Goal: Communication & Community: Answer question/provide support

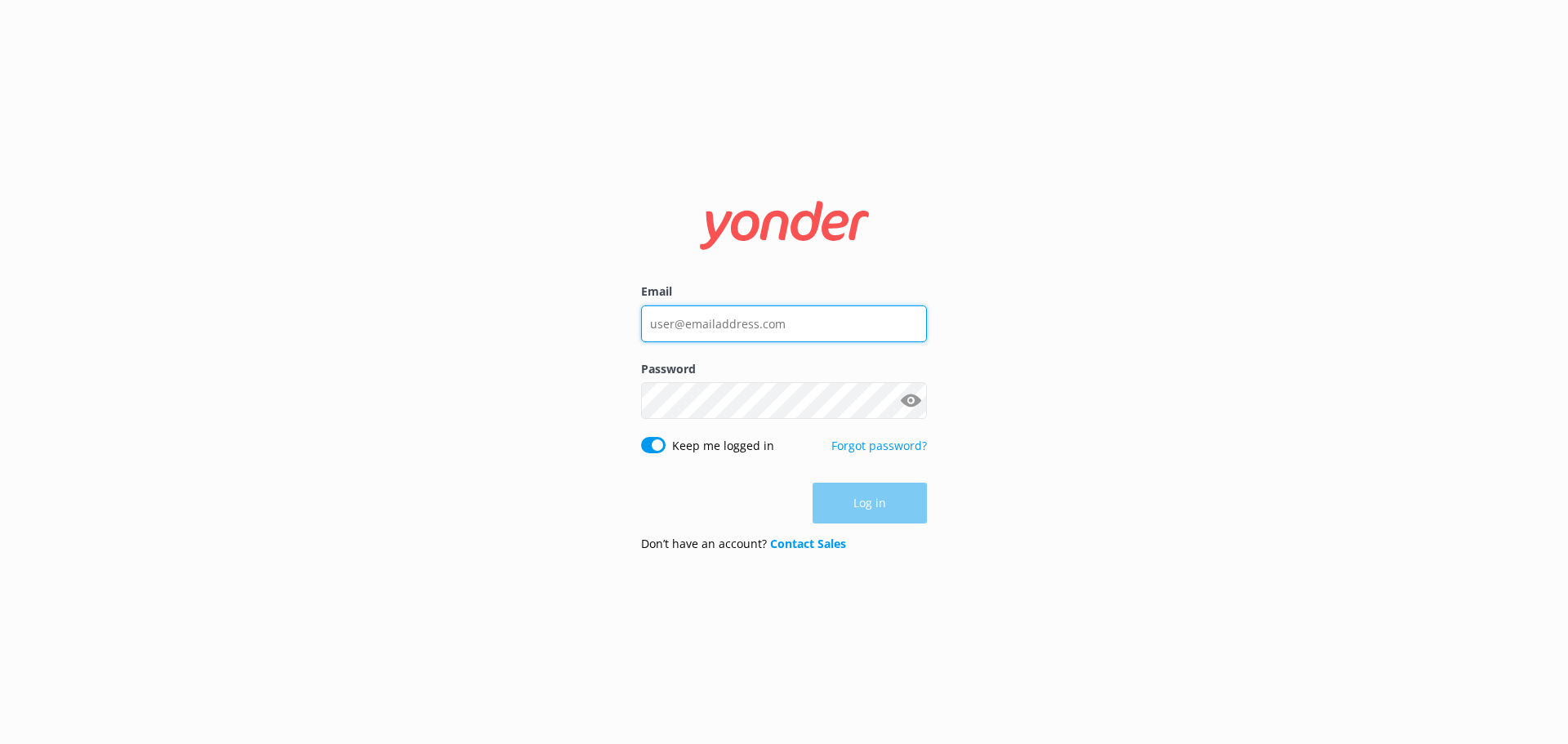
type input "[PERSON_NAME][EMAIL_ADDRESS][DOMAIN_NAME]"
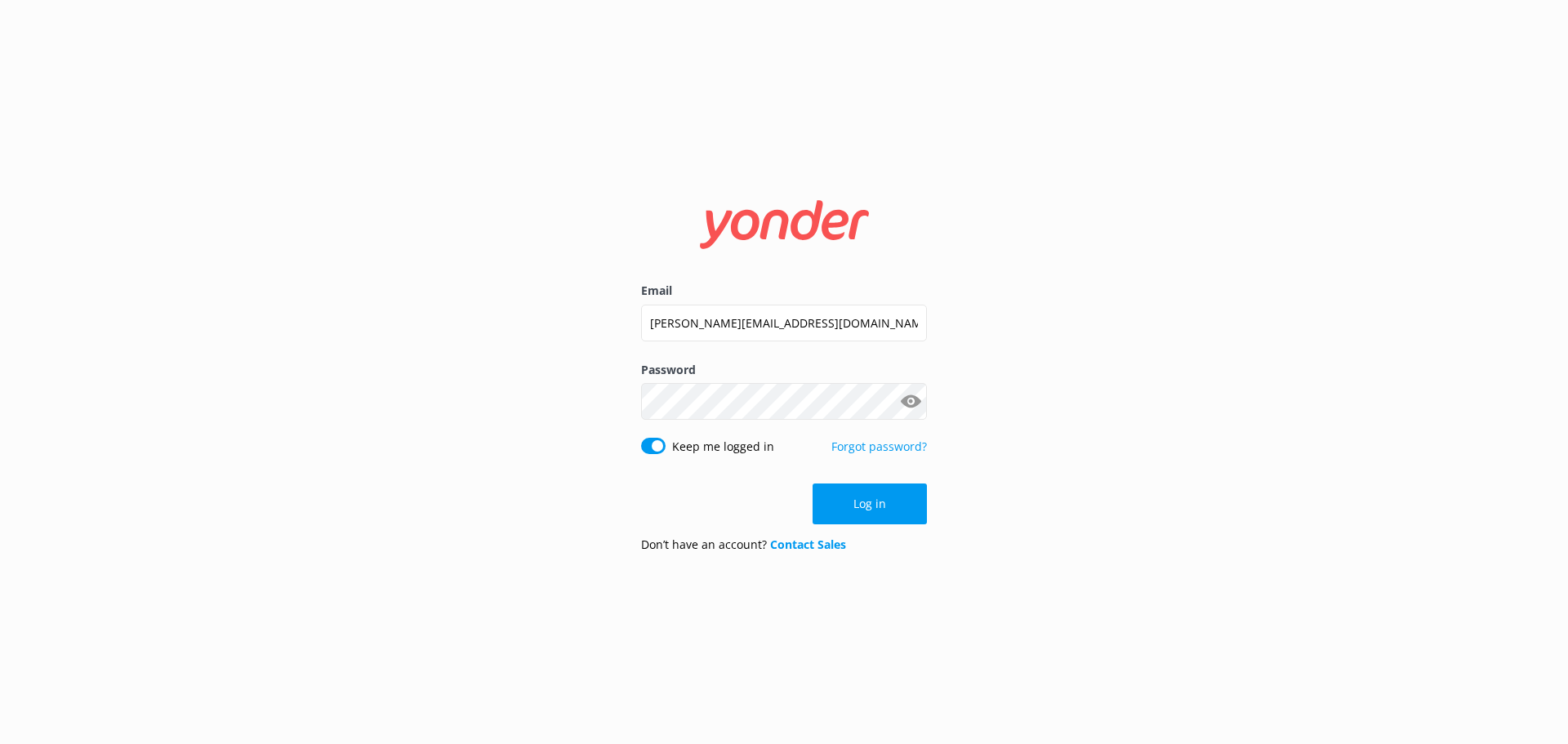
click at [890, 511] on div "Log in" at bounding box center [783, 504] width 285 height 40
click at [890, 511] on button "Log in" at bounding box center [870, 504] width 114 height 40
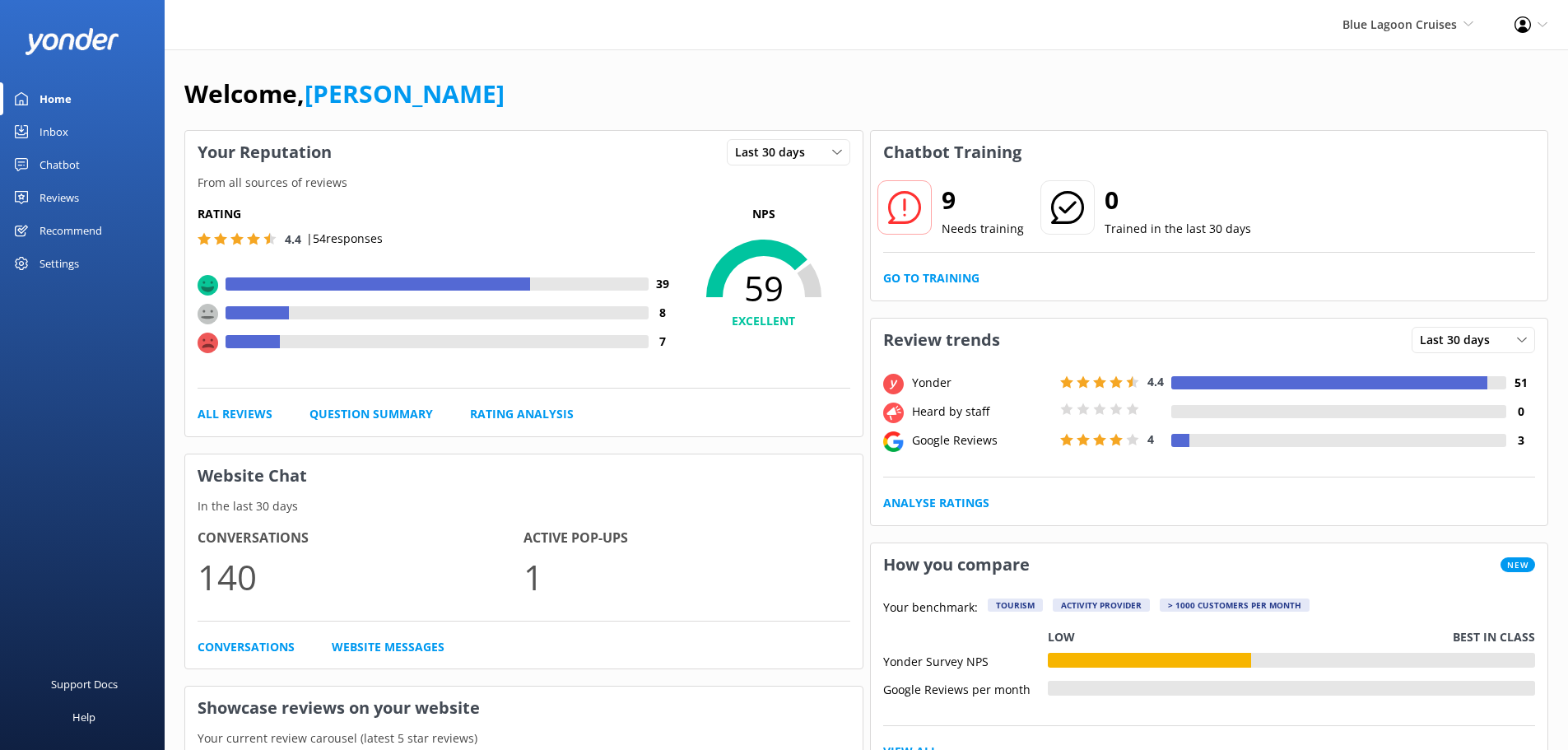
click at [1493, 20] on div "Profile Settings Logout" at bounding box center [1530, 24] width 74 height 49
click at [81, 108] on link "Home" at bounding box center [82, 99] width 165 height 33
click at [504, 417] on link "Rating Analysis" at bounding box center [521, 414] width 104 height 18
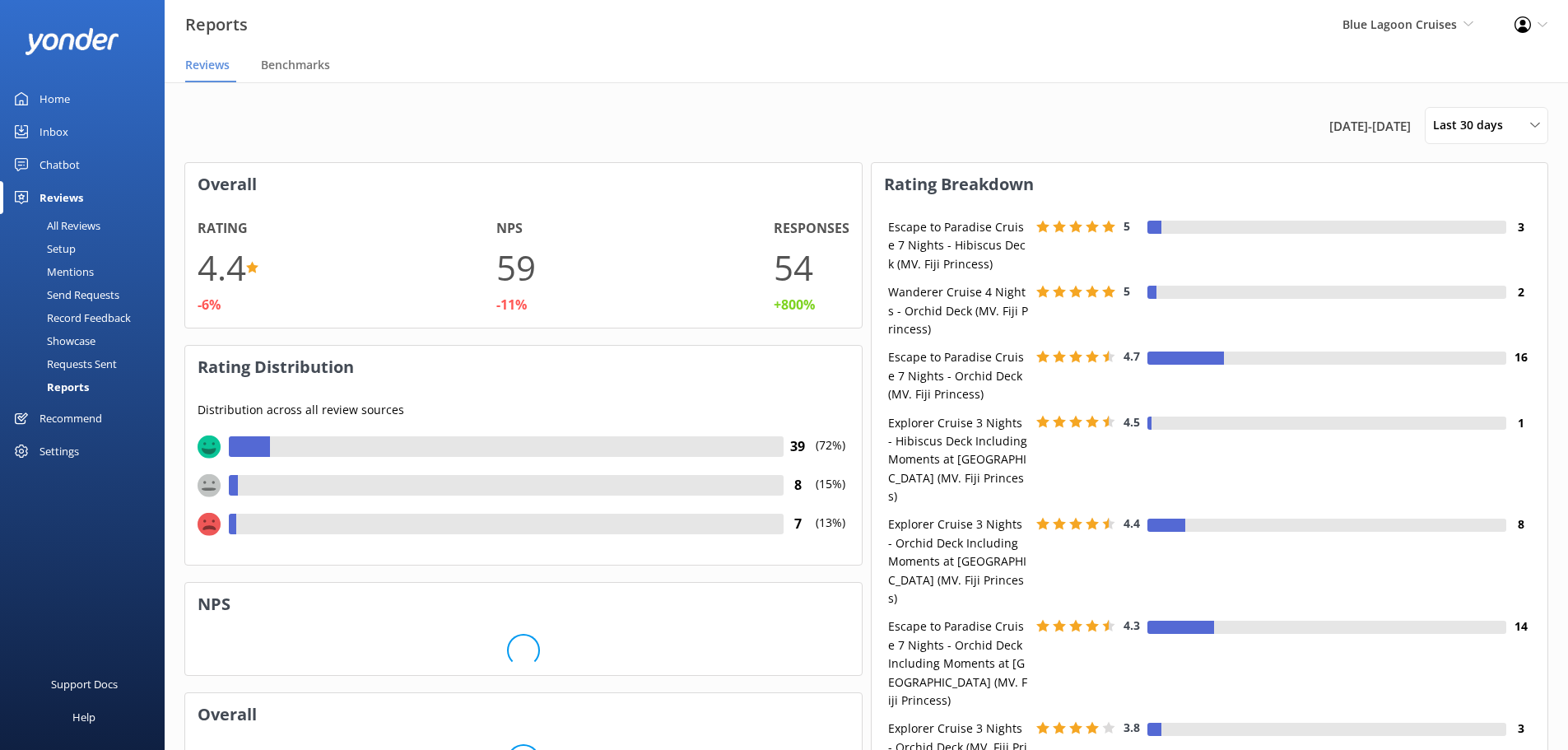
scroll to position [165, 663]
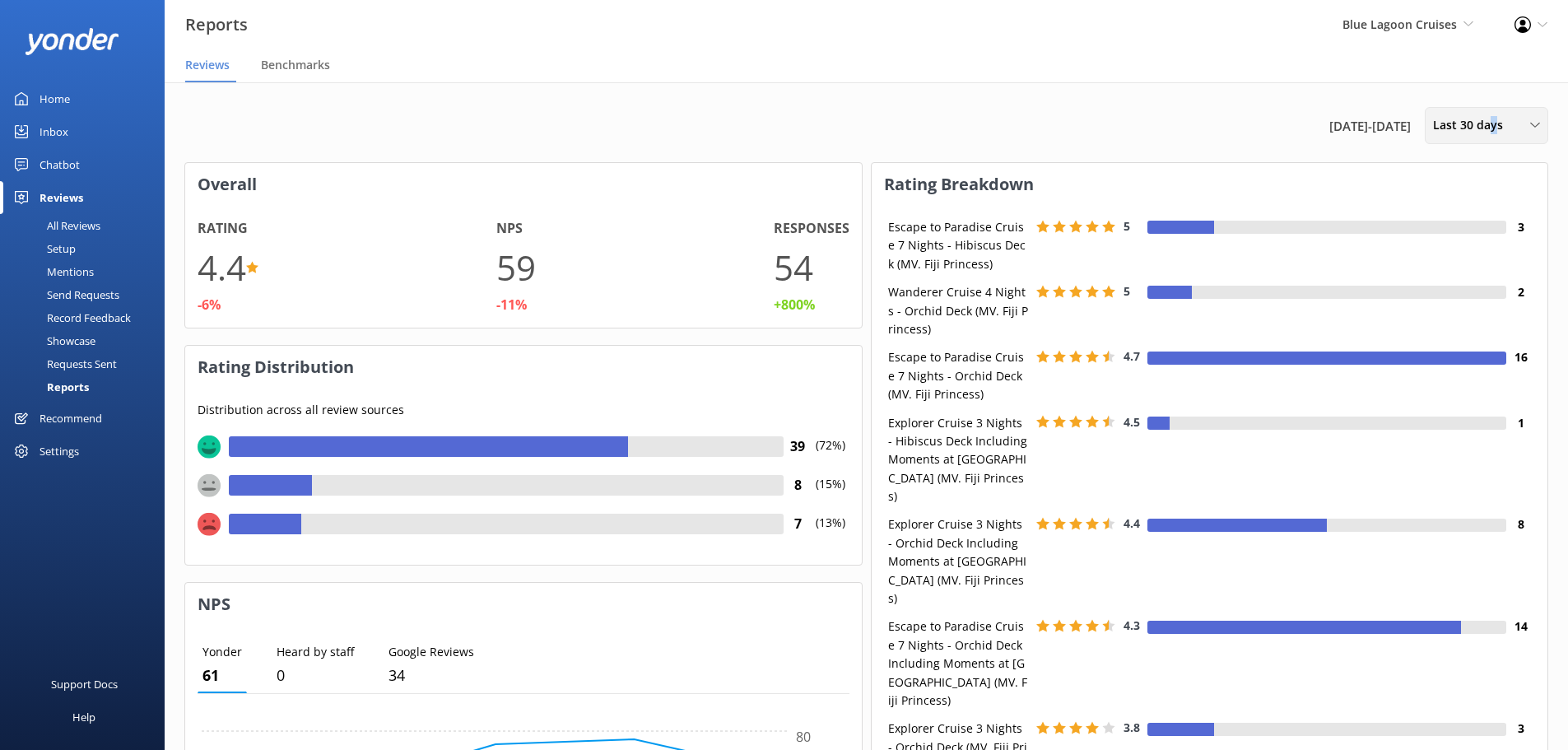
click at [1492, 112] on div "Last 30 days Last 7 days Last 30 days Last 90 days Last 180 days Custom" at bounding box center [1486, 125] width 123 height 37
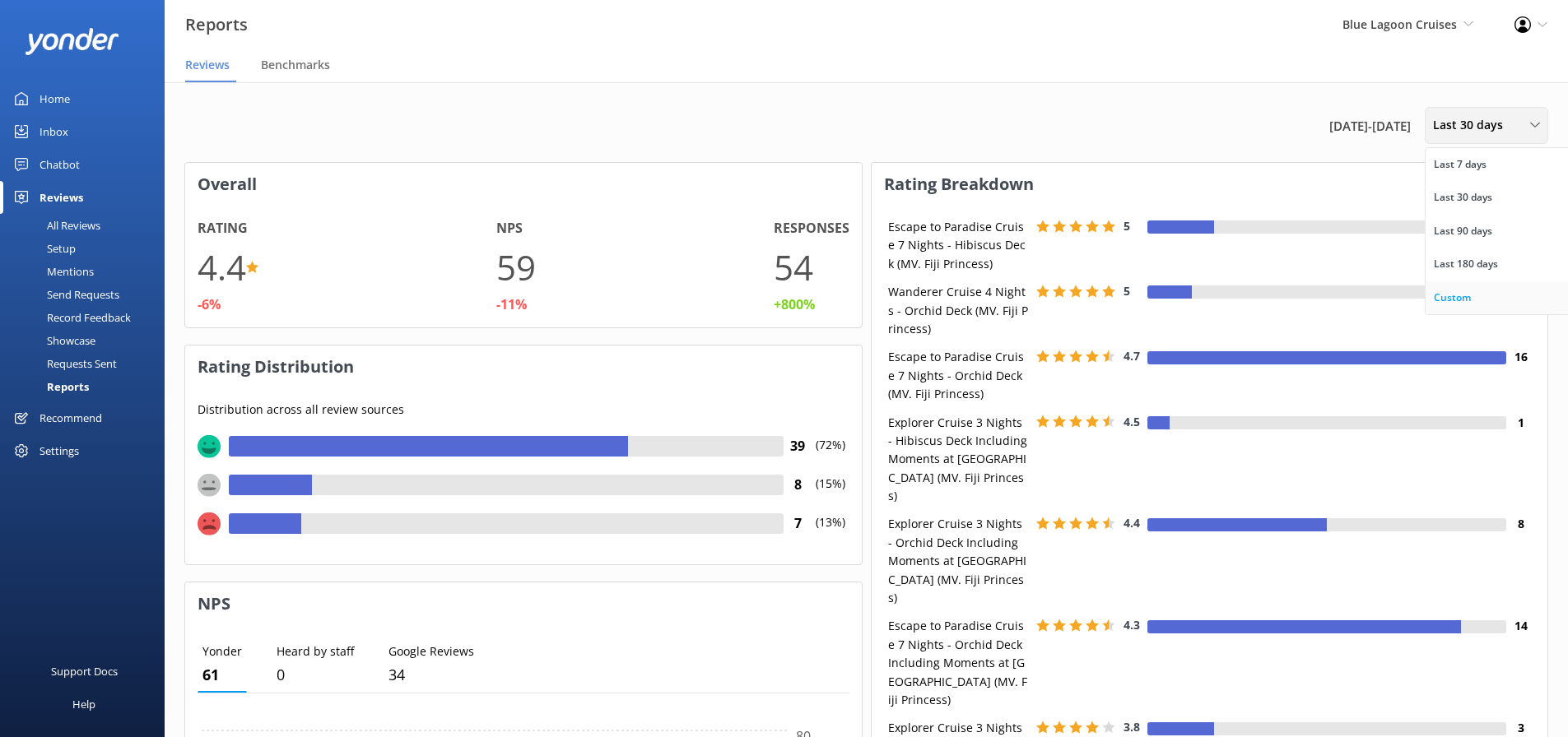
click at [1441, 303] on div "Custom" at bounding box center [1452, 297] width 37 height 16
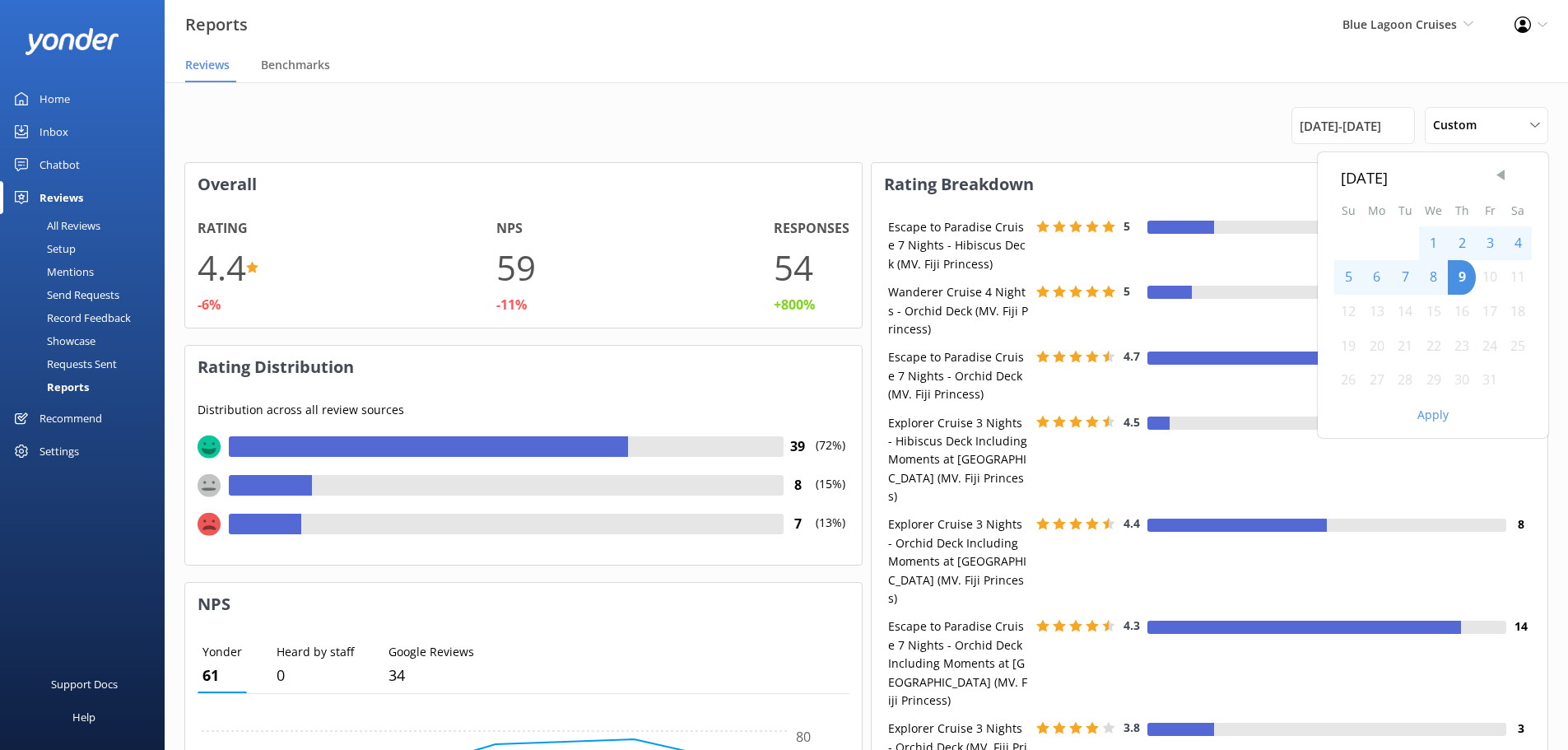
click at [1498, 172] on span "Previous Month" at bounding box center [1500, 175] width 16 height 16
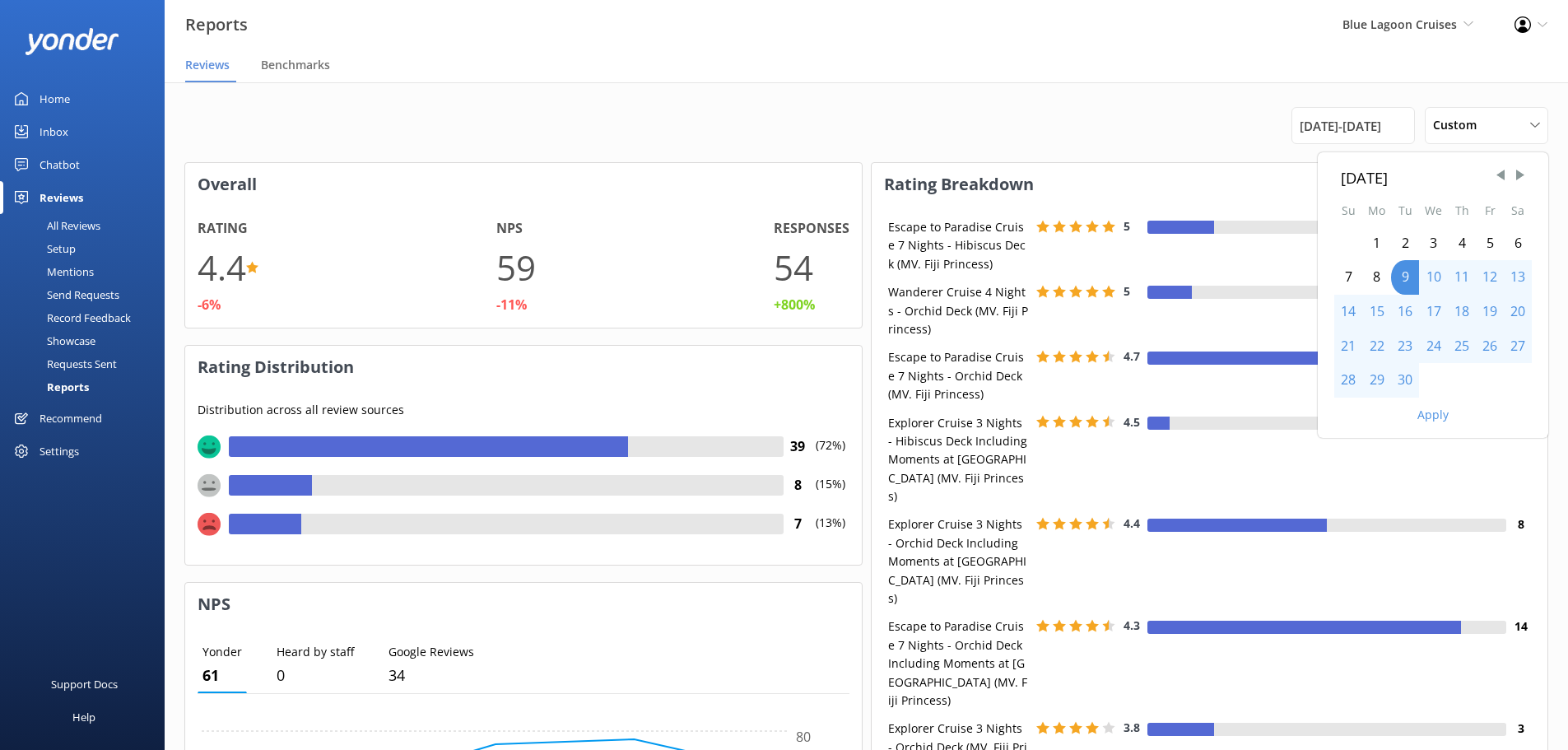
drag, startPoint x: 1364, startPoint y: 244, endPoint x: 1371, endPoint y: 264, distance: 21.2
click at [1365, 244] on div "1" at bounding box center [1376, 244] width 29 height 35
click at [1400, 383] on div "30" at bounding box center [1404, 381] width 28 height 35
click at [1439, 419] on button "Apply" at bounding box center [1432, 415] width 31 height 12
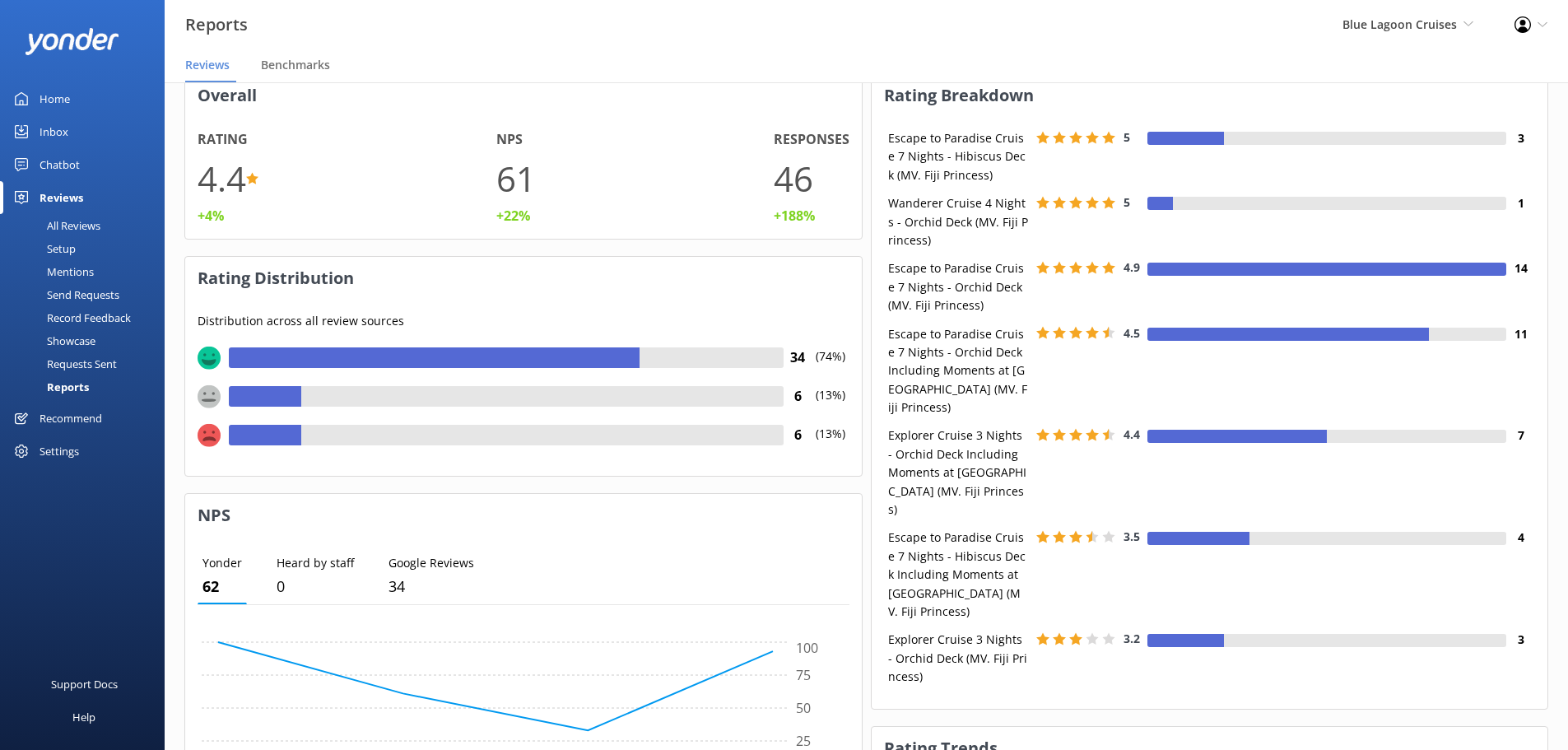
scroll to position [88, 0]
click at [76, 201] on div "Reviews" at bounding box center [61, 198] width 44 height 33
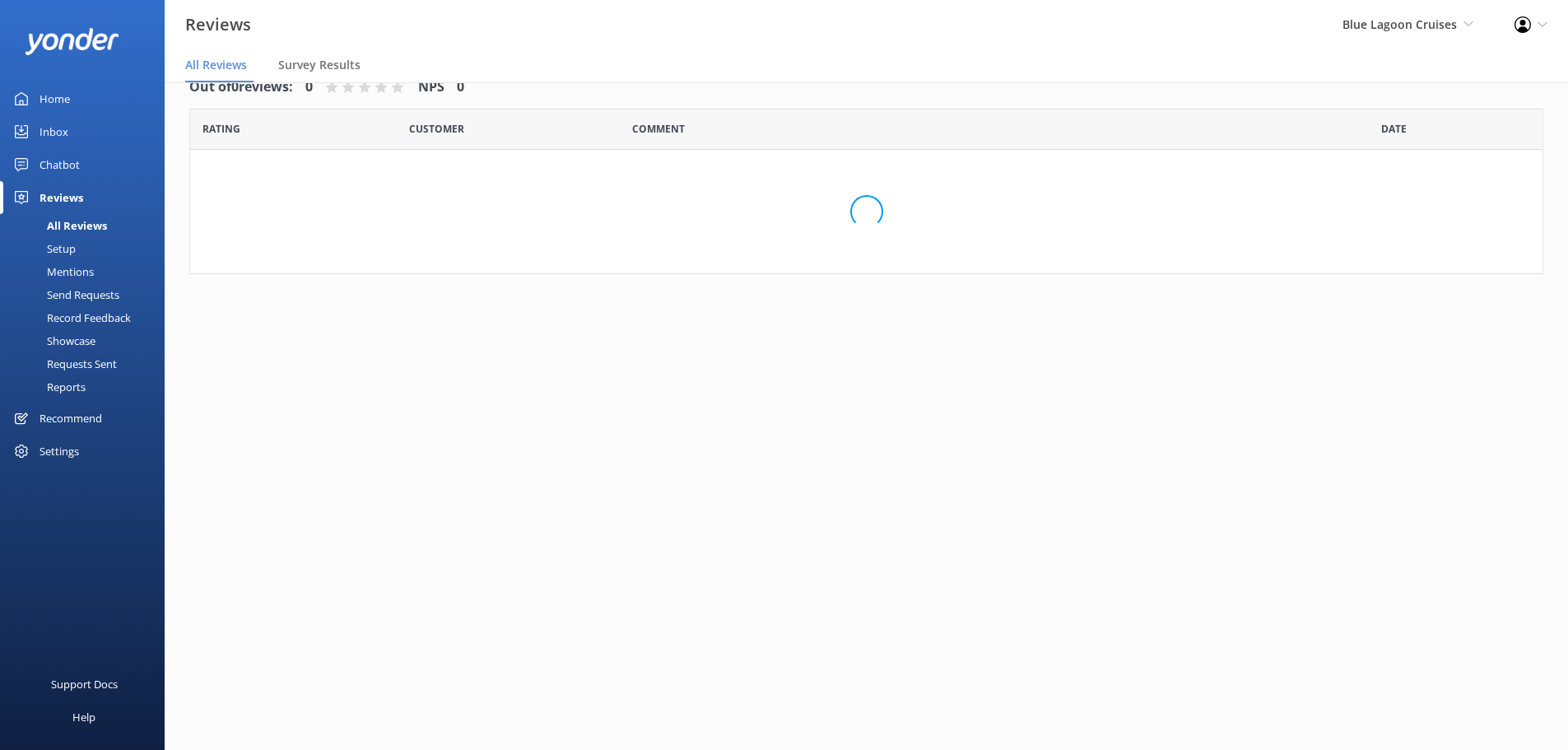
scroll to position [33, 0]
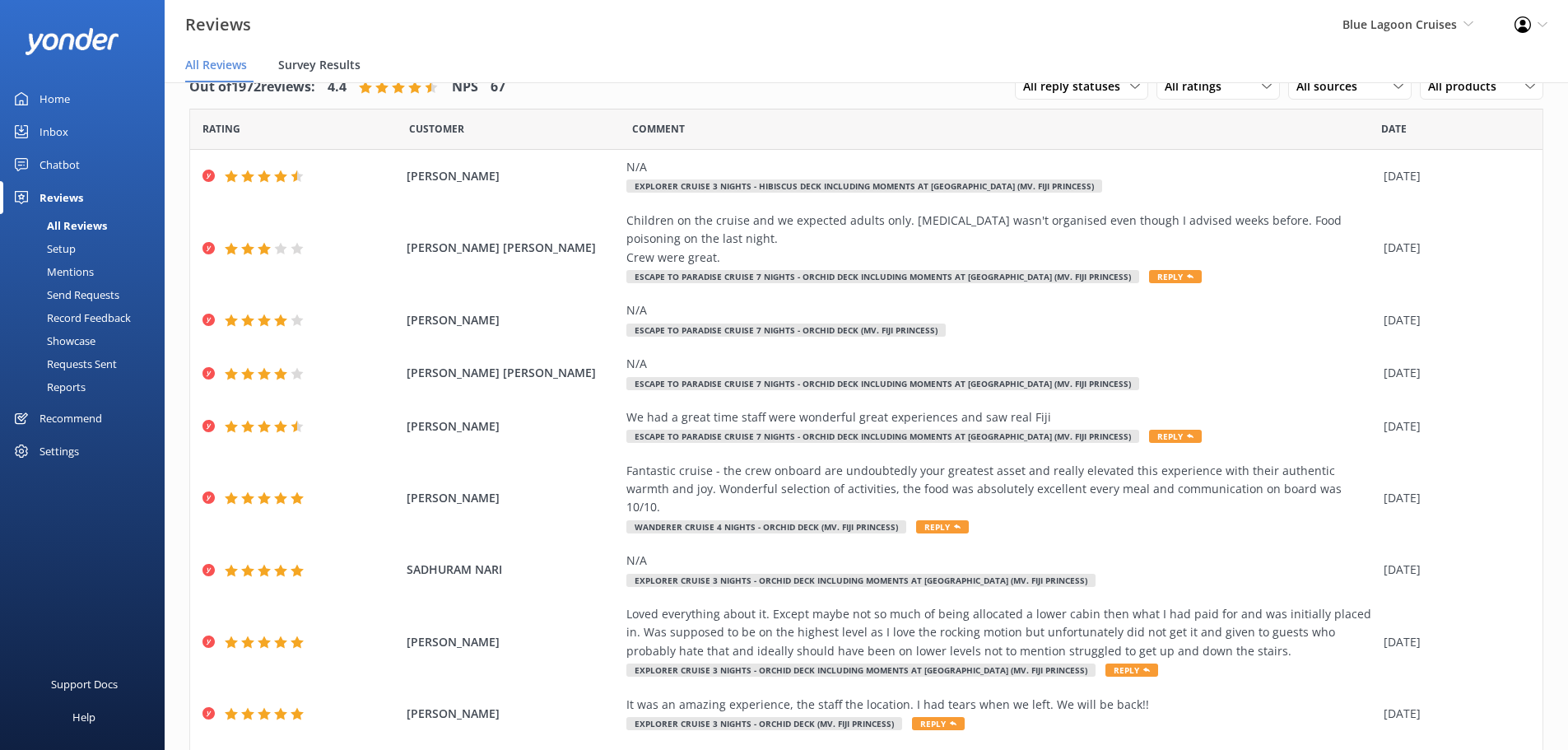
click at [313, 60] on span "Survey Results" at bounding box center [319, 65] width 82 height 16
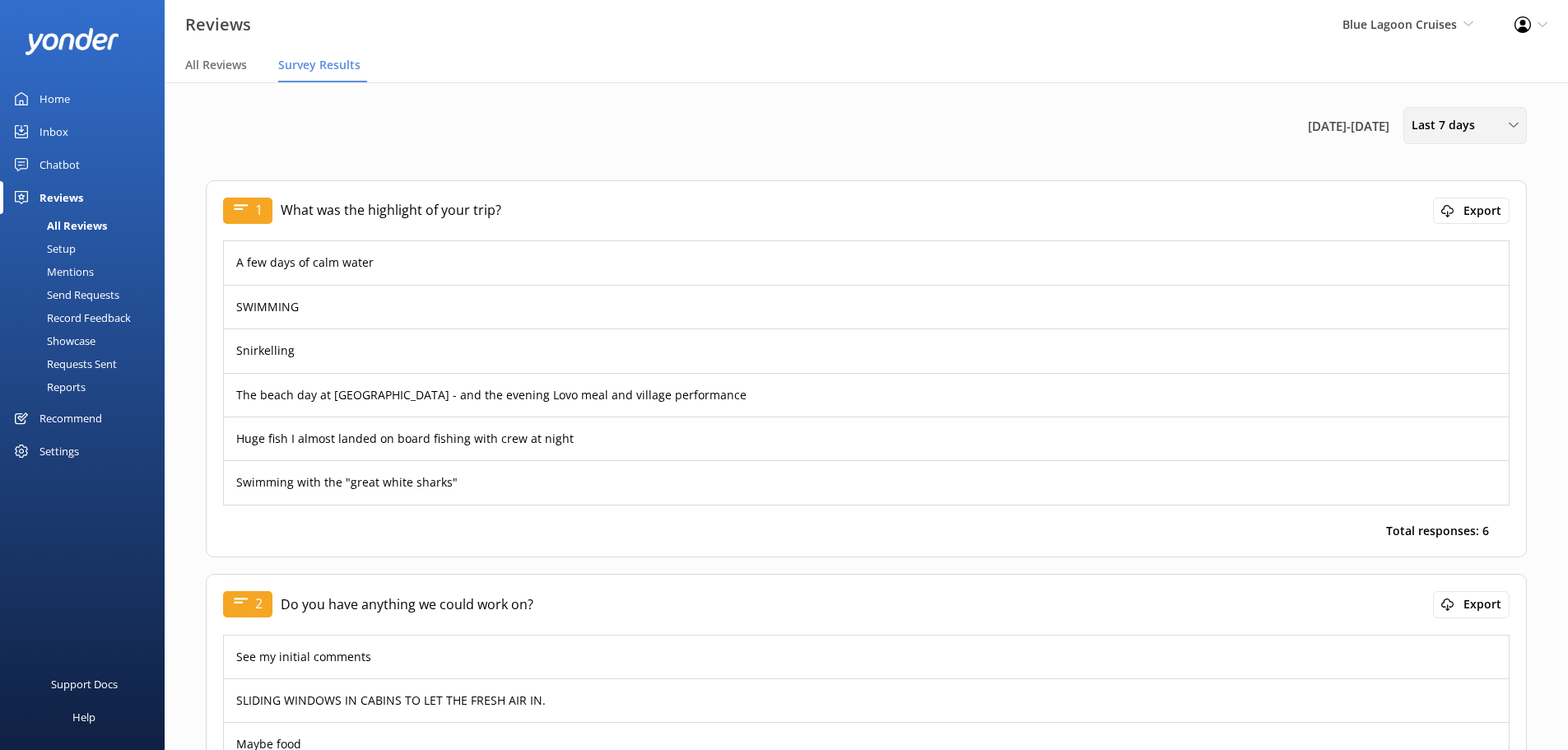
click at [1506, 127] on div "Last 7 days" at bounding box center [1464, 125] width 115 height 18
click at [1428, 297] on div "Custom" at bounding box center [1430, 297] width 37 height 16
click at [1470, 182] on div "[DATE]" at bounding box center [1411, 177] width 184 height 24
click at [1472, 178] on span "Previous Month" at bounding box center [1479, 175] width 16 height 16
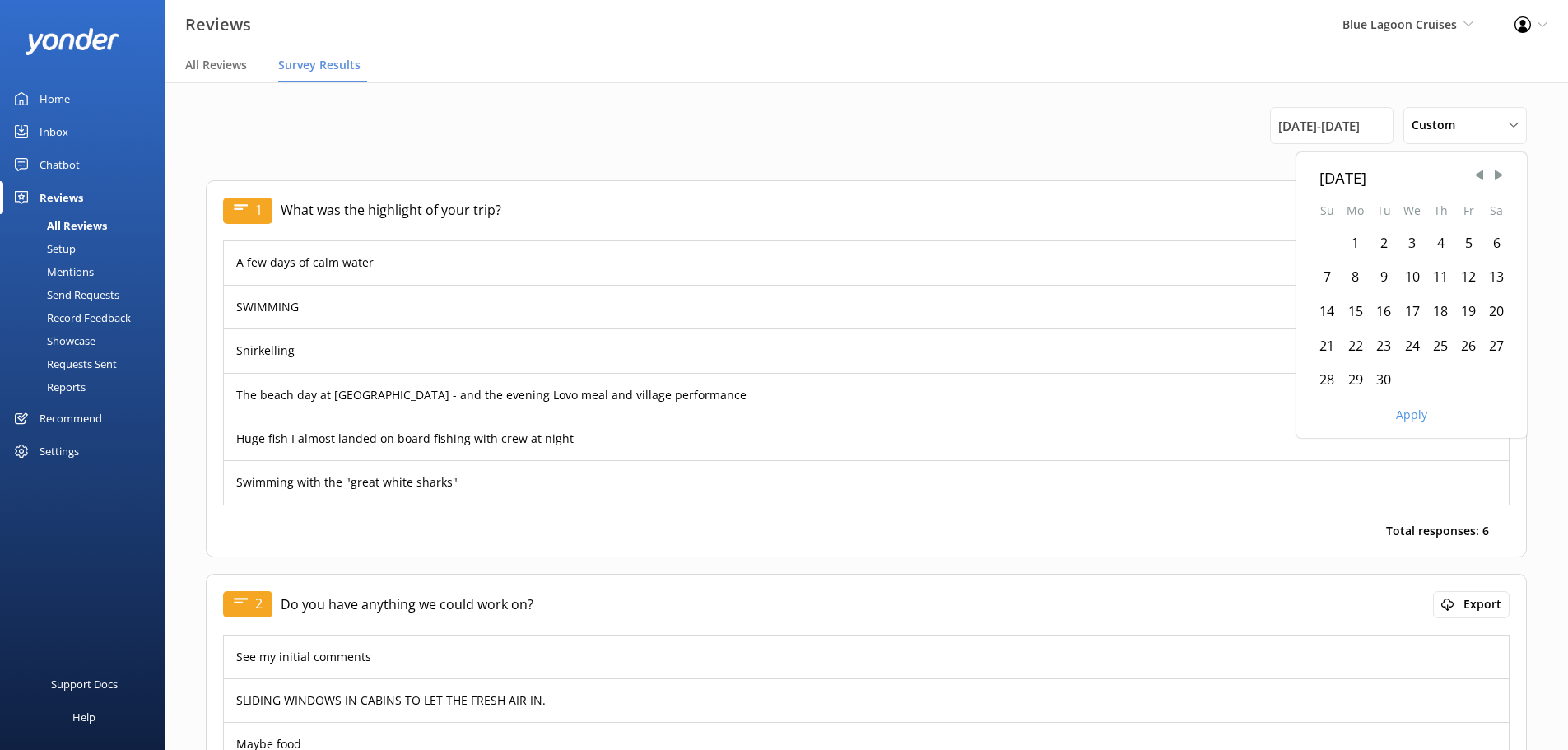
click at [1351, 244] on div "1" at bounding box center [1355, 244] width 29 height 35
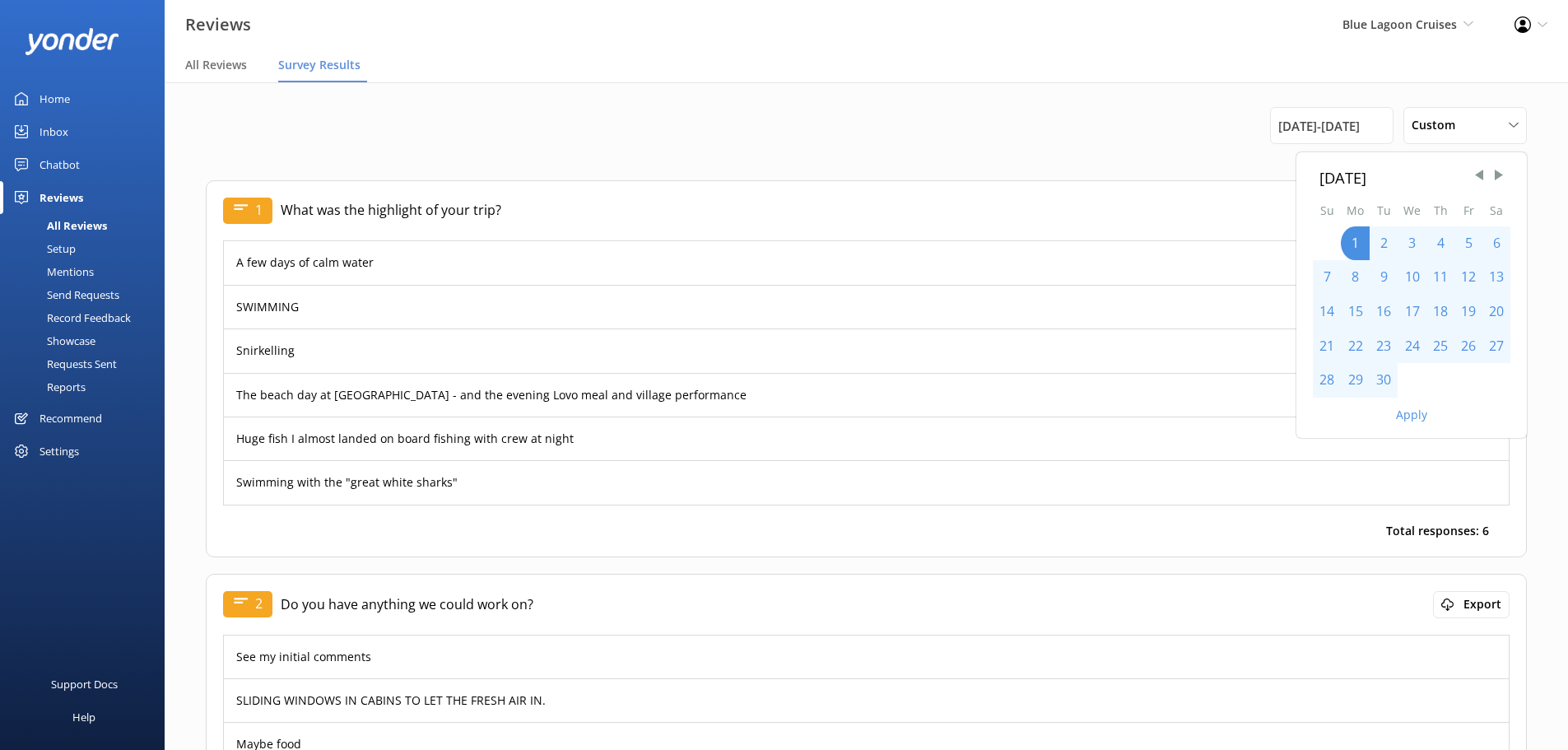
click at [1380, 382] on div "30" at bounding box center [1383, 381] width 28 height 35
click at [1414, 409] on button "Apply" at bounding box center [1411, 415] width 31 height 12
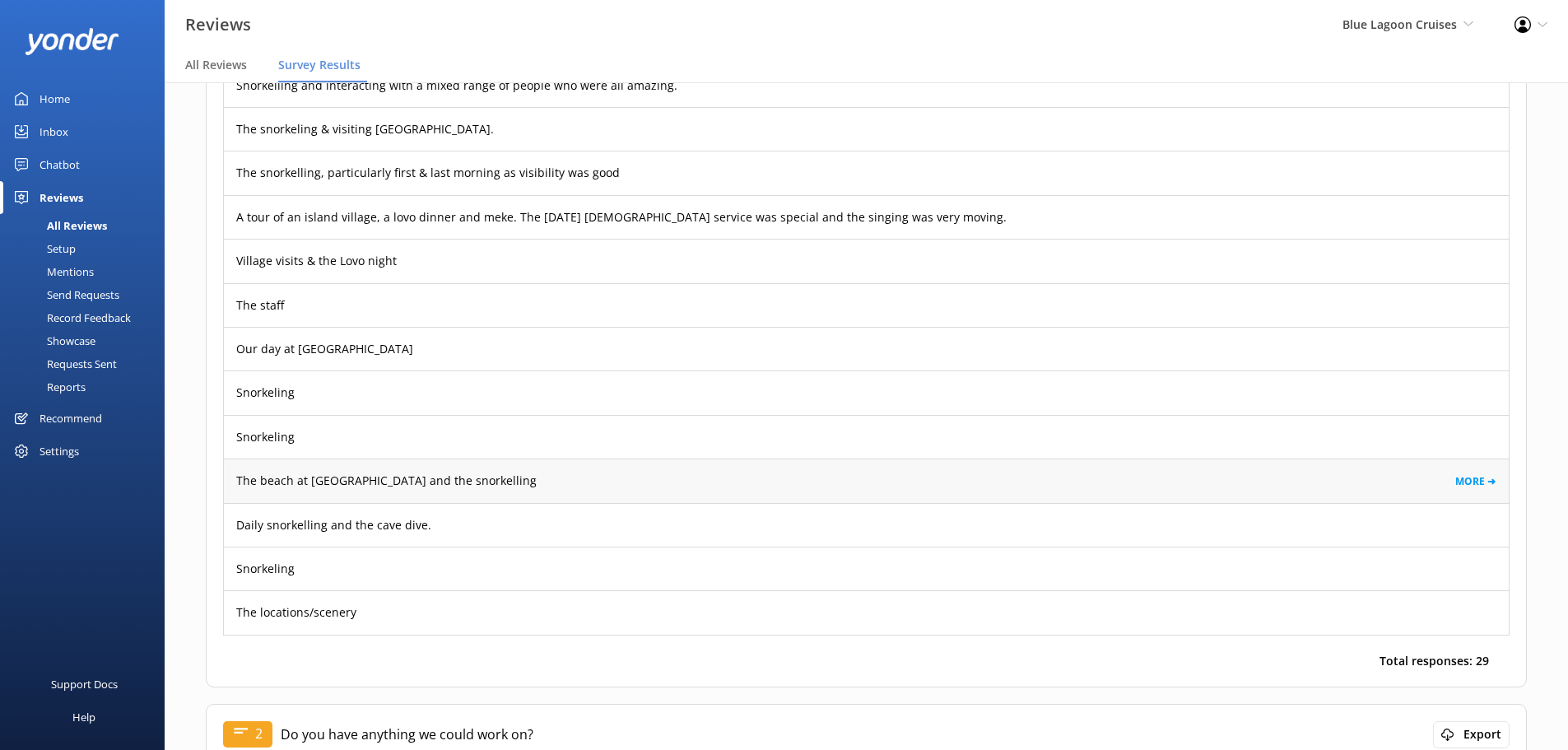
scroll to position [882, 0]
click at [553, 552] on div "Snorkeling MORE ➜" at bounding box center [866, 567] width 1285 height 44
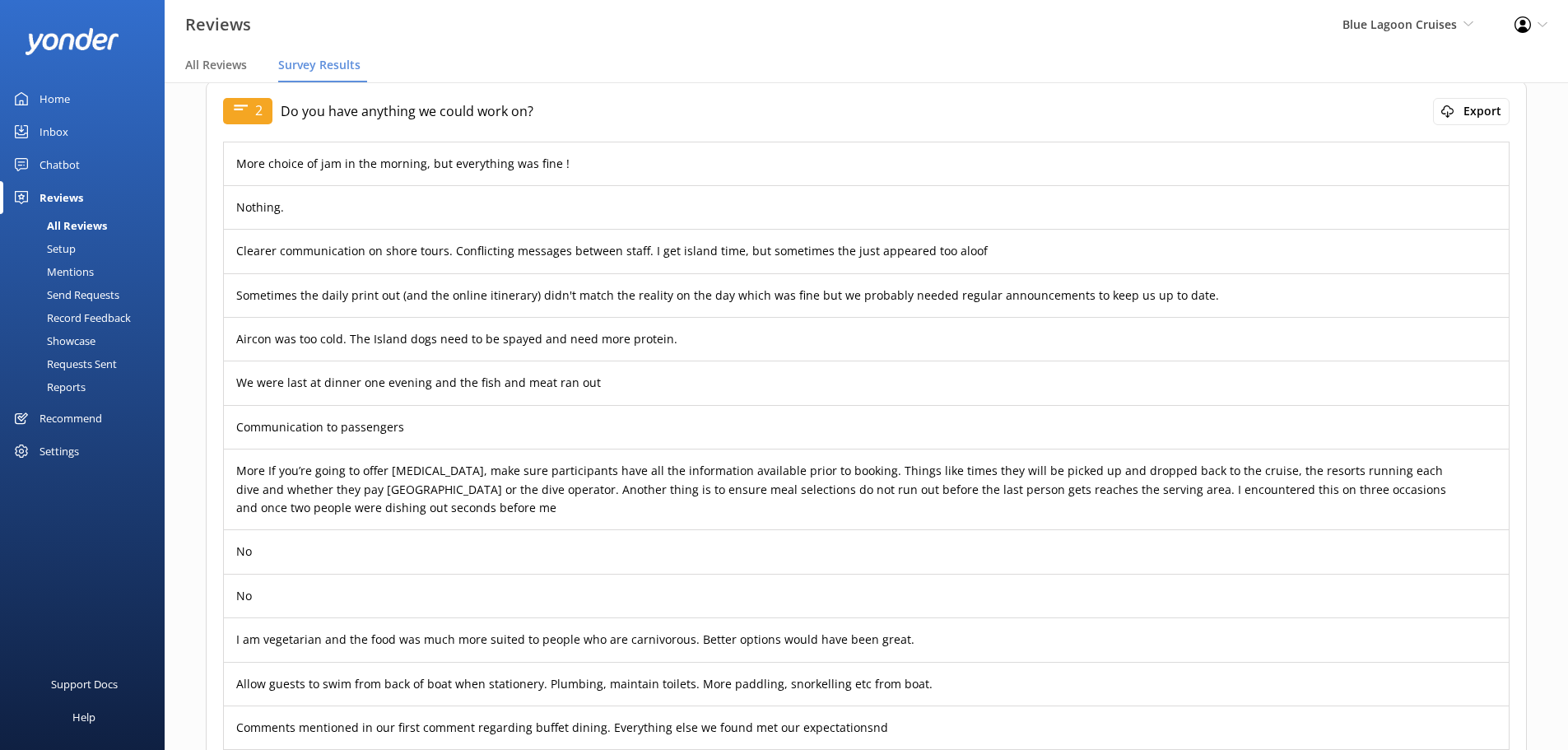
scroll to position [1508, 0]
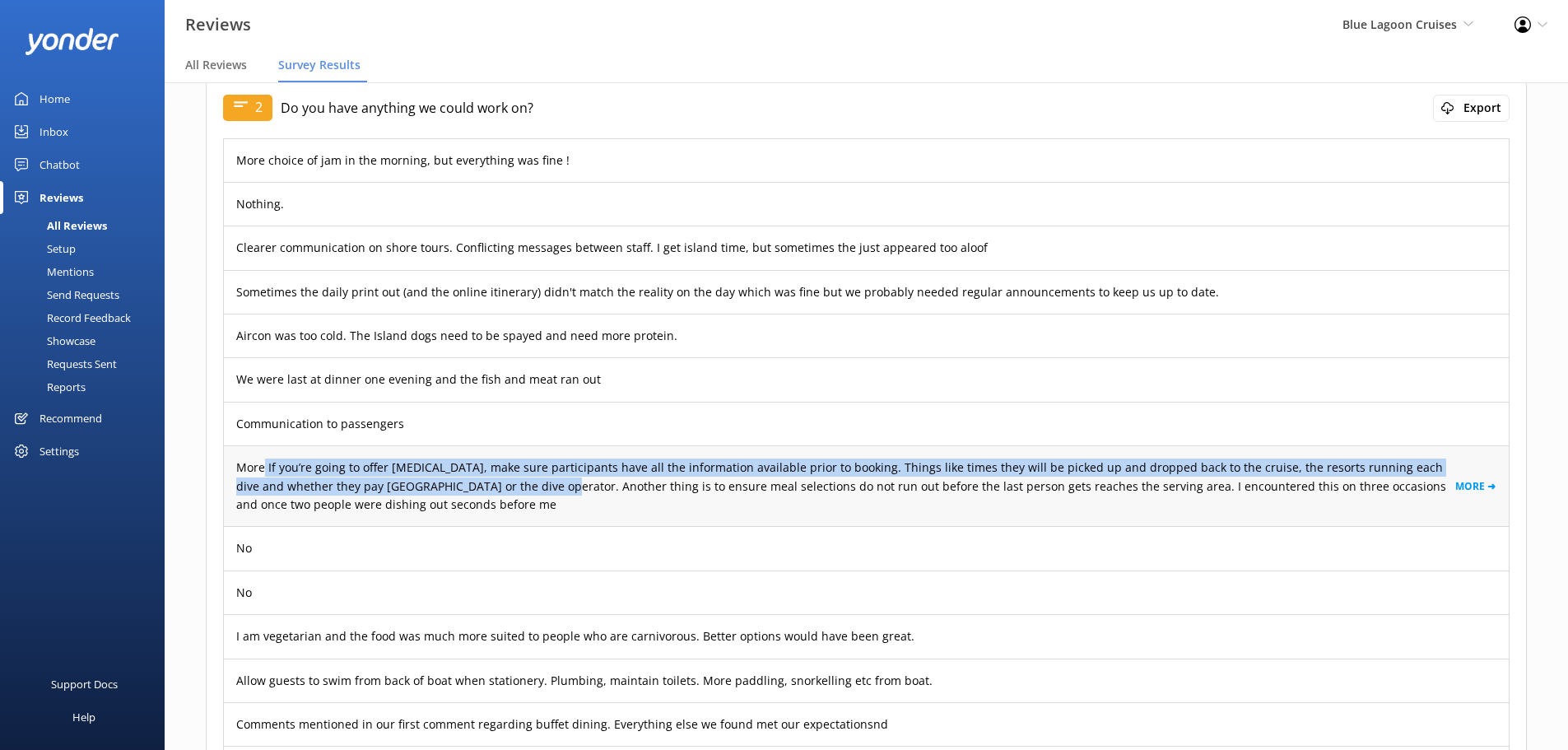
drag, startPoint x: 265, startPoint y: 464, endPoint x: 515, endPoint y: 493, distance: 251.7
click at [515, 493] on p "More If you’re going to offer scuba diving, make sure participants have all the…" at bounding box center [845, 485] width 1219 height 55
copy p "If you’re going to offer scuba diving, make sure participants have all the info…"
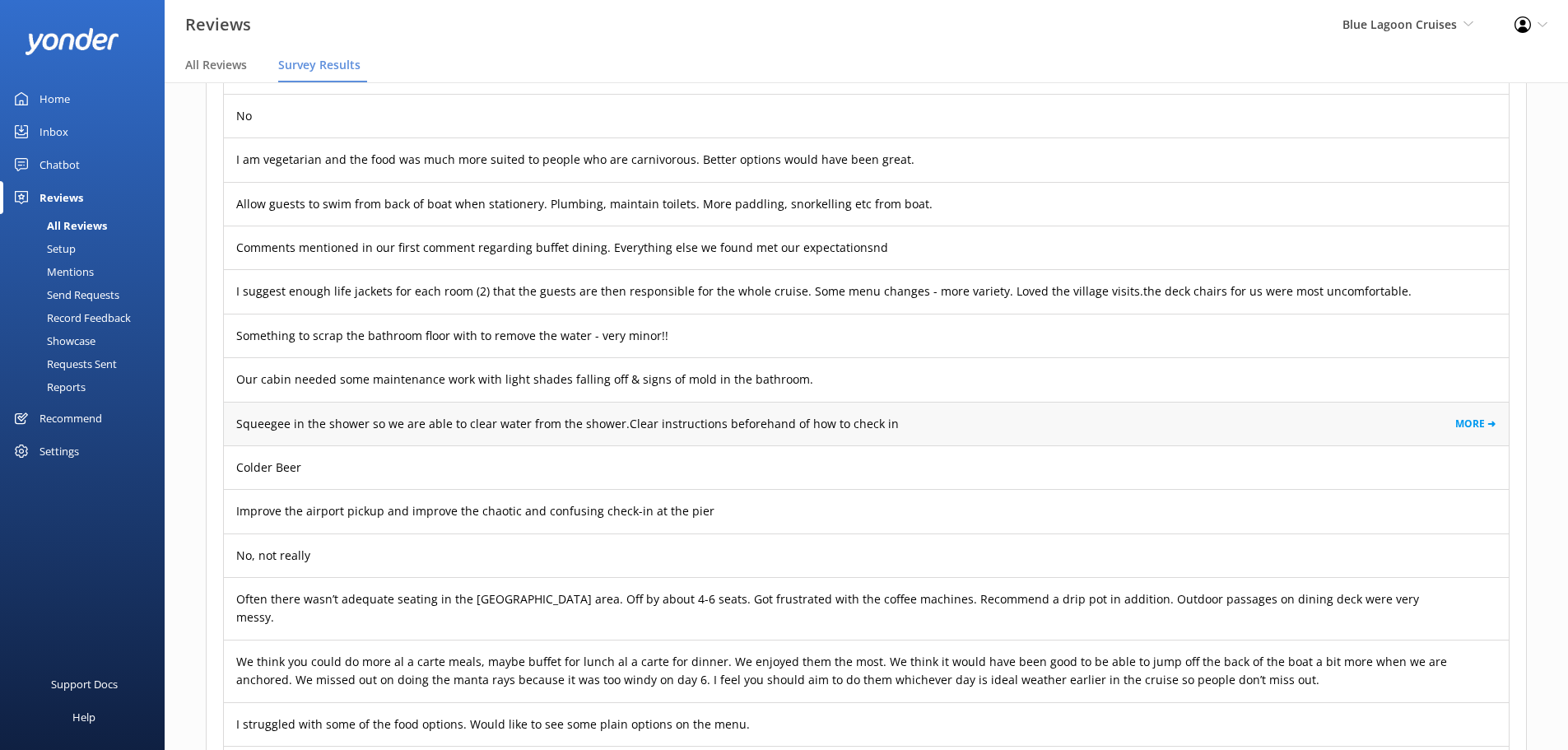
scroll to position [1985, 0]
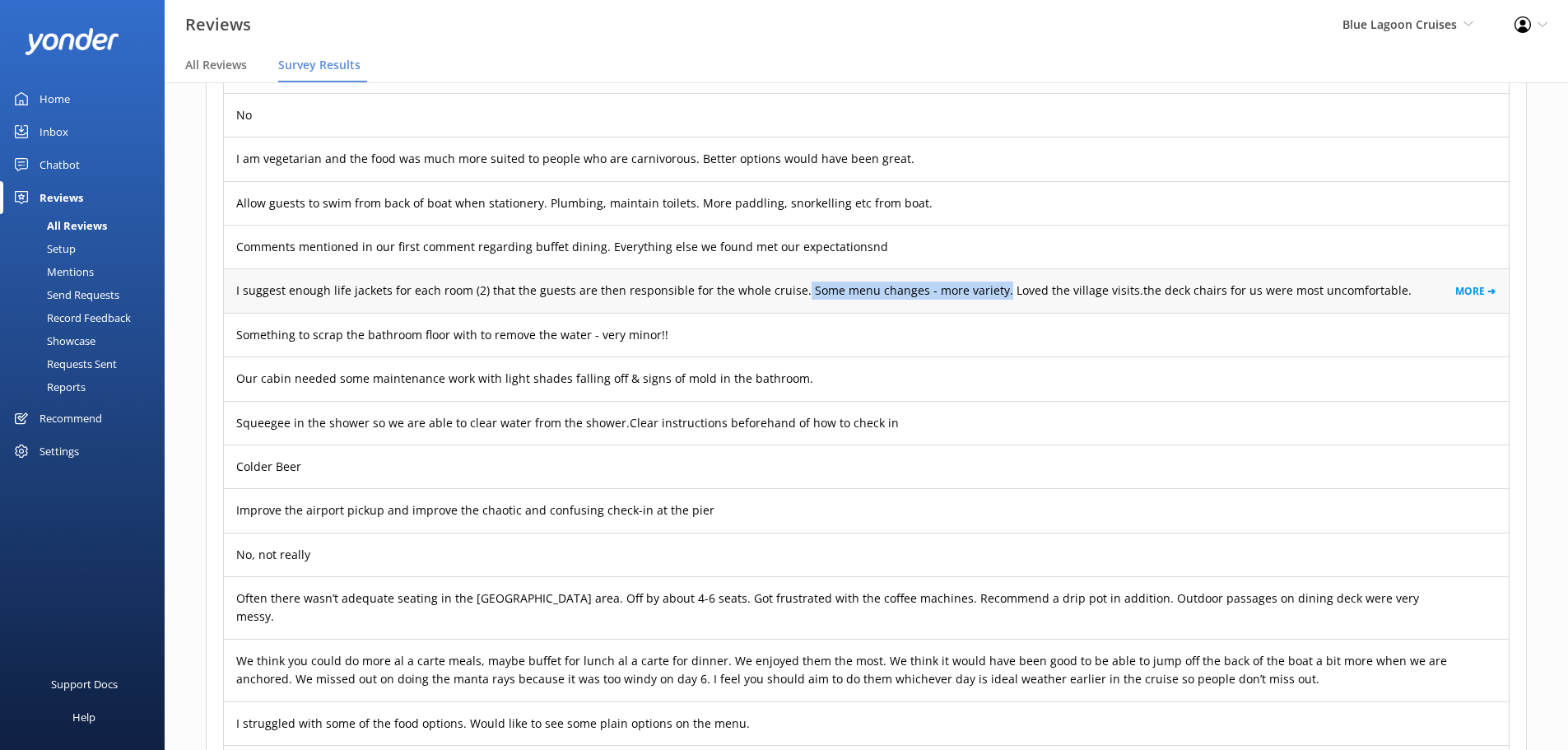
drag, startPoint x: 792, startPoint y: 288, endPoint x: 986, endPoint y: 300, distance: 194.4
click at [986, 300] on div "I suggest enough life jackets for each room (2) that the guests are then respon…" at bounding box center [866, 290] width 1285 height 44
copy p "Some menu changes - more variety."
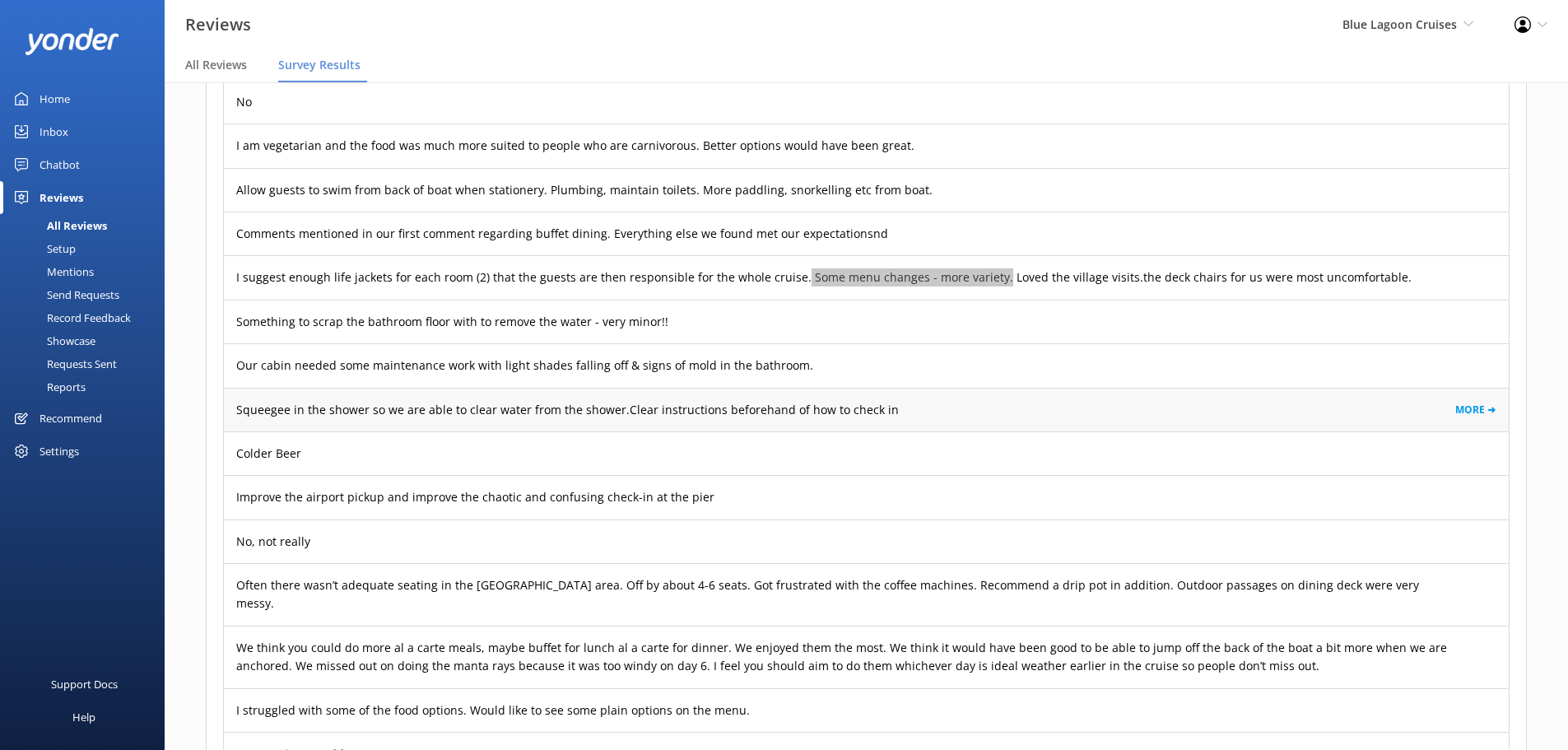
scroll to position [2000, 0]
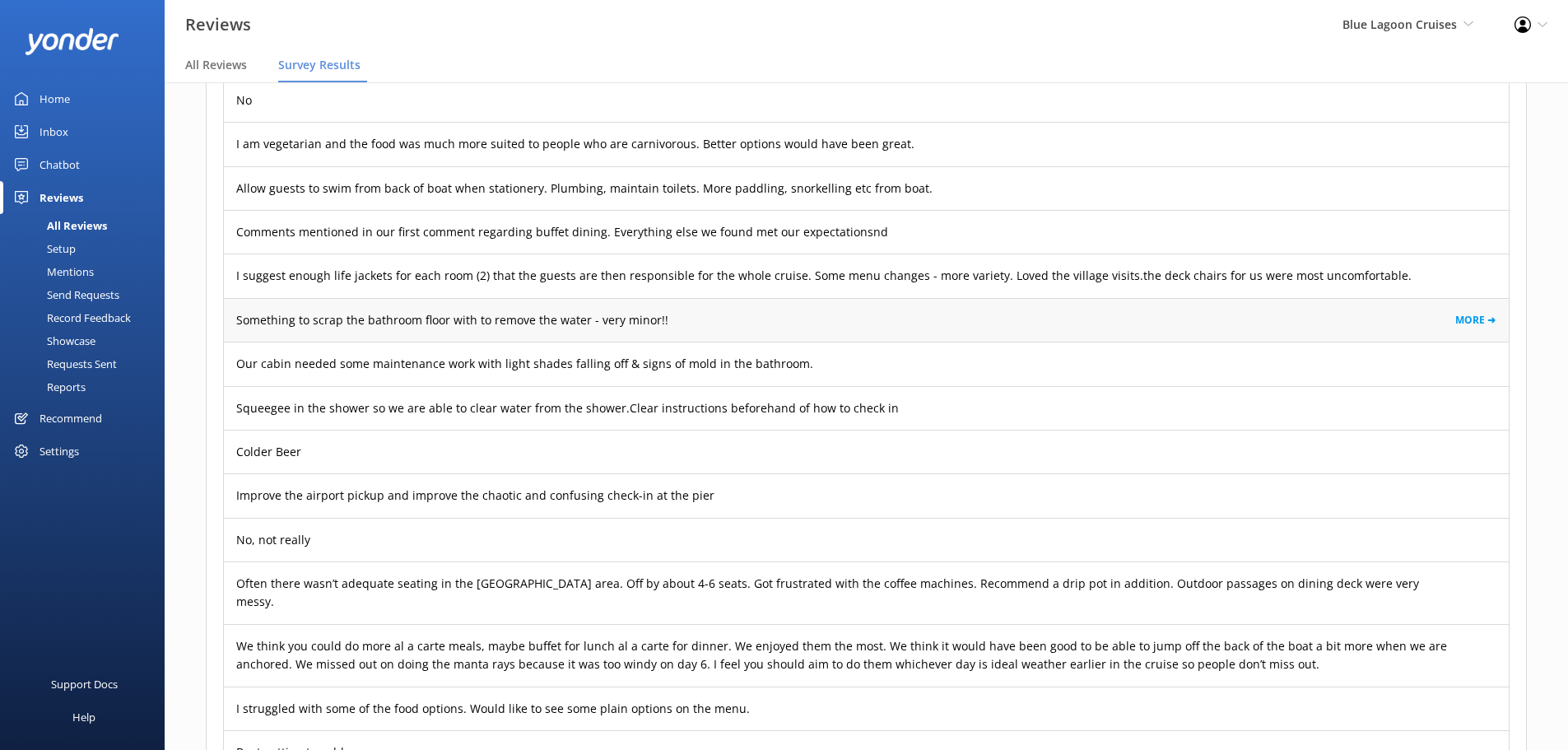
click at [672, 318] on div "Something to scrap the bathroom floor with to remove the water - very minor!! M…" at bounding box center [866, 320] width 1285 height 44
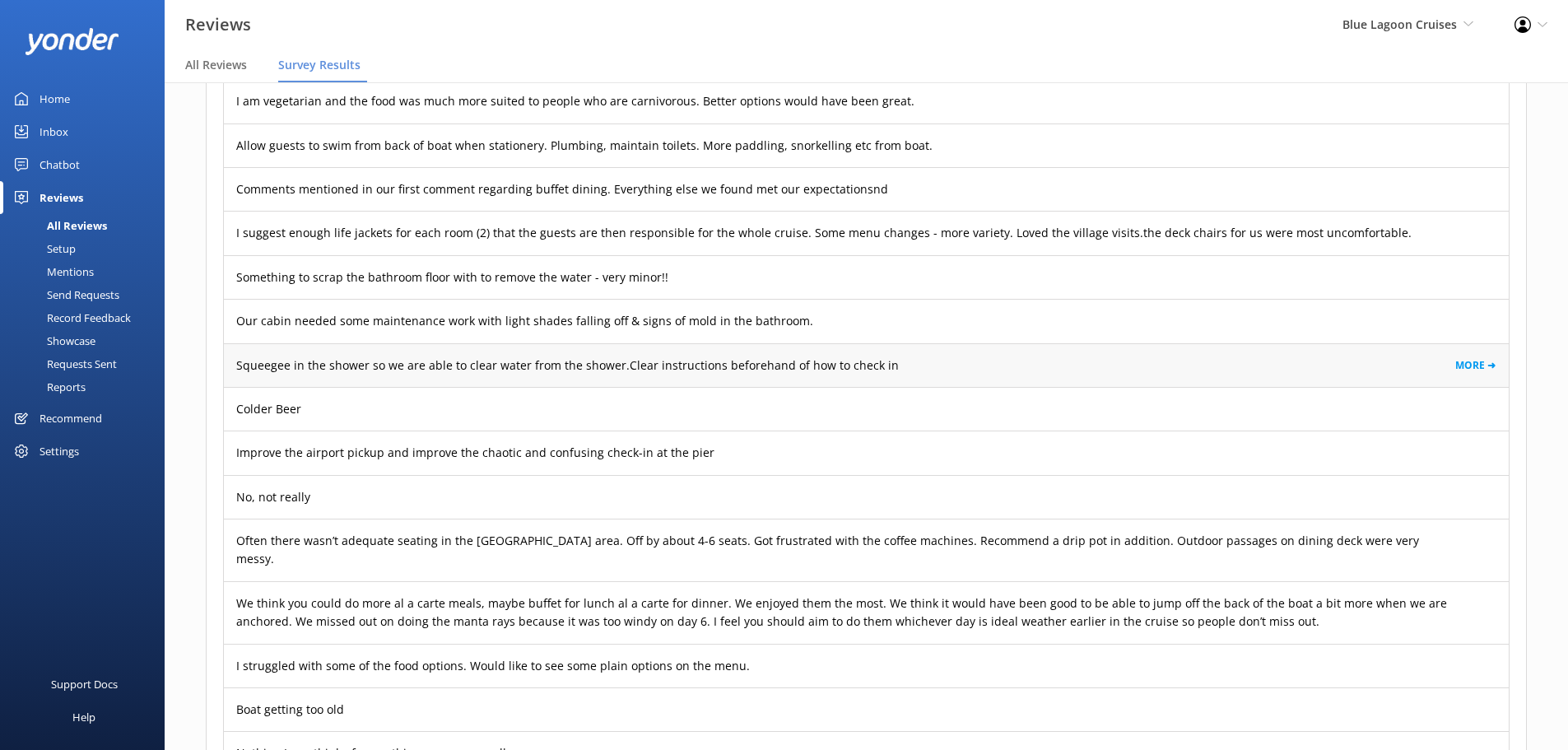
scroll to position [2044, 0]
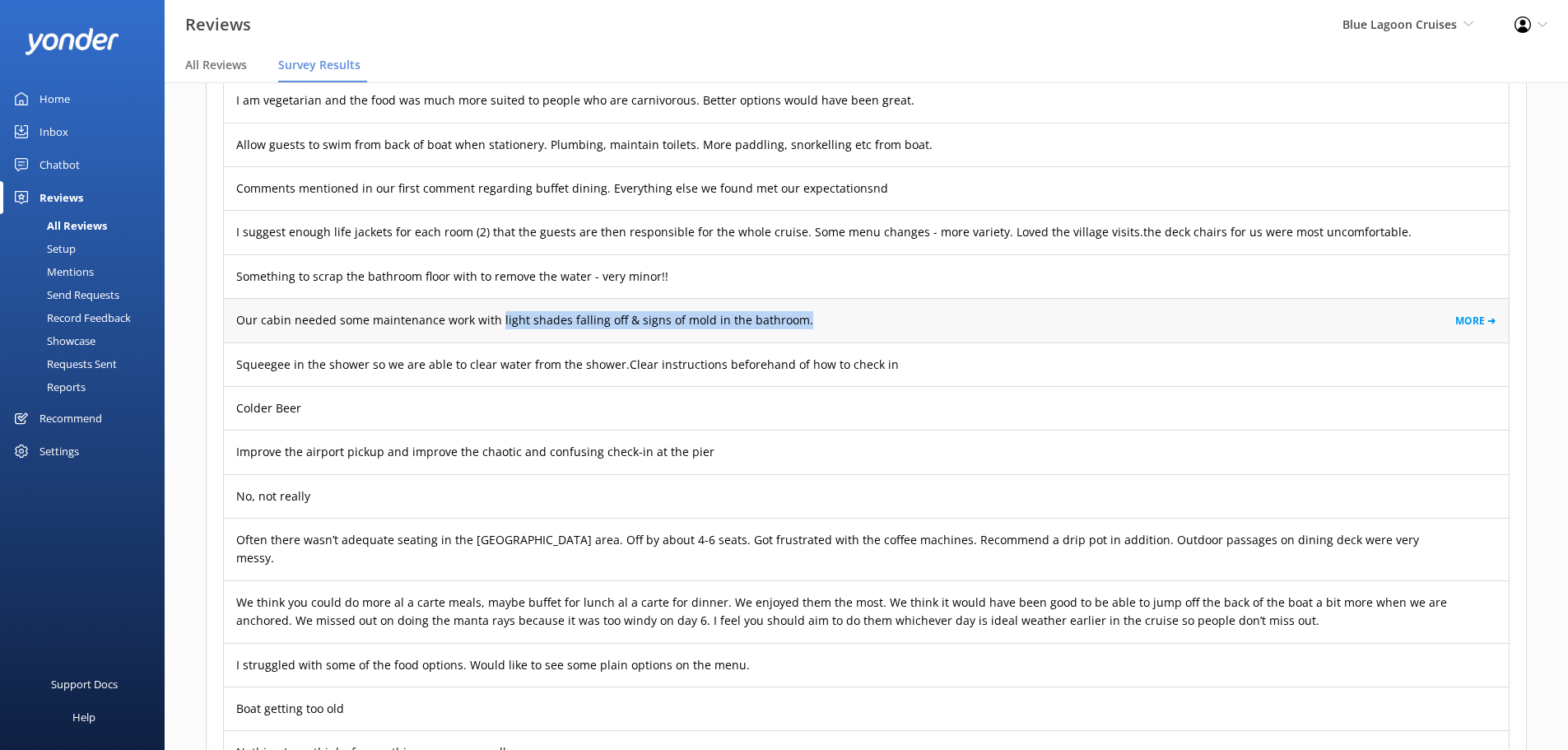
drag, startPoint x: 496, startPoint y: 322, endPoint x: 836, endPoint y: 336, distance: 340.3
click at [836, 336] on div "Our cabin needed some maintenance work with light shades falling off & signs of…" at bounding box center [866, 320] width 1285 height 44
copy p "light shades falling off & signs of mold in the bathroom."
click at [1460, 323] on link "MORE ➜" at bounding box center [1476, 321] width 41 height 16
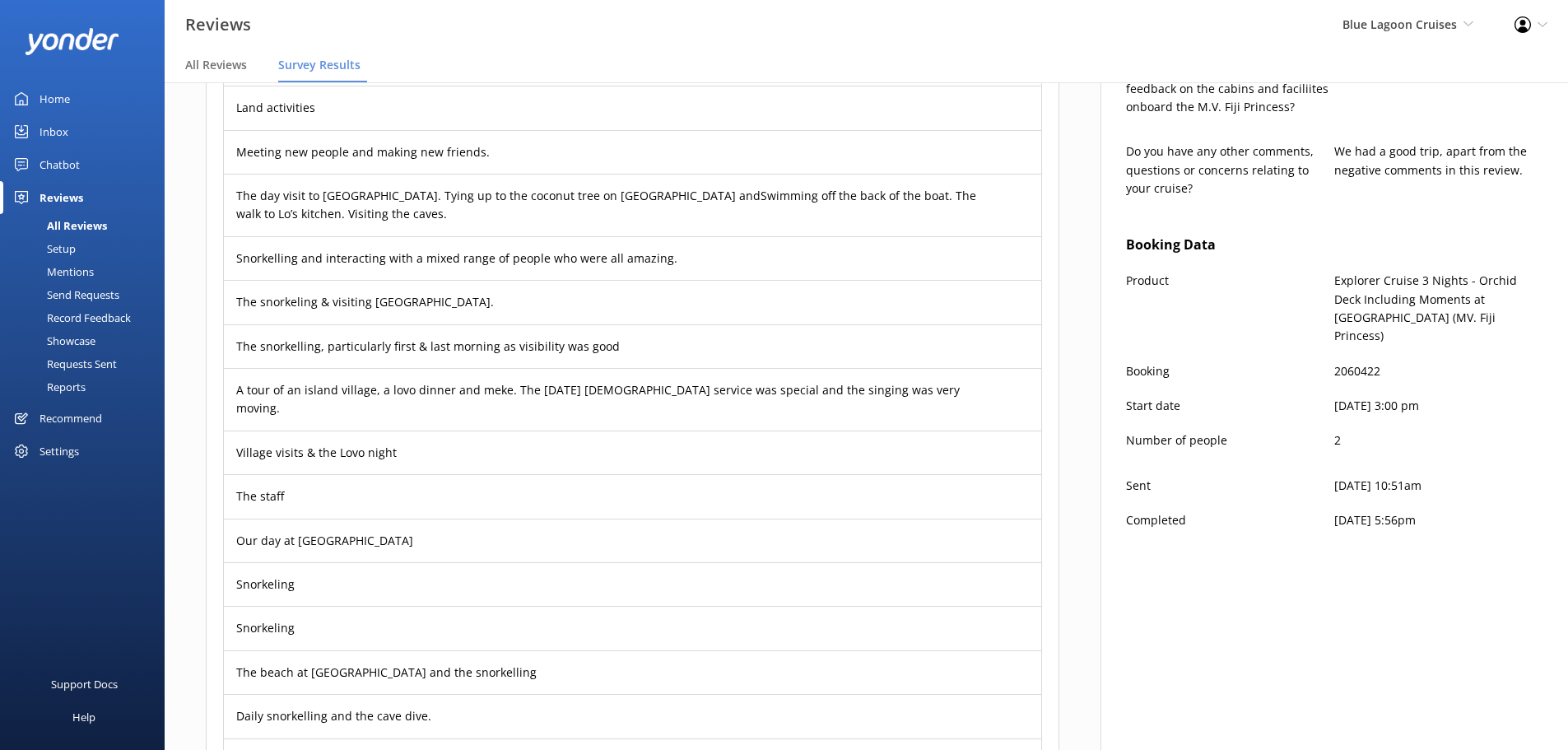
scroll to position [765, 0]
drag, startPoint x: 1382, startPoint y: 313, endPoint x: 1329, endPoint y: 320, distance: 53.5
click at [1329, 361] on div "Booking 2060422" at bounding box center [1335, 379] width 417 height 35
copy div "2060422"
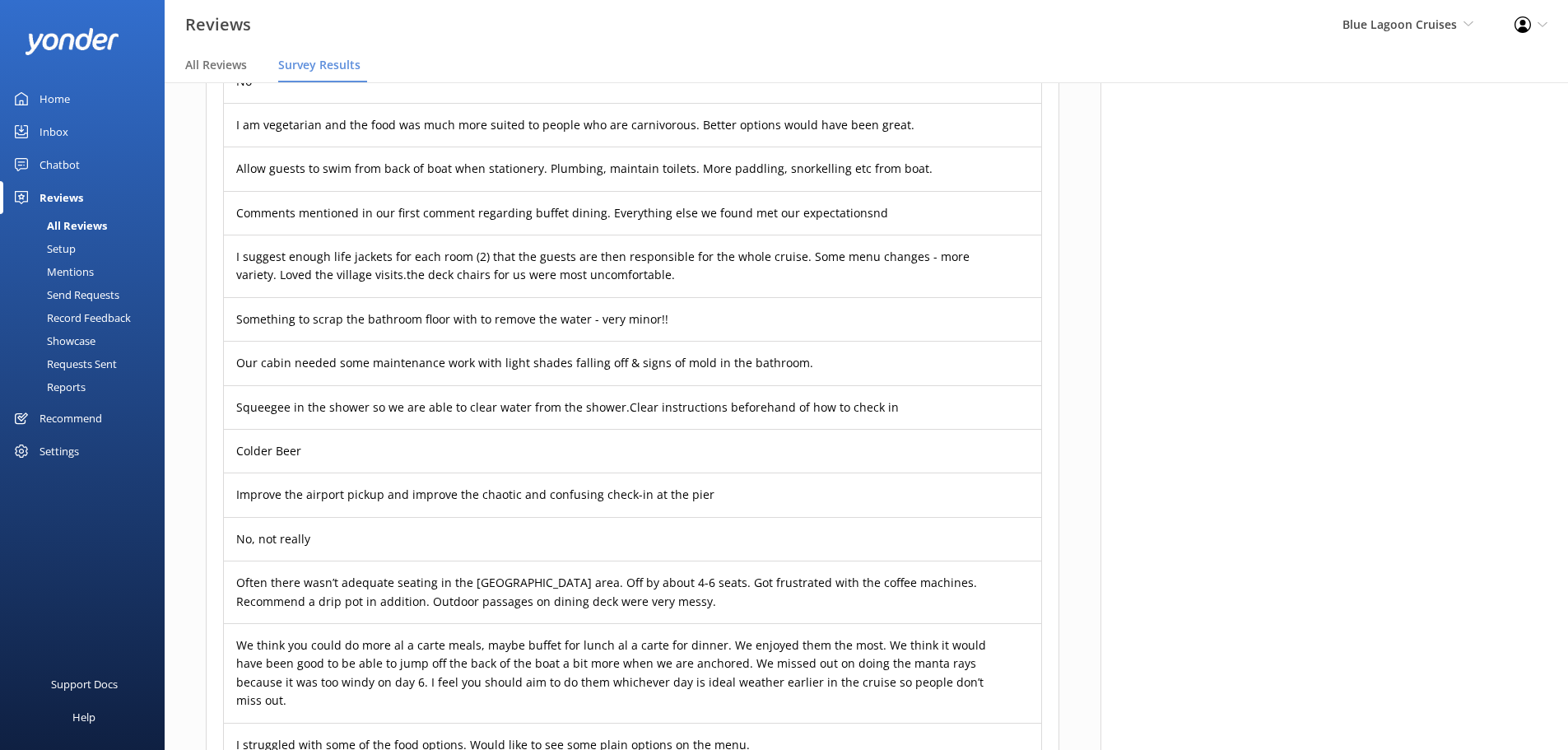
scroll to position [2149, 0]
drag, startPoint x: 711, startPoint y: 441, endPoint x: 211, endPoint y: 442, distance: 500.0
click at [211, 442] on div "2 Do you have anything we could work on? Export More choice of jam in the morni…" at bounding box center [631, 207] width 853 height 1396
copy p "Improve the airport pickup and improve the chaotic and confusing check-in at th…"
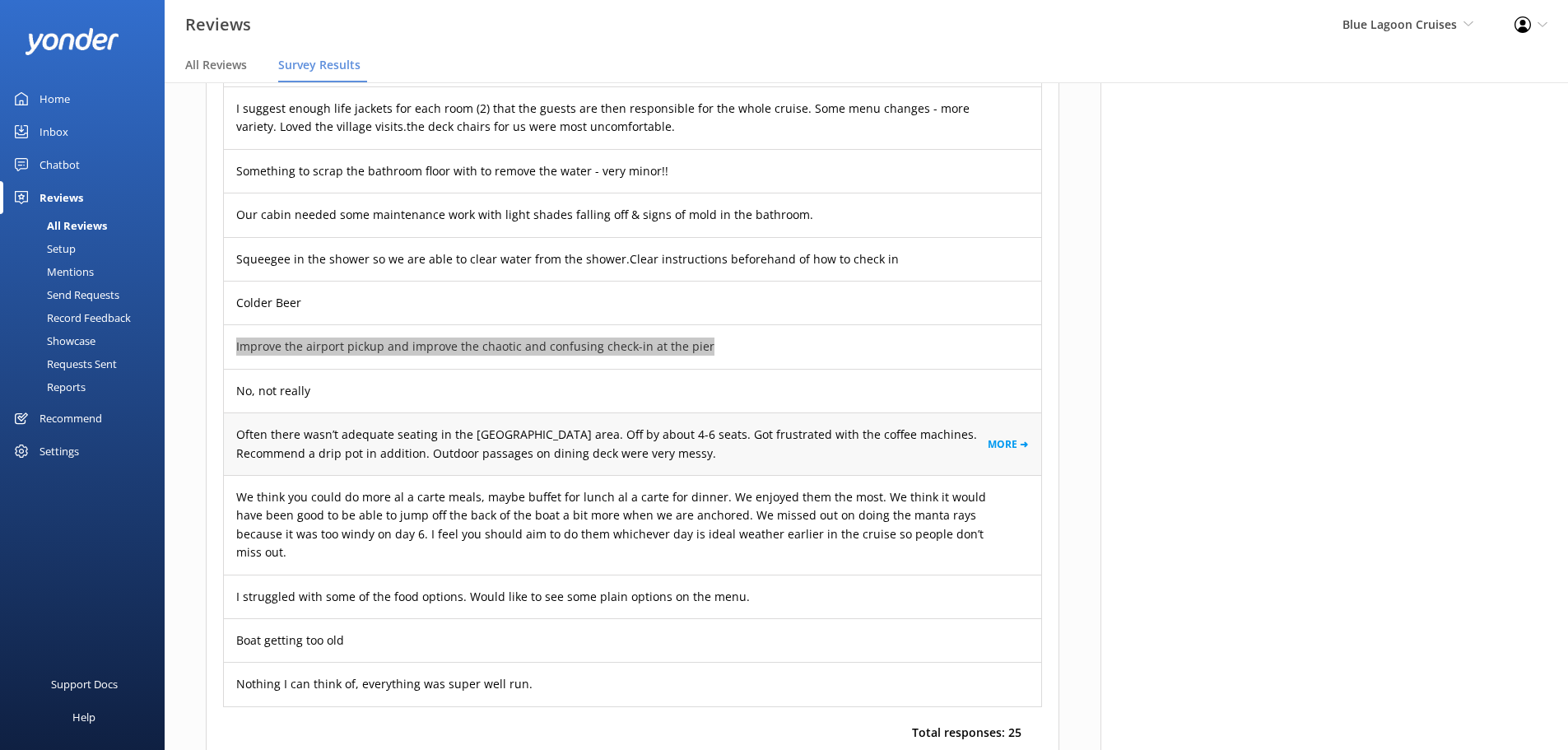
scroll to position [2297, 0]
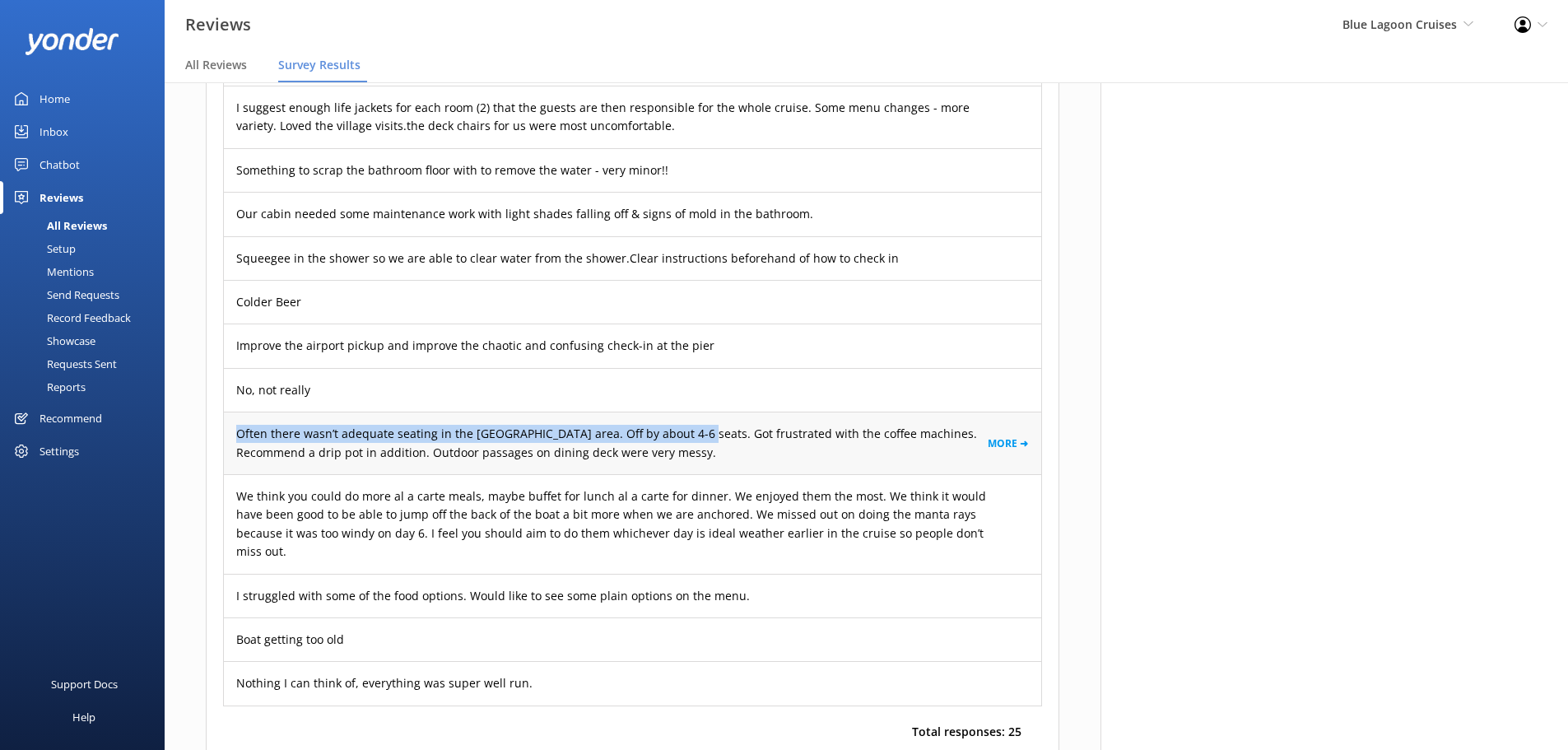
drag, startPoint x: 233, startPoint y: 376, endPoint x: 685, endPoint y: 381, distance: 452.0
click at [685, 412] on div "Often there wasn’t adequate seating in the bar lounge area. Off by about 4-6 se…" at bounding box center [632, 443] width 817 height 63
copy p "Often there wasn’t adequate seating in the bar lounge area. Off by about 4-6 se…"
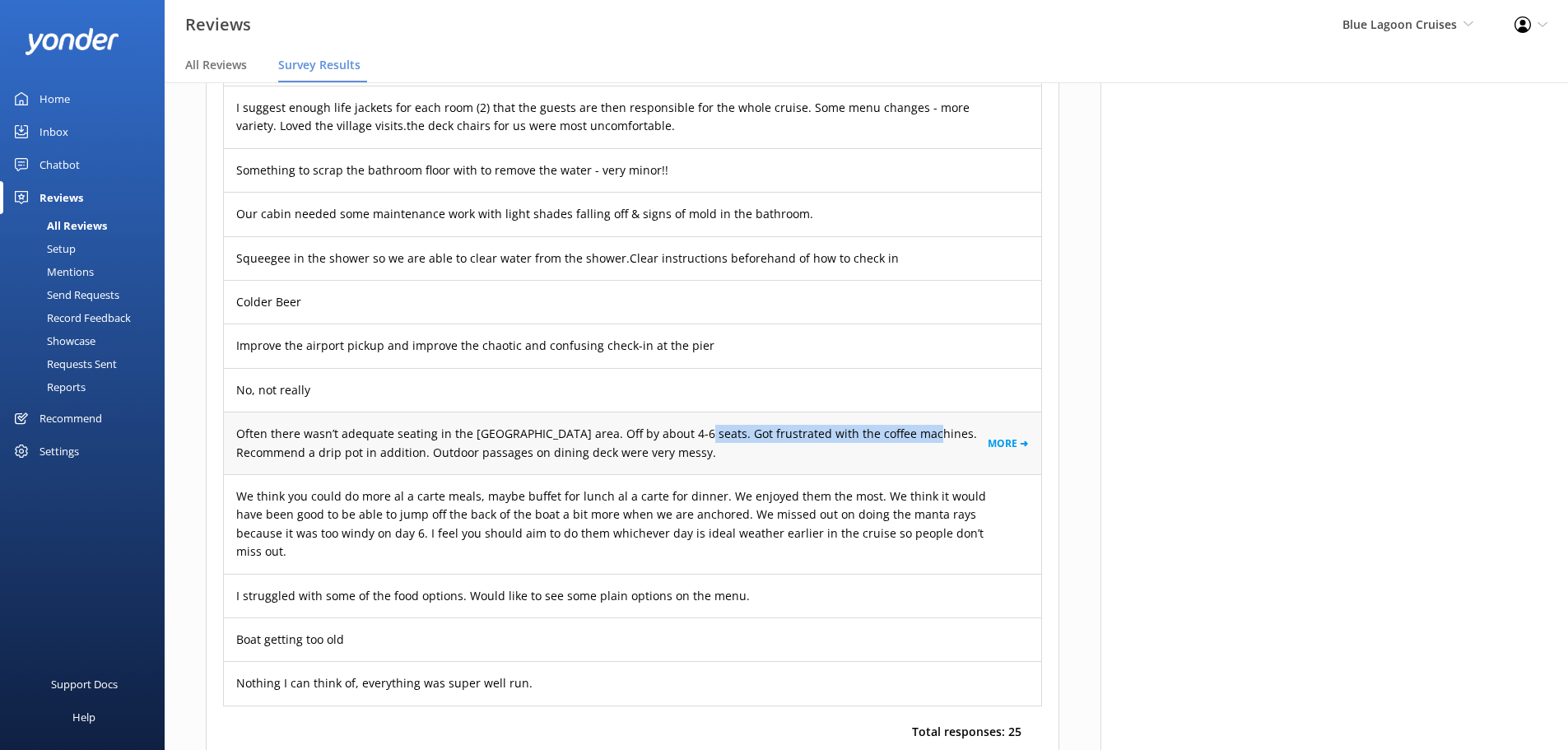
drag, startPoint x: 902, startPoint y: 378, endPoint x: 679, endPoint y: 379, distance: 223.0
click at [679, 425] on p "Often there wasn’t adequate seating in the bar lounge area. Off by about 4-6 se…" at bounding box center [612, 444] width 752 height 37
copy p "Got frustrated with the coffee machines."
drag, startPoint x: 644, startPoint y: 400, endPoint x: 348, endPoint y: 409, distance: 296.1
click at [348, 412] on div "Often there wasn’t adequate seating in the bar lounge area. Off by about 4-6 se…" at bounding box center [632, 443] width 817 height 63
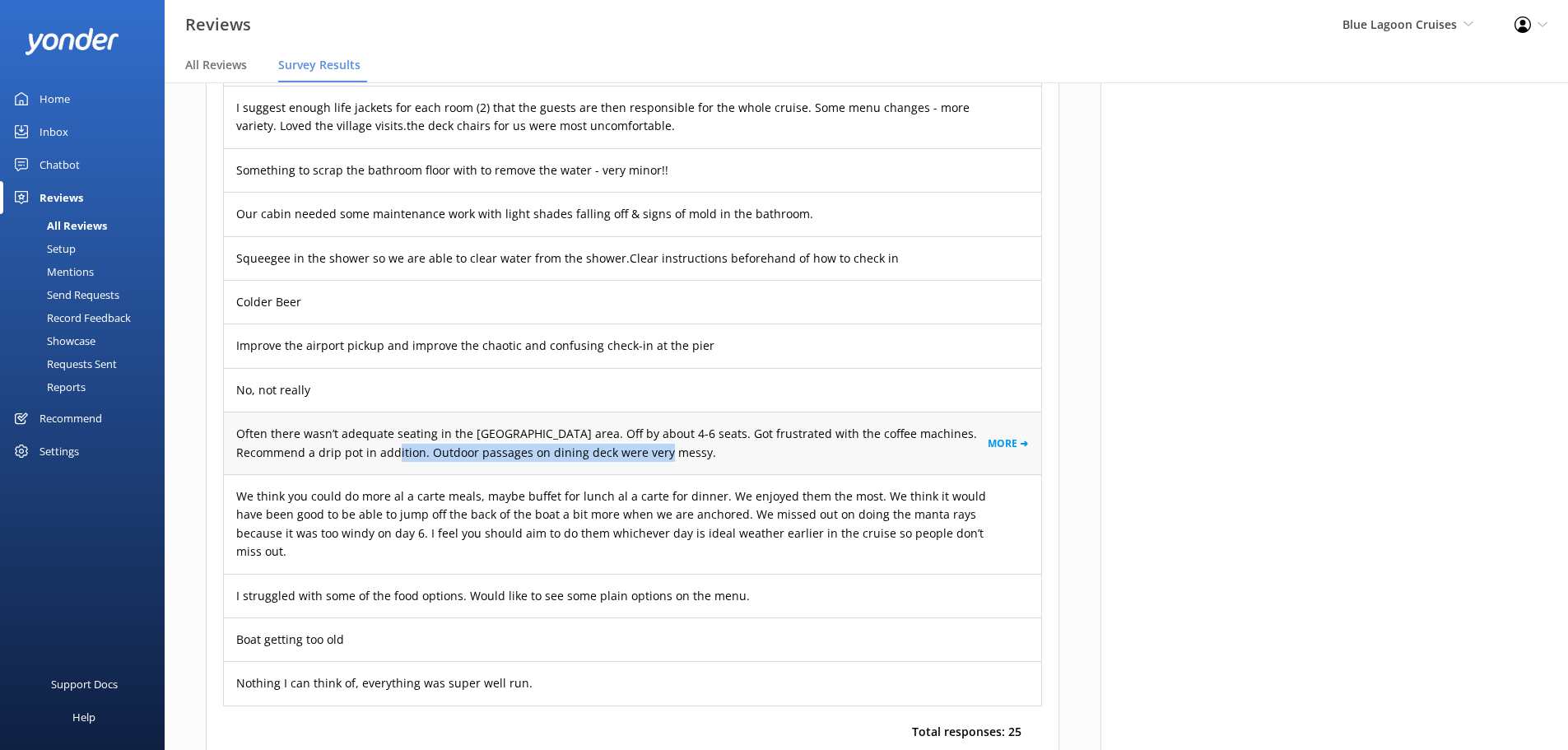
copy p "Outdoor passages on dining deck were very messy."
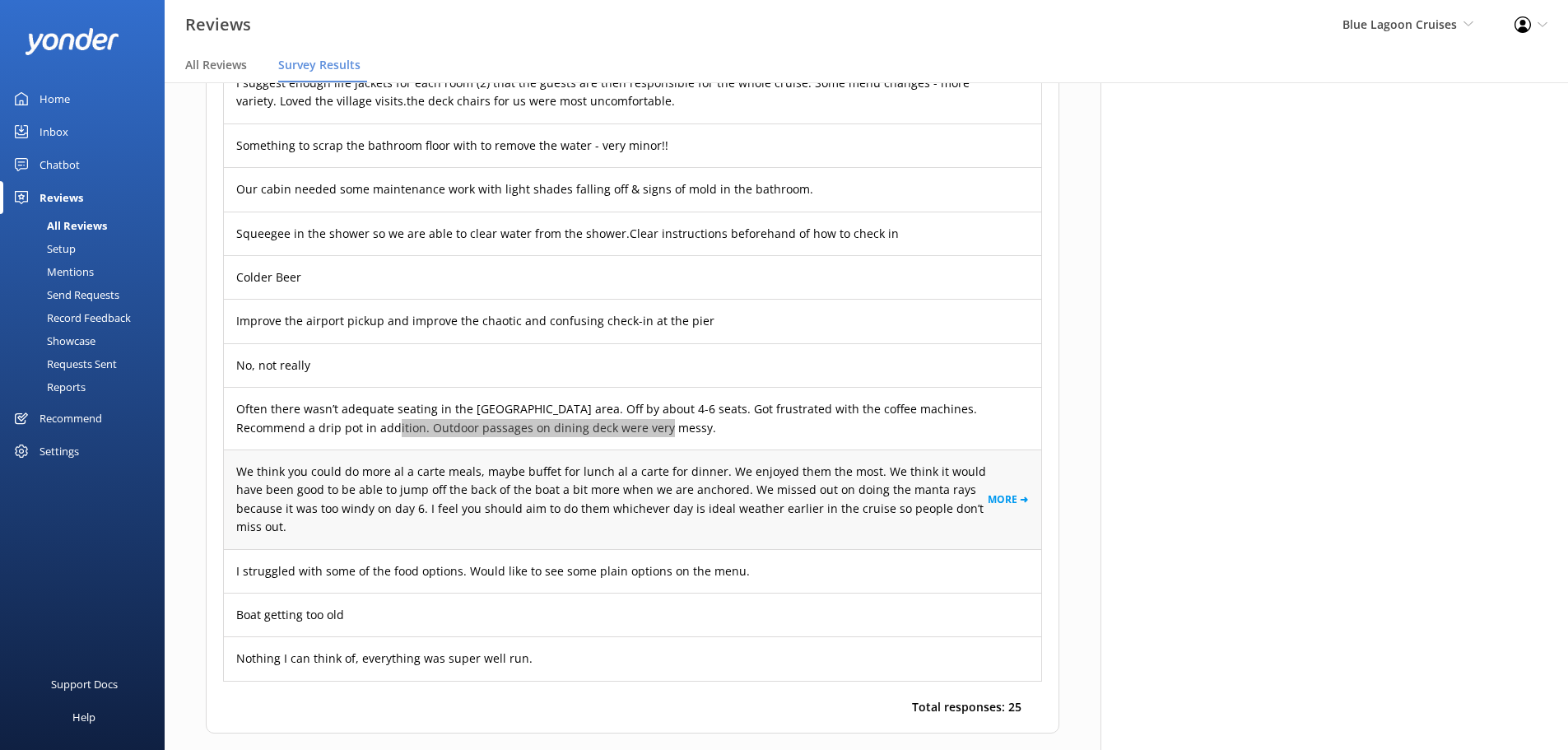
scroll to position [2324, 0]
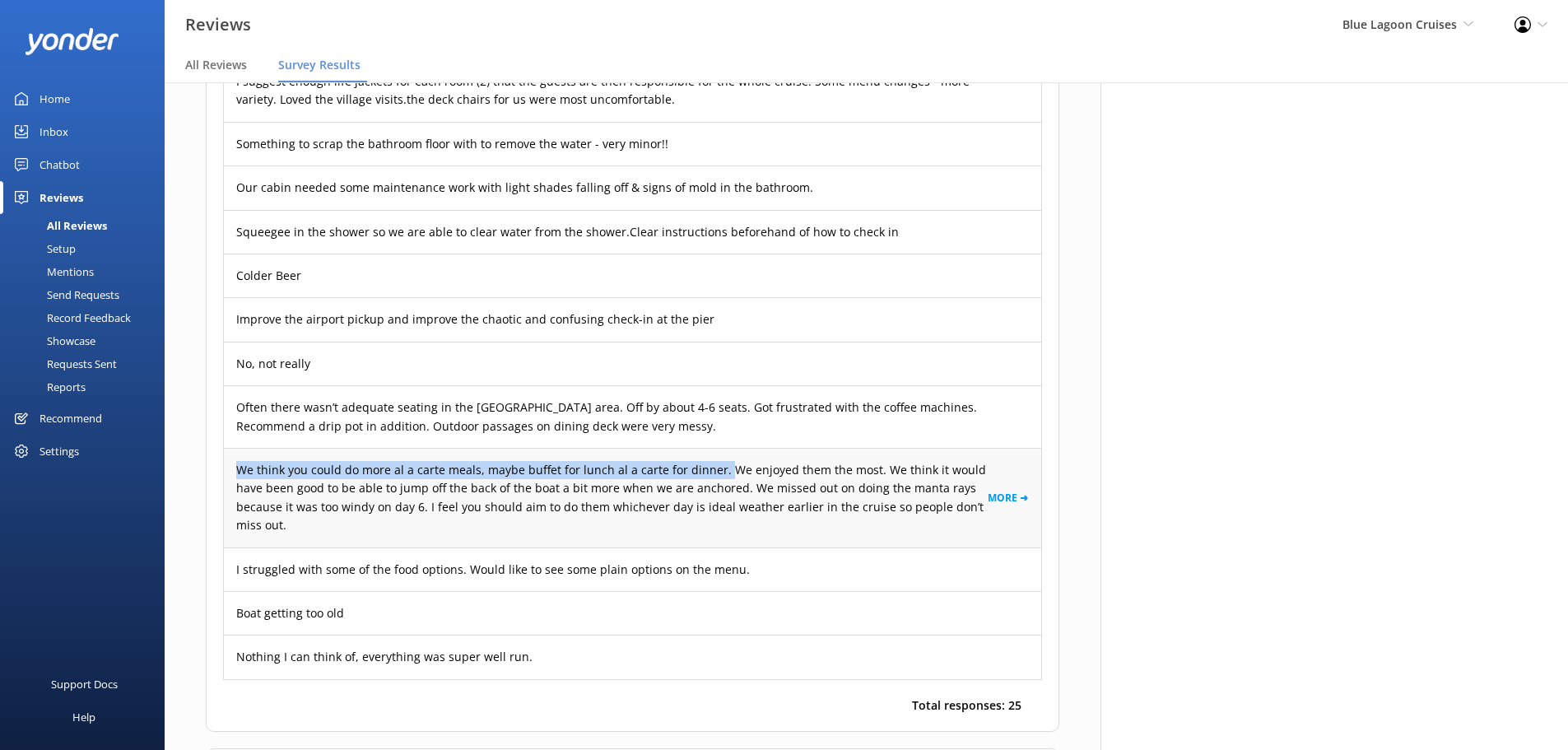
drag, startPoint x: 238, startPoint y: 415, endPoint x: 720, endPoint y: 422, distance: 482.1
click at [720, 461] on p "We think you could do more al a carte meals, maybe buffet for lunch al a carte …" at bounding box center [612, 498] width 752 height 74
copy p "We think you could do more al a carte meals, maybe buffet for lunch al a carte …"
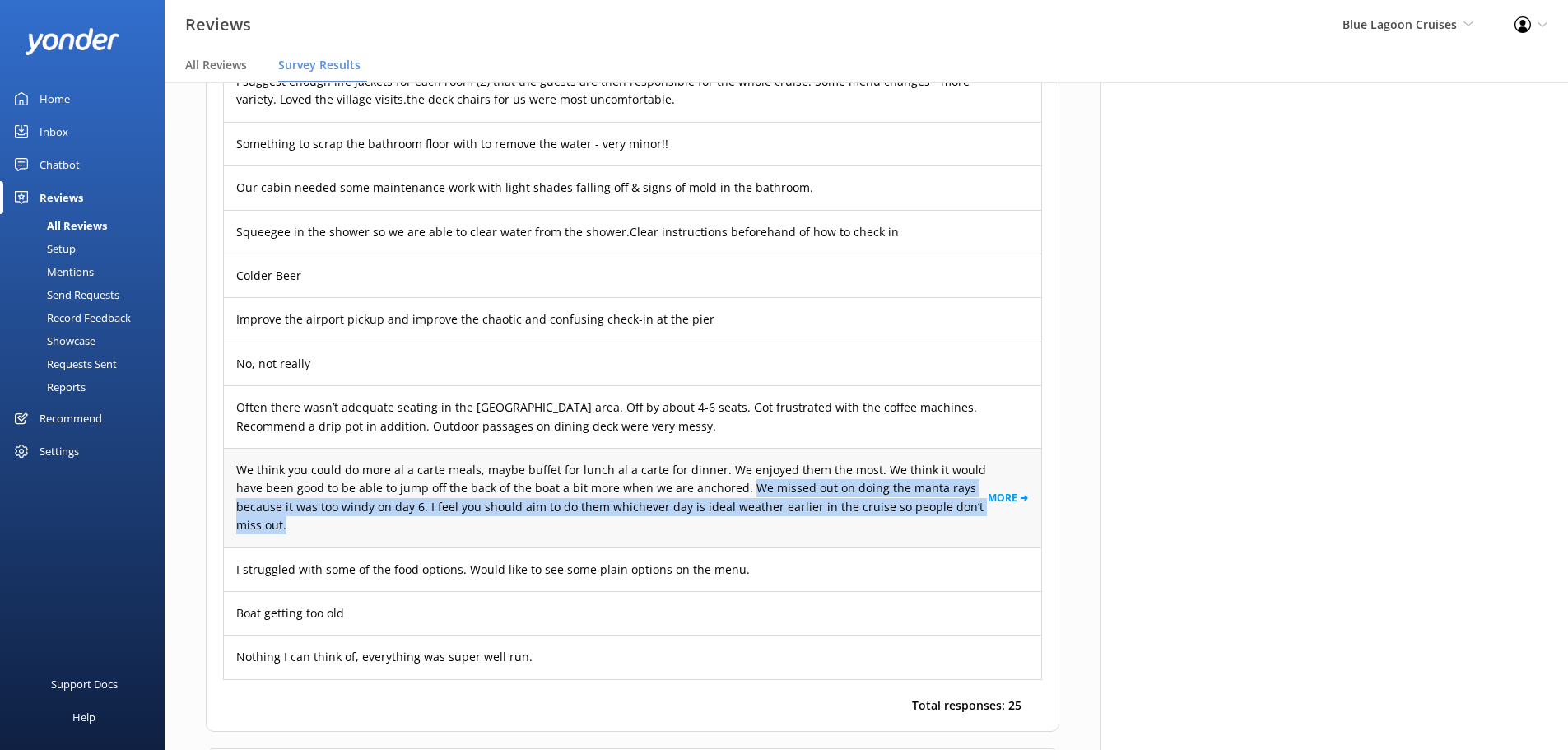
drag, startPoint x: 742, startPoint y: 430, endPoint x: 814, endPoint y: 483, distance: 89.4
click at [814, 483] on div "We think you could do more al a carte meals, maybe buffet for lunch al a carte …" at bounding box center [632, 497] width 817 height 100
copy p "We missed out on doing the manta rays because it was too windy on day 6. I feel…"
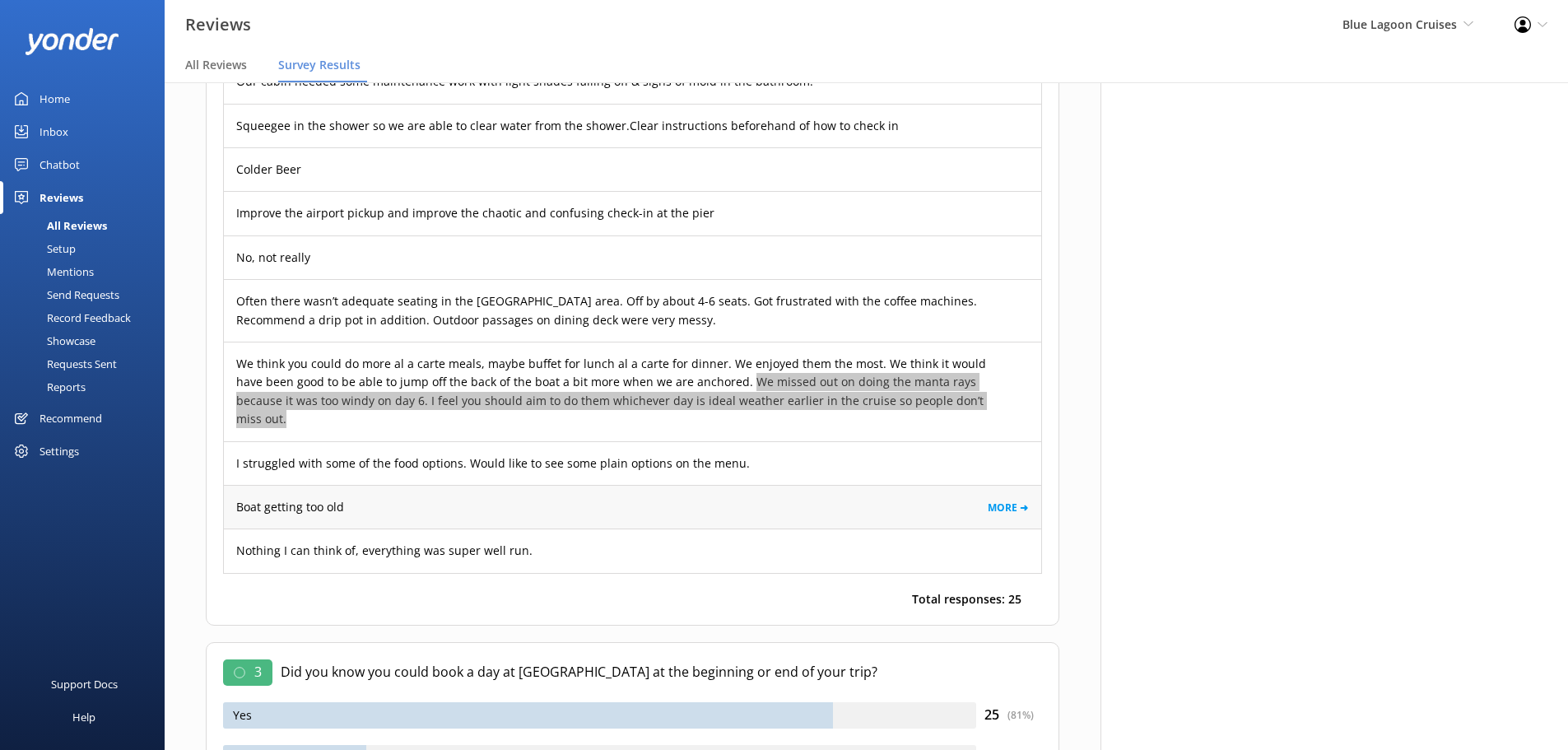
scroll to position [2431, 0]
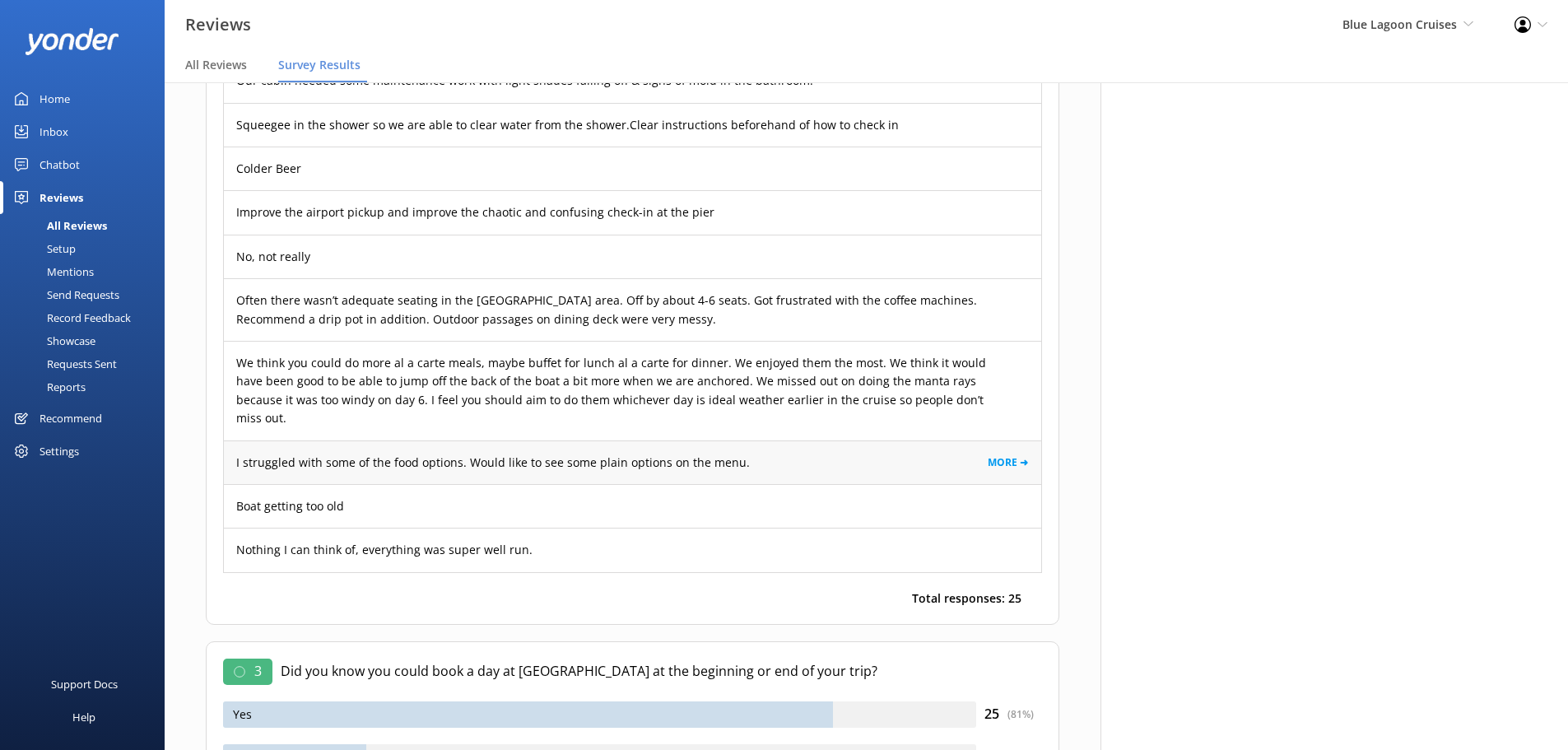
click at [458, 453] on p "I struggled with some of the food options. Would like to see some plain options…" at bounding box center [493, 462] width 513 height 18
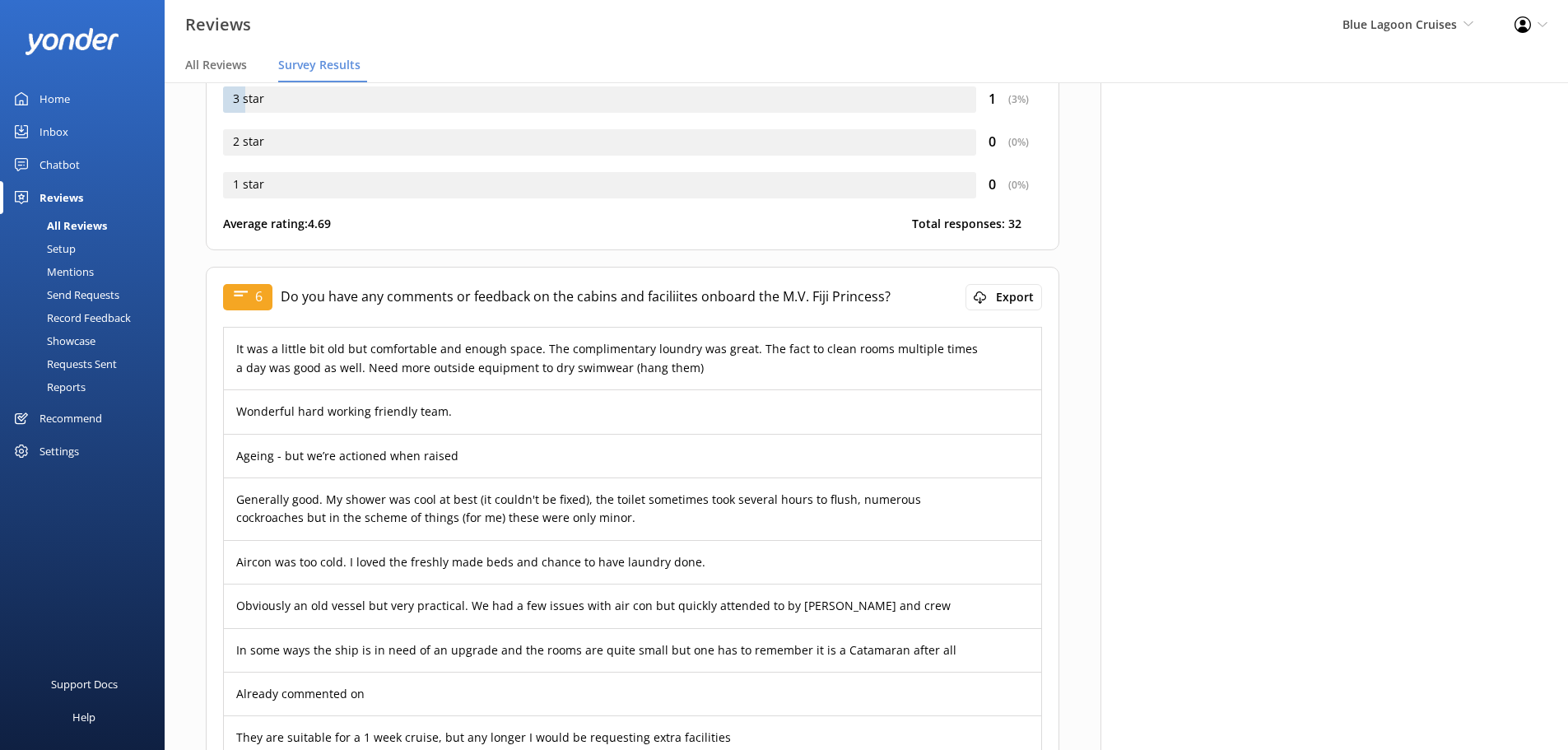
scroll to position [3729, 0]
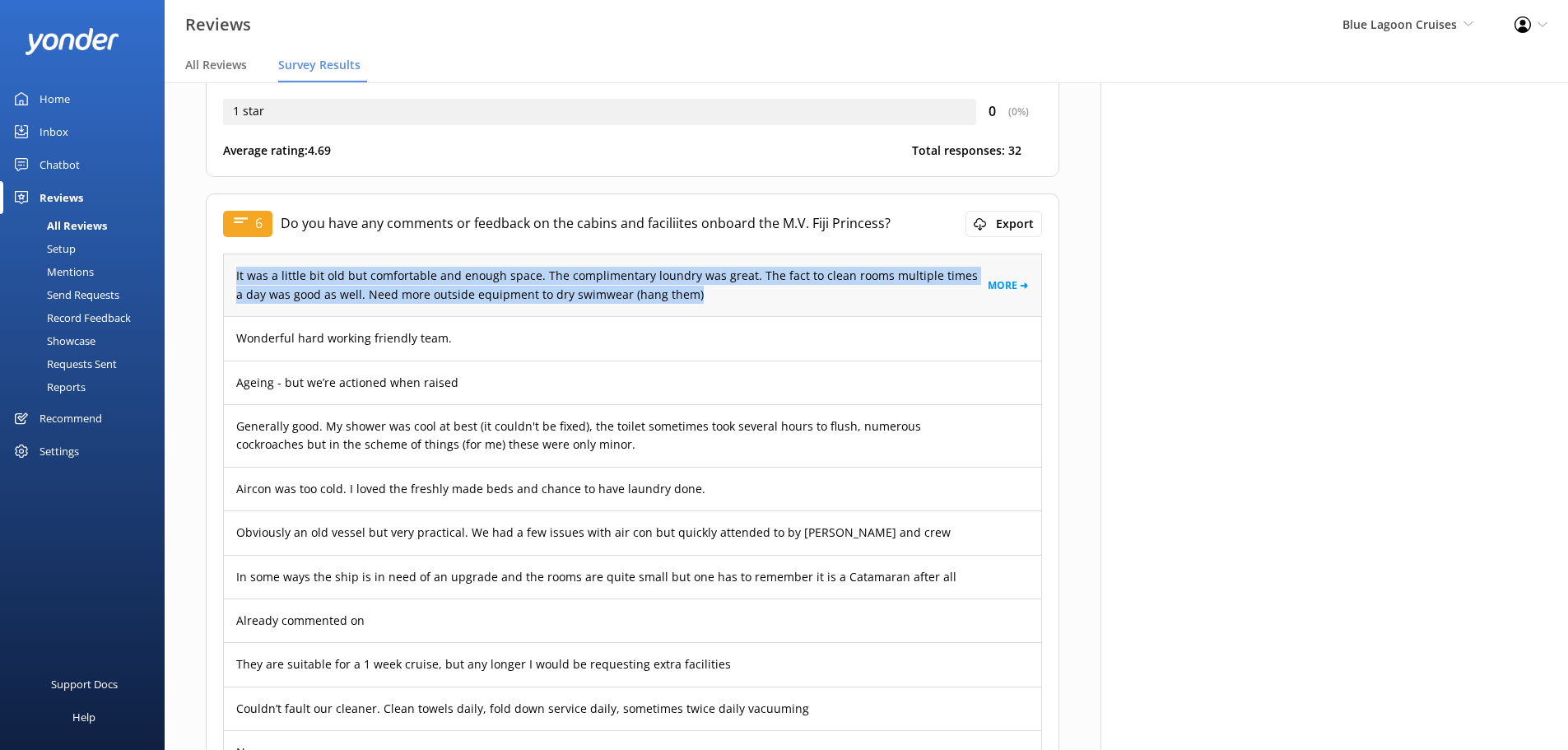
drag, startPoint x: 235, startPoint y: 218, endPoint x: 706, endPoint y: 257, distance: 472.6
click at [706, 257] on div "It was a little bit old but comfortable and enough space. The complimentary lou…" at bounding box center [632, 286] width 817 height 62
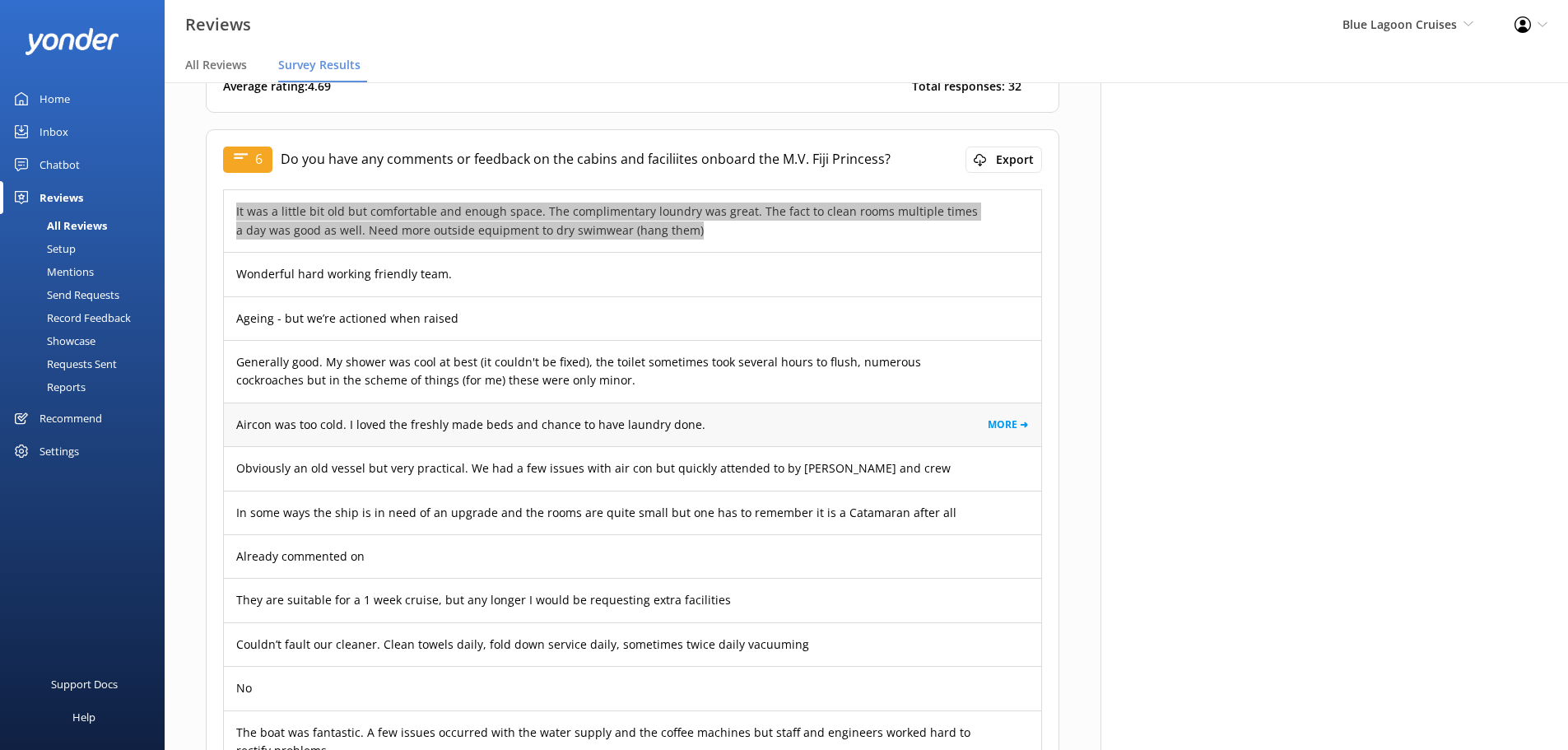
scroll to position [3805, 0]
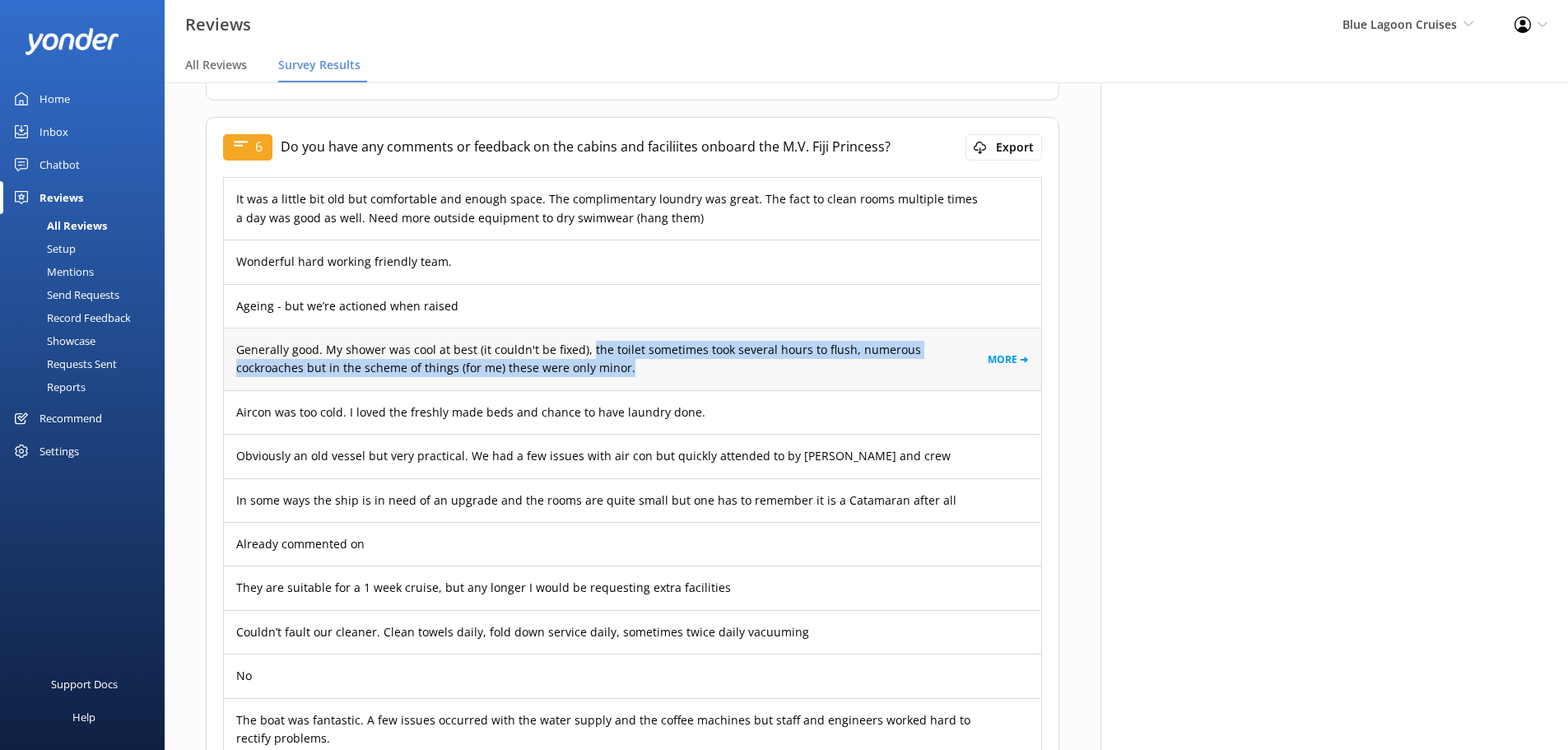
drag, startPoint x: 588, startPoint y: 294, endPoint x: 590, endPoint y: 320, distance: 26.1
click at [590, 341] on p "Generally good. My shower was cool at best (it couldn't be fixed), the toilet s…" at bounding box center [612, 359] width 752 height 37
click at [757, 341] on p "Generally good. My shower was cool at best (it couldn't be fixed), the toilet s…" at bounding box center [612, 359] width 752 height 37
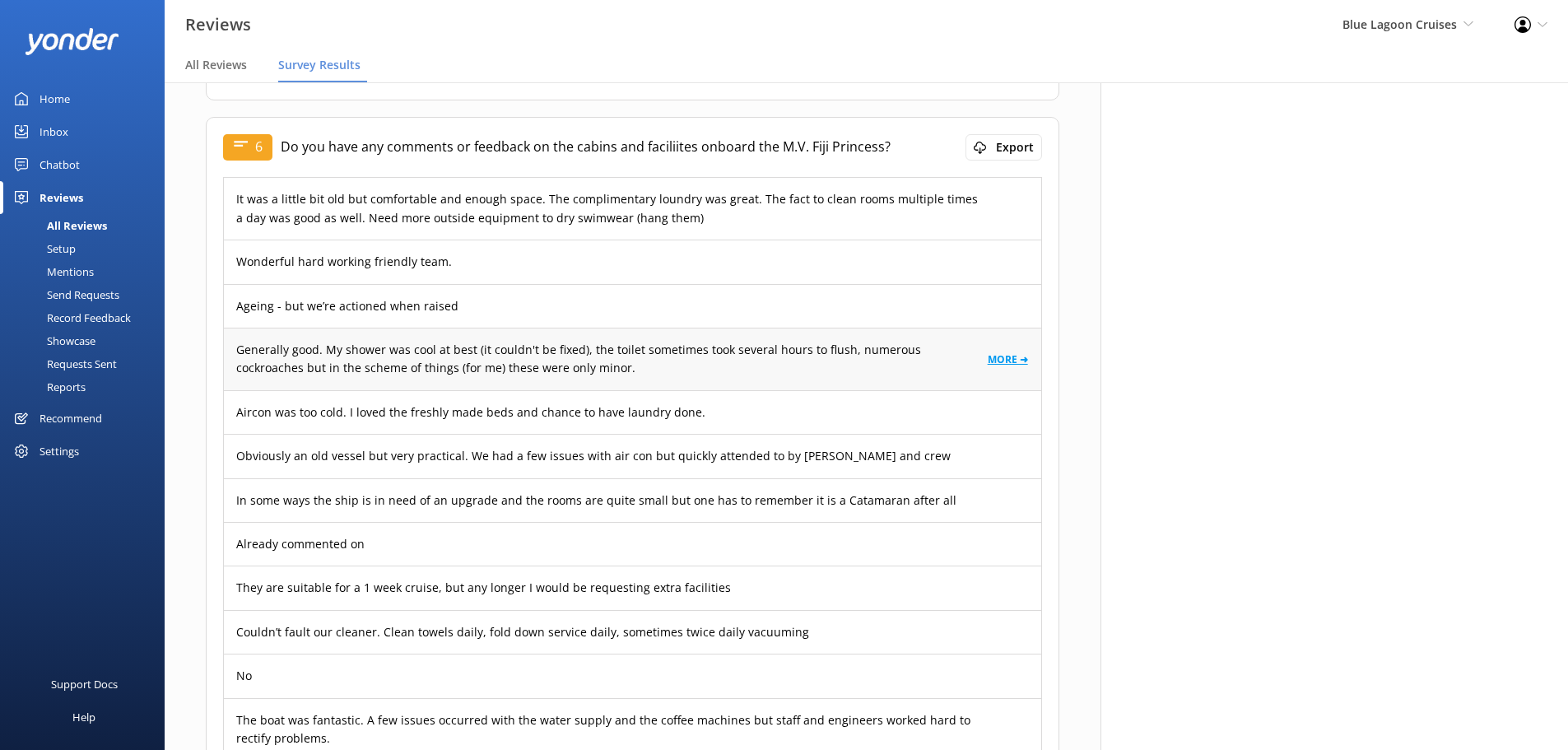
click at [999, 352] on link "MORE ➜" at bounding box center [1008, 359] width 41 height 16
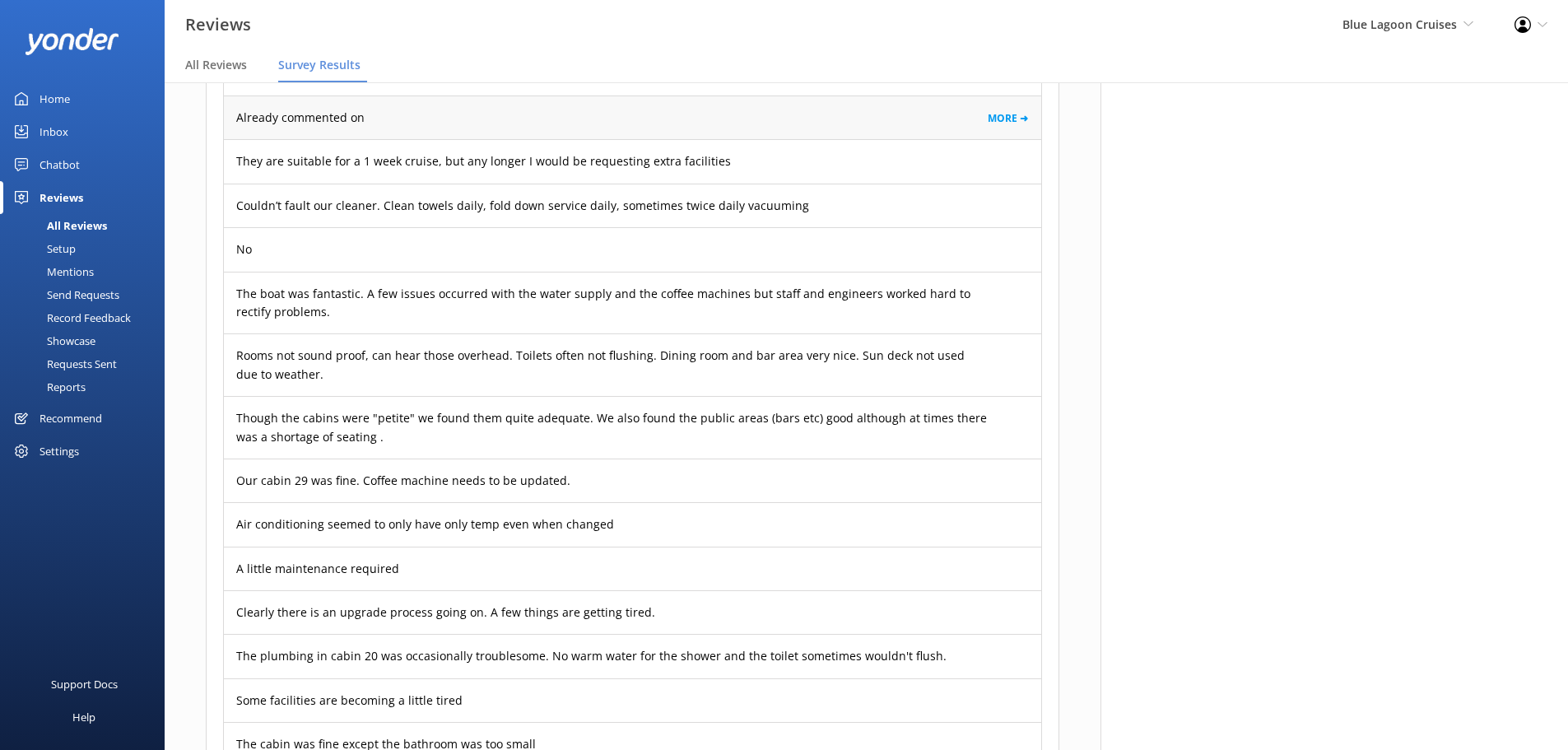
scroll to position [4233, 0]
click at [312, 196] on p "Couldn’t fault our cleaner. Clean towels daily, fold down service daily, someti…" at bounding box center [522, 204] width 572 height 18
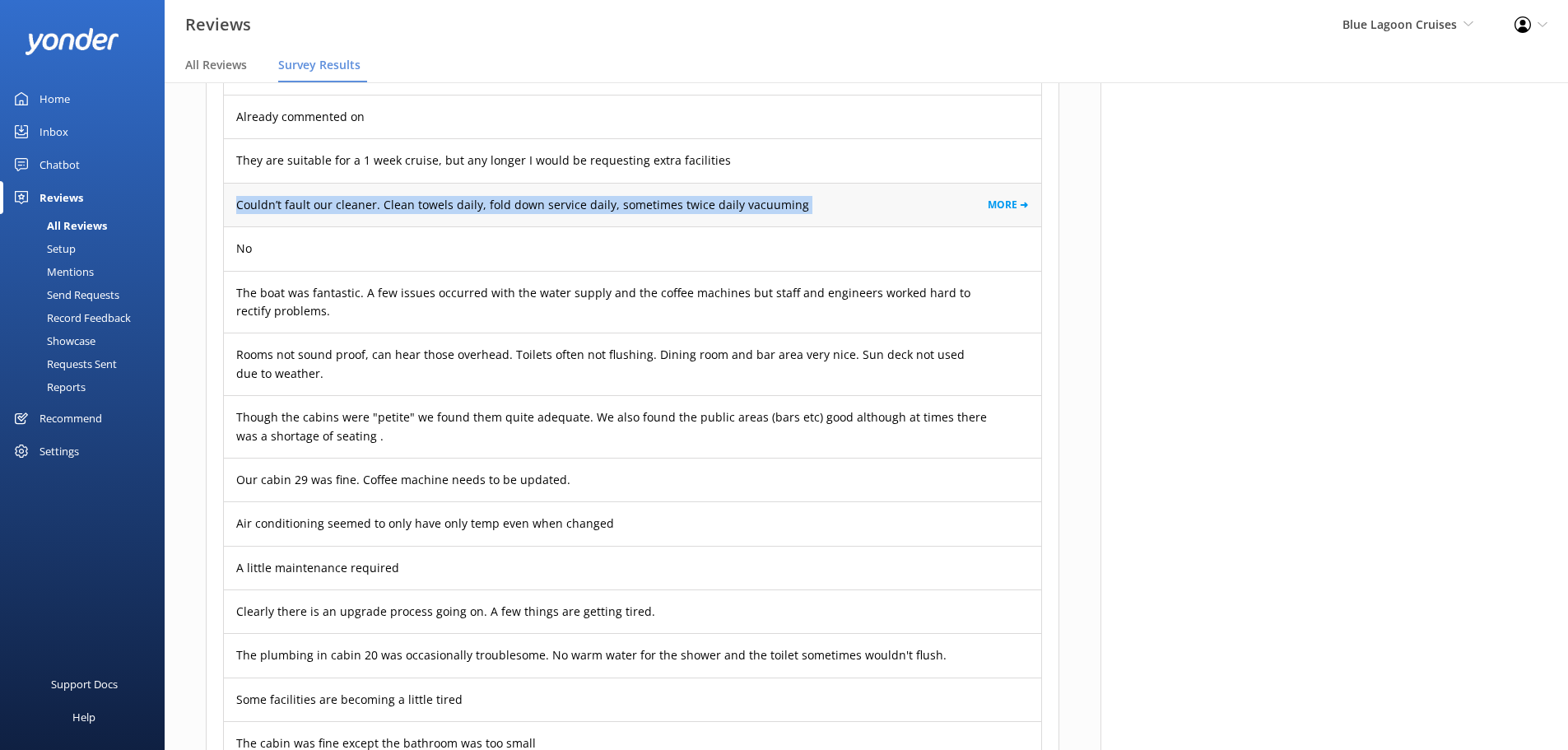
click at [312, 196] on p "Couldn’t fault our cleaner. Clean towels daily, fold down service daily, someti…" at bounding box center [522, 204] width 572 height 18
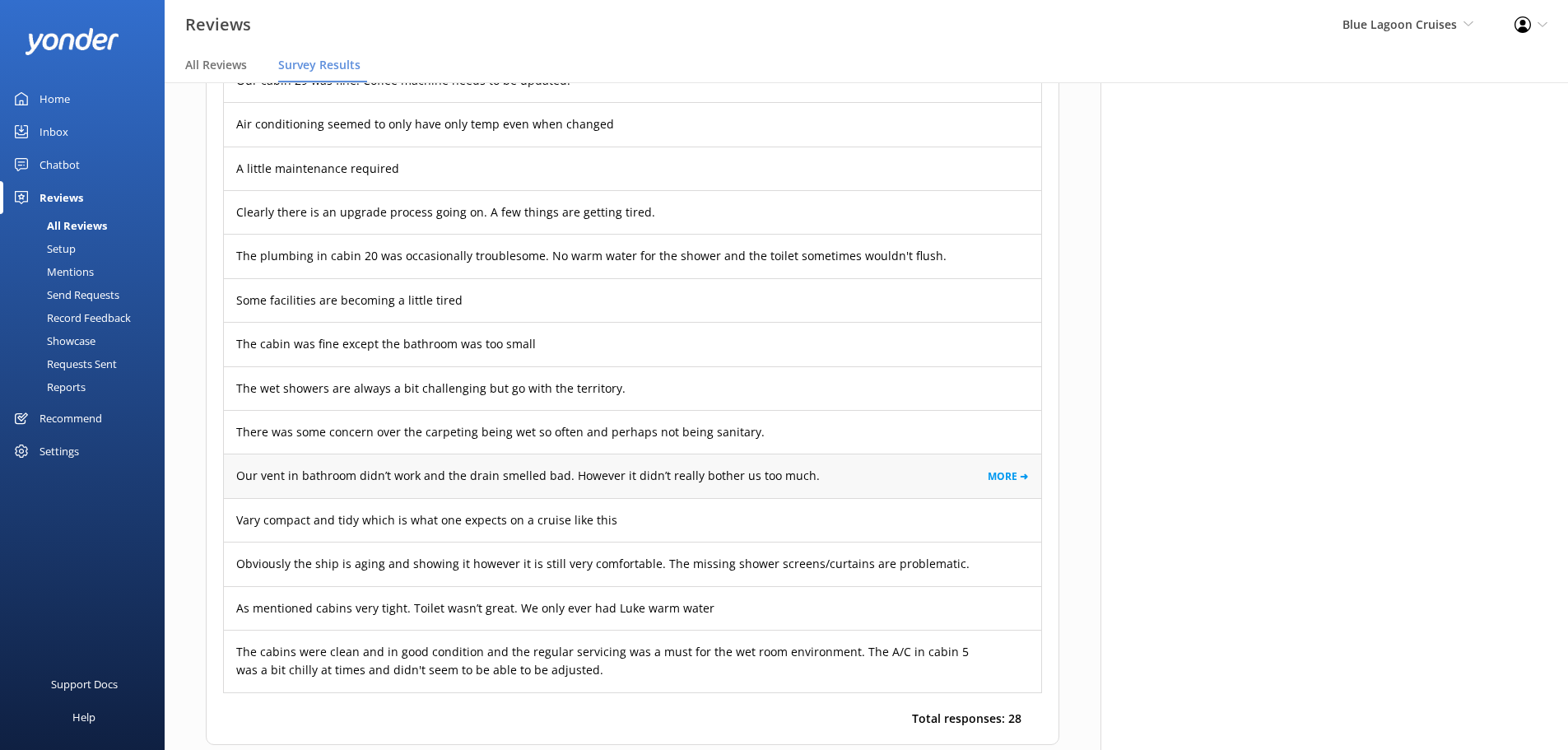
scroll to position [4633, 0]
click at [539, 246] on p "The plumbing in cabin 20 was occasionally troublesome. No warm water for the sh…" at bounding box center [591, 255] width 710 height 18
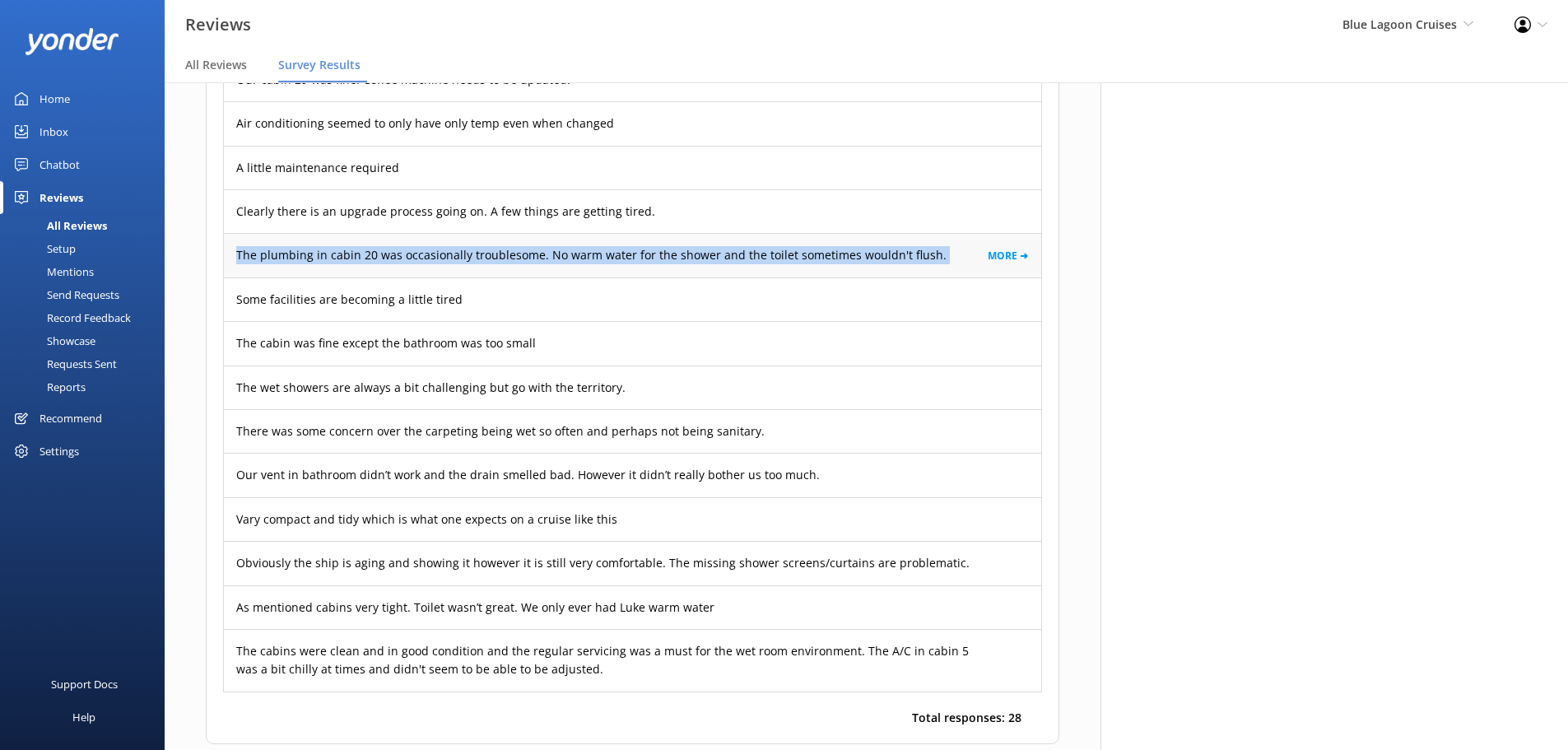
click at [539, 246] on p "The plumbing in cabin 20 was occasionally troublesome. No warm water for the sh…" at bounding box center [591, 255] width 710 height 18
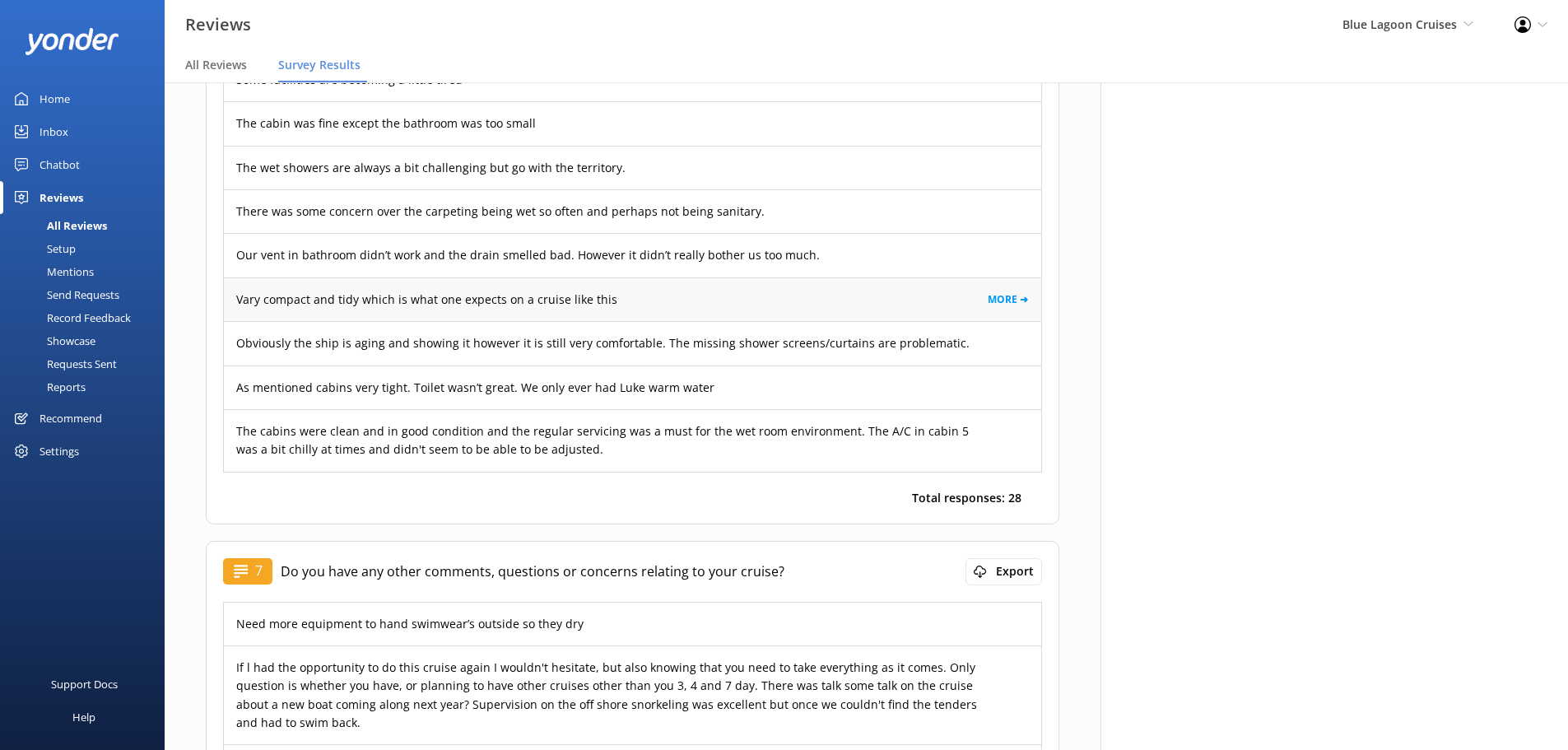
scroll to position [4854, 0]
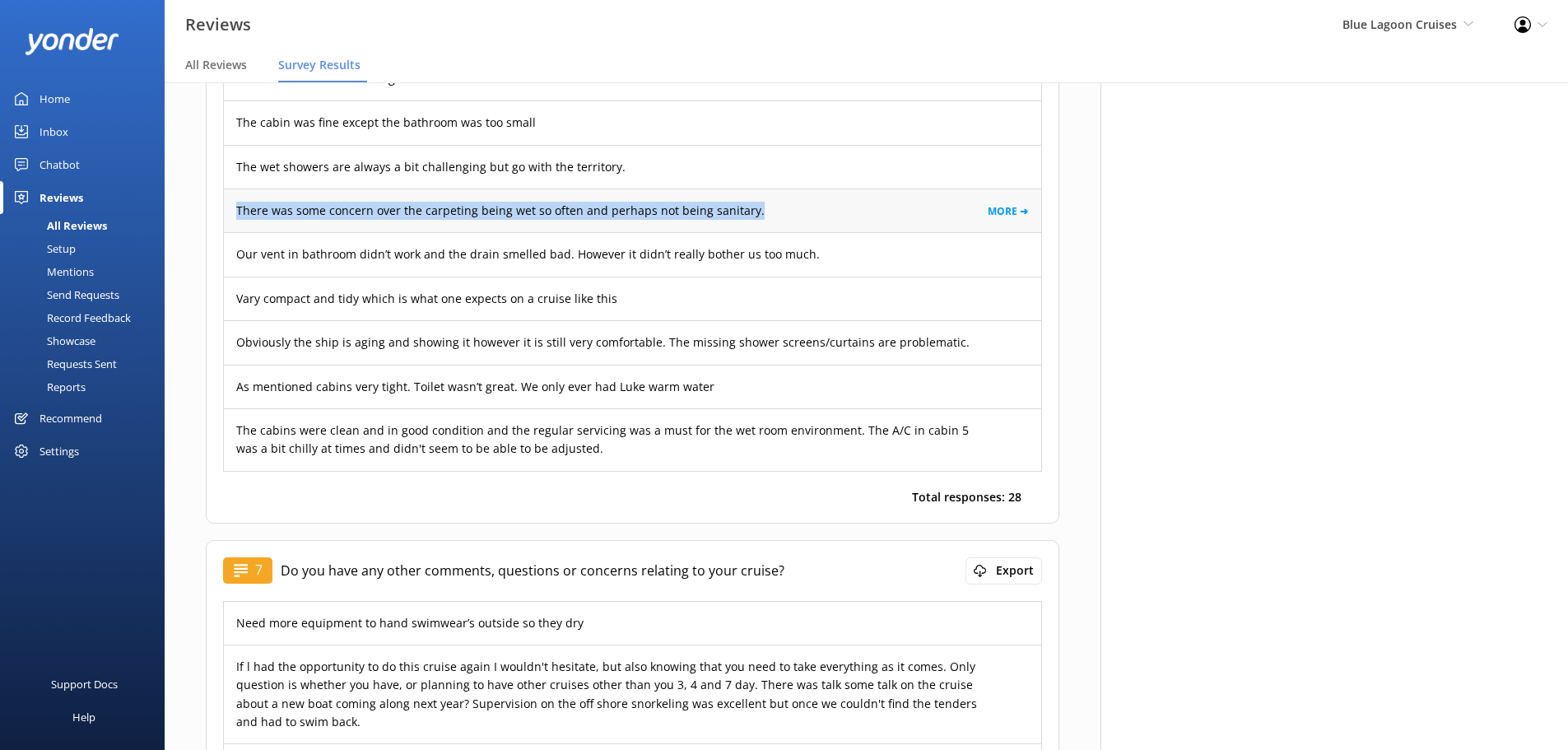
drag, startPoint x: 757, startPoint y: 158, endPoint x: 228, endPoint y: 151, distance: 529.0
click at [228, 189] on div "There was some concern over the carpeting being wet so often and perhaps not be…" at bounding box center [632, 210] width 817 height 44
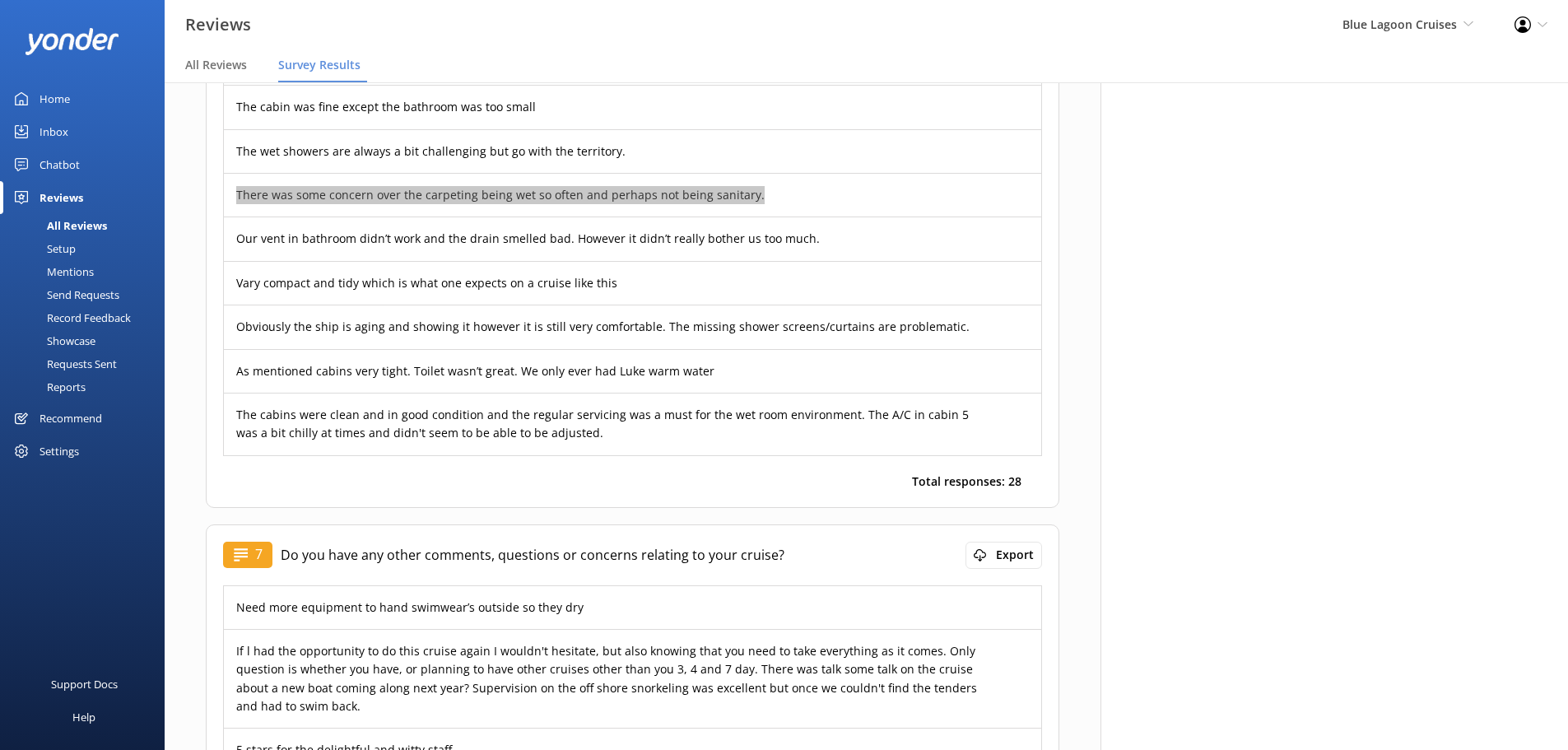
scroll to position [4870, 0]
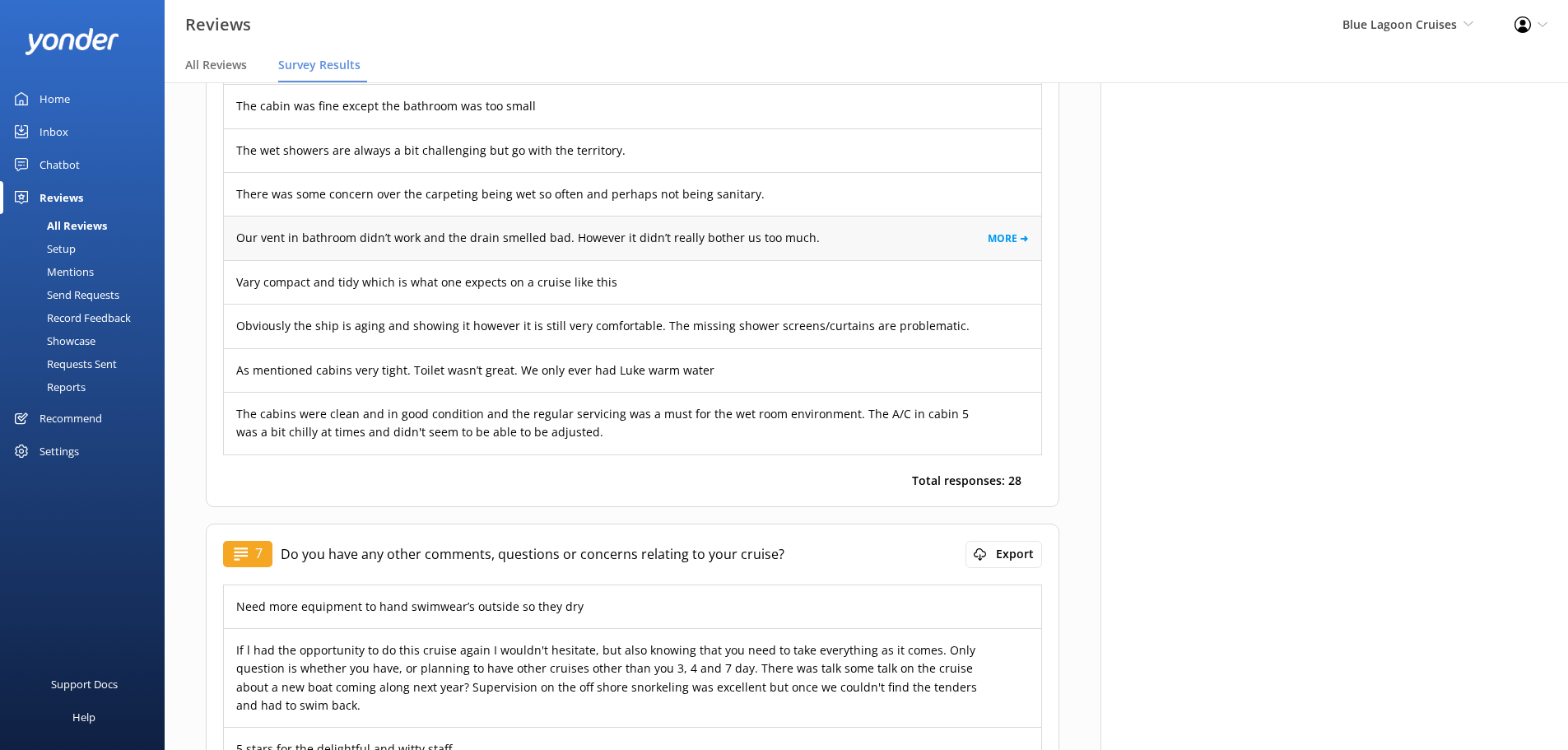
click at [725, 229] on p "Our vent in bathroom didn’t work and the drain smelled bad. However it didn’t r…" at bounding box center [528, 237] width 584 height 18
click at [1005, 231] on link "MORE ➜" at bounding box center [1008, 238] width 41 height 16
click at [726, 216] on div "Our vent in bathroom didn’t work and the drain smelled bad. However it didn’t r…" at bounding box center [632, 237] width 817 height 44
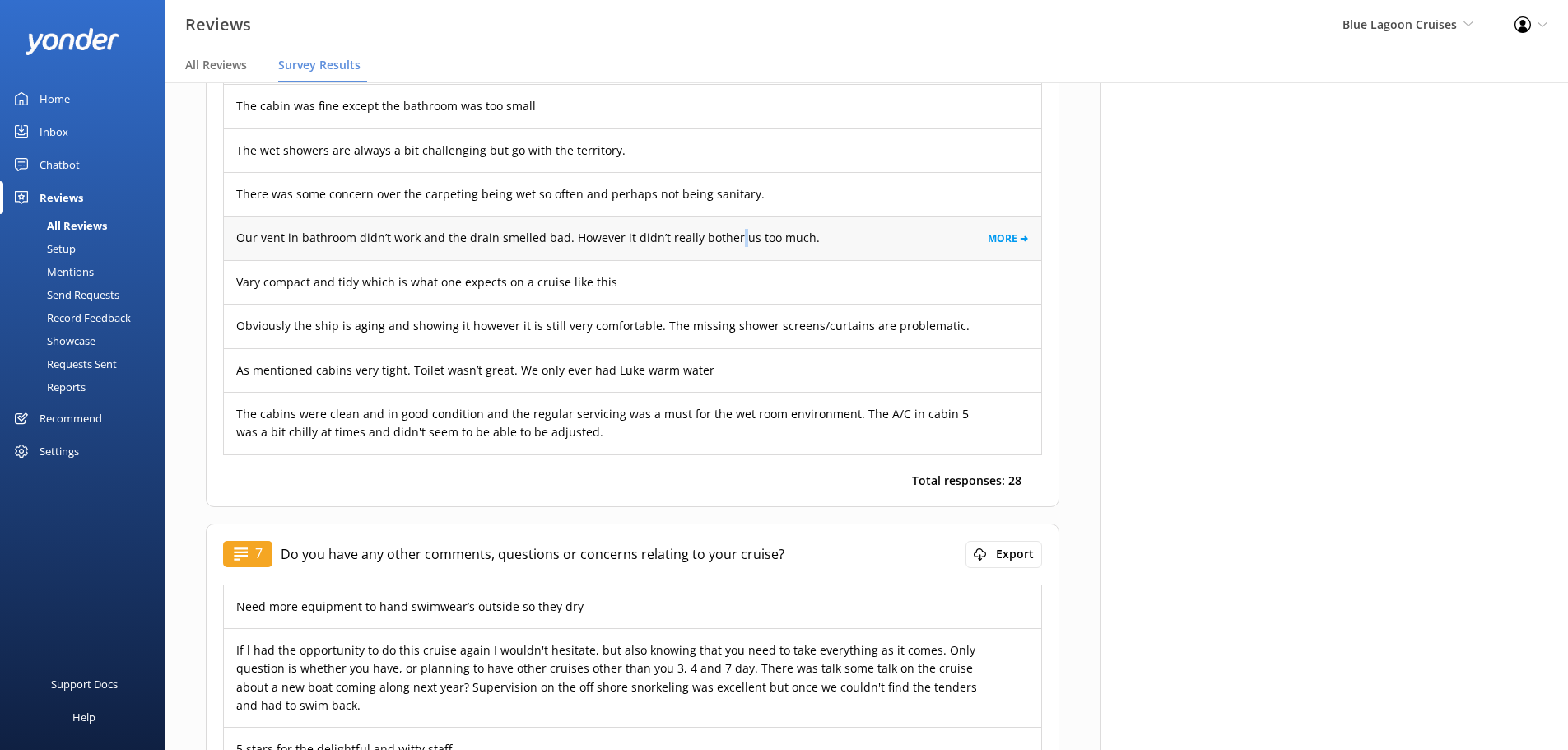
click at [726, 216] on div "Our vent in bathroom didn’t work and the drain smelled bad. However it didn’t r…" at bounding box center [632, 237] width 817 height 44
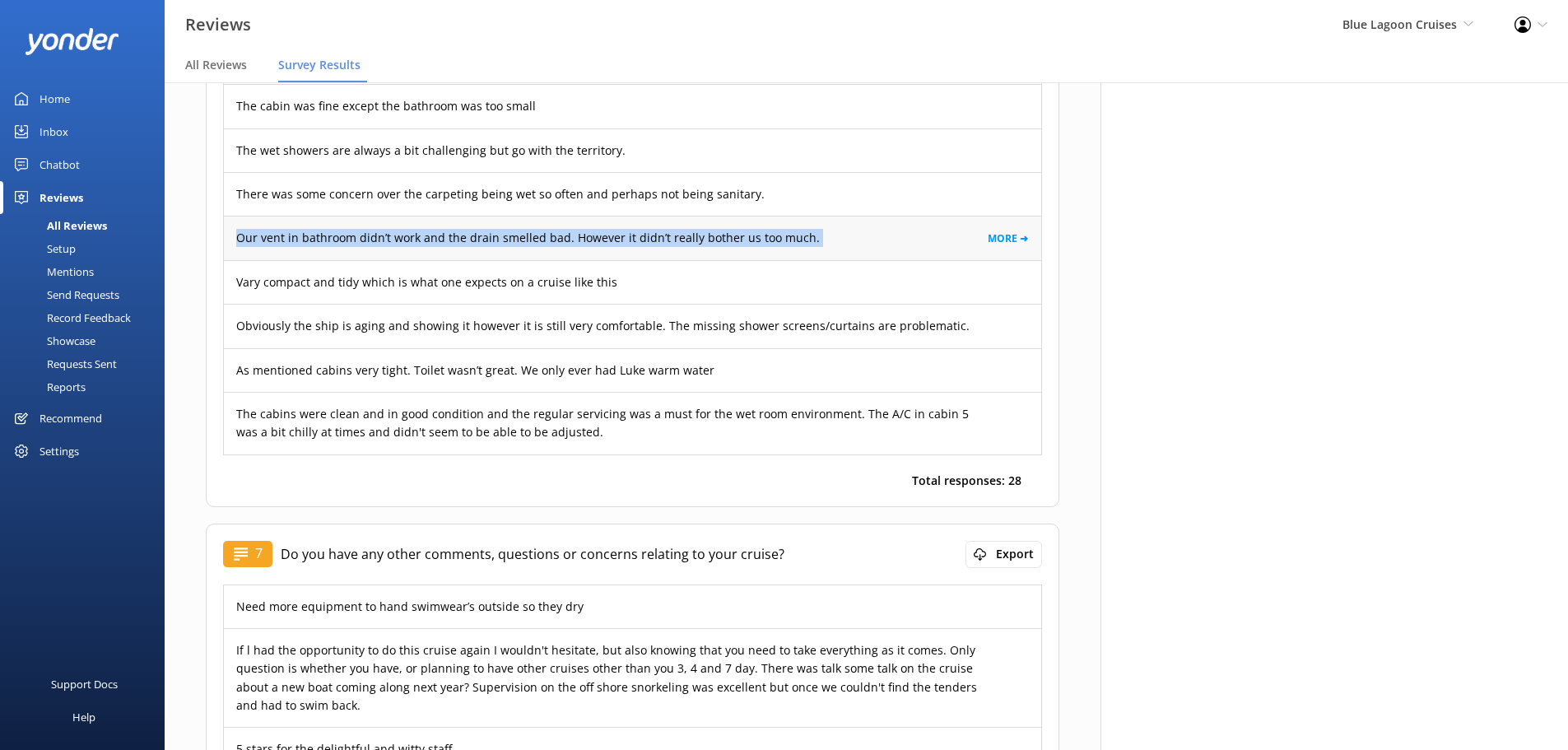
click at [726, 216] on div "Our vent in bathroom didn’t work and the drain smelled bad. However it didn’t r…" at bounding box center [632, 237] width 817 height 44
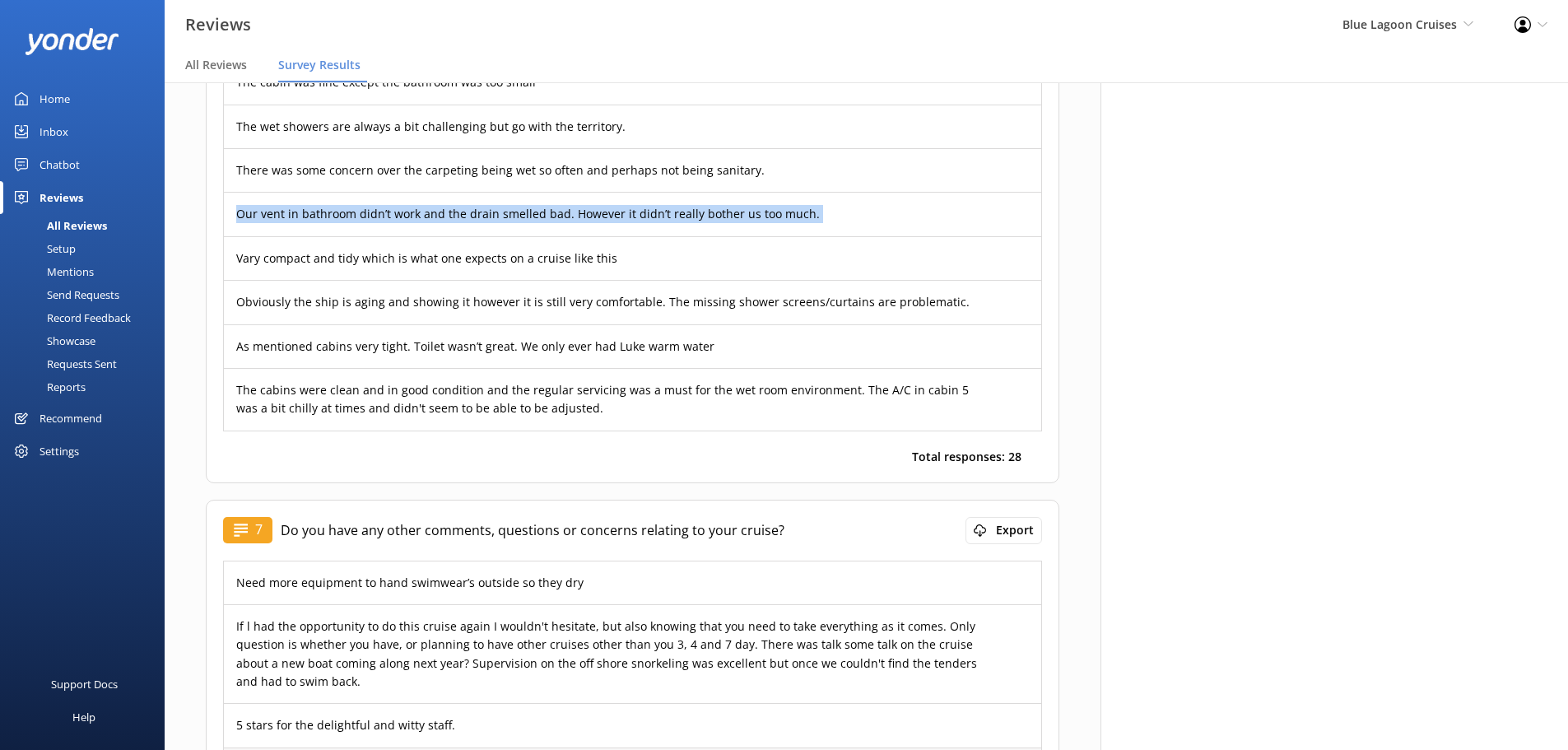
scroll to position [4894, 0]
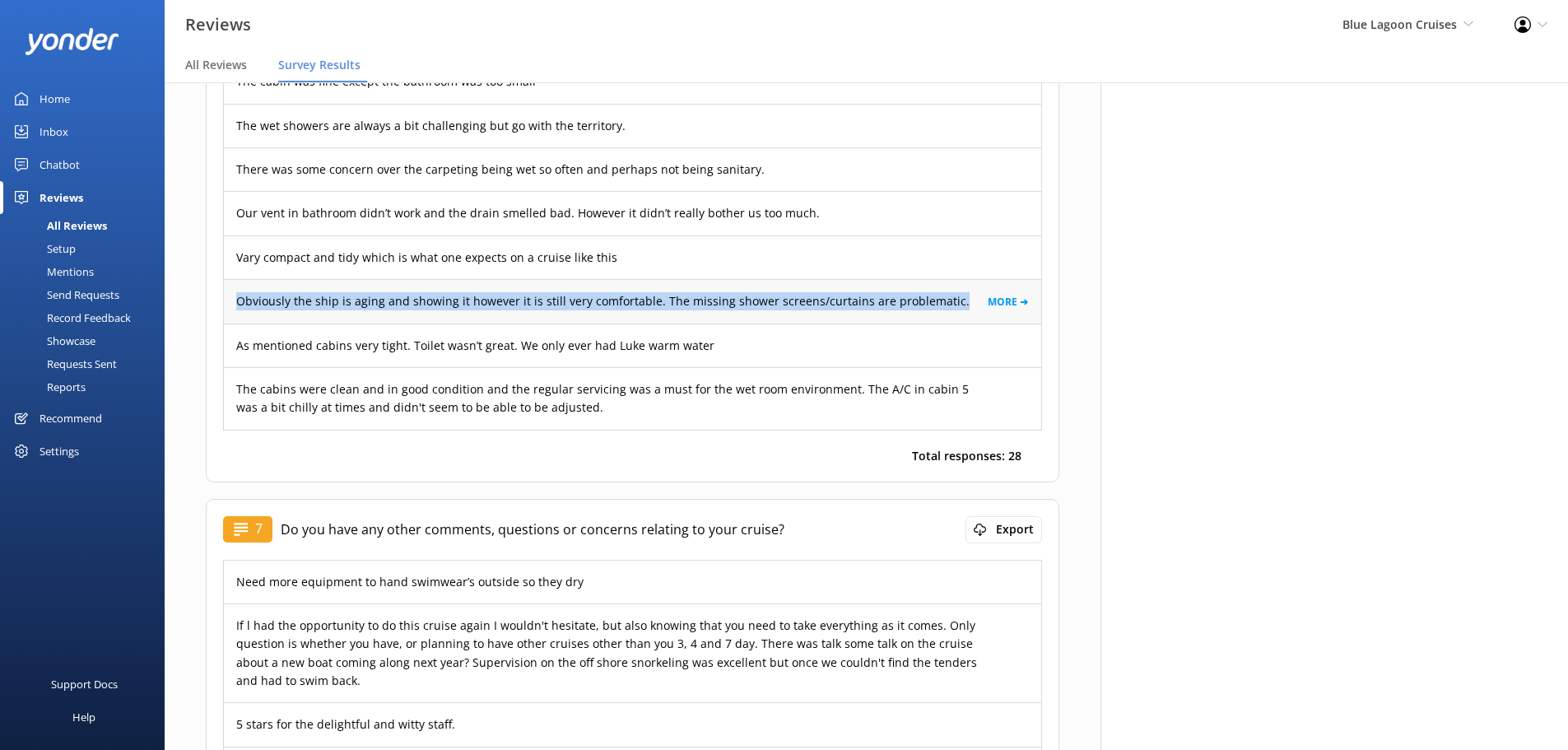
drag, startPoint x: 957, startPoint y: 246, endPoint x: 232, endPoint y: 250, distance: 725.0
click at [232, 279] on div "Obviously the ship is aging and showing it however it is still very comfortable…" at bounding box center [632, 300] width 817 height 44
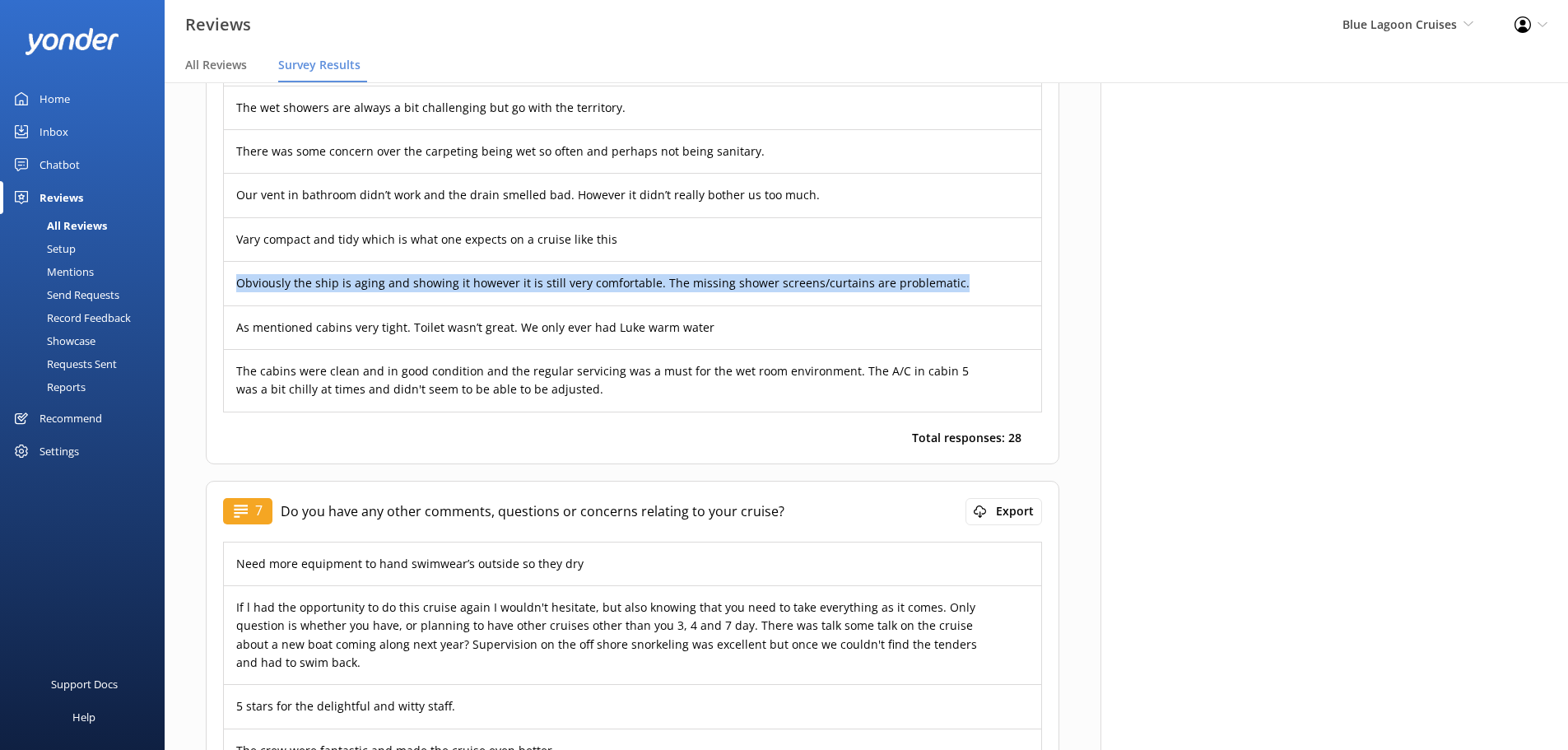
scroll to position [4914, 0]
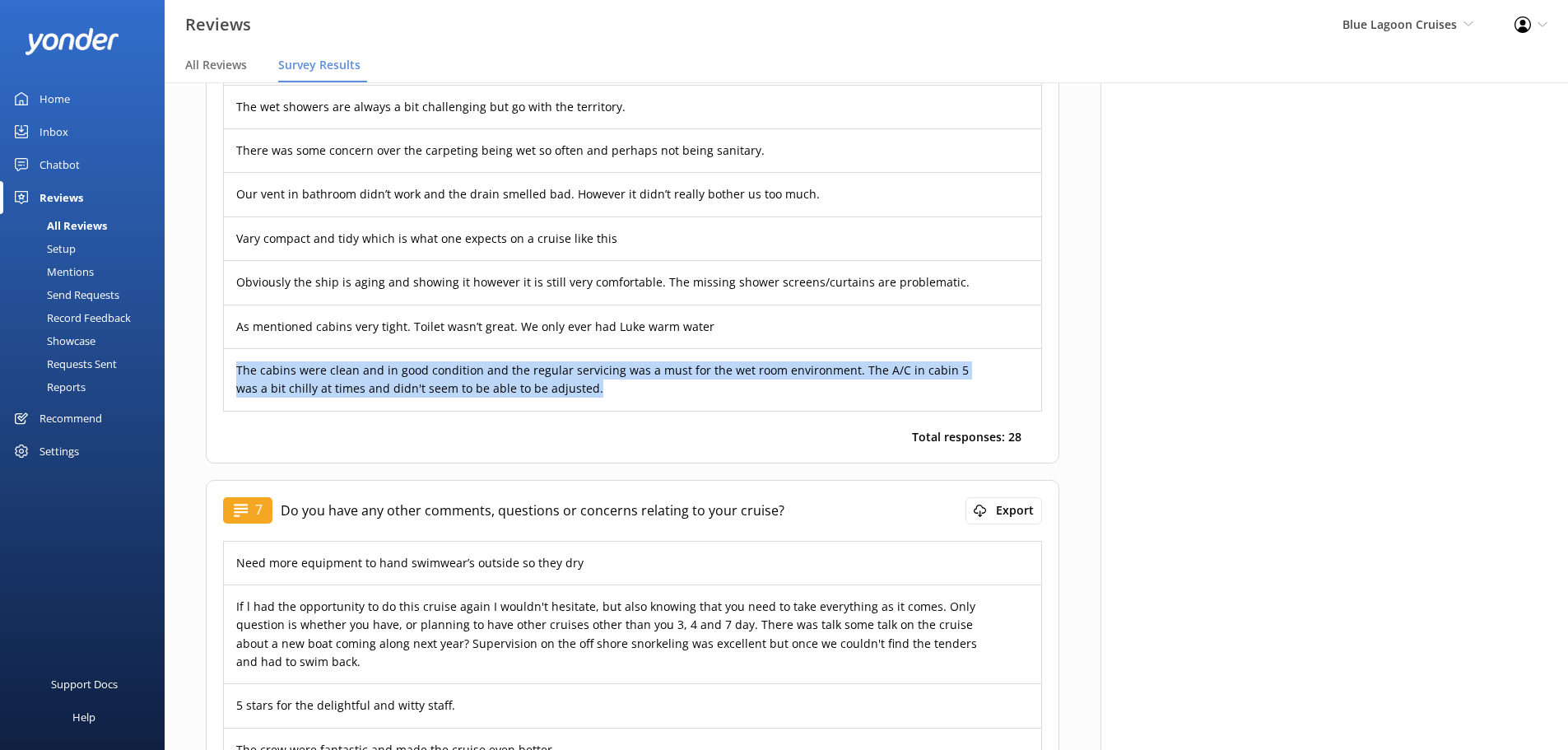
drag, startPoint x: 570, startPoint y: 332, endPoint x: 218, endPoint y: 321, distance: 352.2
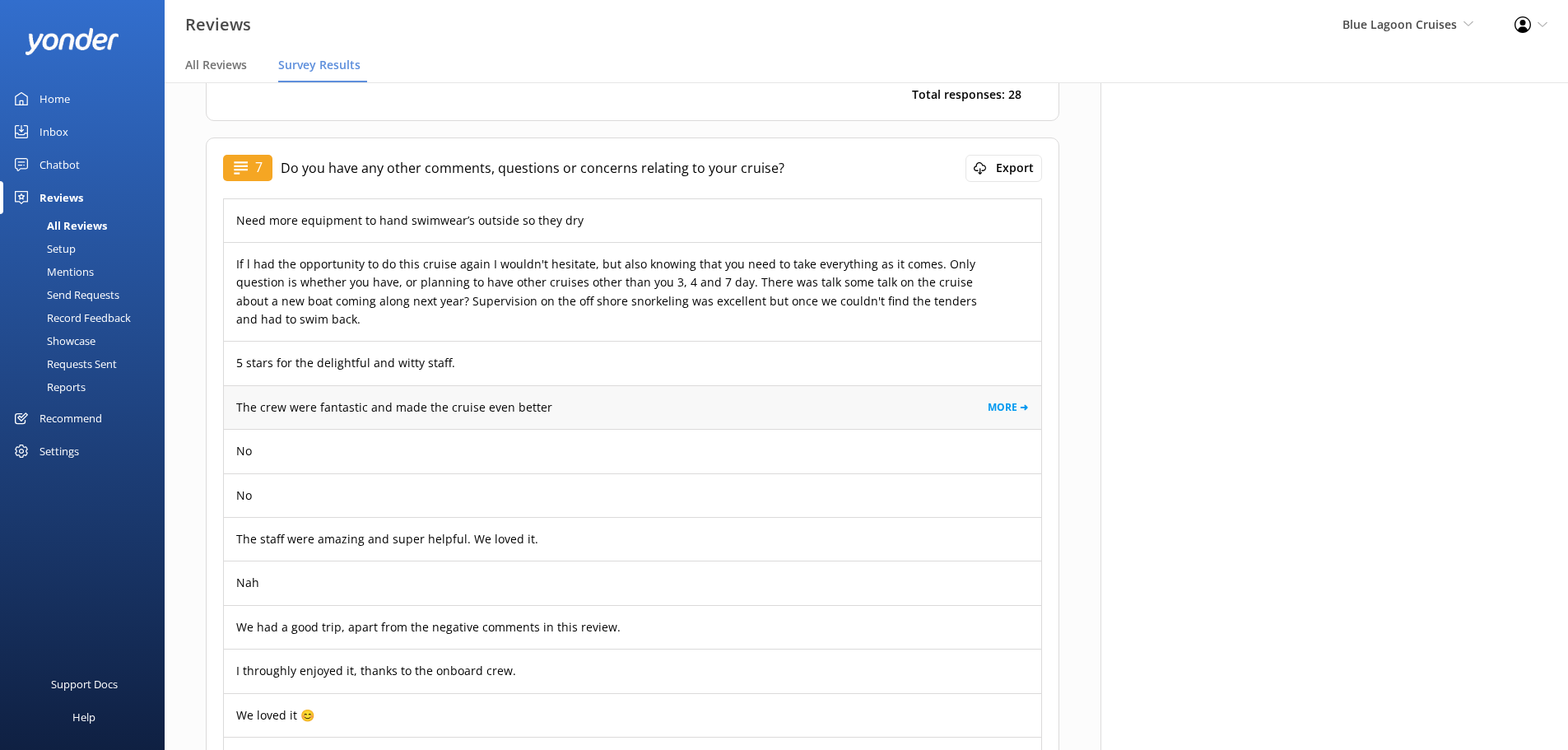
scroll to position [5257, 0]
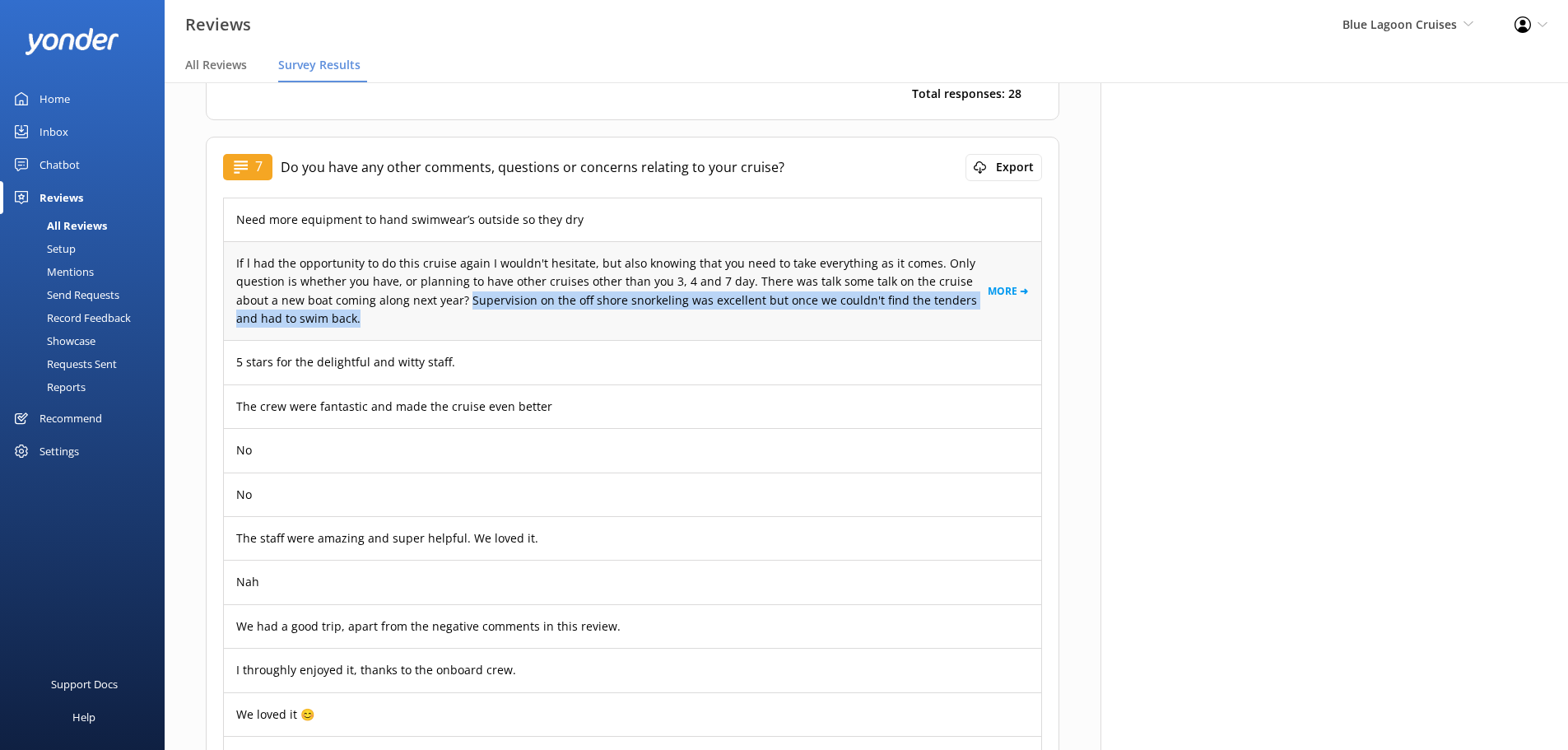
drag, startPoint x: 432, startPoint y: 244, endPoint x: 420, endPoint y: 263, distance: 22.5
click at [420, 263] on p "If l had the opportunity to do this cruise again I wouldn't hesitate, but also …" at bounding box center [612, 292] width 752 height 74
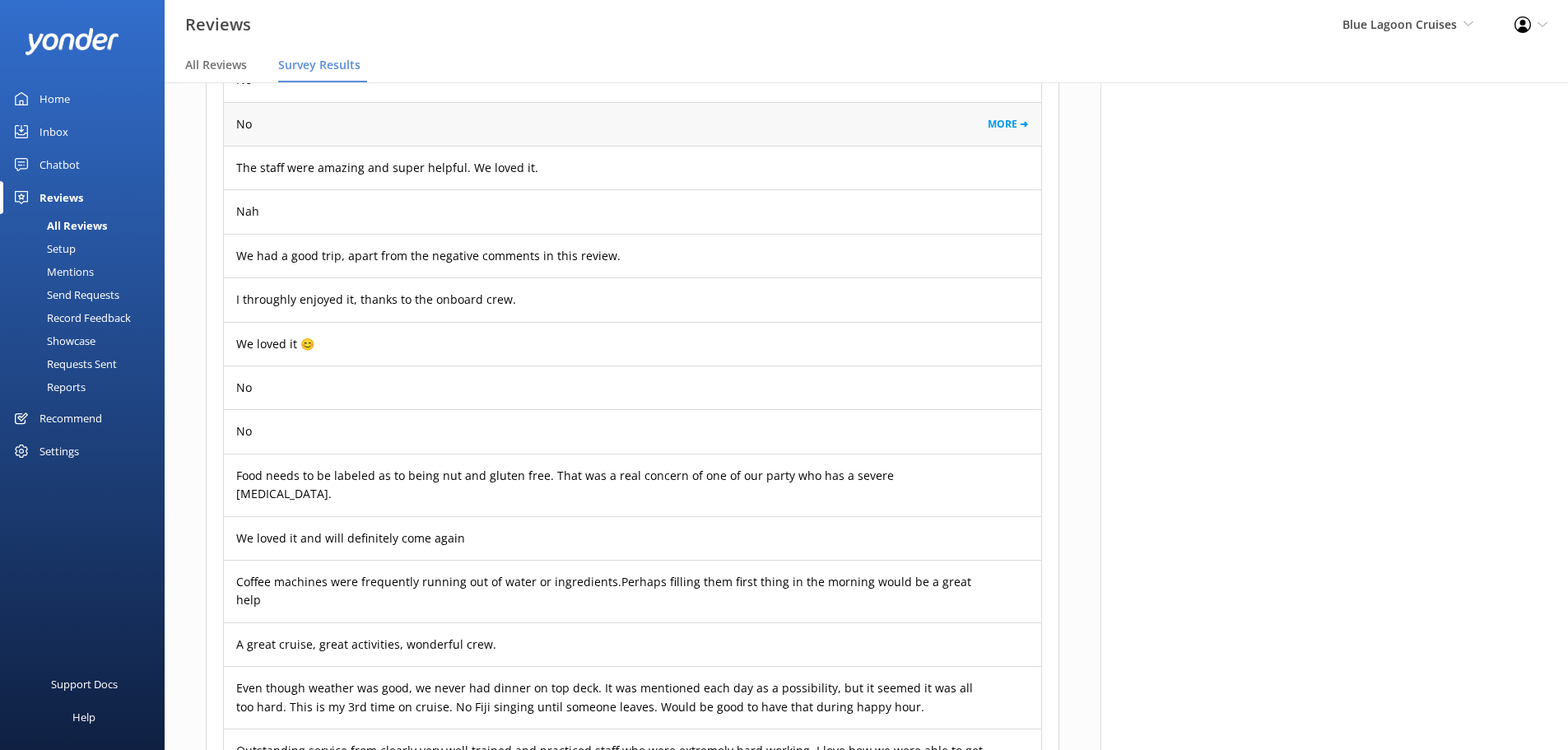
scroll to position [5629, 0]
click at [449, 234] on div "We had a good trip, apart from the negative comments in this review. MORE ➜" at bounding box center [632, 255] width 817 height 44
click at [996, 247] on link "MORE ➜" at bounding box center [1008, 255] width 41 height 16
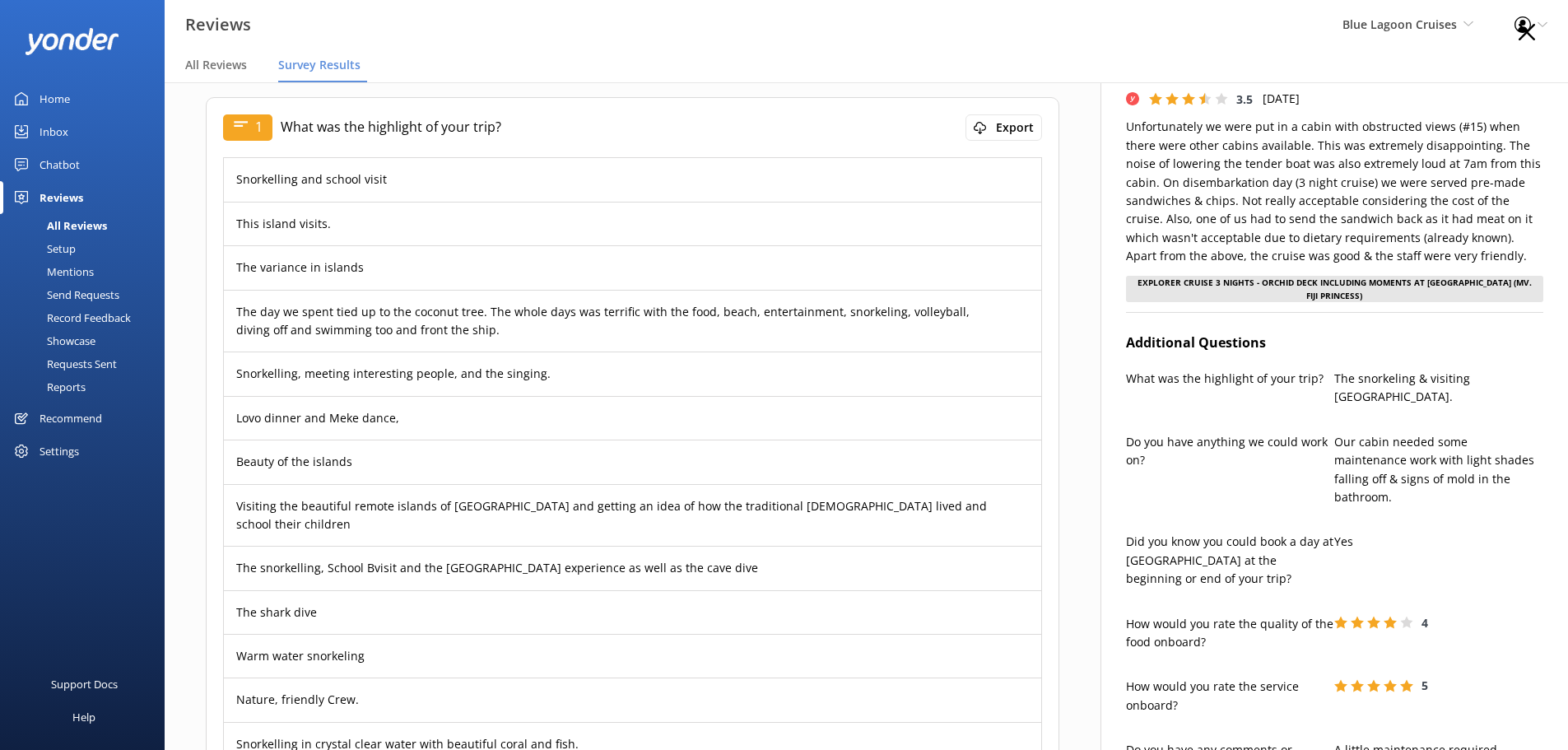
scroll to position [84, 0]
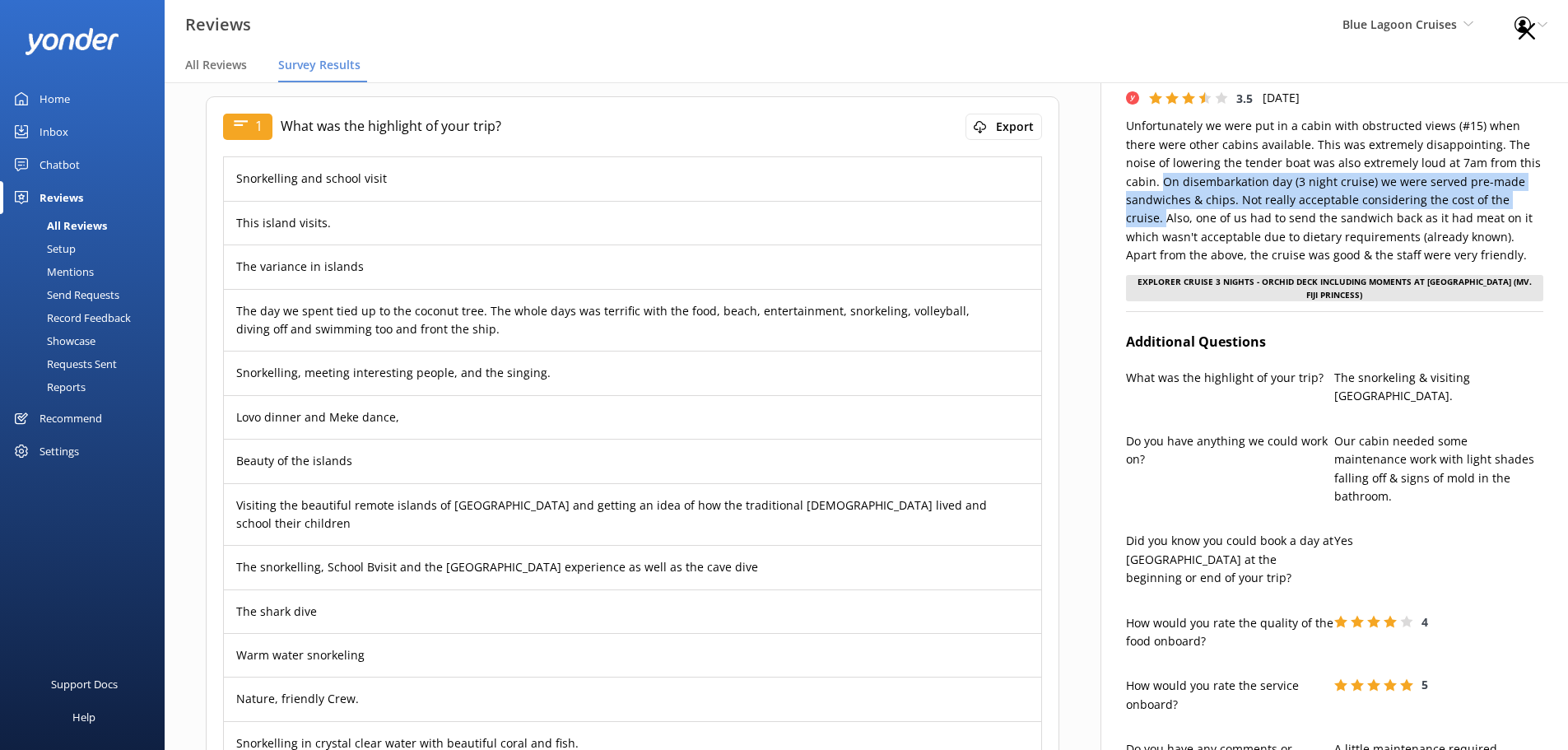
drag, startPoint x: 1522, startPoint y: 166, endPoint x: 1459, endPoint y: 201, distance: 72.1
click at [1459, 201] on p "Unfortunately we were put in a cabin with obstructed views (#15) when there wer…" at bounding box center [1335, 191] width 417 height 147
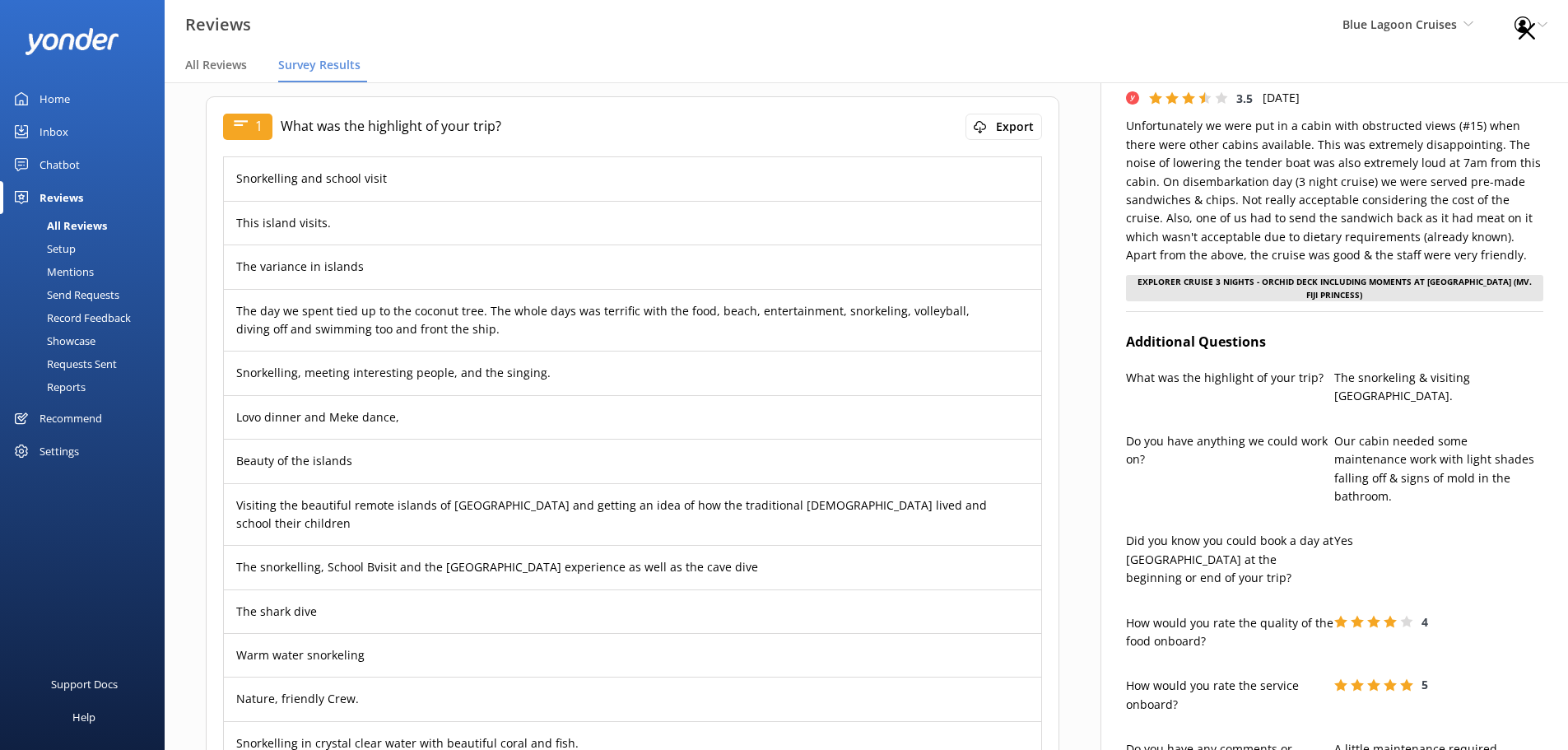
click at [1411, 244] on p "Unfortunately we were put in a cabin with obstructed views (#15) when there wer…" at bounding box center [1335, 191] width 417 height 147
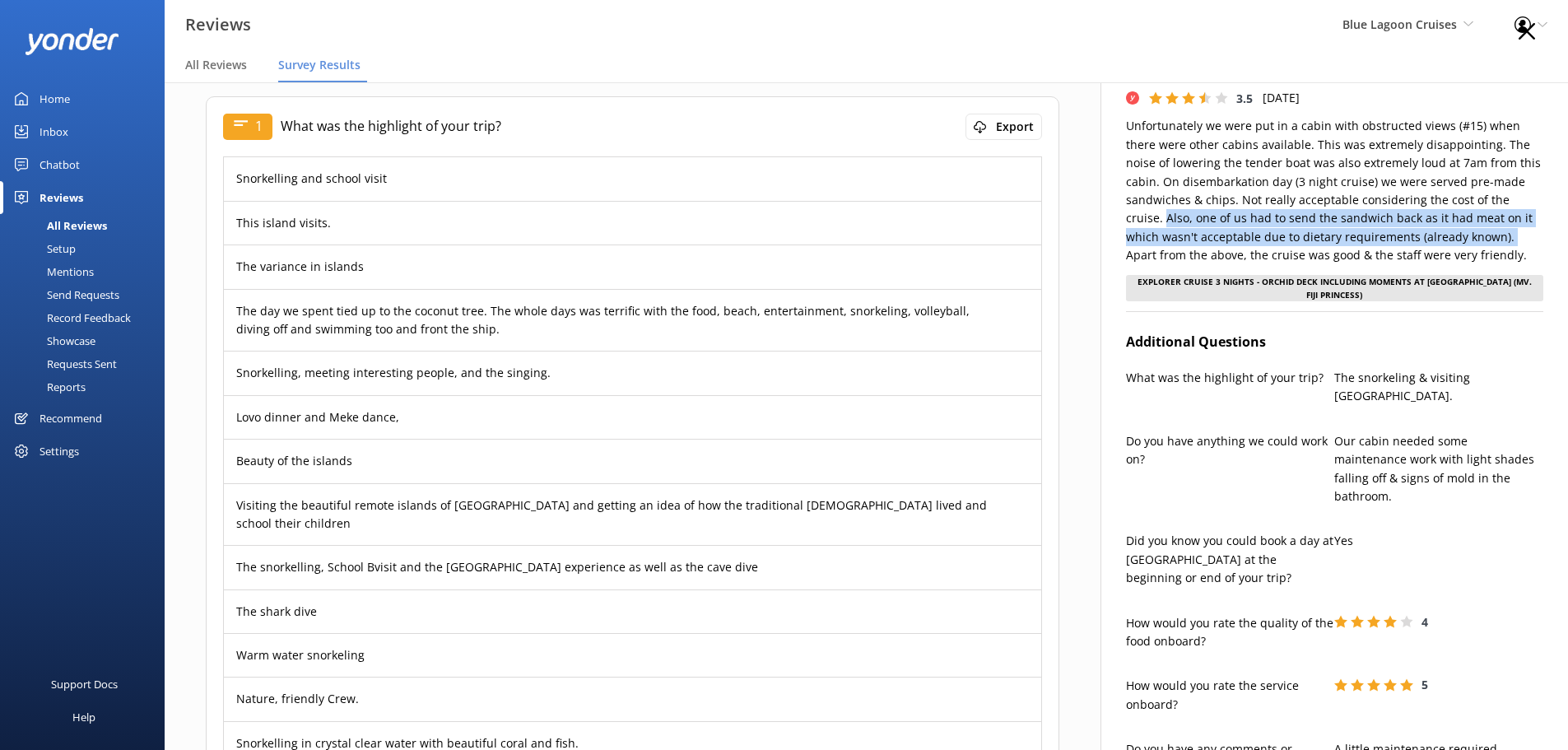
drag, startPoint x: 1460, startPoint y: 202, endPoint x: 1372, endPoint y: 238, distance: 95.1
click at [1372, 238] on p "Unfortunately we were put in a cabin with obstructed views (#15) when there wer…" at bounding box center [1335, 191] width 417 height 147
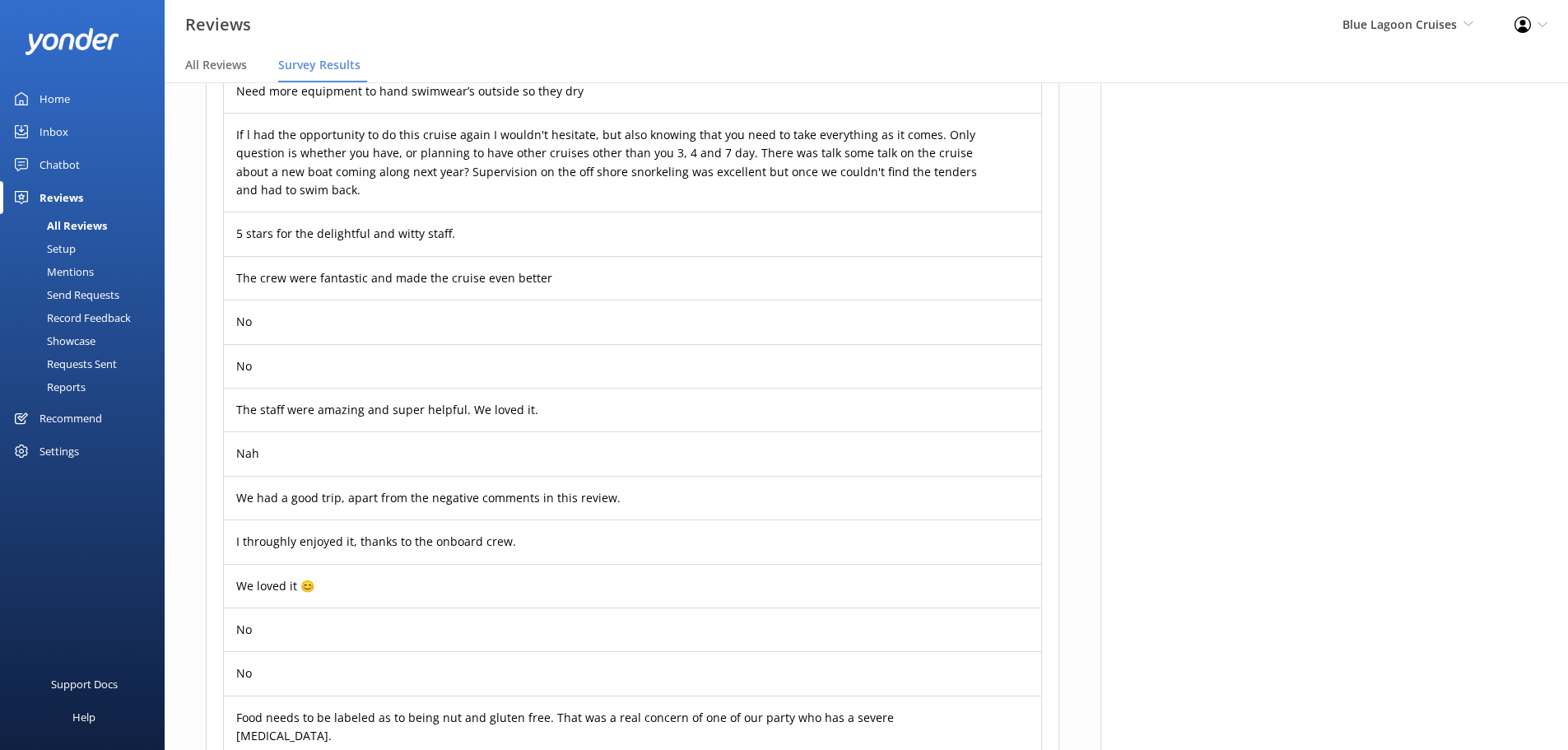
scroll to position [5728, 0]
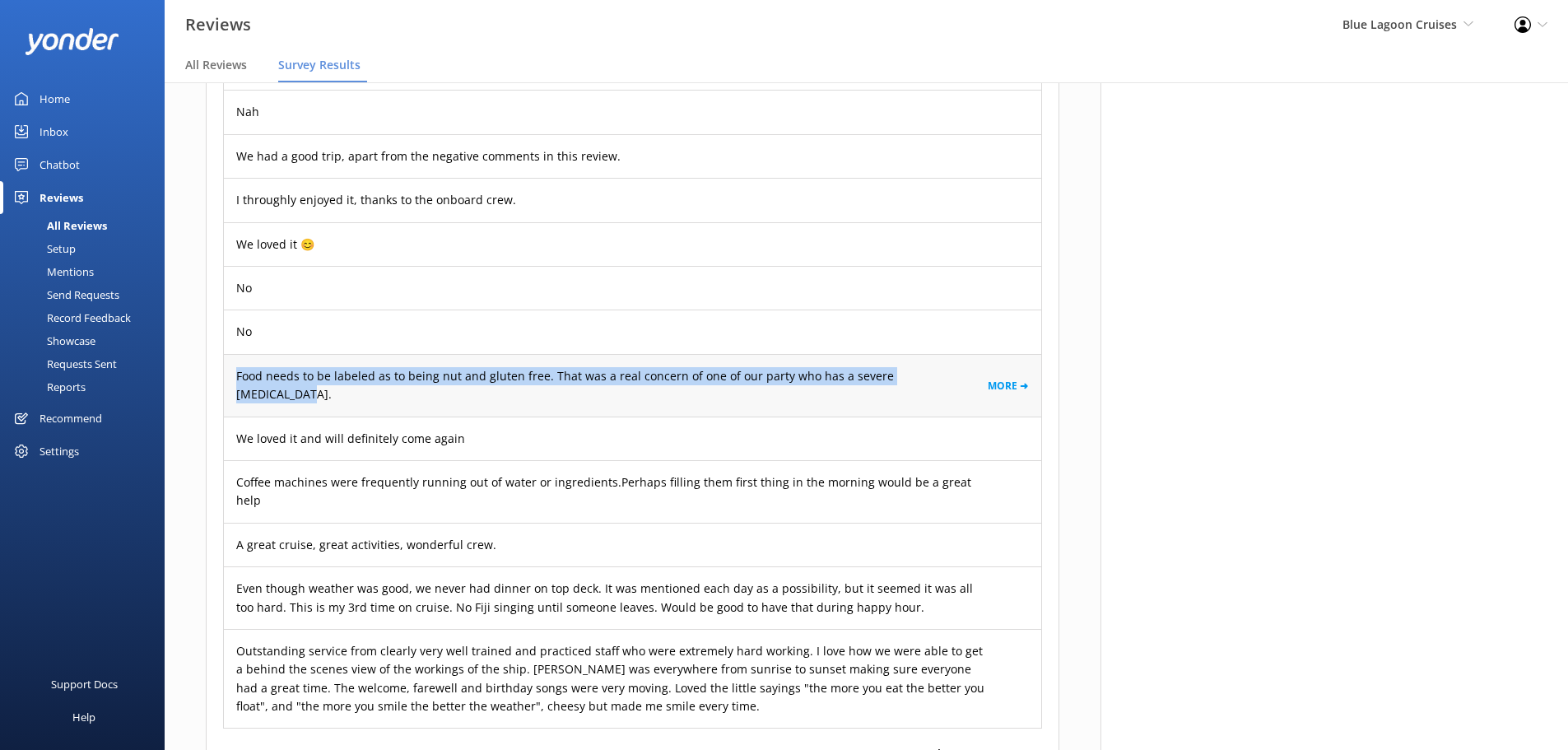
drag, startPoint x: 234, startPoint y: 321, endPoint x: 944, endPoint y: 327, distance: 710.0
click at [944, 354] on div "Food needs to be labeled as to being nut and gluten free. That was a real conce…" at bounding box center [632, 385] width 817 height 63
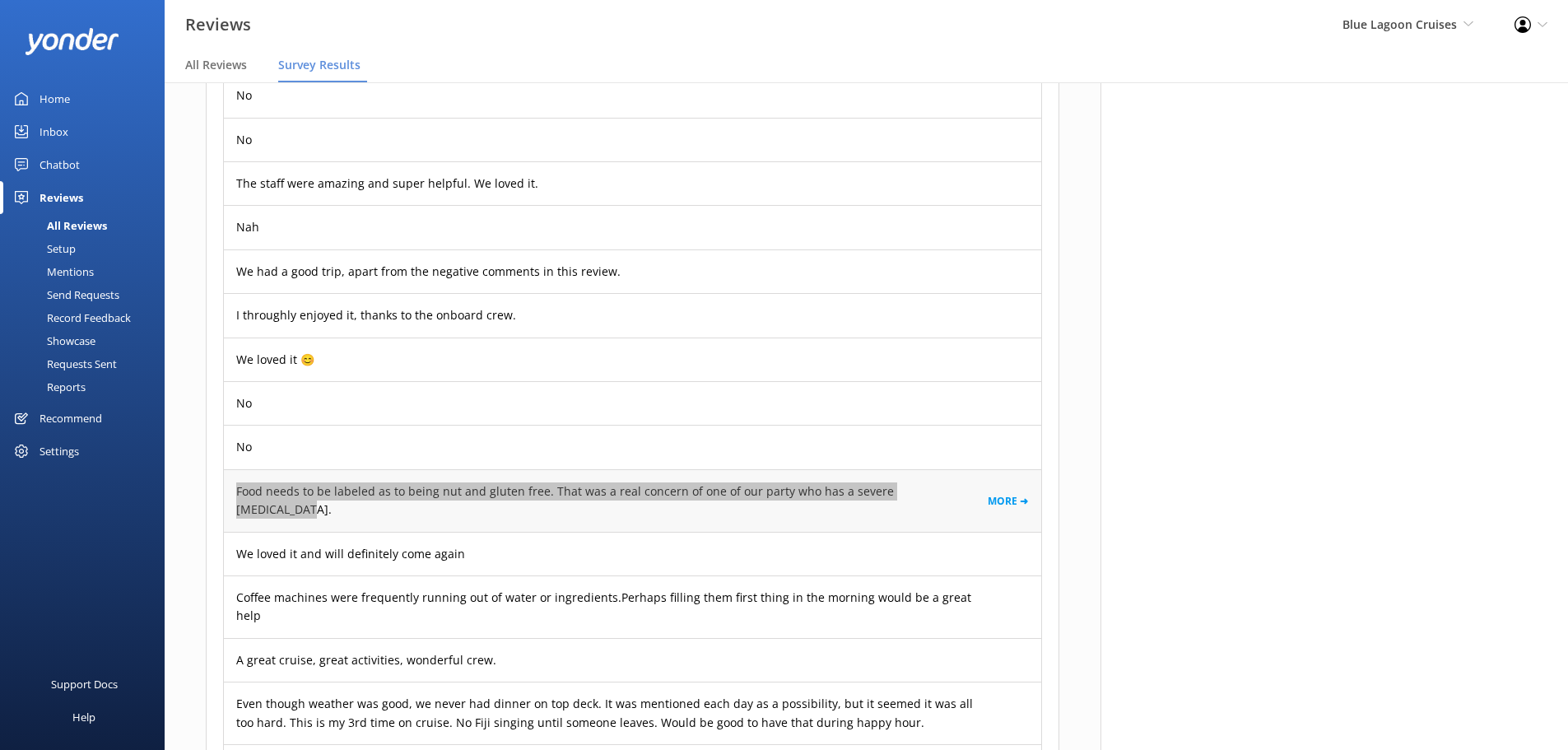
scroll to position [5733, 0]
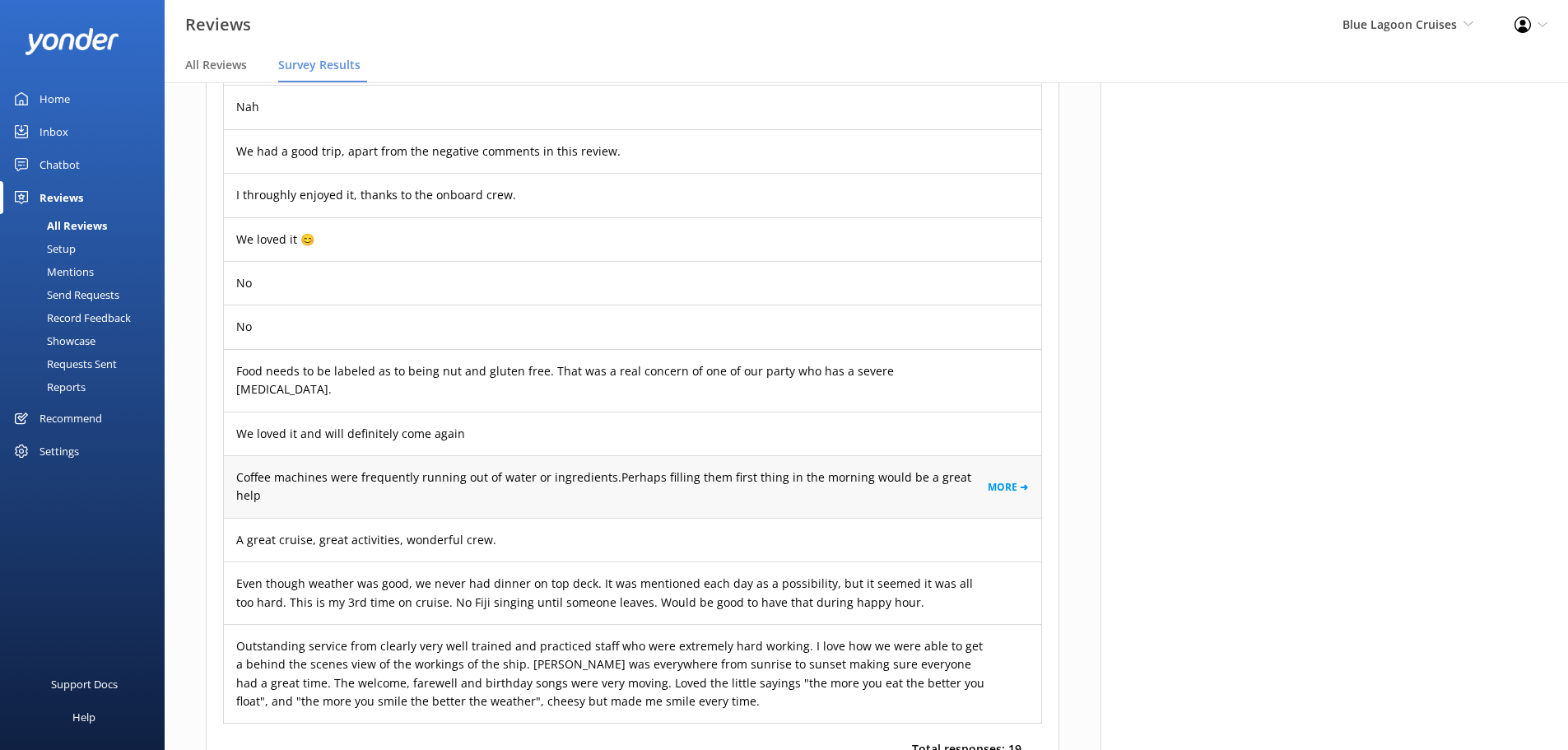
click at [585, 469] on p "Coffee machines were frequently running out of water or ingredients.Perhaps fil…" at bounding box center [612, 487] width 752 height 37
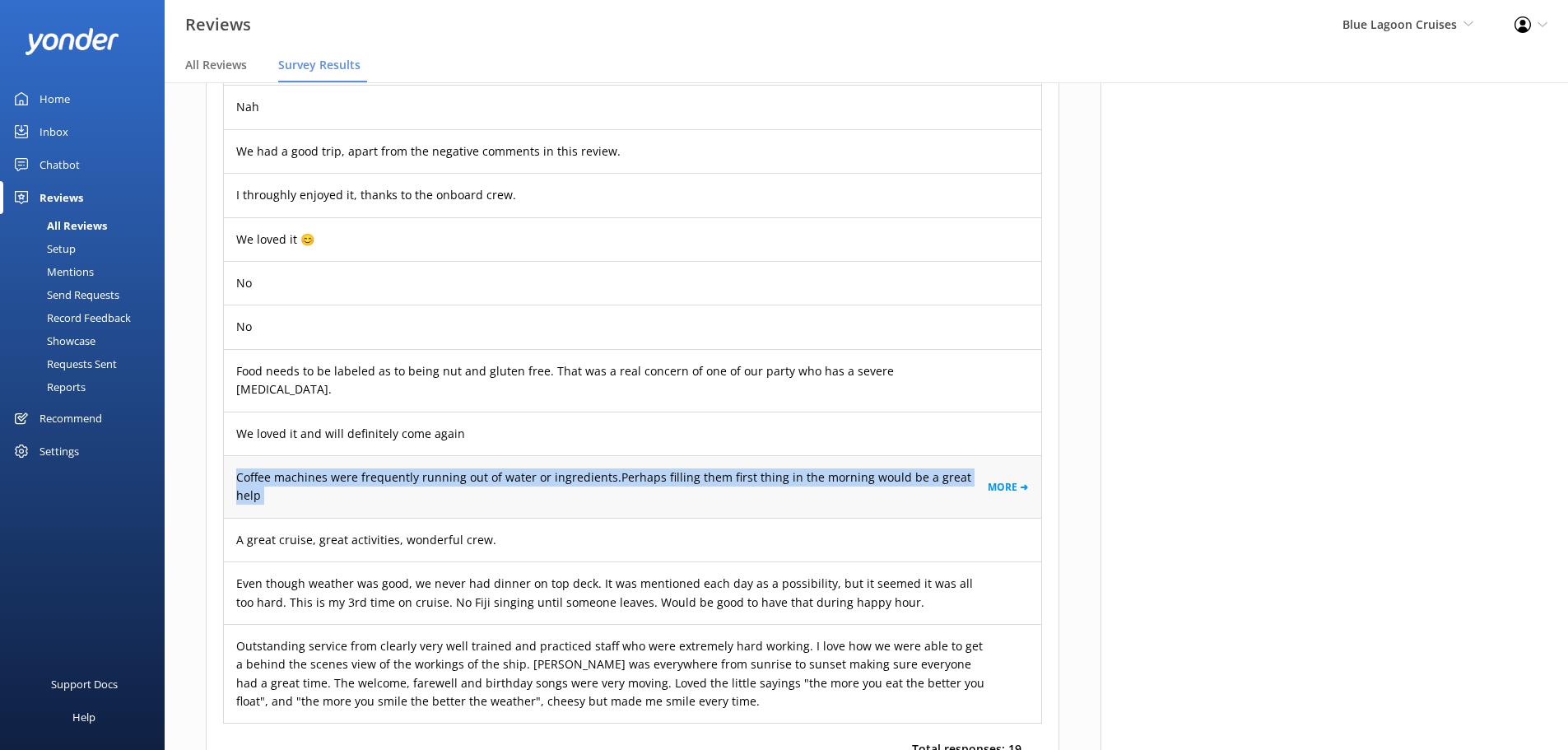
click at [585, 469] on p "Coffee machines were frequently running out of water or ingredients.Perhaps fil…" at bounding box center [612, 487] width 752 height 37
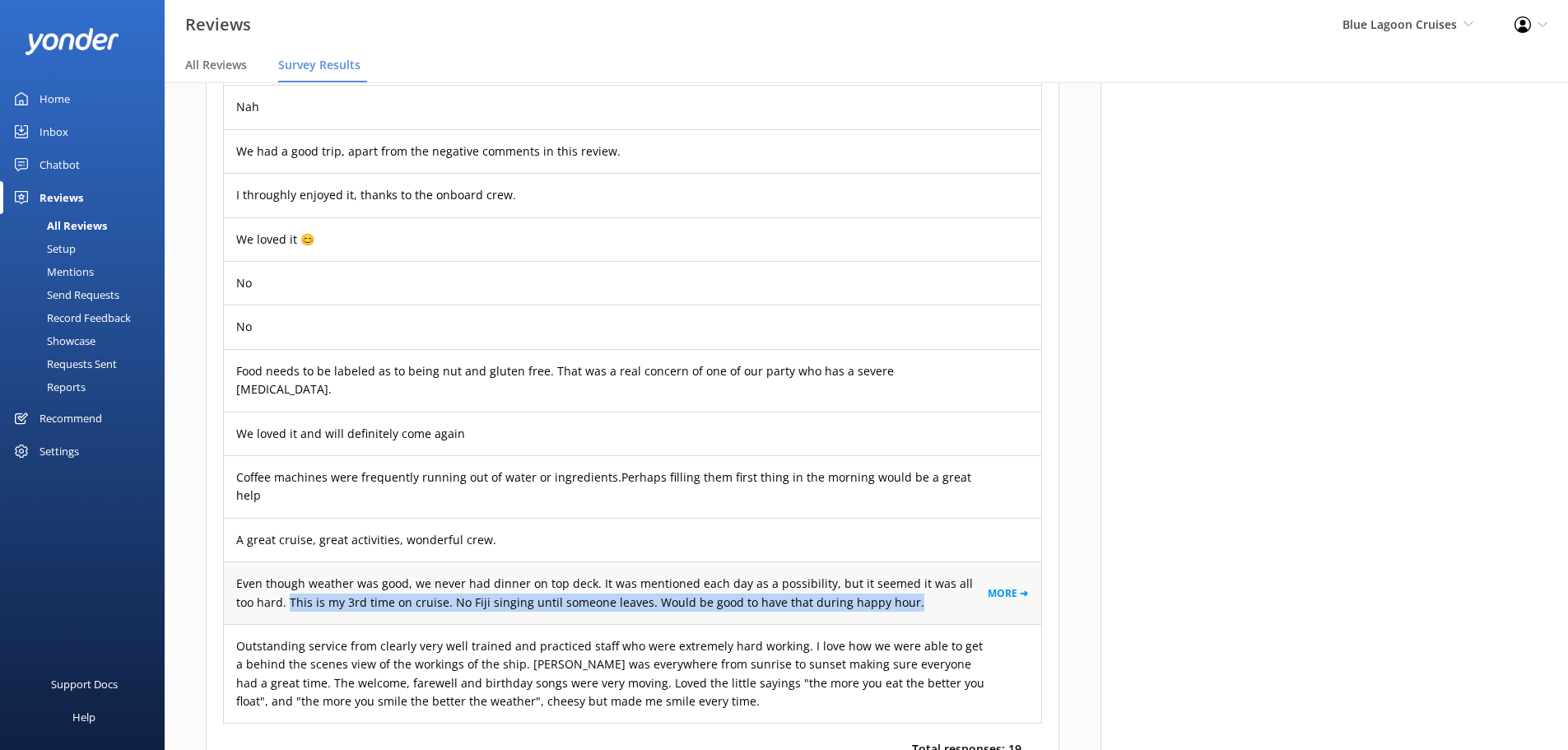
drag, startPoint x: 887, startPoint y: 508, endPoint x: 268, endPoint y: 513, distance: 619.0
click at [268, 575] on p "Even though weather was good, we never had dinner on top deck. It was mentioned…" at bounding box center [612, 593] width 752 height 37
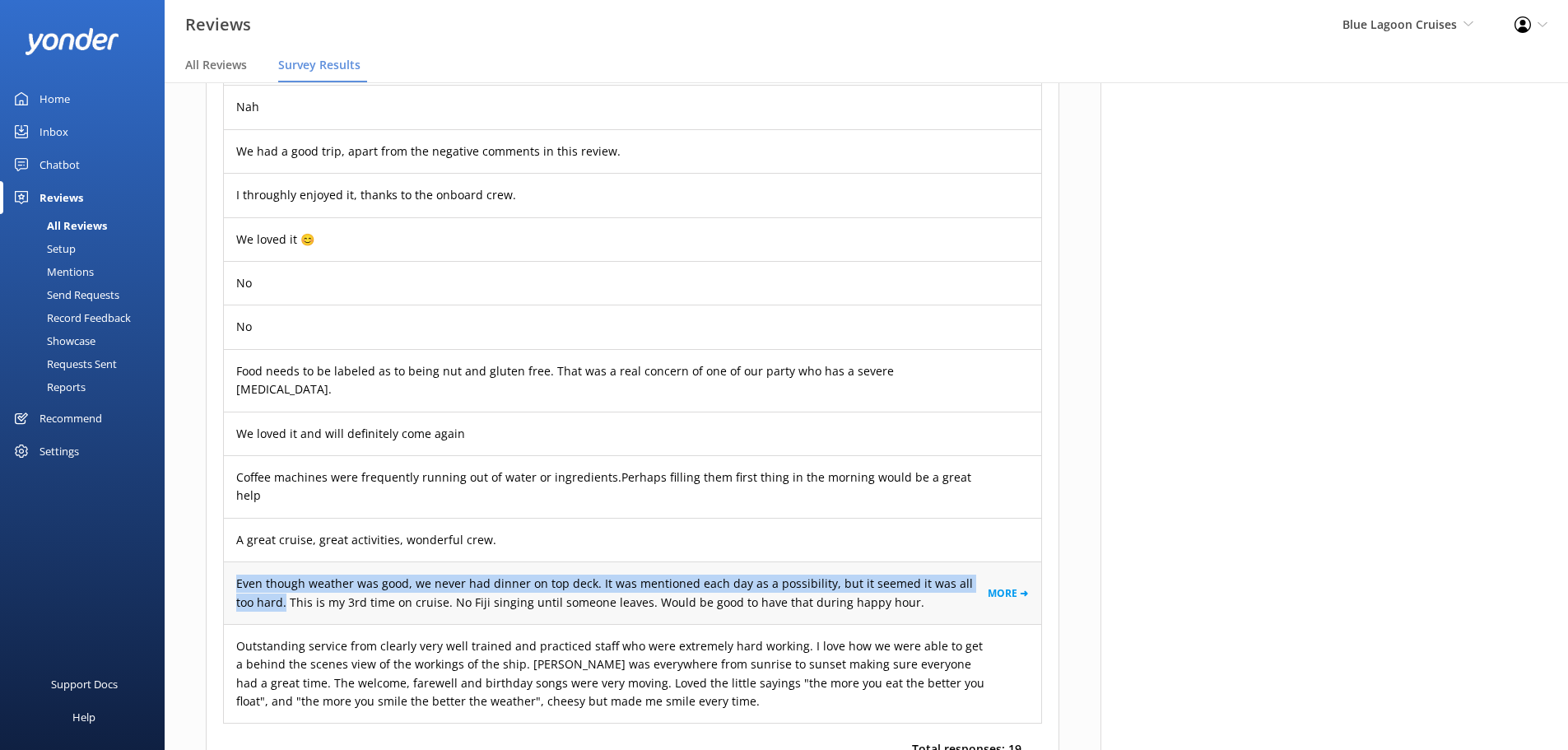
drag, startPoint x: 234, startPoint y: 491, endPoint x: 265, endPoint y: 515, distance: 39.2
click at [265, 562] on div "Even though weather was good, we never had dinner on top deck. It was mentioned…" at bounding box center [632, 593] width 817 height 63
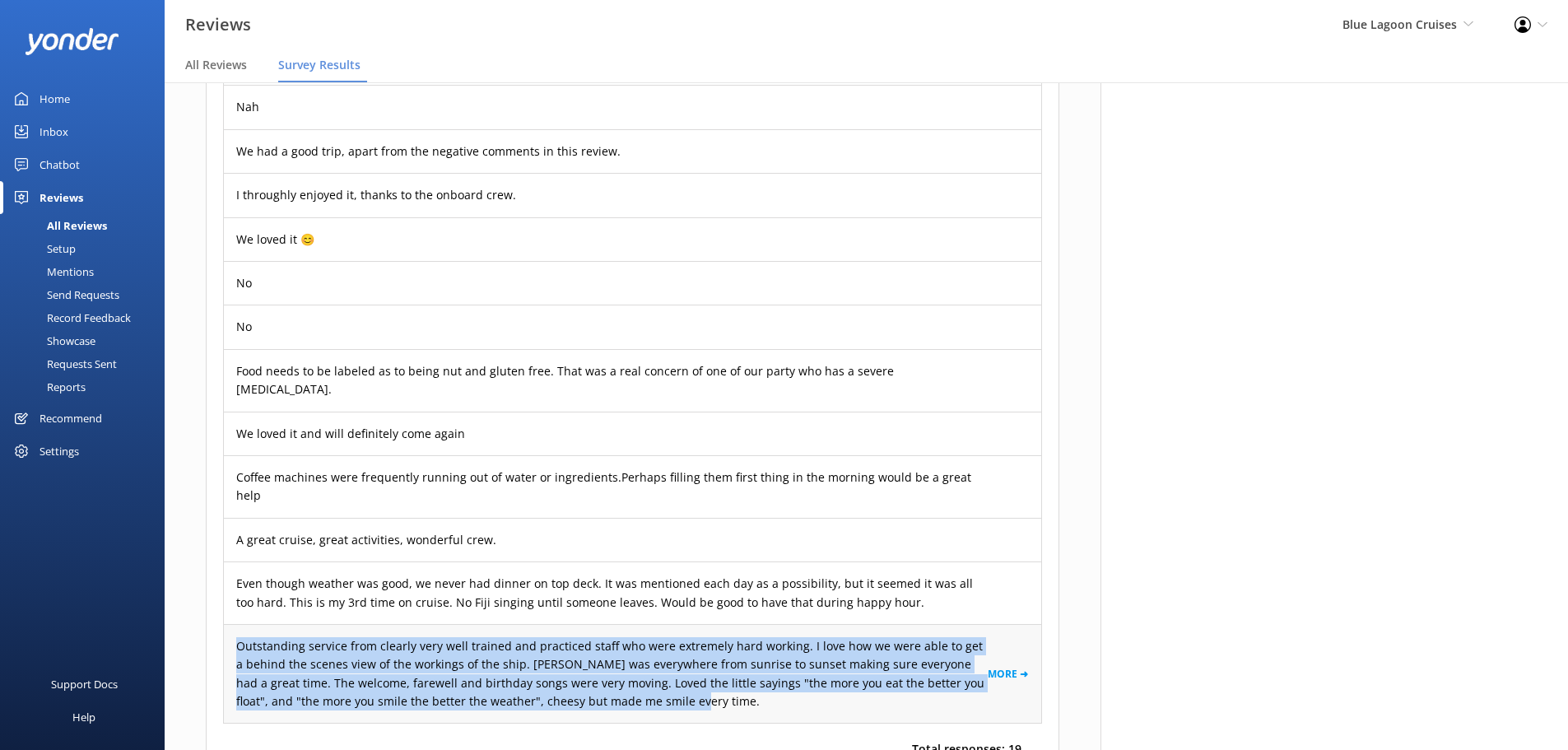
drag, startPoint x: 235, startPoint y: 555, endPoint x: 634, endPoint y: 629, distance: 405.8
click at [634, 629] on div "Outstanding service from clearly very well trained and practiced staff who were…" at bounding box center [632, 673] width 817 height 100
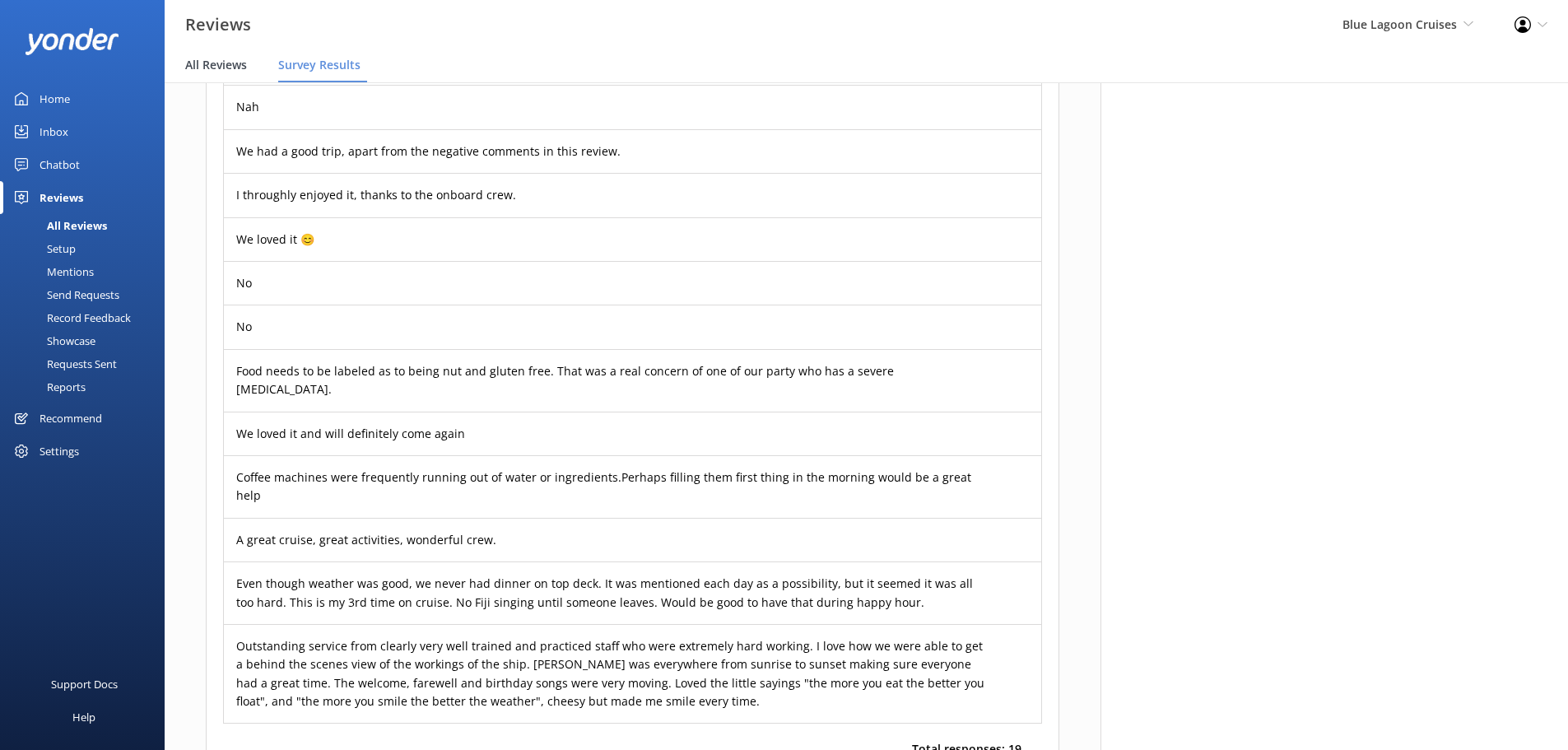
click at [200, 69] on span "All Reviews" at bounding box center [216, 65] width 62 height 16
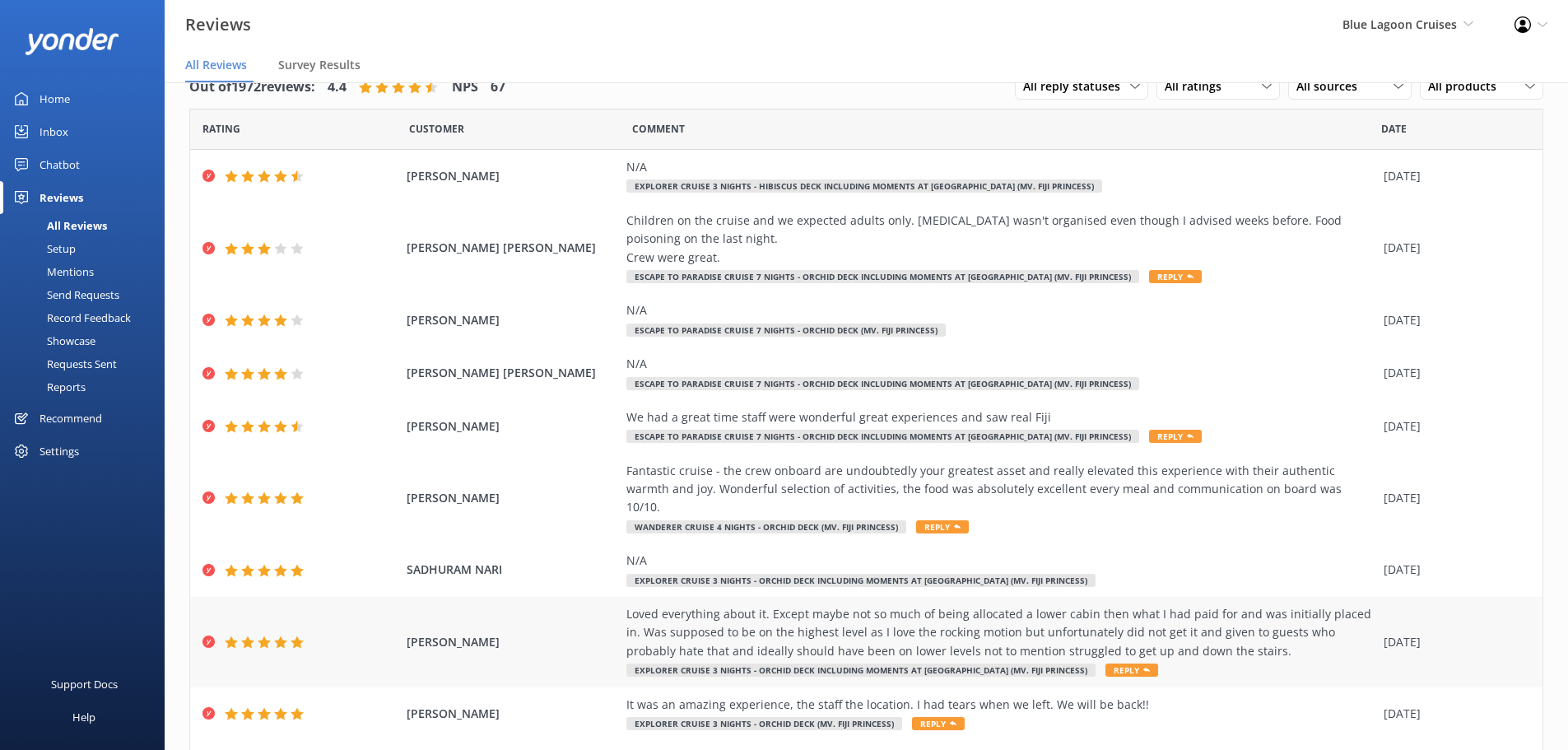
scroll to position [112, 0]
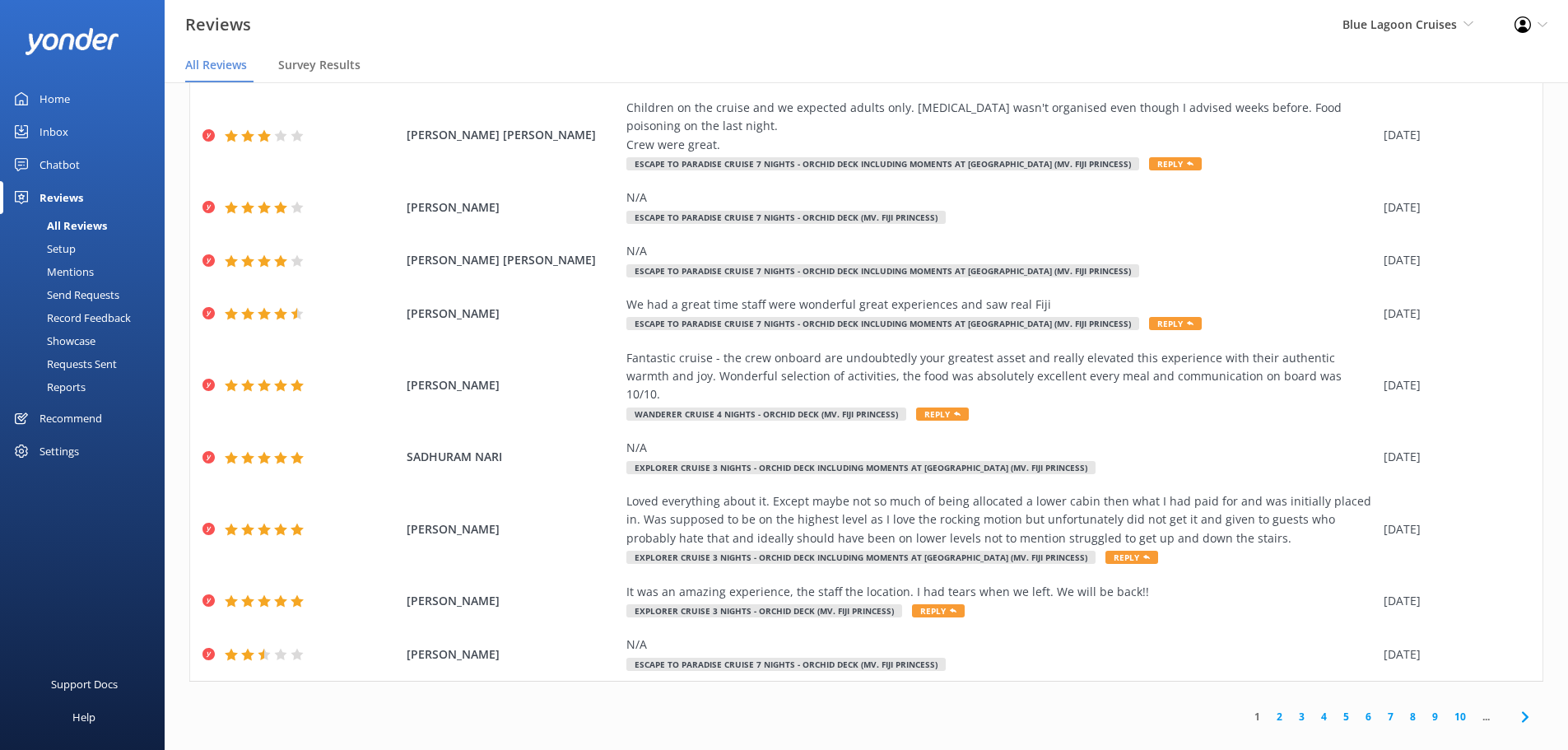
click at [1516, 707] on icon at bounding box center [1525, 717] width 19 height 19
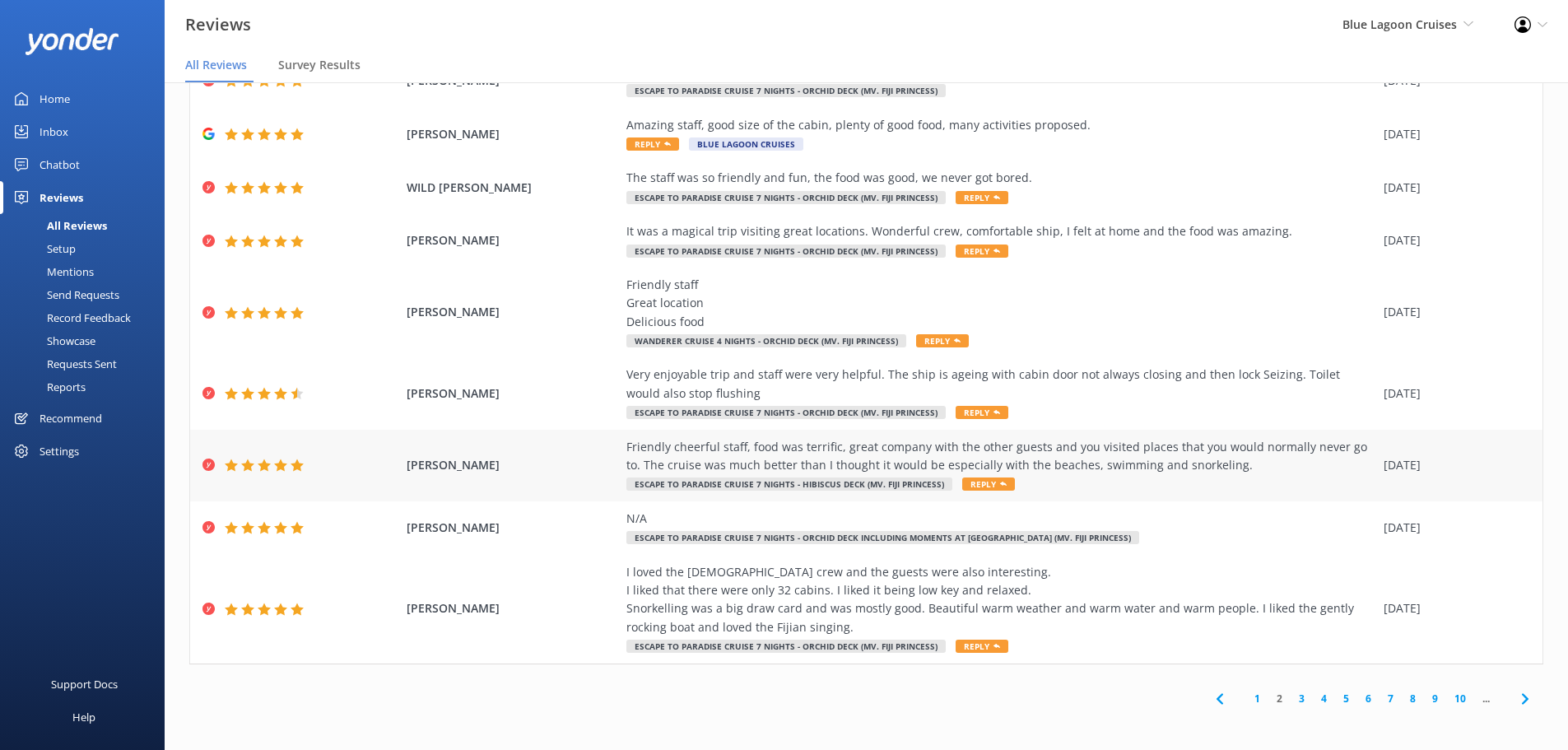
scroll to position [150, 0]
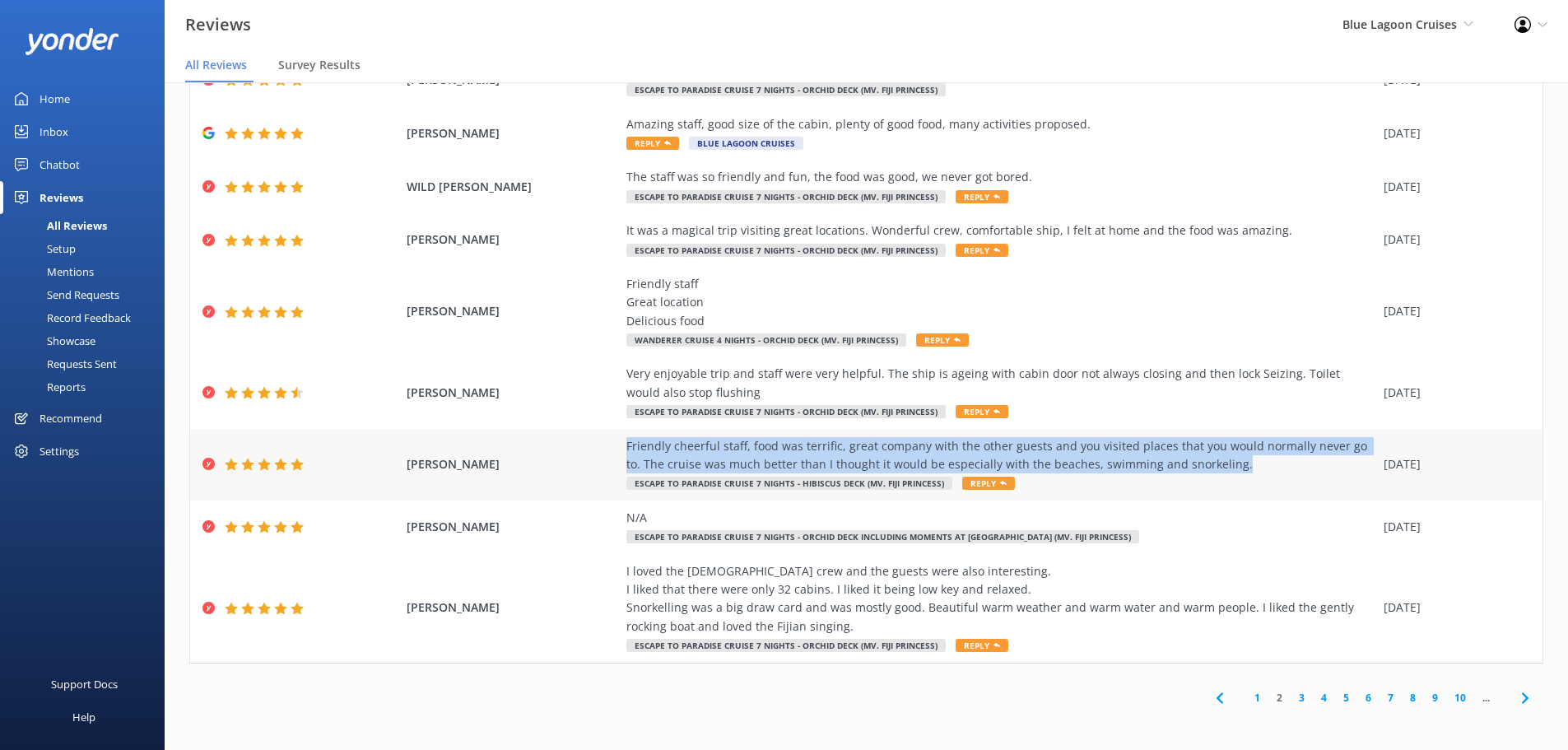
drag, startPoint x: 1241, startPoint y: 463, endPoint x: 613, endPoint y: 447, distance: 628.2
click at [613, 447] on div "GLEN MOORE Friendly cheerful staff, food was terrific, great company with the o…" at bounding box center [866, 465] width 1352 height 72
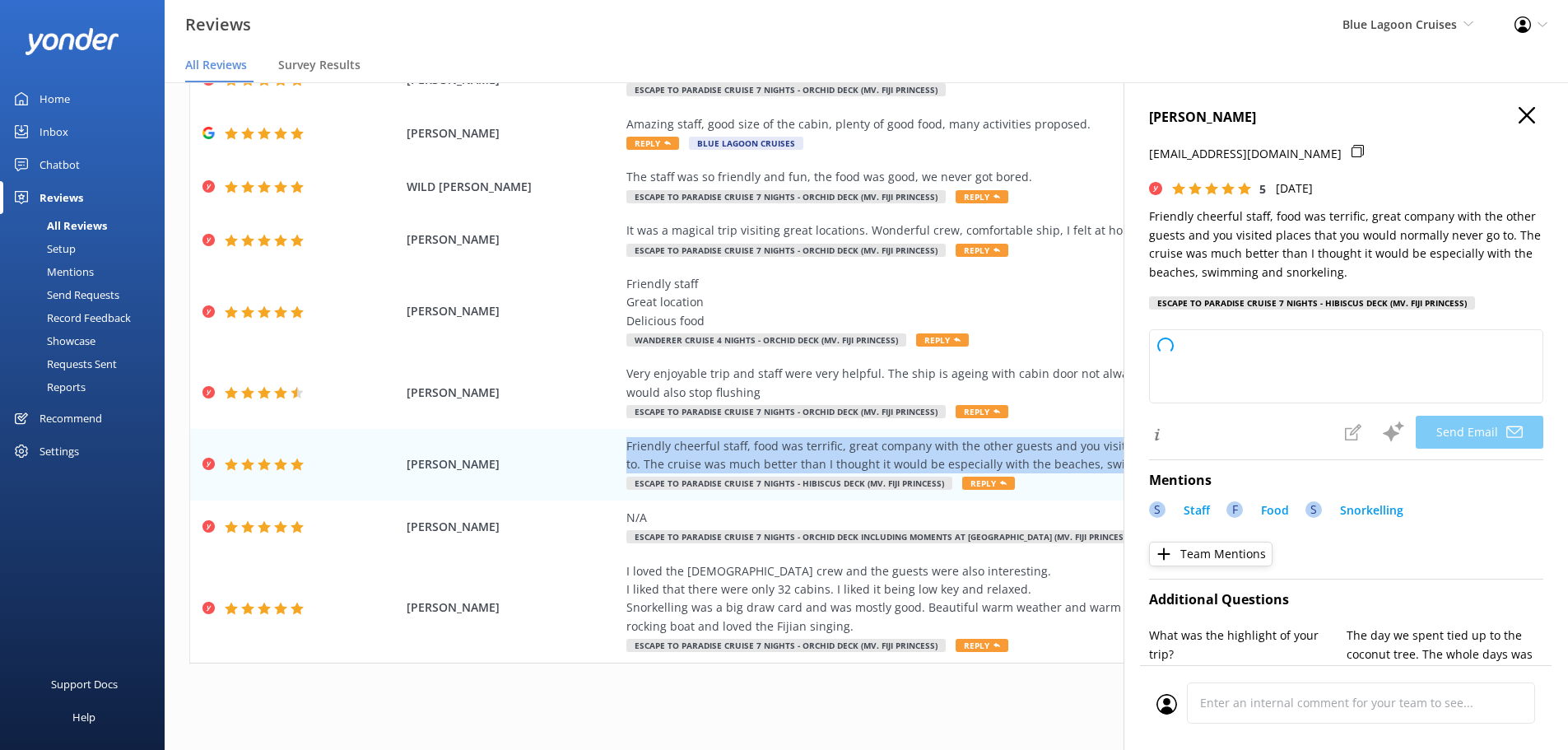
type textarea "Thank you so much for your wonderful review, Glen! We're thrilled to hear you e…"
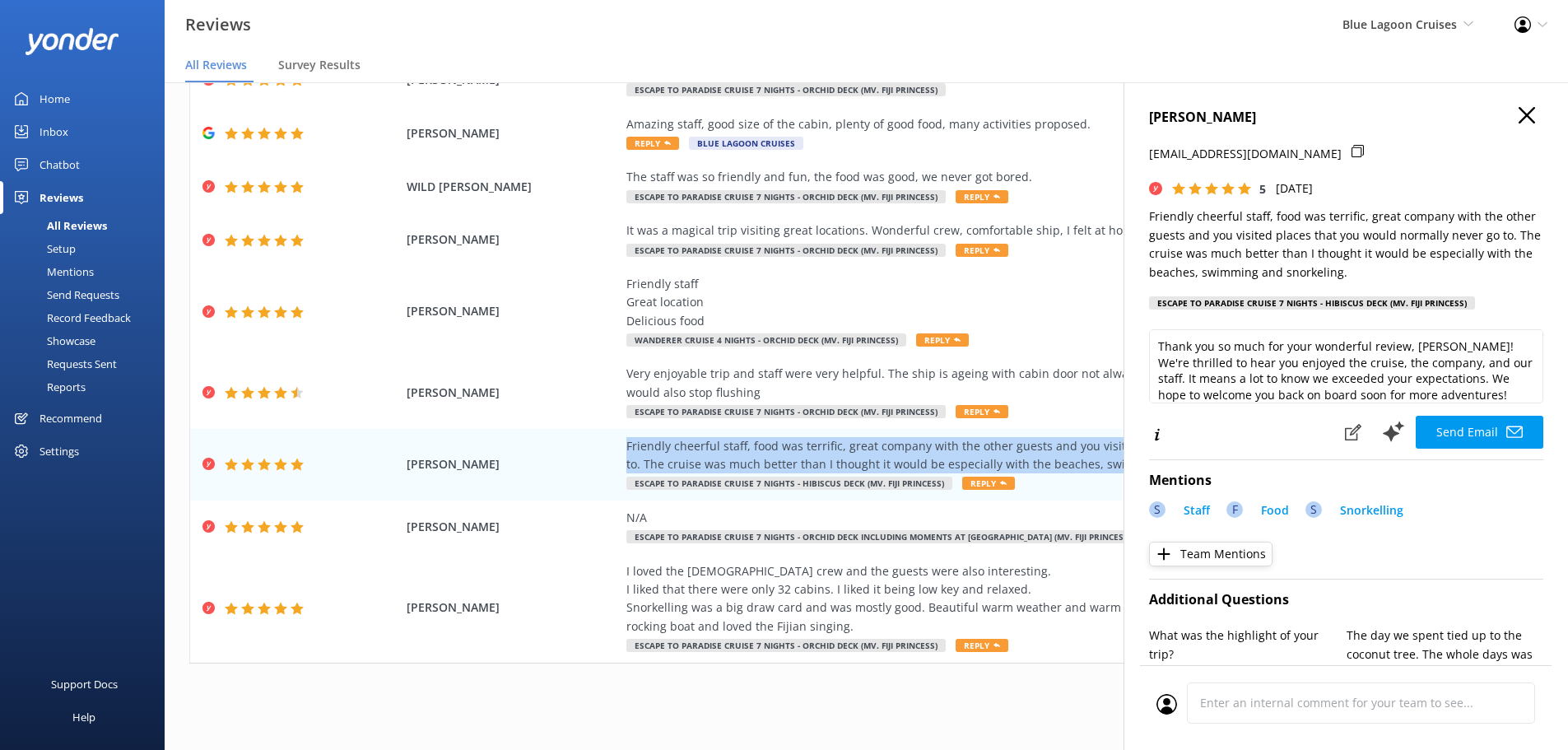
click at [1522, 114] on icon "button" at bounding box center [1526, 114] width 16 height 16
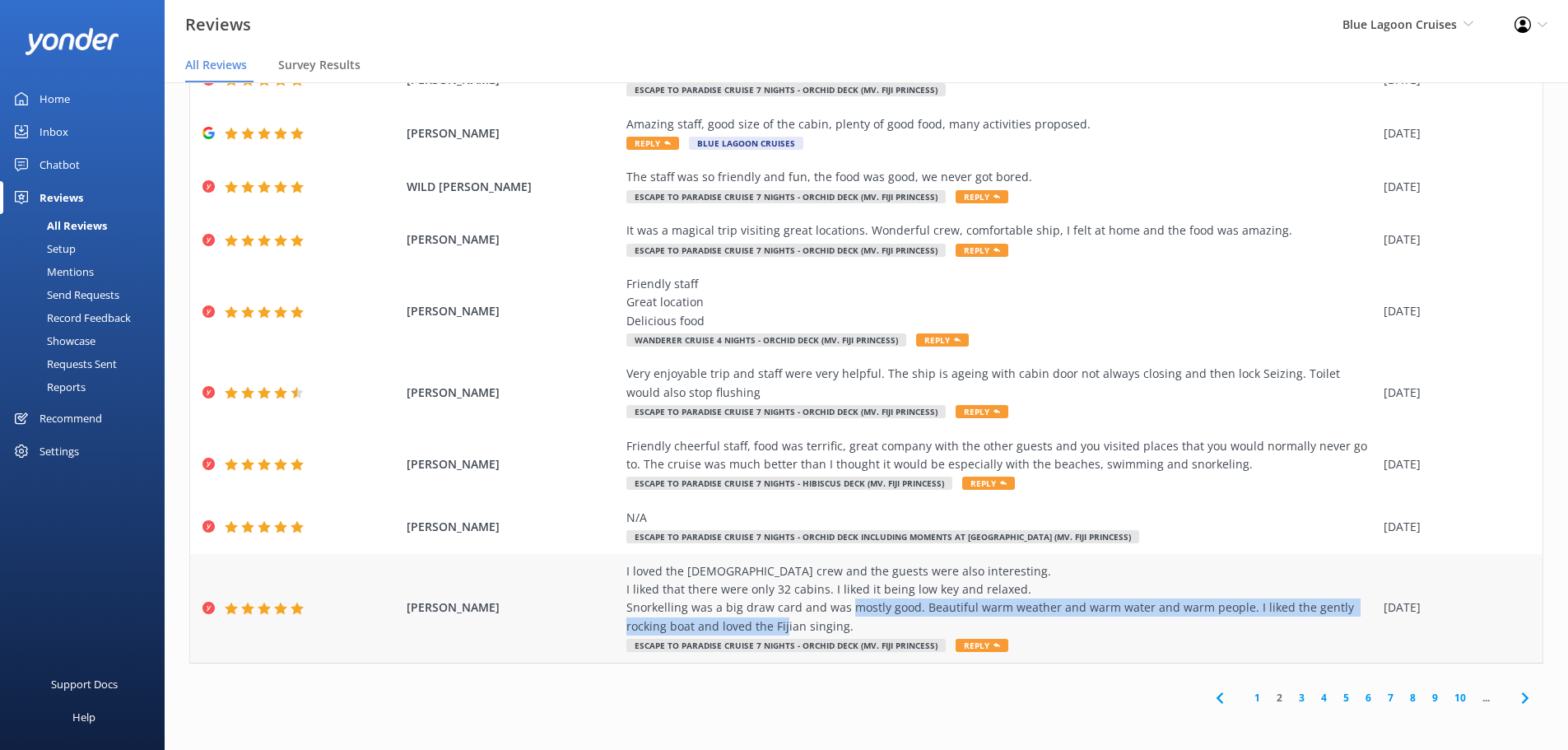
drag, startPoint x: 907, startPoint y: 608, endPoint x: 888, endPoint y: 628, distance: 27.6
click at [888, 628] on div "I loved the Fijian crew and the guests were also interesting. I liked that ther…" at bounding box center [1000, 599] width 749 height 74
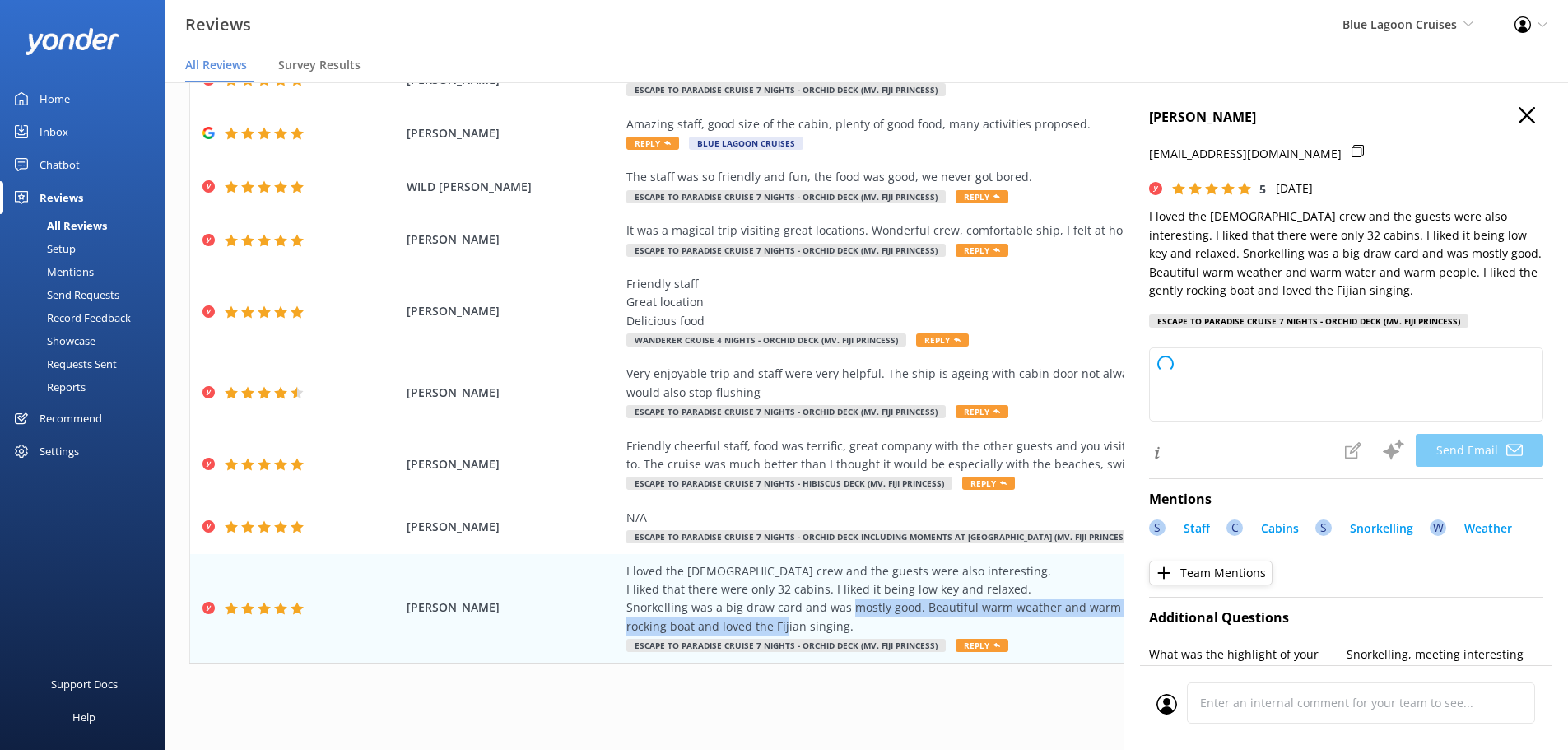
type textarea "Thank you so much for your wonderful review, Ridgway! We're delighted you enjoy…"
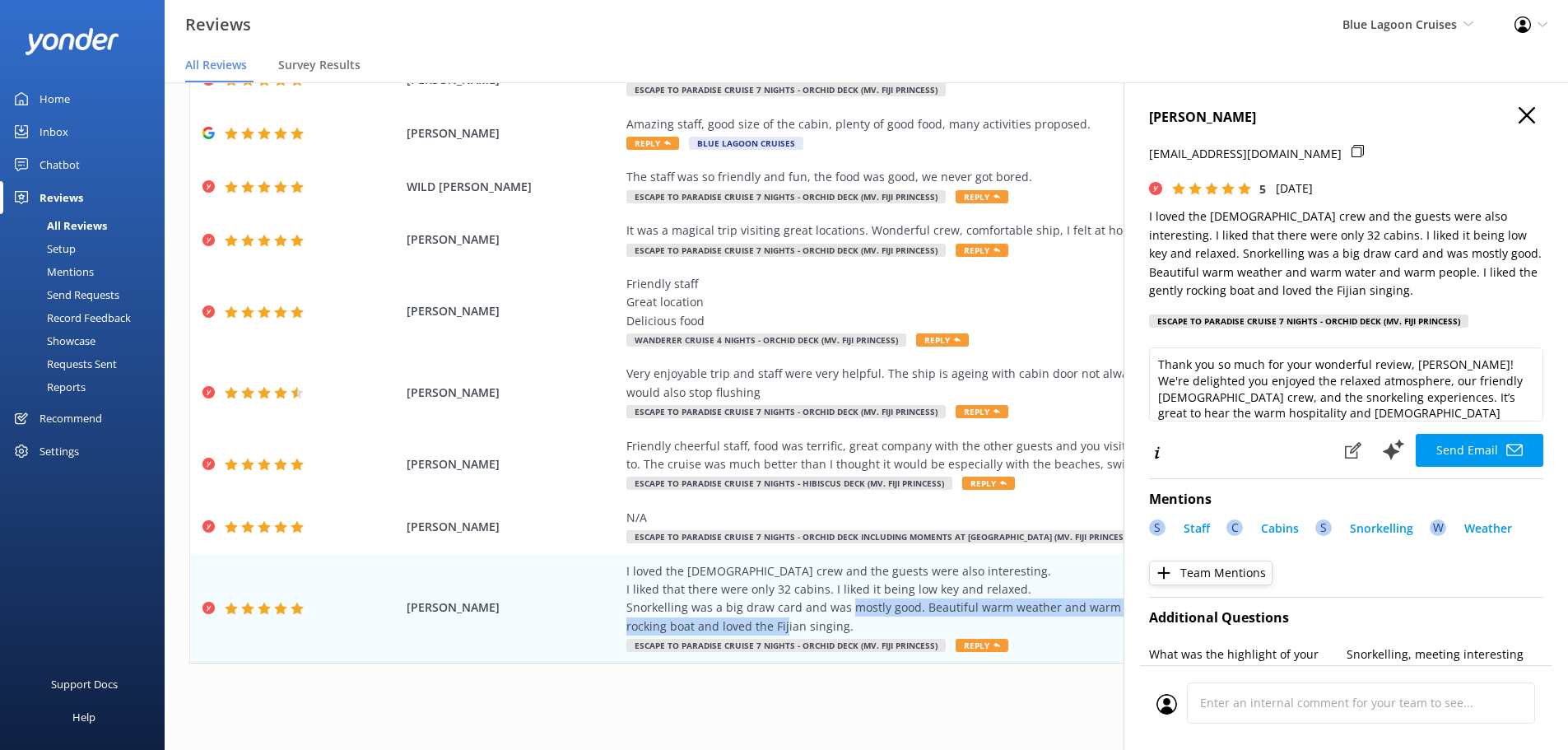
click at [1519, 115] on icon "button" at bounding box center [1526, 114] width 16 height 16
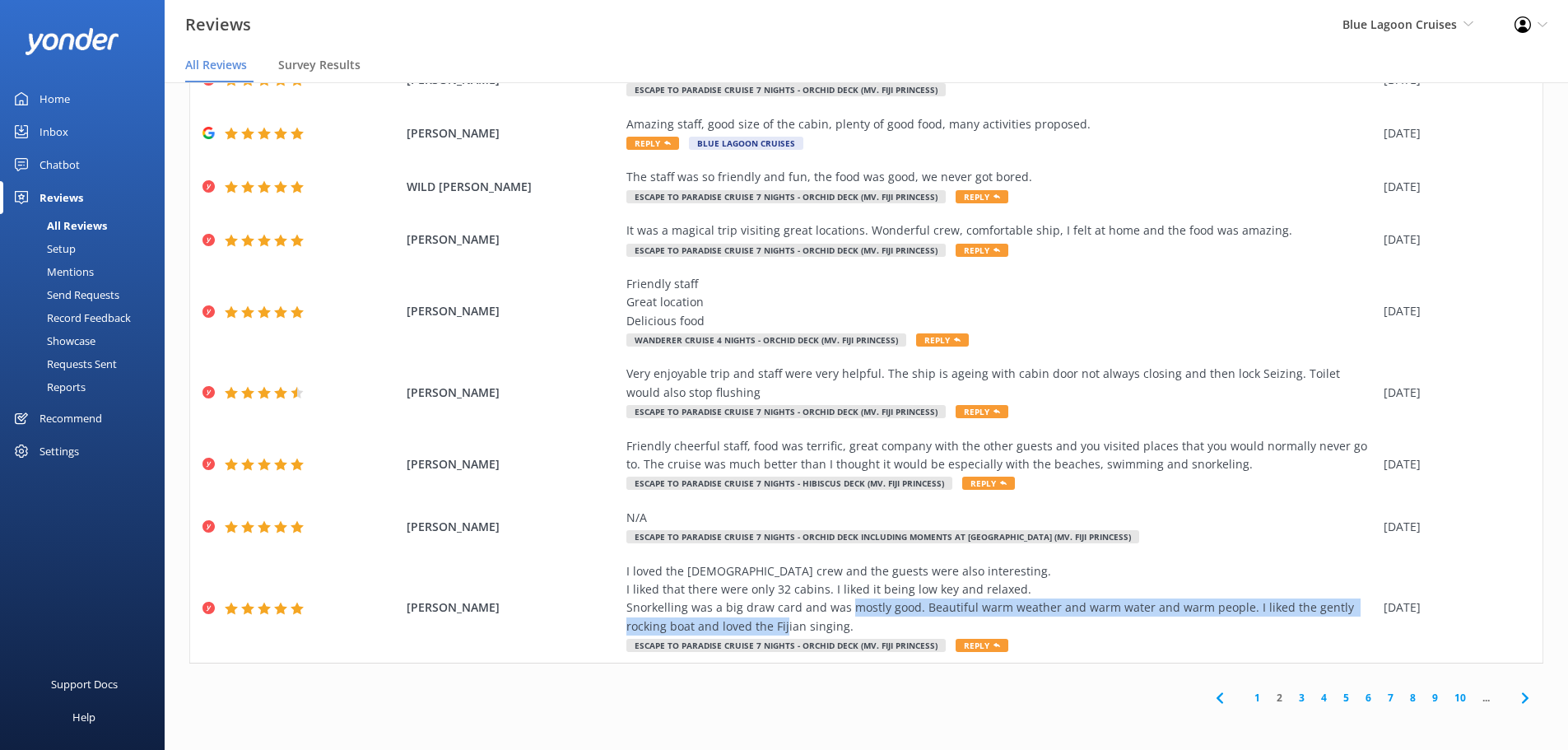
click at [1522, 700] on use at bounding box center [1524, 698] width 7 height 11
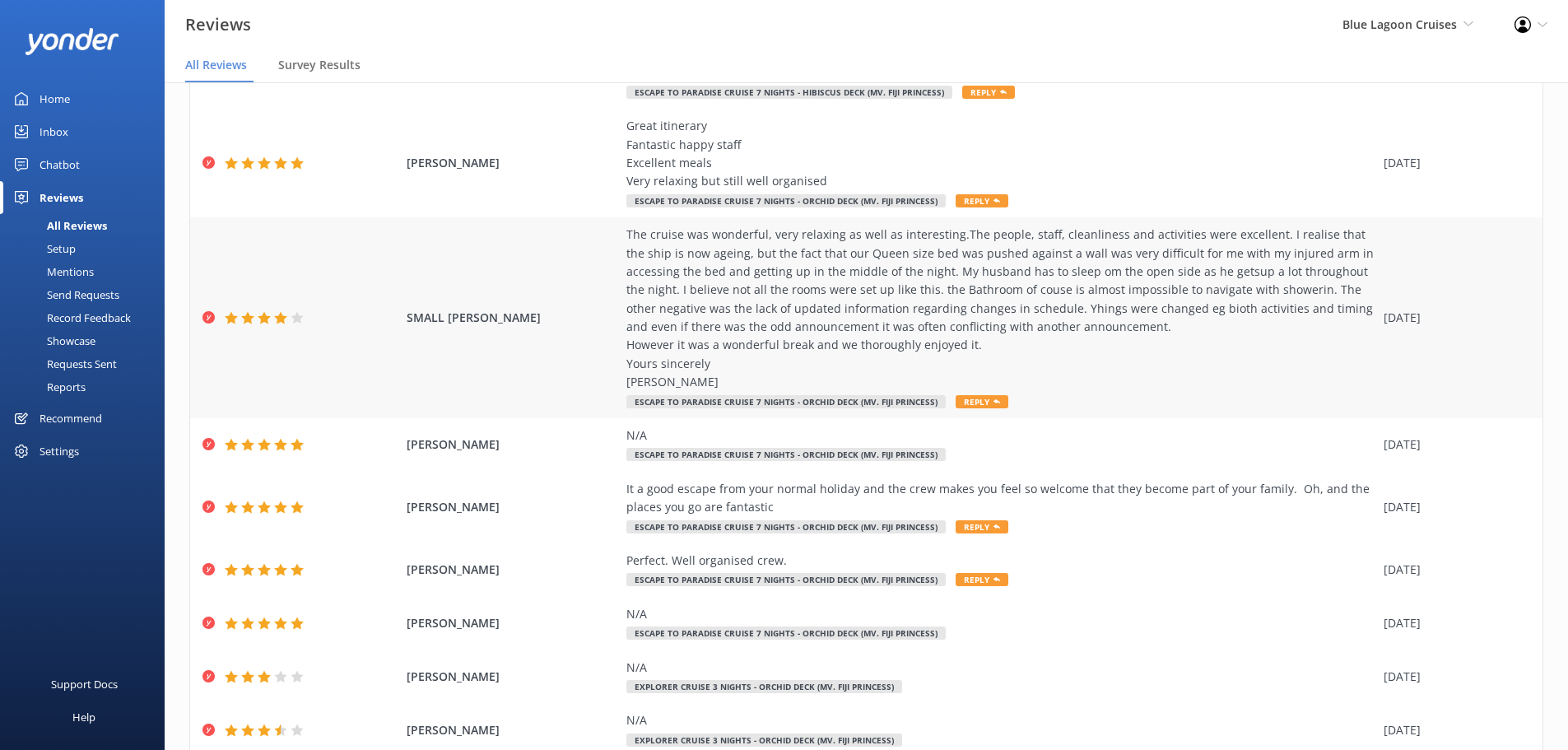
scroll to position [146, 0]
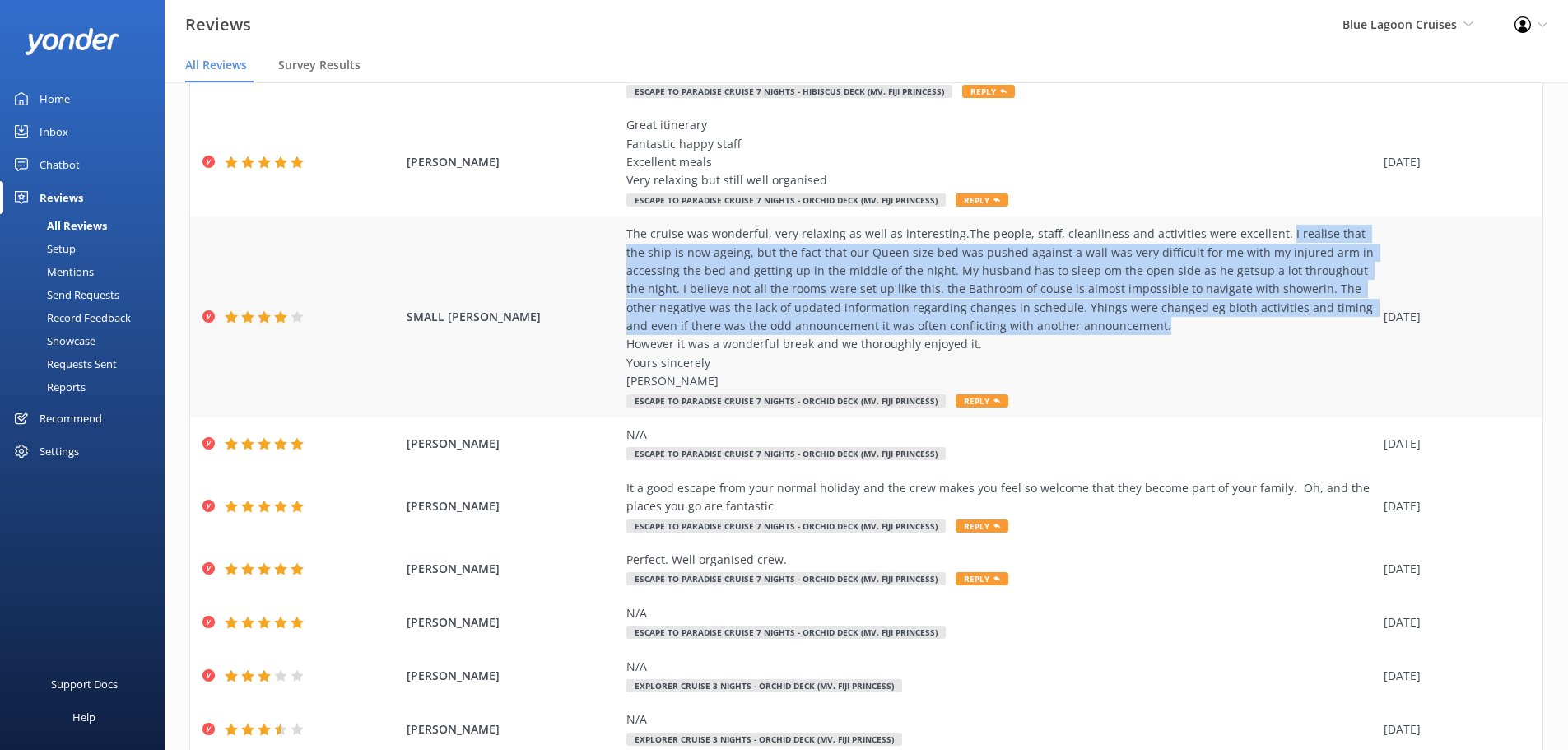
drag, startPoint x: 1261, startPoint y: 233, endPoint x: 1097, endPoint y: 328, distance: 189.5
click at [1097, 328] on div "The cruise was wonderful, very relaxing as well as interesting.The people, staf…" at bounding box center [1000, 308] width 749 height 167
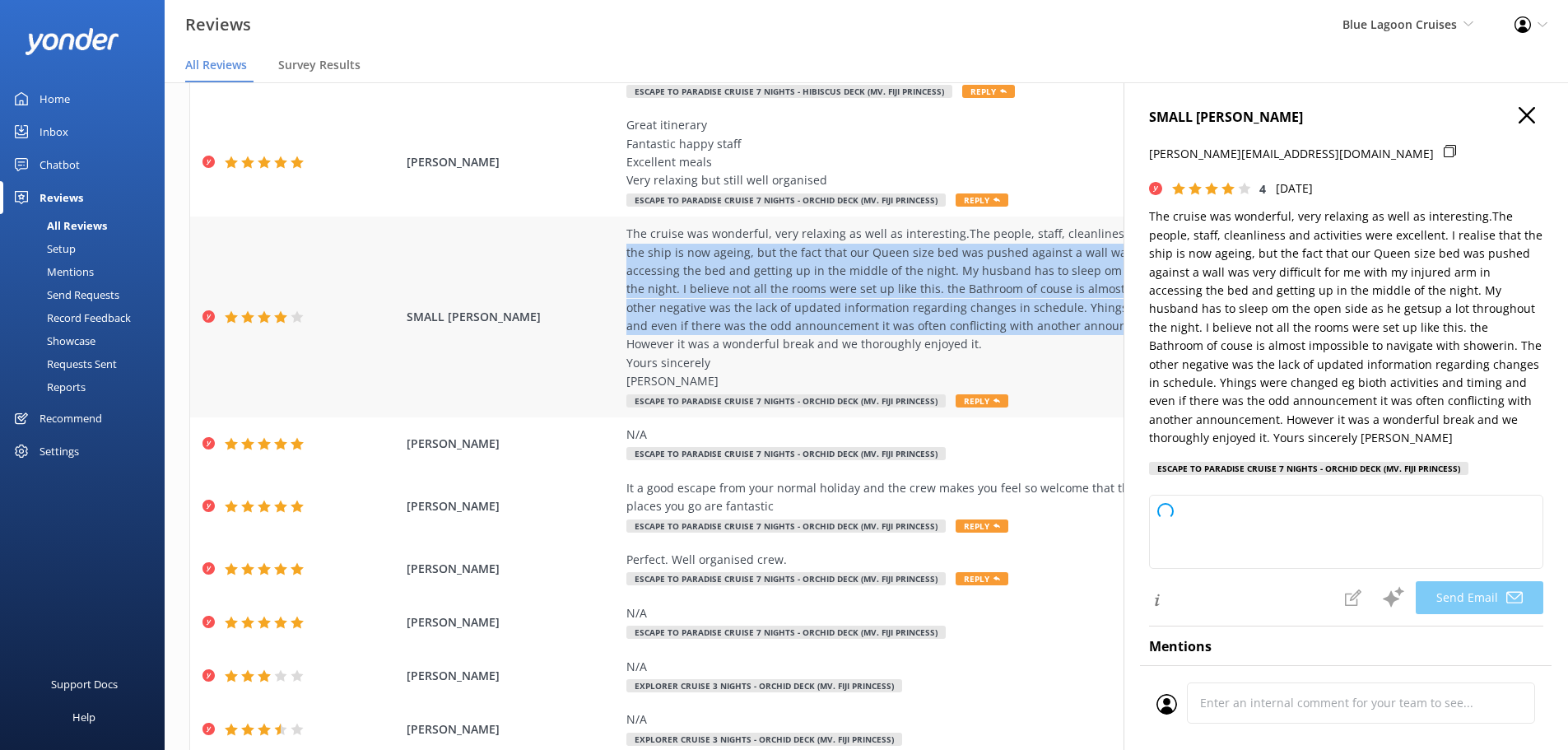
type textarea "Dear Robynne, Thank you so much for your thoughtful feedback and kind words abo…"
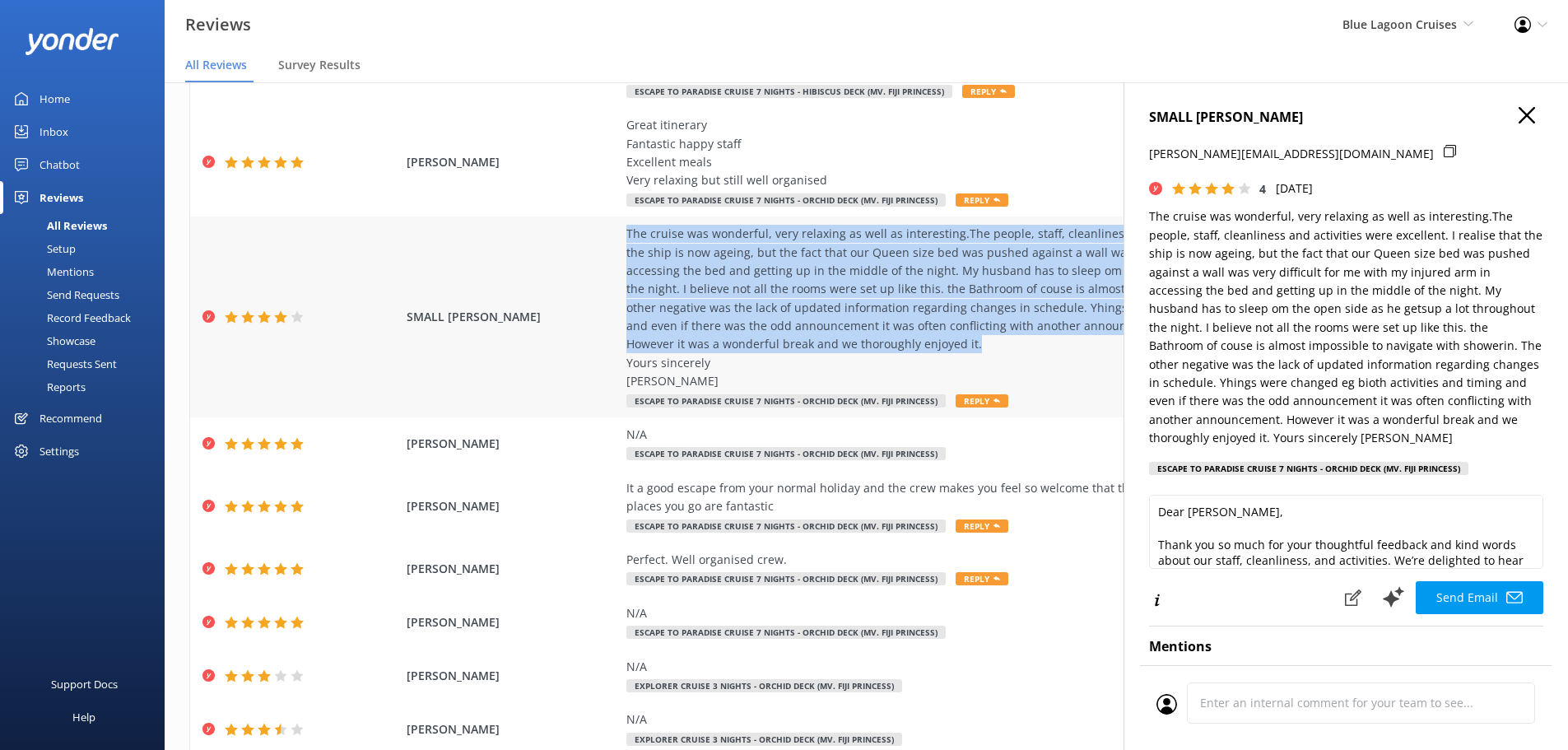
drag, startPoint x: 970, startPoint y: 348, endPoint x: 614, endPoint y: 236, distance: 373.2
click at [614, 236] on div "SMALL PETER The cruise was wonderful, very relaxing as well as interesting.The …" at bounding box center [866, 317] width 1352 height 201
click at [1519, 115] on icon "button" at bounding box center [1526, 114] width 16 height 16
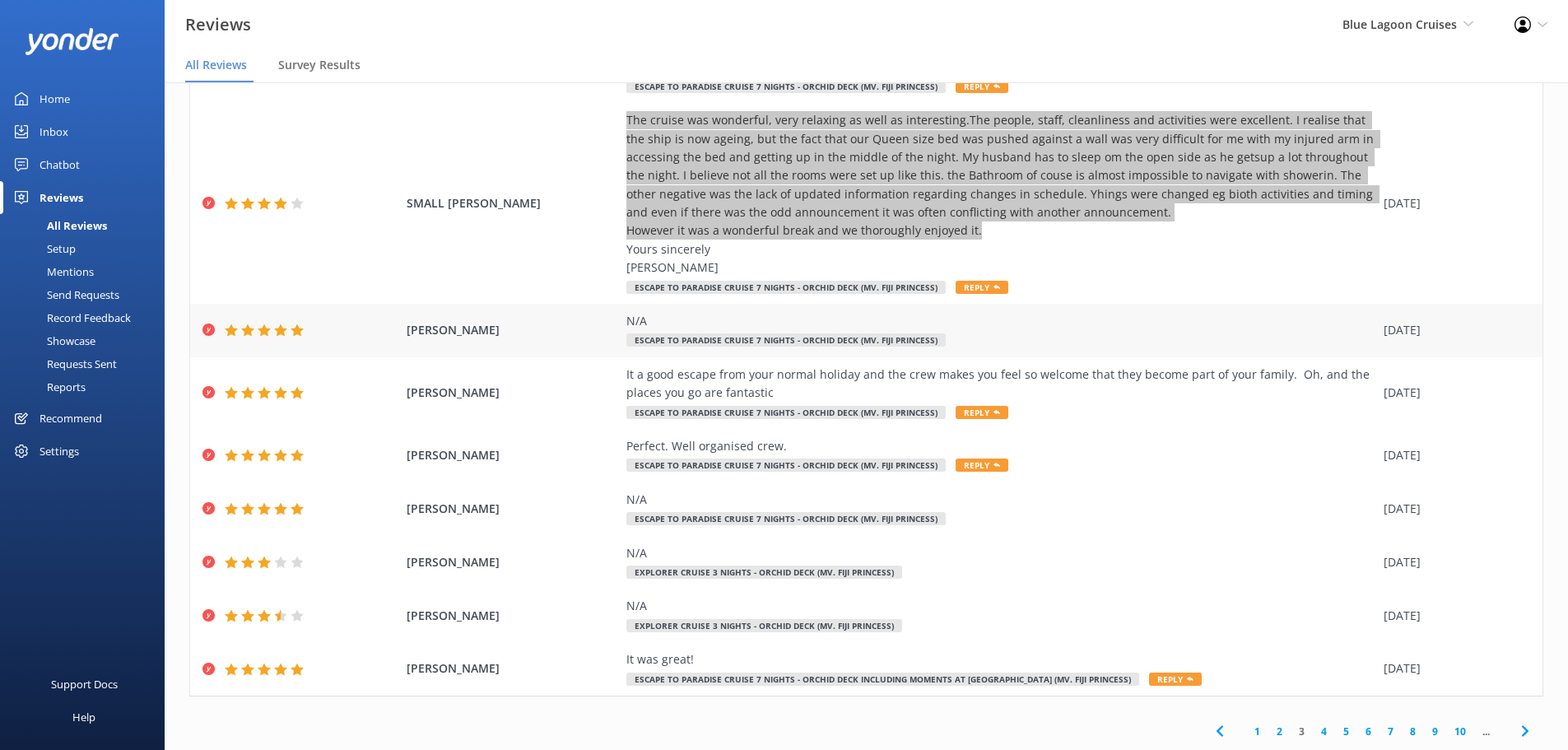
scroll to position [33, 0]
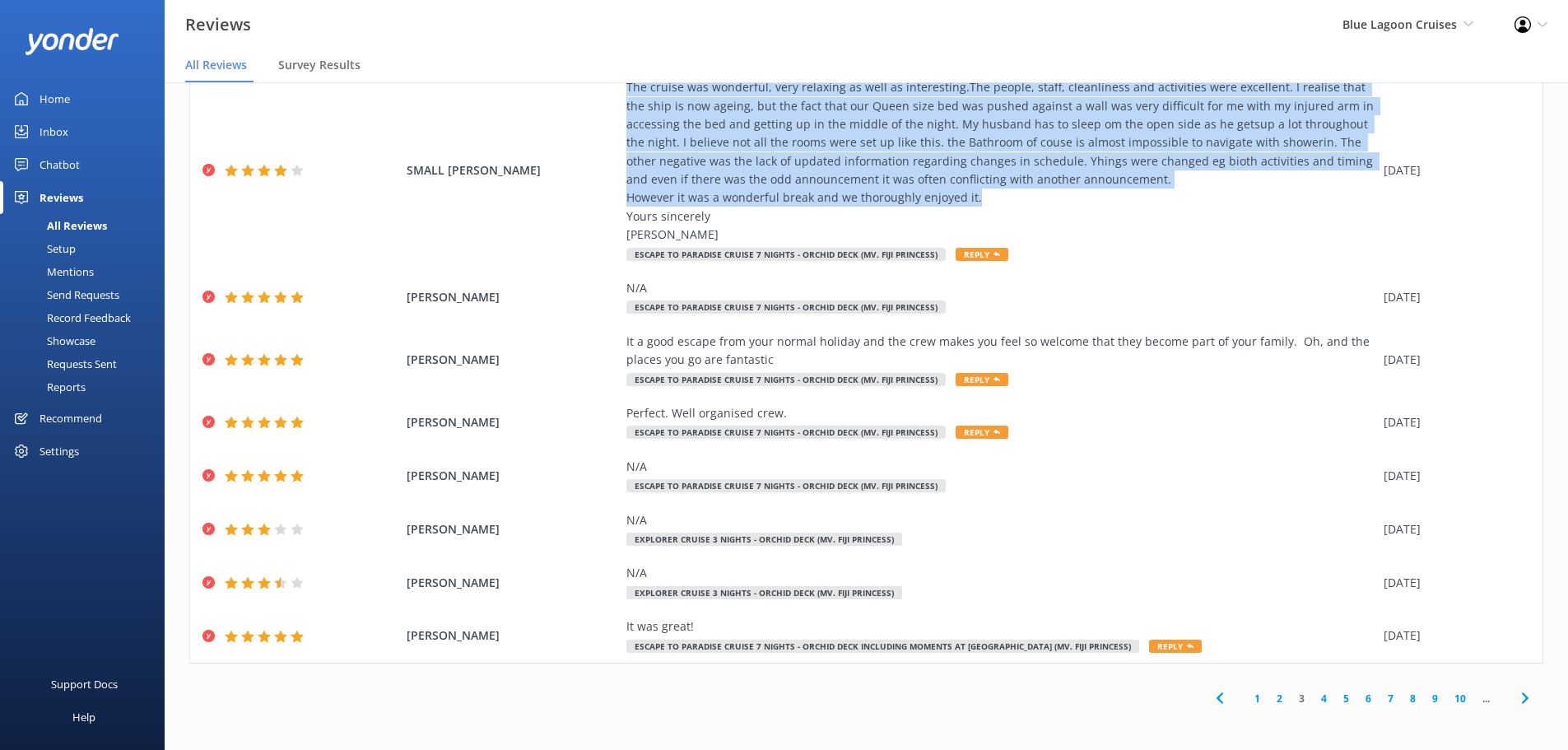
click at [1509, 688] on span at bounding box center [1524, 699] width 37 height 37
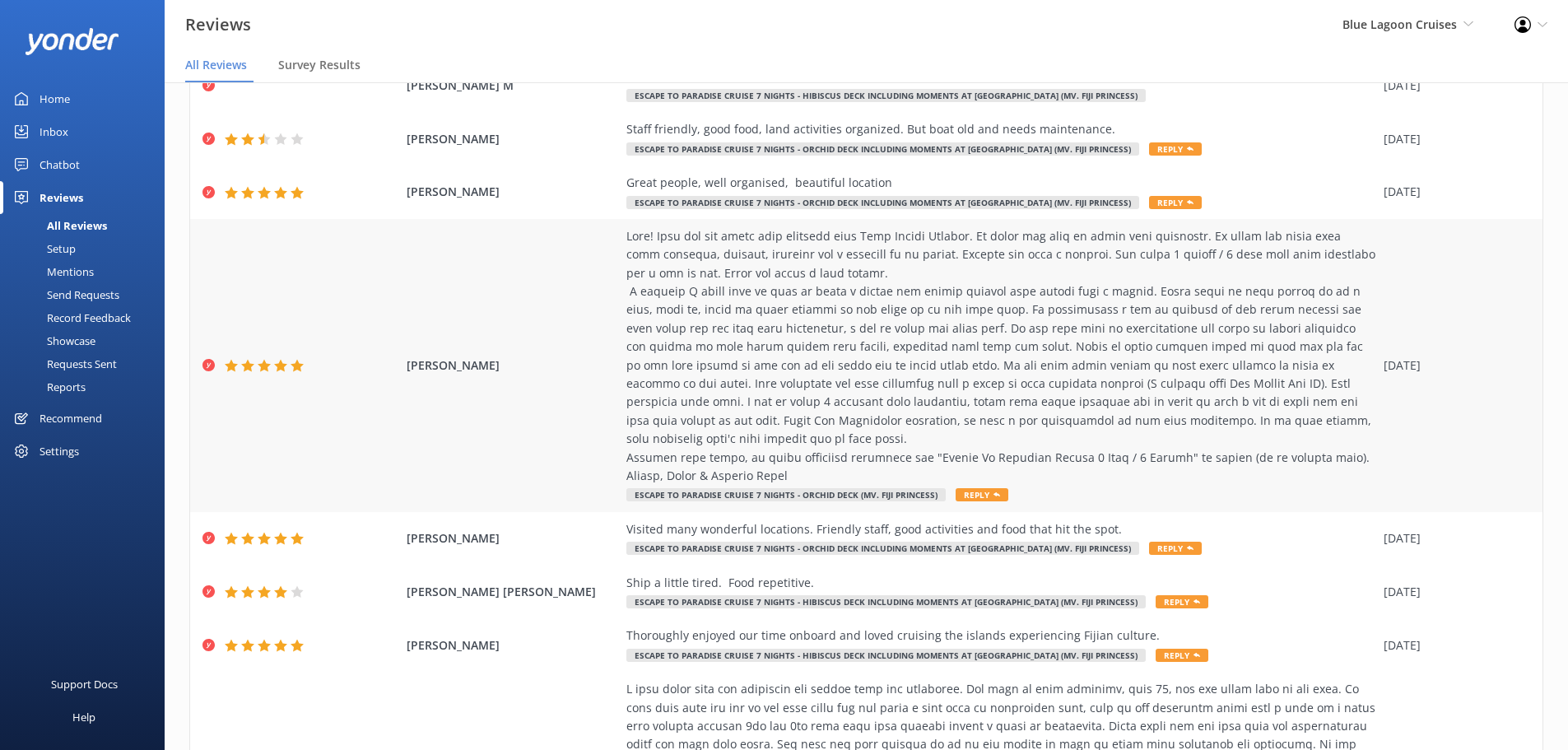
scroll to position [199, 0]
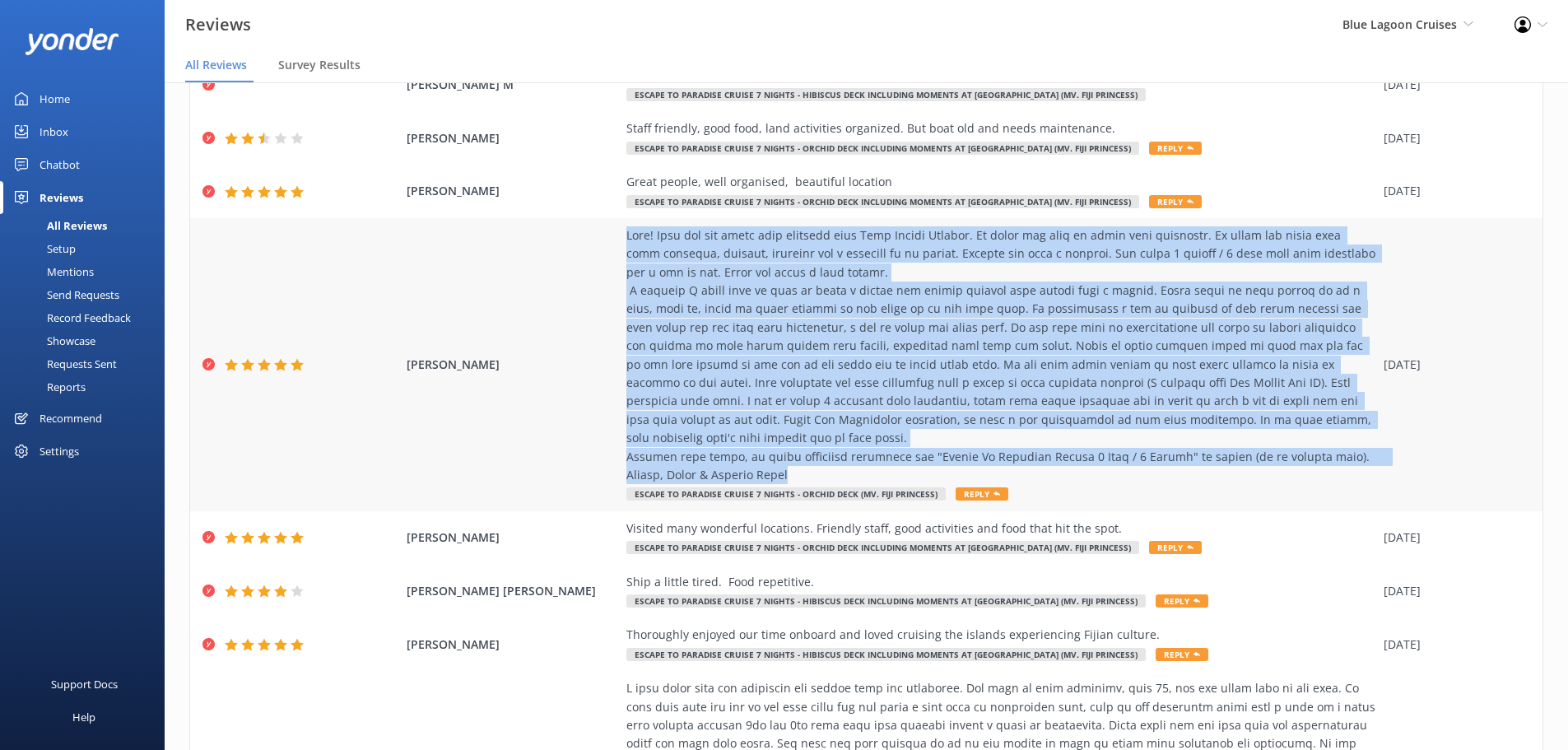
drag, startPoint x: 797, startPoint y: 454, endPoint x: 610, endPoint y: 230, distance: 291.8
click at [610, 230] on div "HENRY KEVIN Escape to Paradise Cruise 7 Nights - Orchid Deck (MV. Fiji Princess…" at bounding box center [866, 364] width 1352 height 294
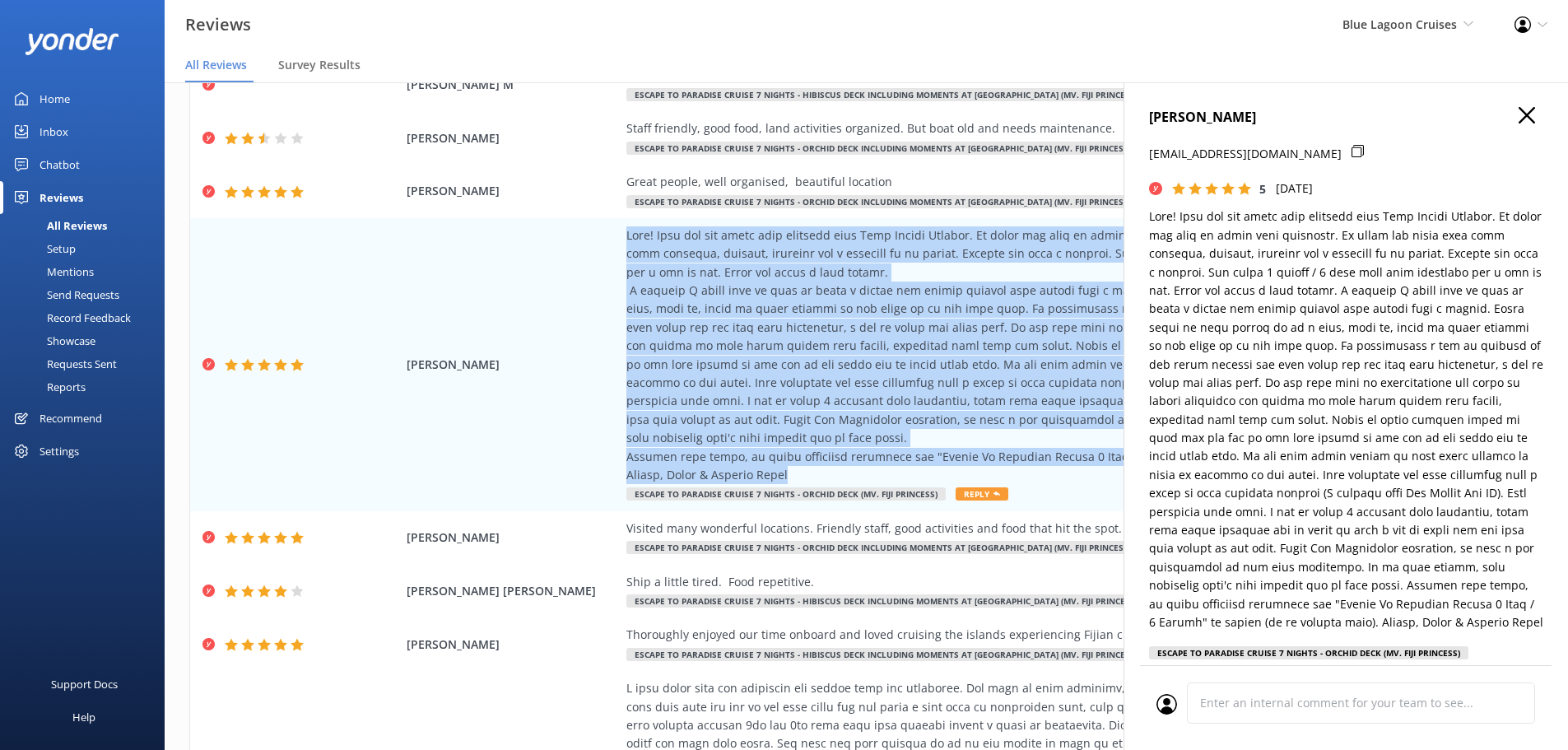
type textarea "Bula Kevin & Maureen, Thank you so much for your wonderful review and for choos…"
click at [1519, 113] on use "button" at bounding box center [1526, 114] width 16 height 16
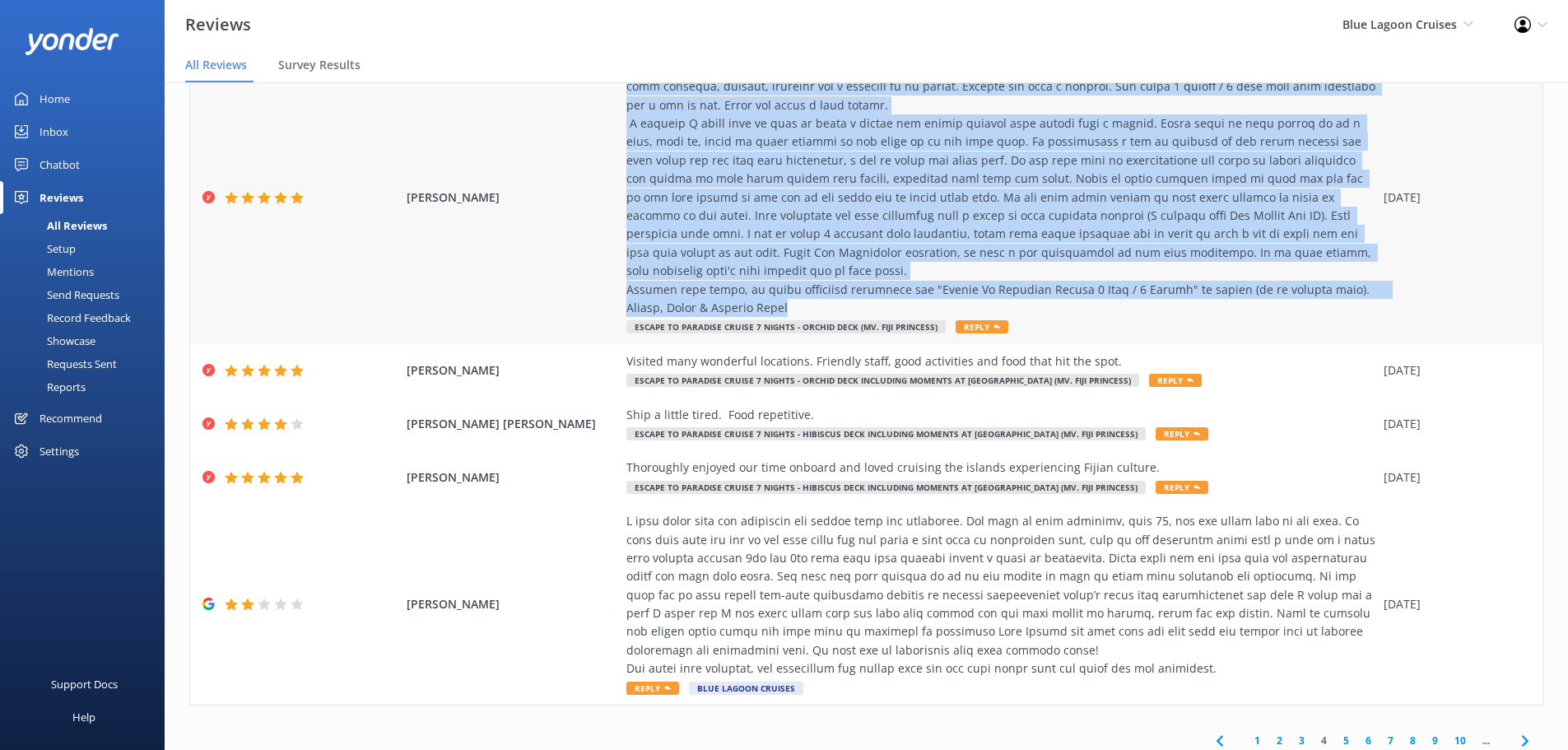
scroll to position [390, 0]
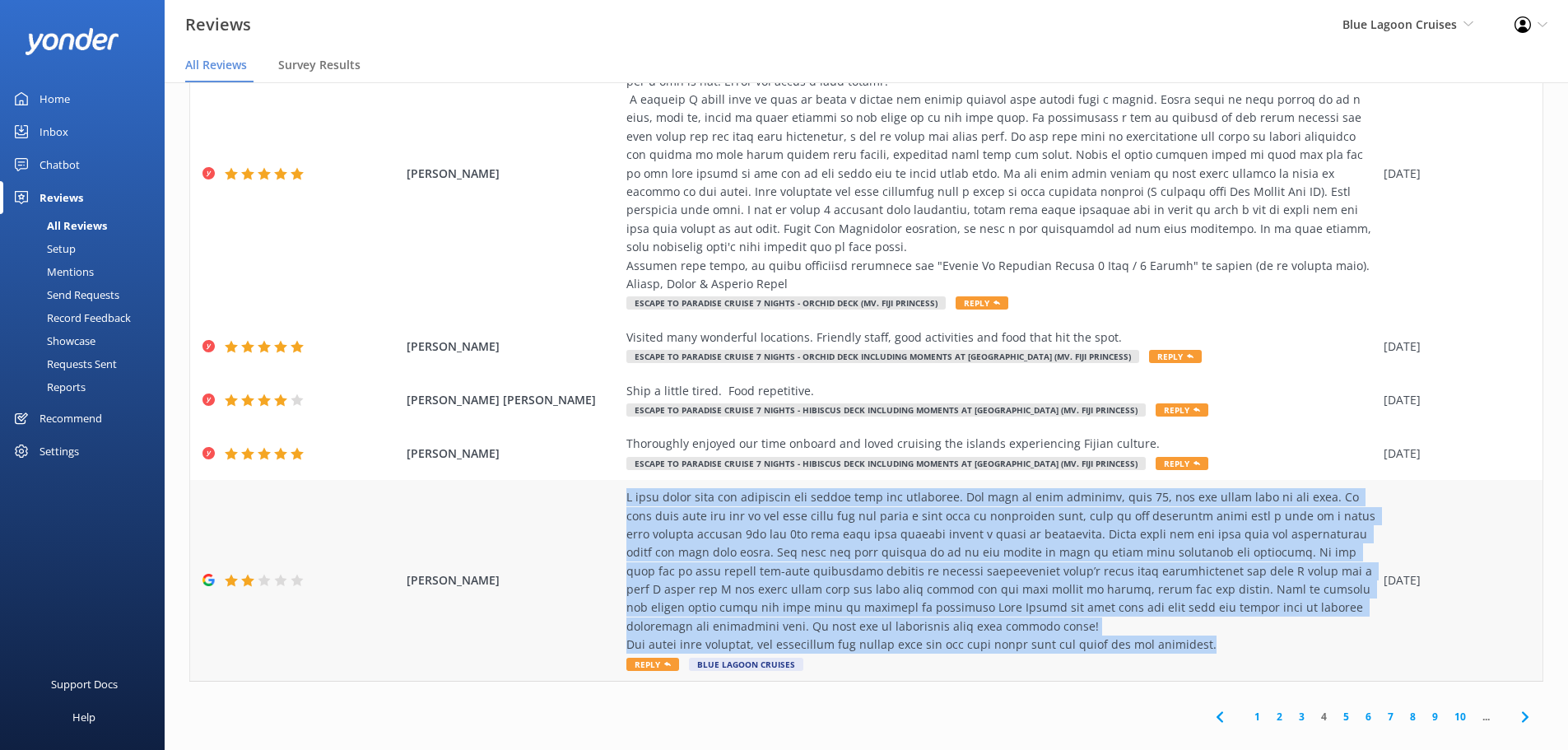
drag, startPoint x: 1196, startPoint y: 625, endPoint x: 606, endPoint y: 482, distance: 607.1
click at [606, 482] on div "Jacqui Thompson Reply Blue Lagoon Cruises 15 Sep 2025" at bounding box center [866, 579] width 1352 height 201
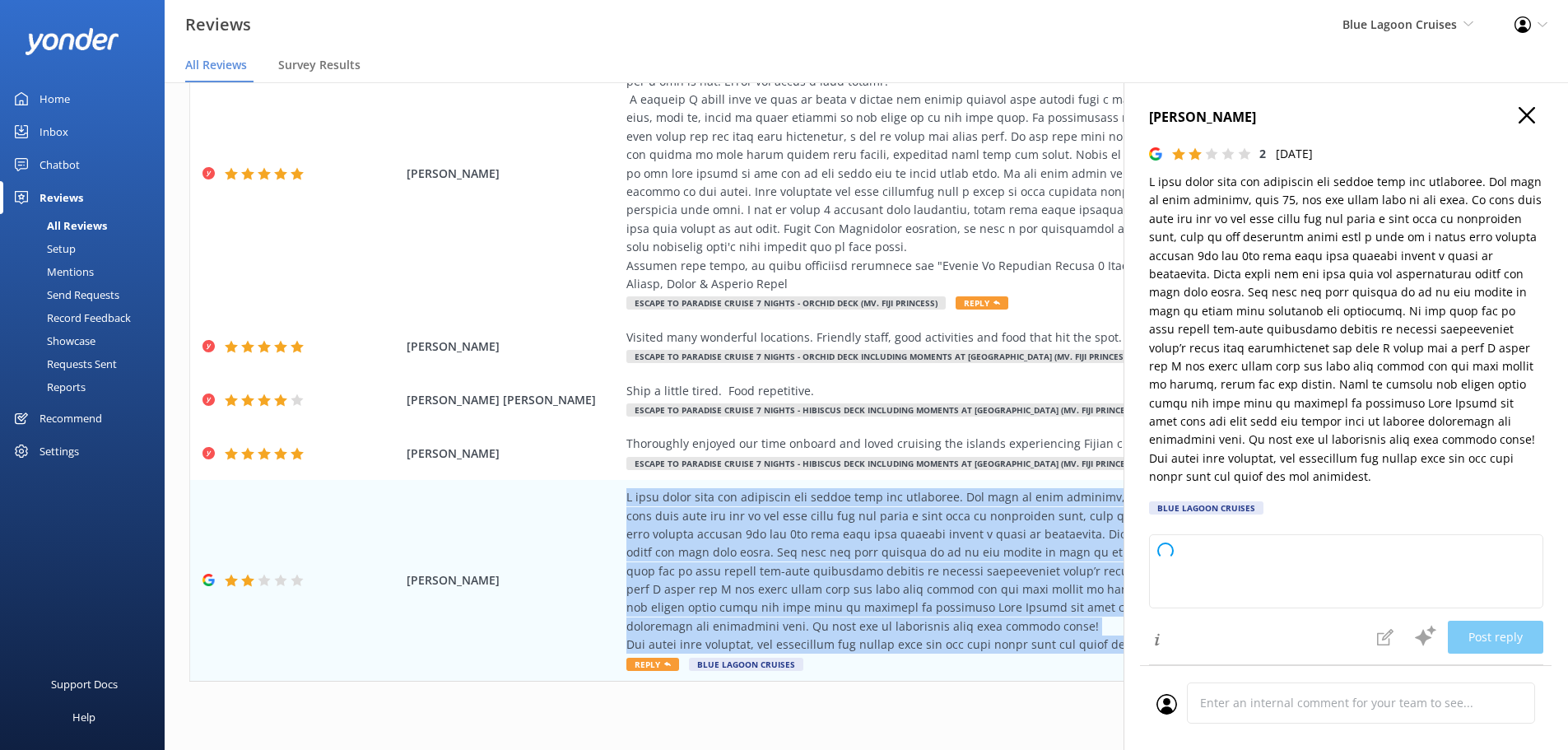
type textarea "Thank you for taking the time to share your feedback. We’re truly sorry to hear…"
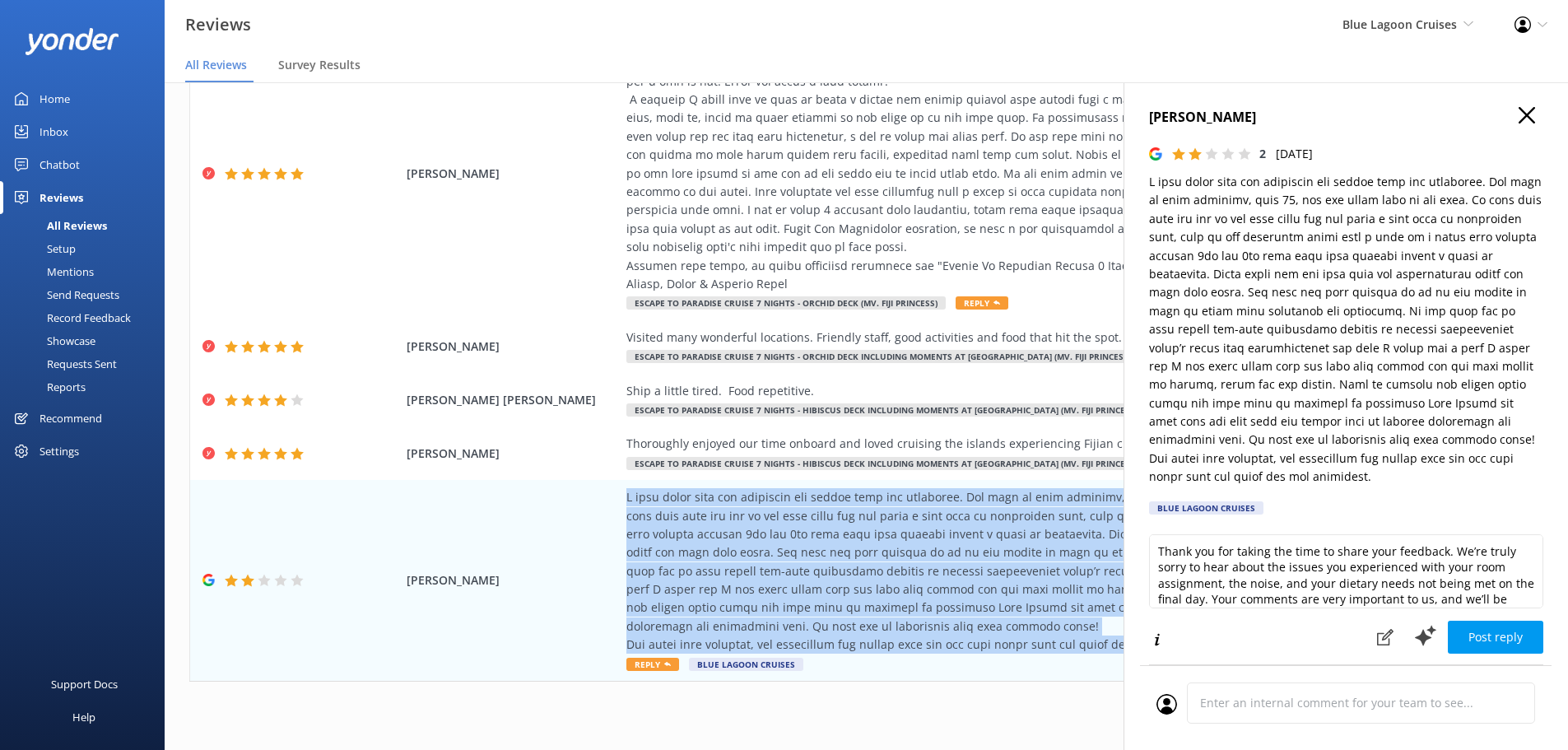
click at [1519, 118] on icon "button" at bounding box center [1526, 114] width 16 height 16
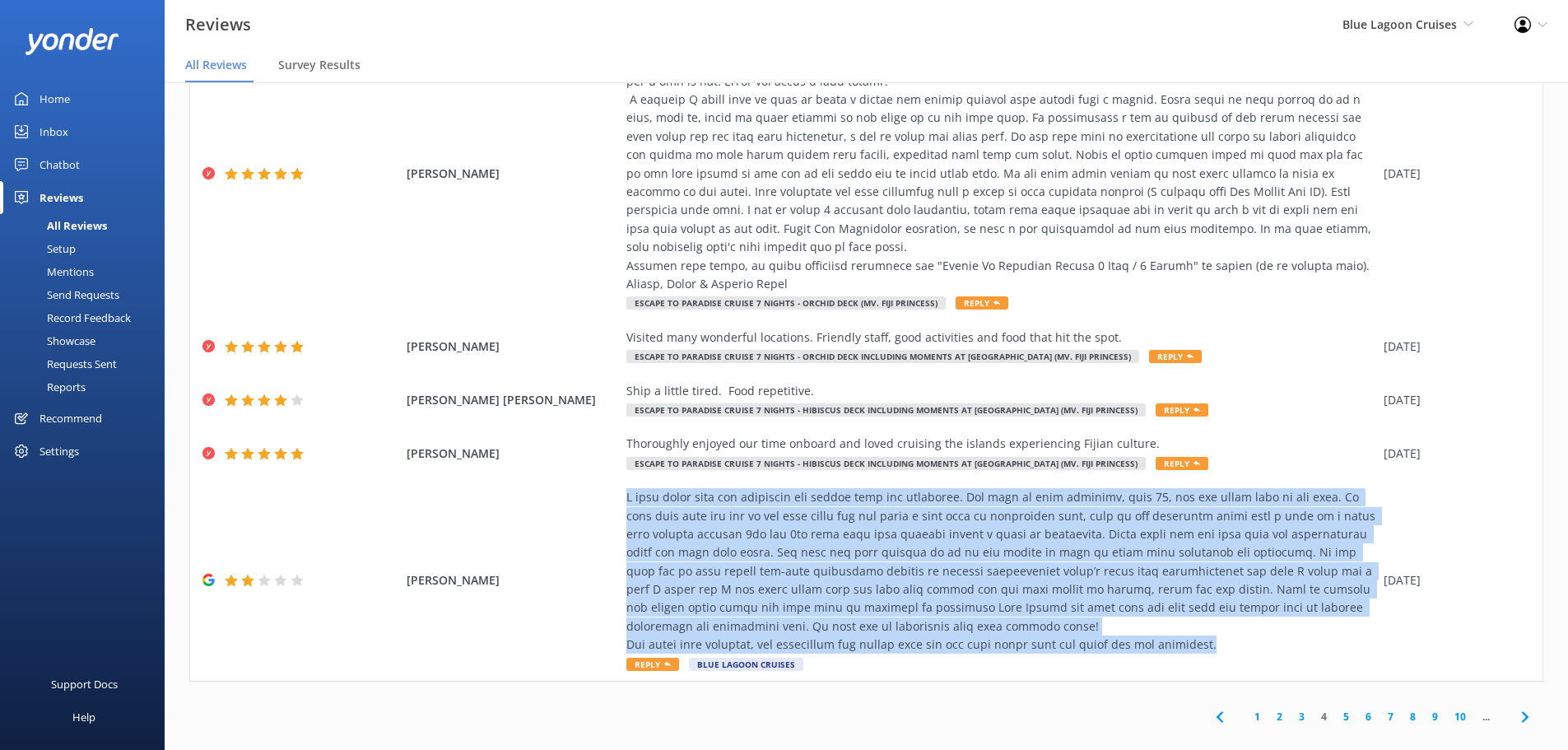
click at [1518, 710] on span at bounding box center [1524, 717] width 37 height 37
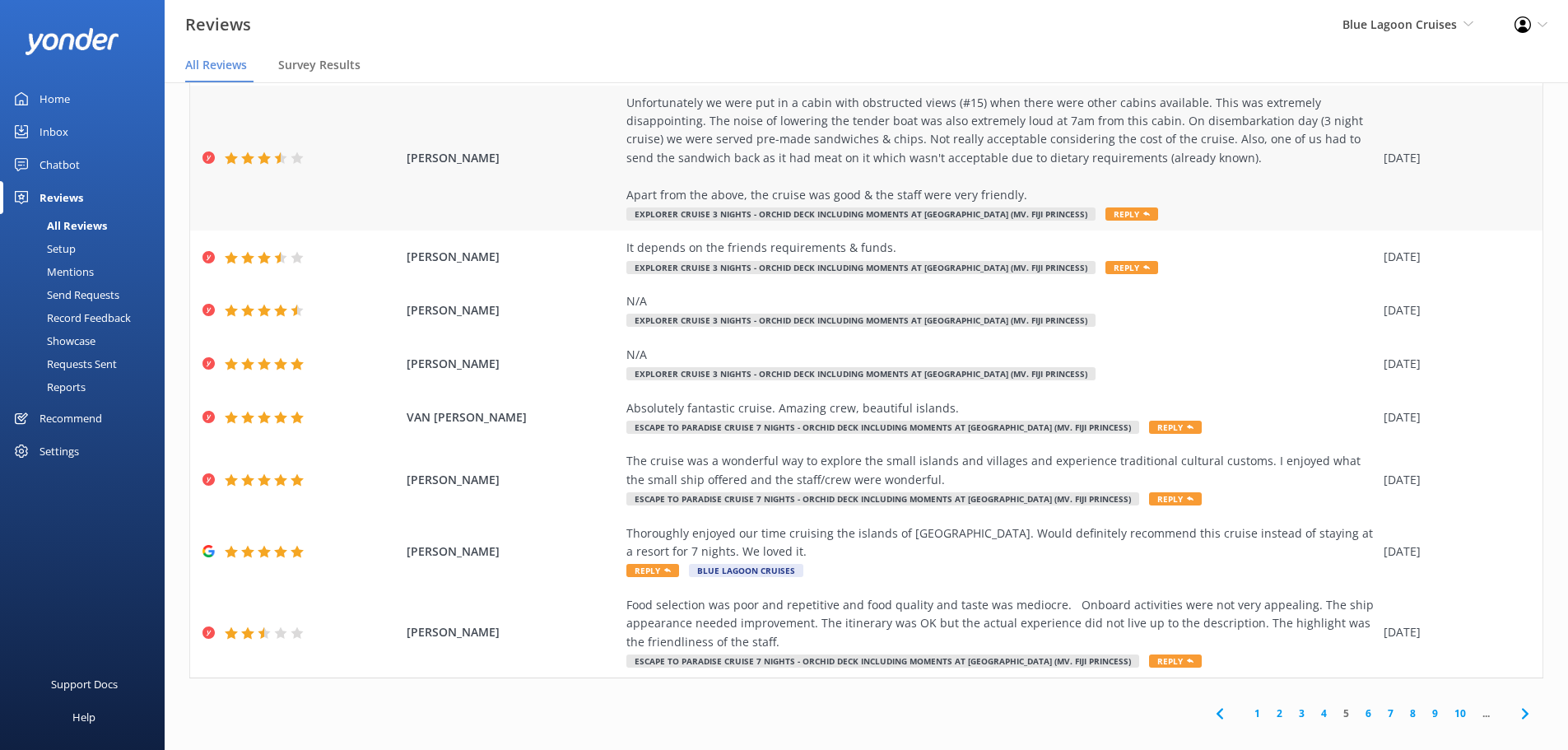
scroll to position [186, 0]
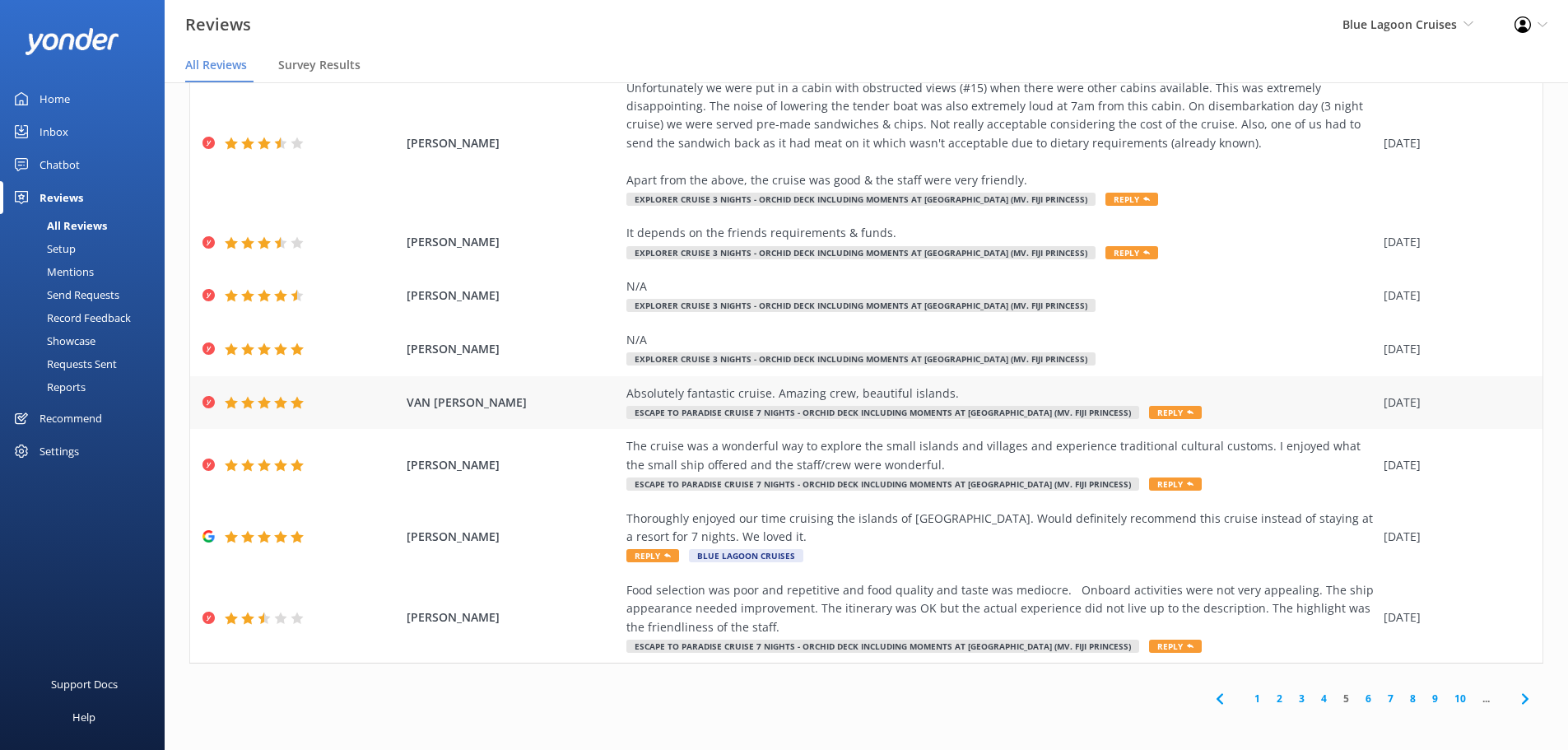
click at [692, 393] on div "Absolutely fantastic cruise. Amazing crew, beautiful islands." at bounding box center [1000, 393] width 749 height 18
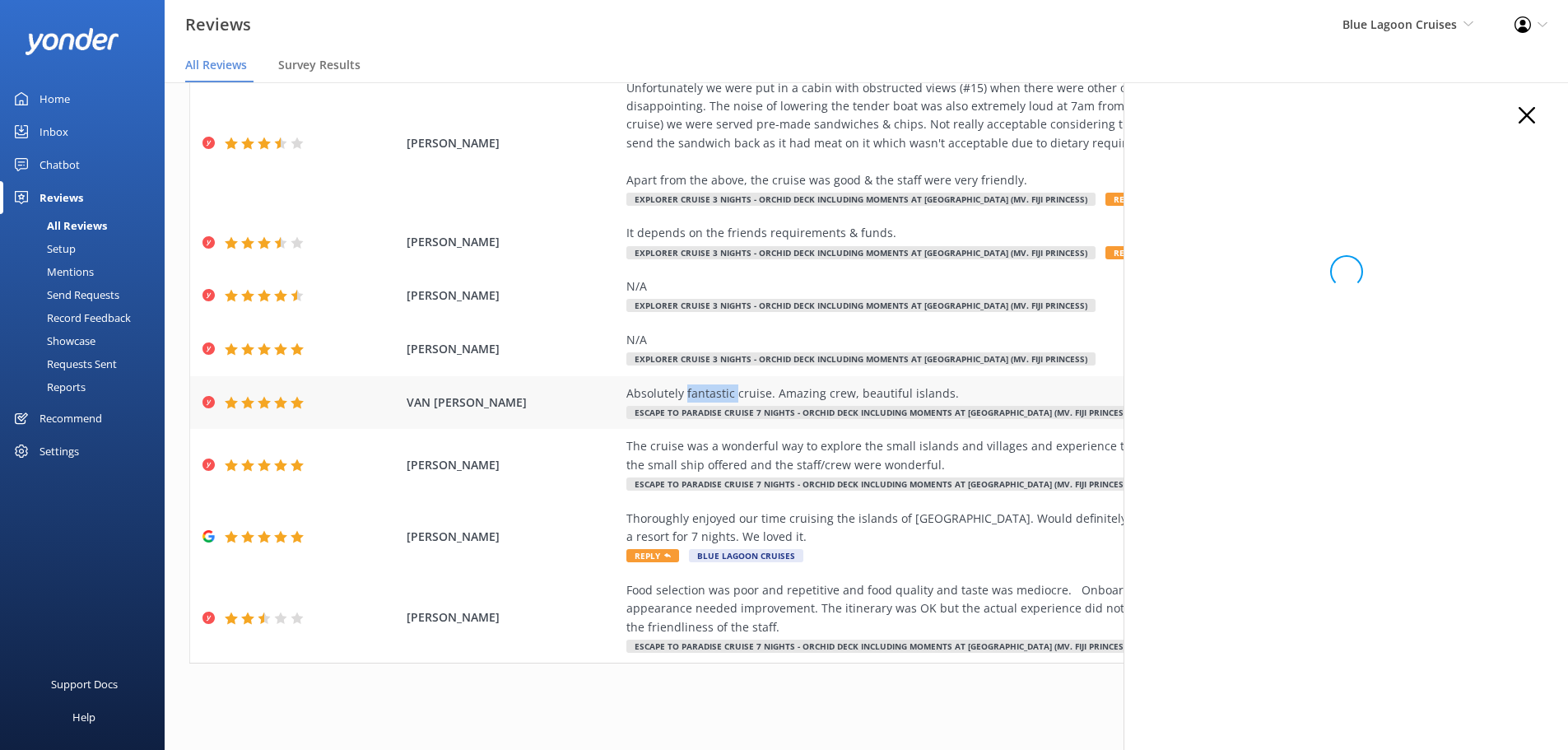
click at [692, 393] on div "Absolutely fantastic cruise. Amazing crew, beautiful islands." at bounding box center [1000, 393] width 749 height 18
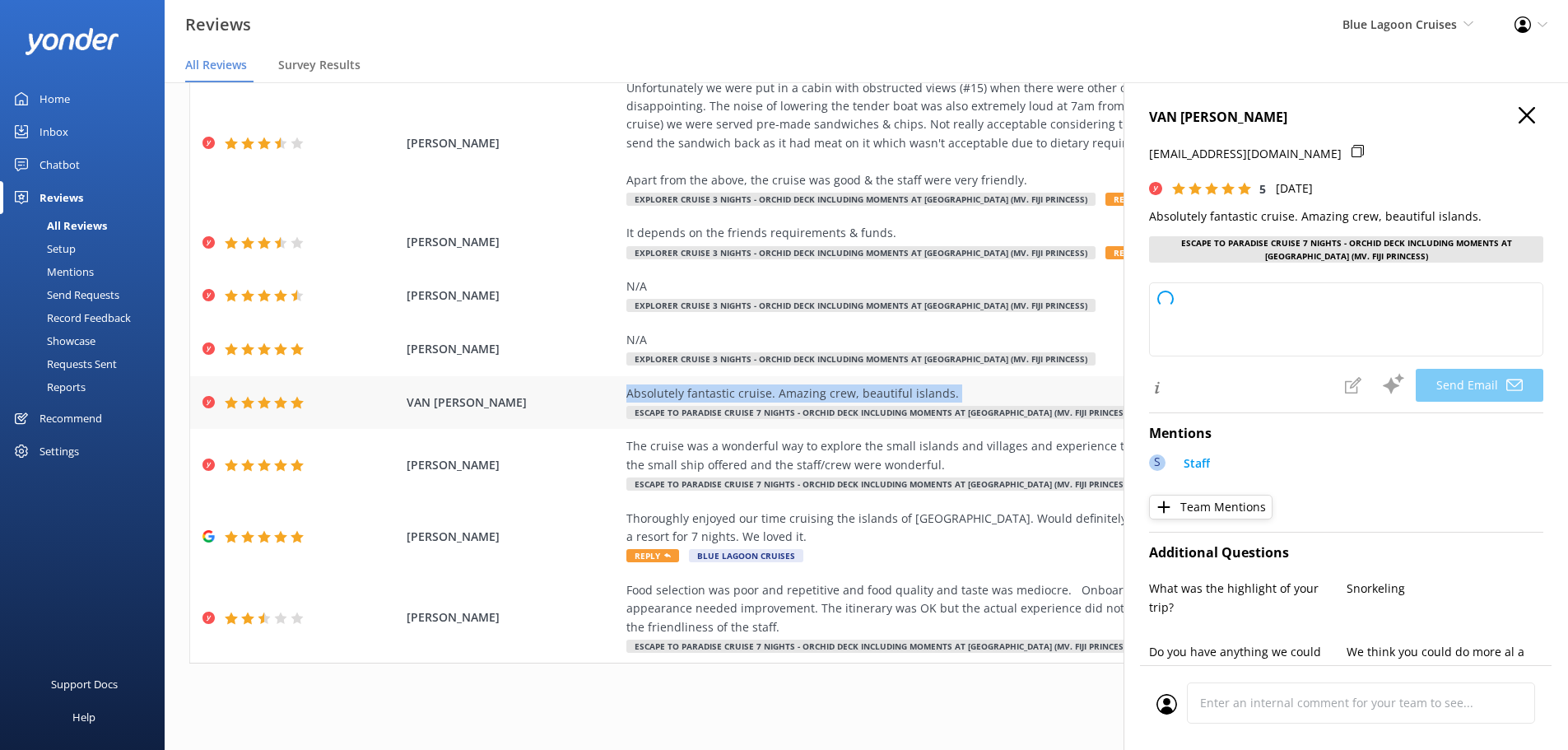
click at [692, 393] on div "Absolutely fantastic cruise. Amazing crew, beautiful islands." at bounding box center [1000, 393] width 749 height 18
type textarea "Thank you so much for your wonderful review, VAN! We're thrilled to hear you en…"
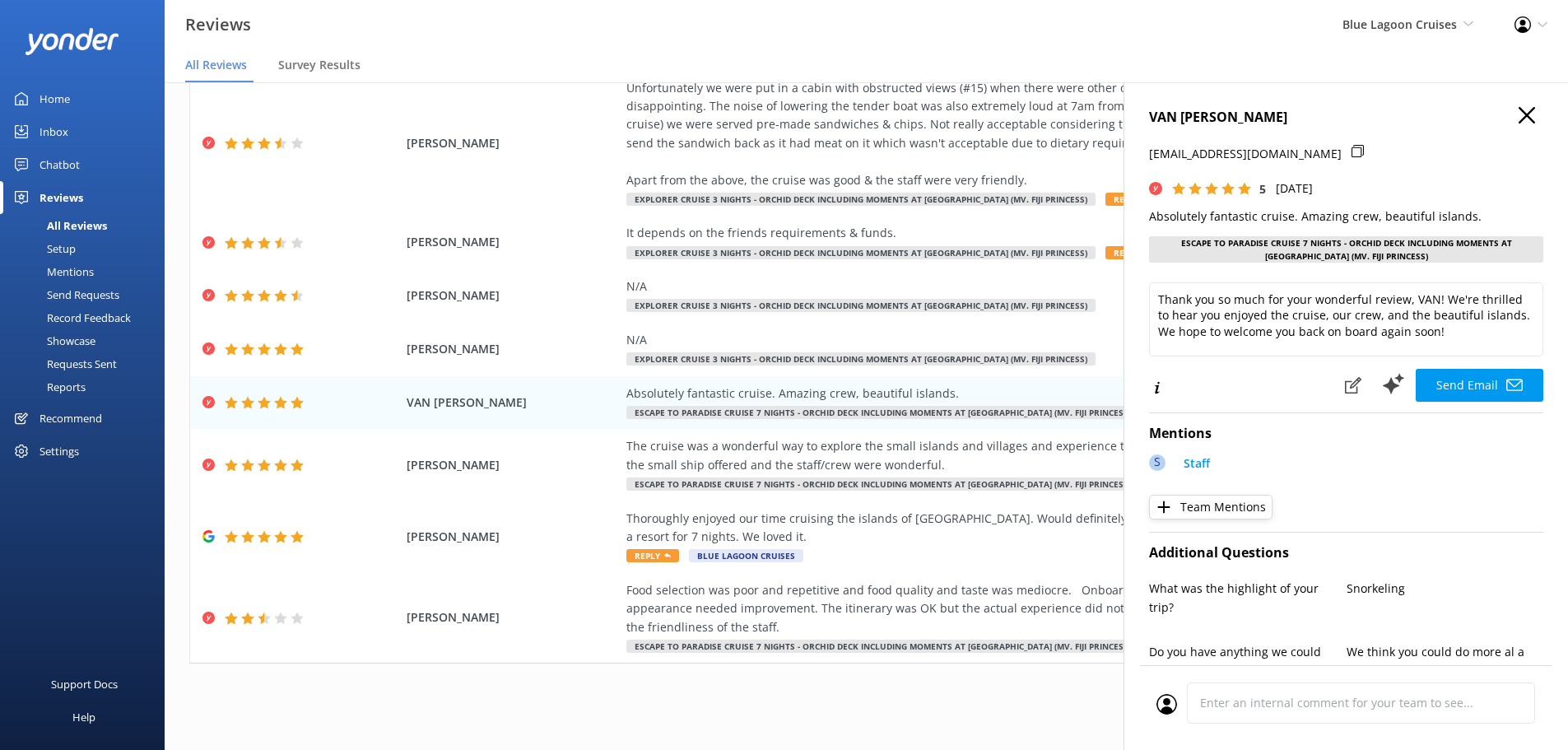
click at [1522, 114] on h4 "VAN [PERSON_NAME]" at bounding box center [1345, 117] width 394 height 21
click at [1519, 113] on use "button" at bounding box center [1526, 114] width 16 height 16
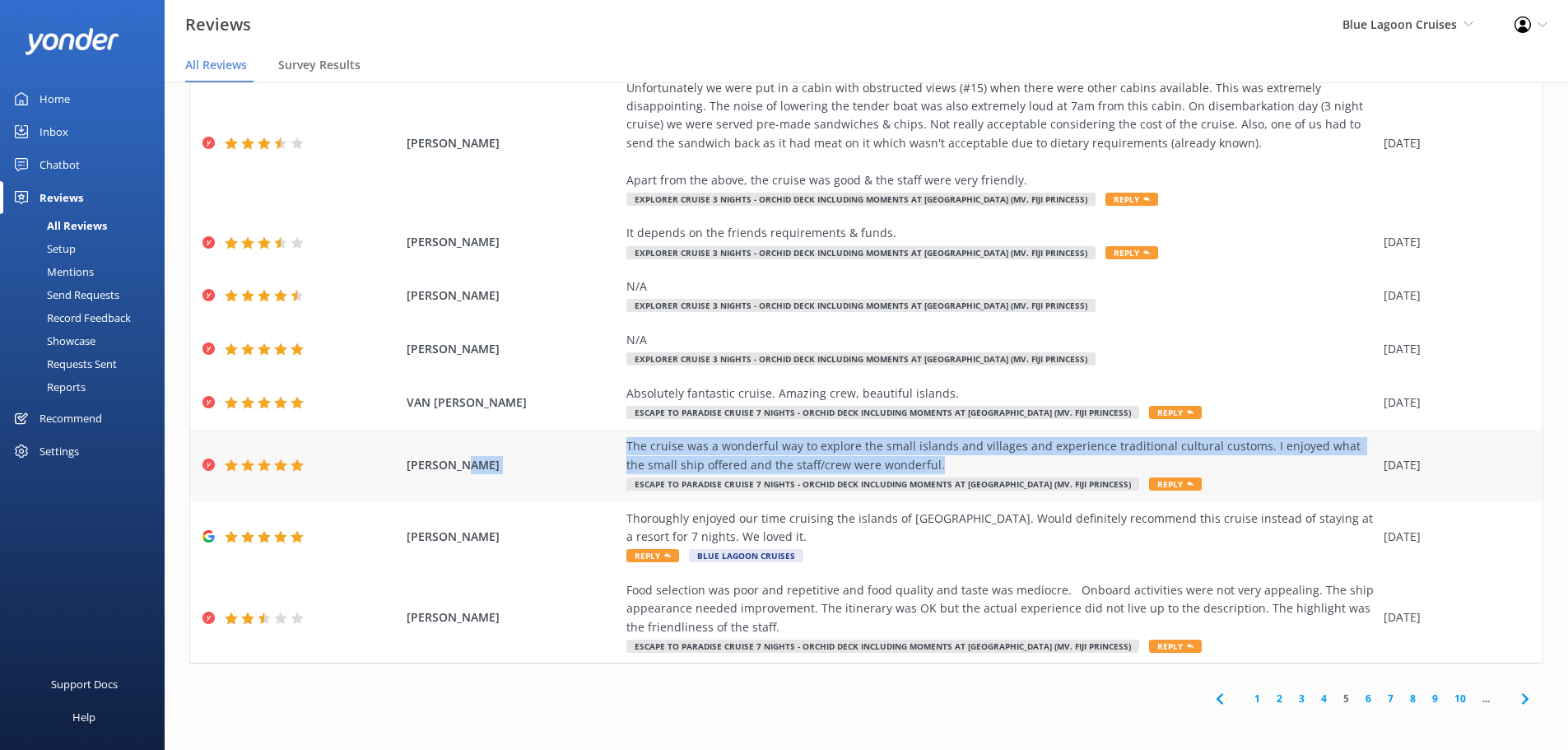
drag, startPoint x: 916, startPoint y: 467, endPoint x: 592, endPoint y: 454, distance: 324.3
click at [592, 454] on div "SMITH KAY The cruise was a wonderful way to explore the small islands and villa…" at bounding box center [866, 465] width 1352 height 72
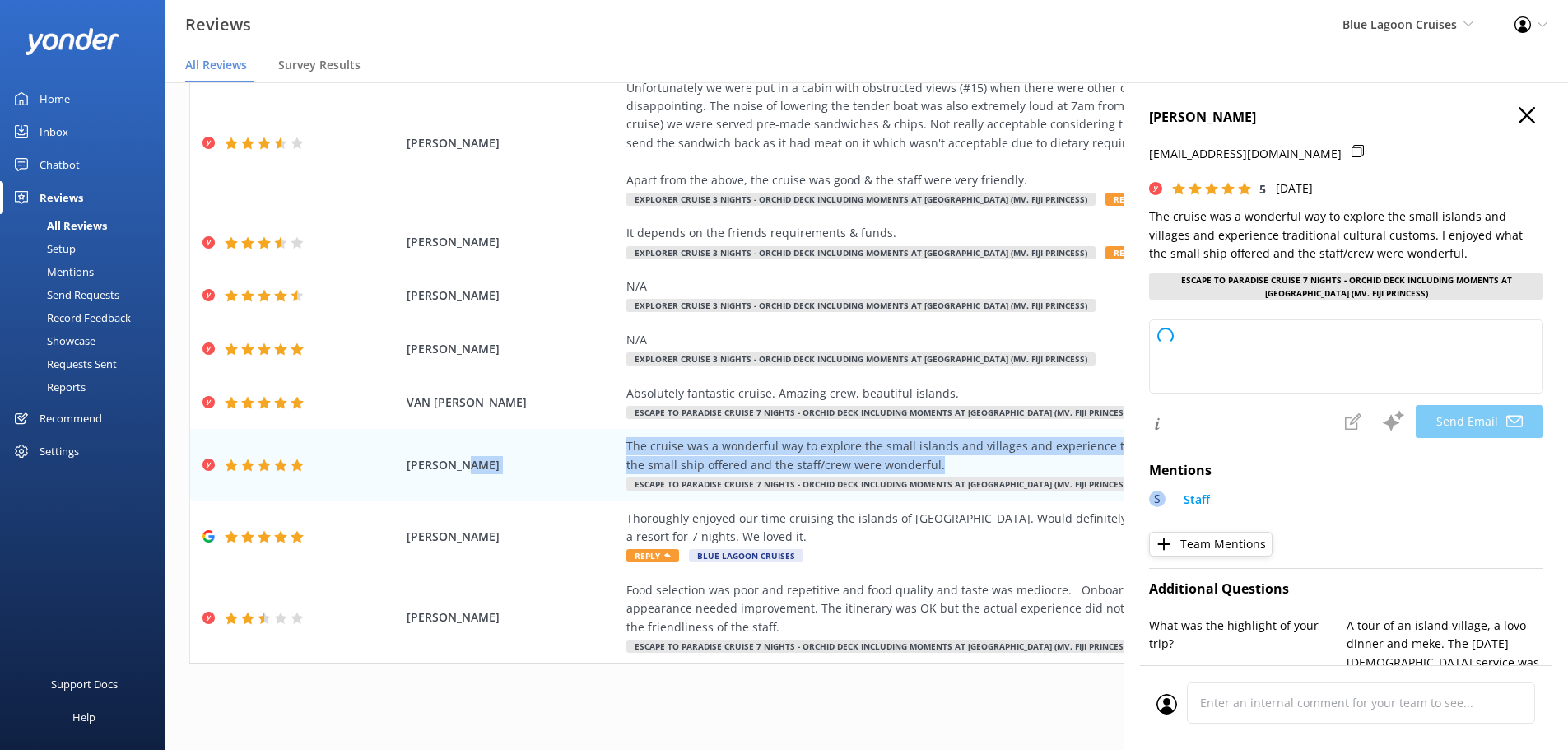
type textarea "Thank you so much, Smith, for your wonderful review! We're delighted to hear yo…"
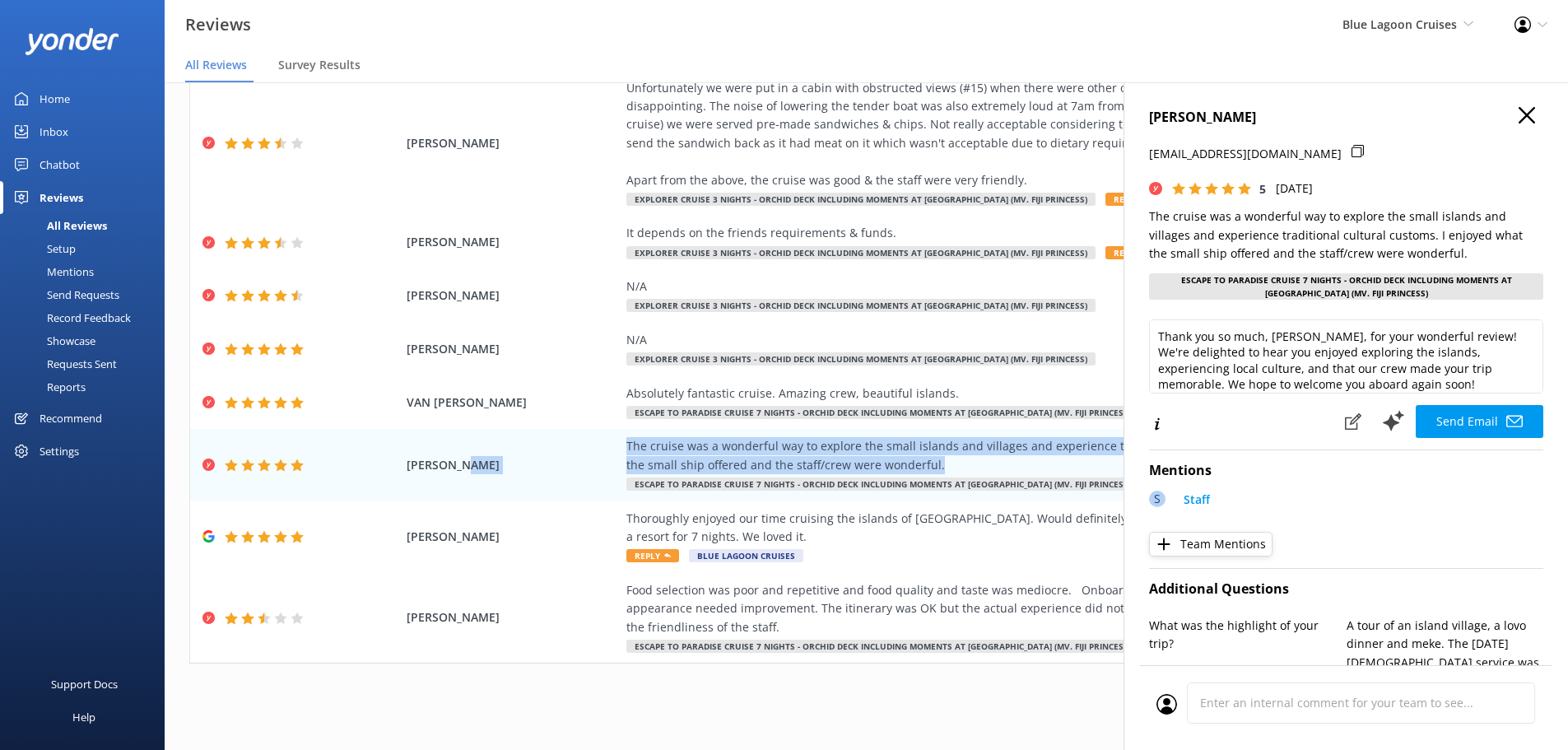
click at [1519, 116] on use "button" at bounding box center [1526, 114] width 16 height 16
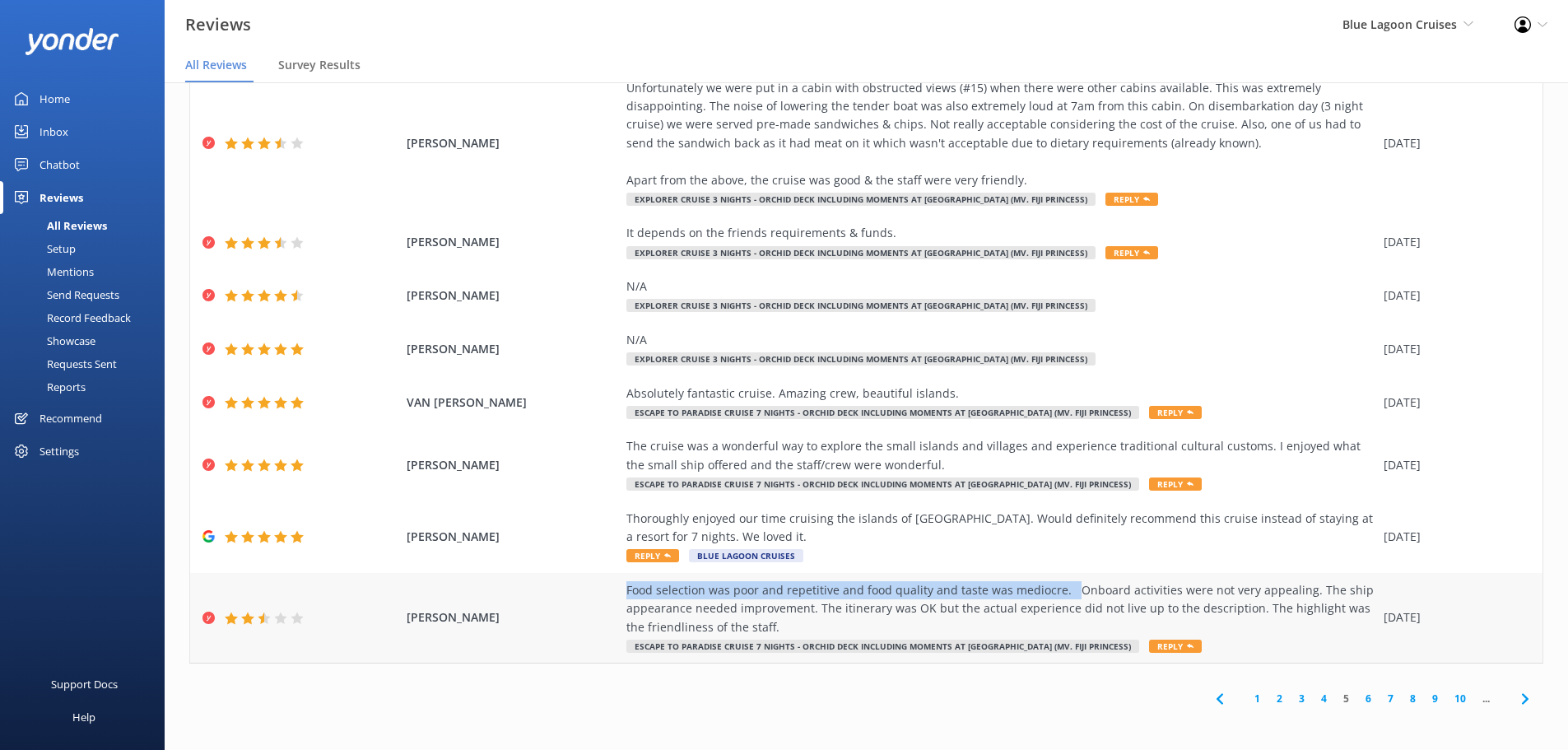
drag, startPoint x: 616, startPoint y: 591, endPoint x: 1061, endPoint y: 589, distance: 445.0
click at [1061, 589] on div "KARMEL BRUCE A Food selection was poor and repetitive and food quality and tast…" at bounding box center [866, 617] width 1352 height 90
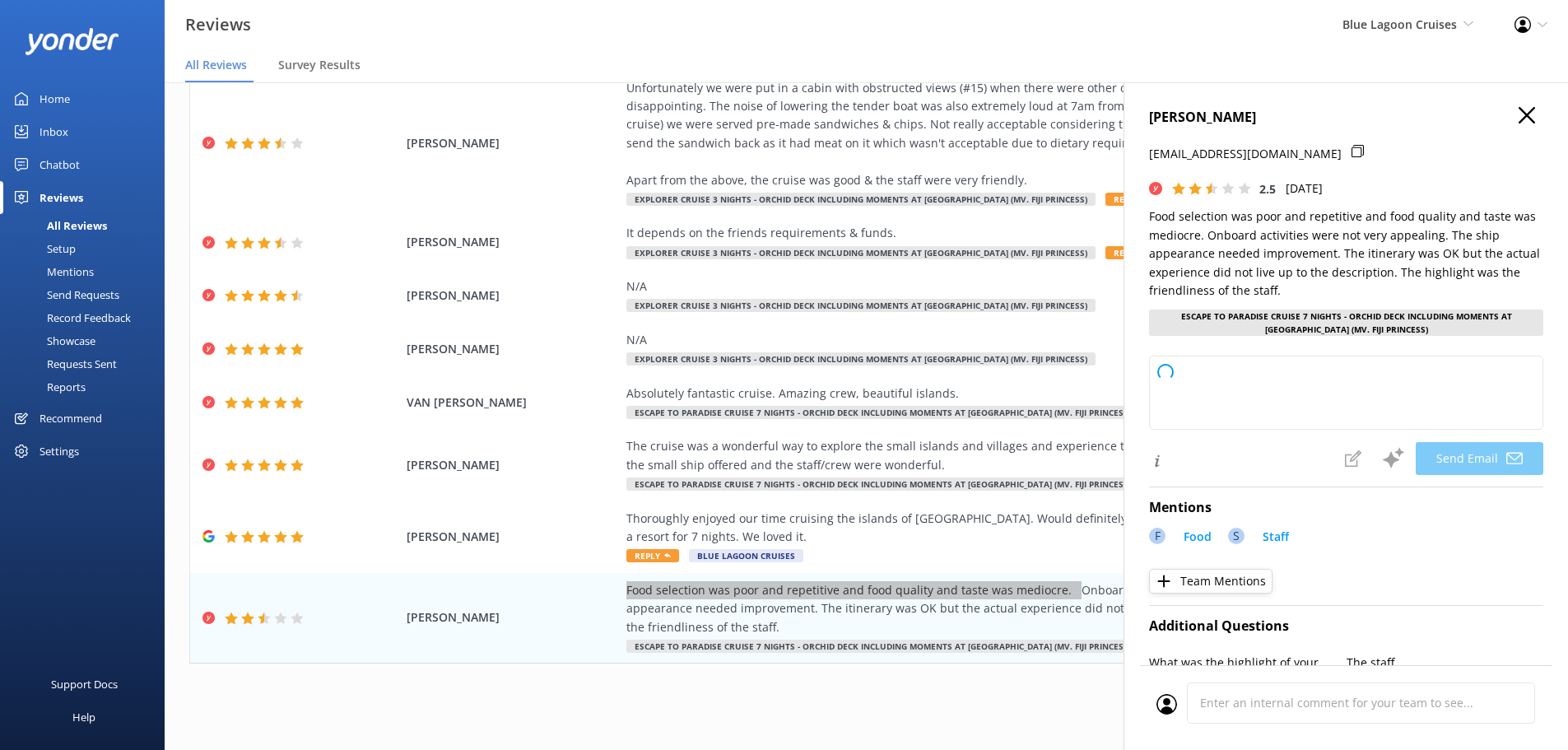
type textarea "Dear Karmel, Thank you for sharing your feedback and for highlighting the frien…"
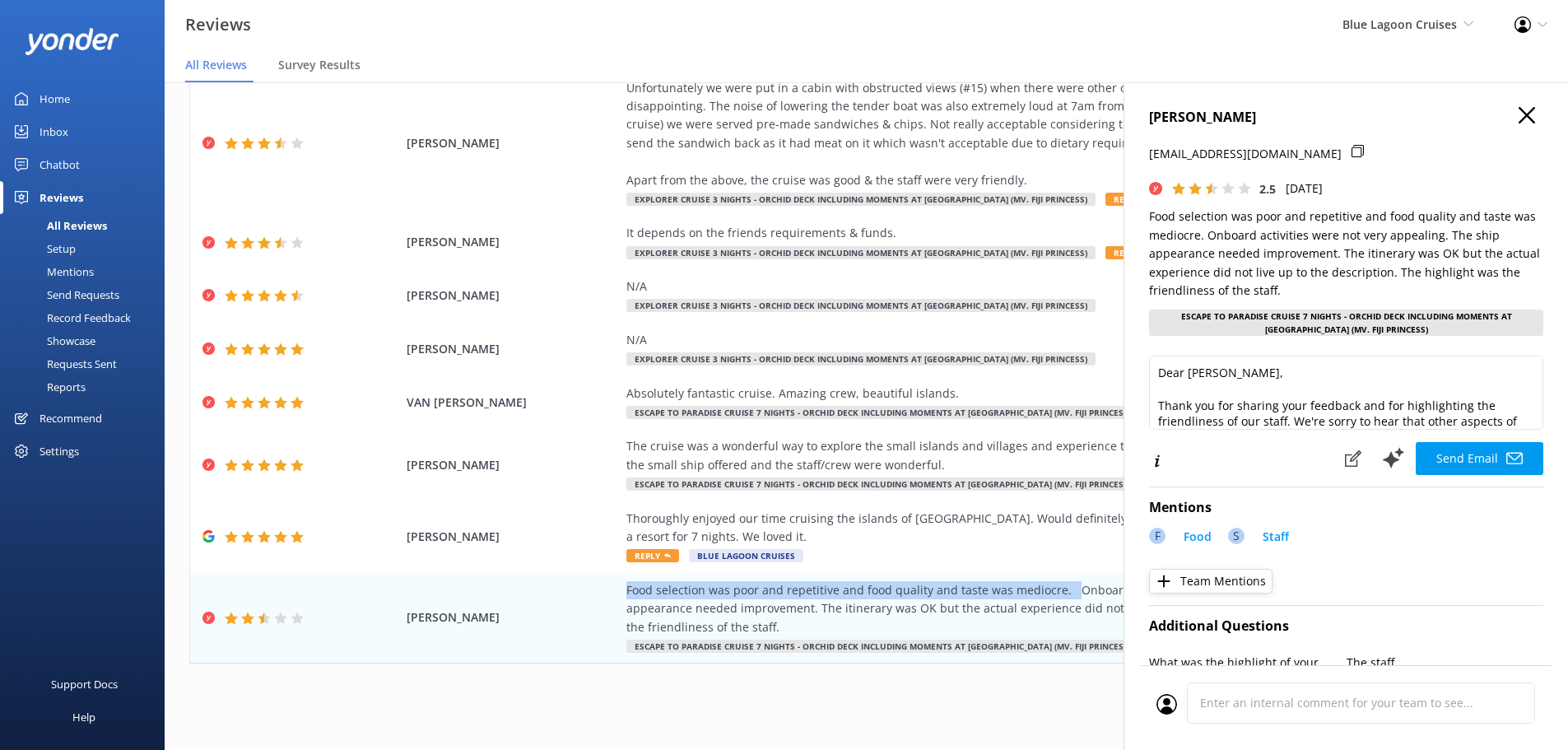
click at [1519, 114] on icon "button" at bounding box center [1526, 114] width 16 height 16
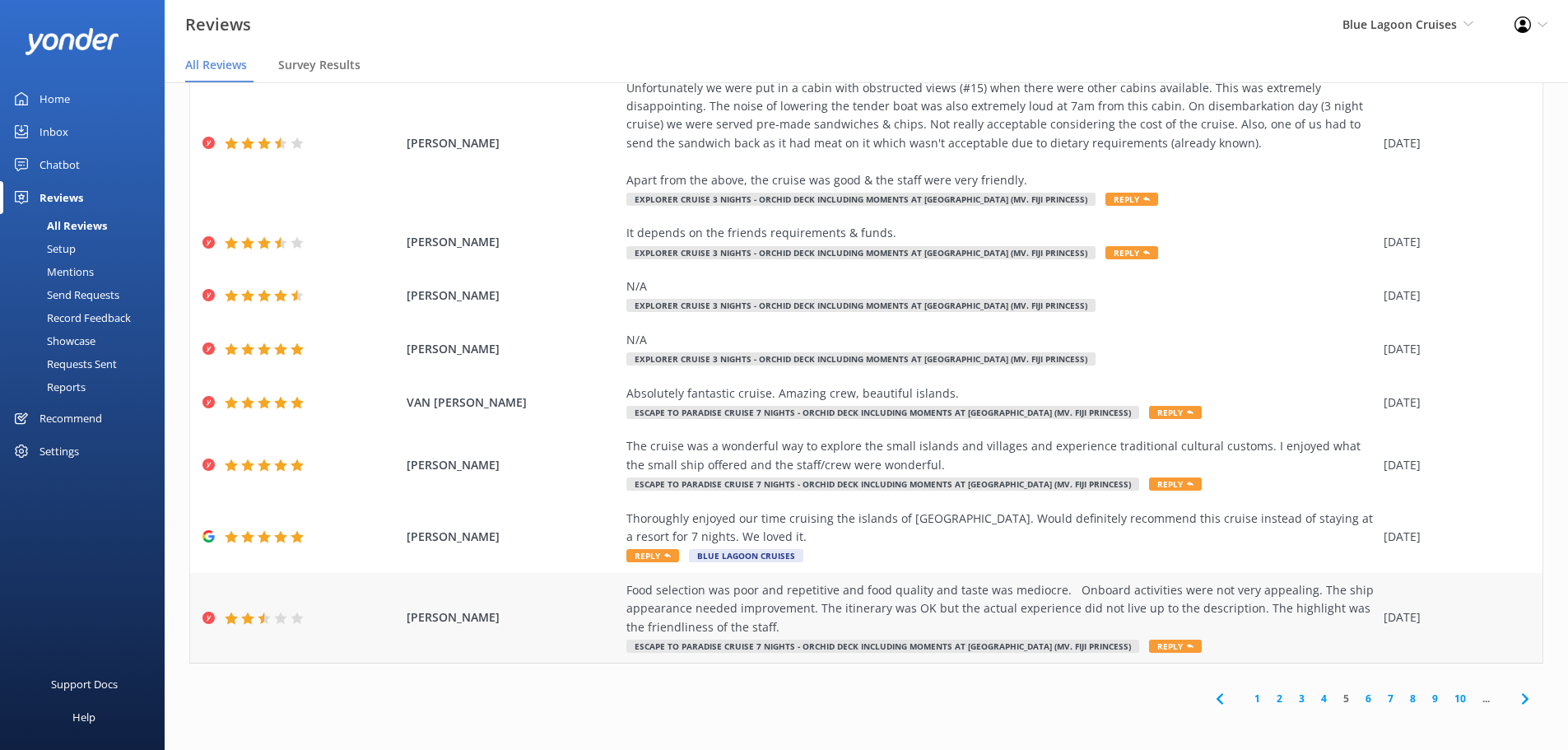
click at [1064, 589] on div "Food selection was poor and repetitive and food quality and taste was mediocre.…" at bounding box center [1000, 609] width 749 height 55
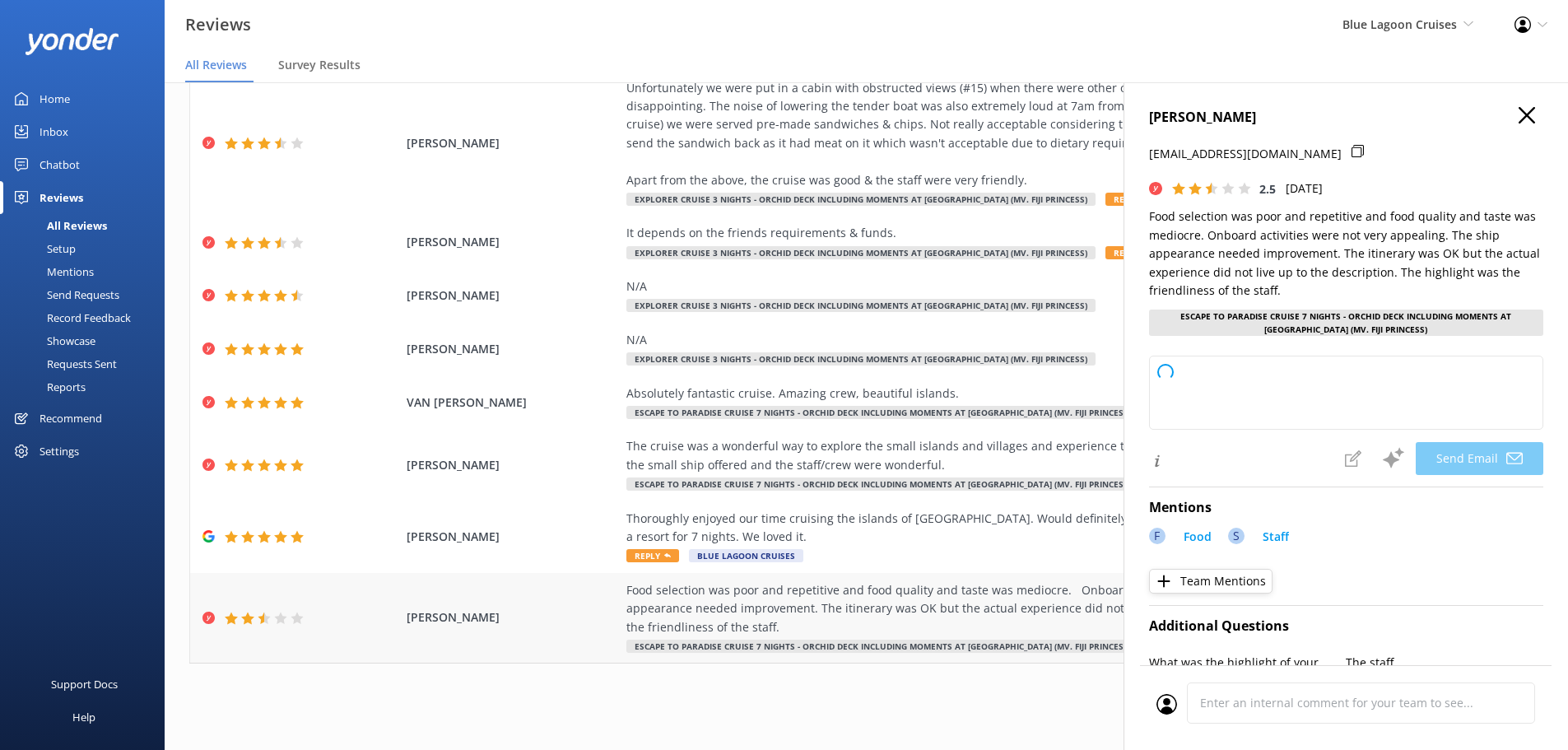
type textarea "Dear Karmel, Thank you for sharing your feedback with us. We’re sorry to hear t…"
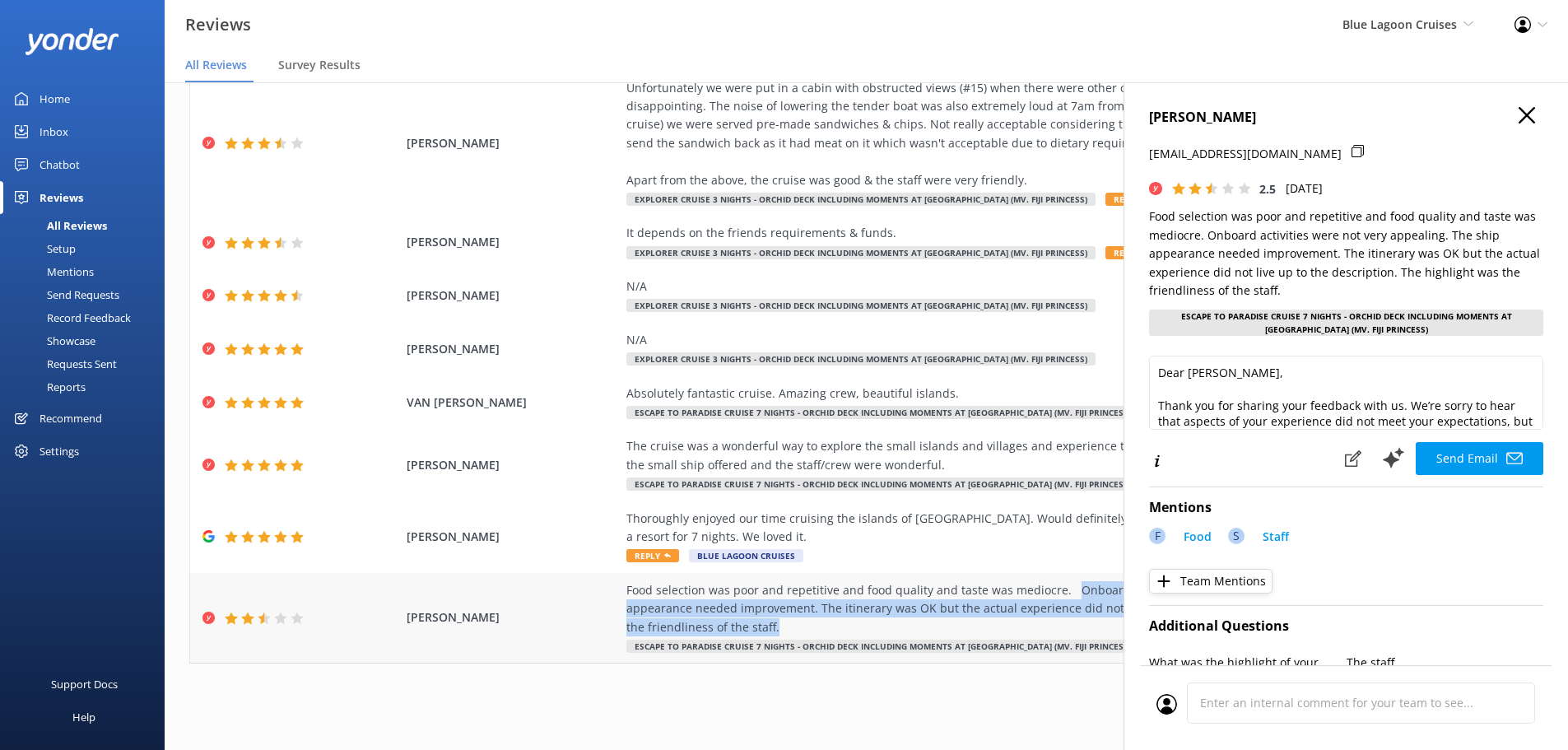
drag, startPoint x: 1061, startPoint y: 590, endPoint x: 795, endPoint y: 619, distance: 267.6
click at [795, 619] on div "Food selection was poor and repetitive and food quality and taste was mediocre.…" at bounding box center [1000, 609] width 749 height 55
click at [1522, 121] on use "button" at bounding box center [1526, 114] width 16 height 16
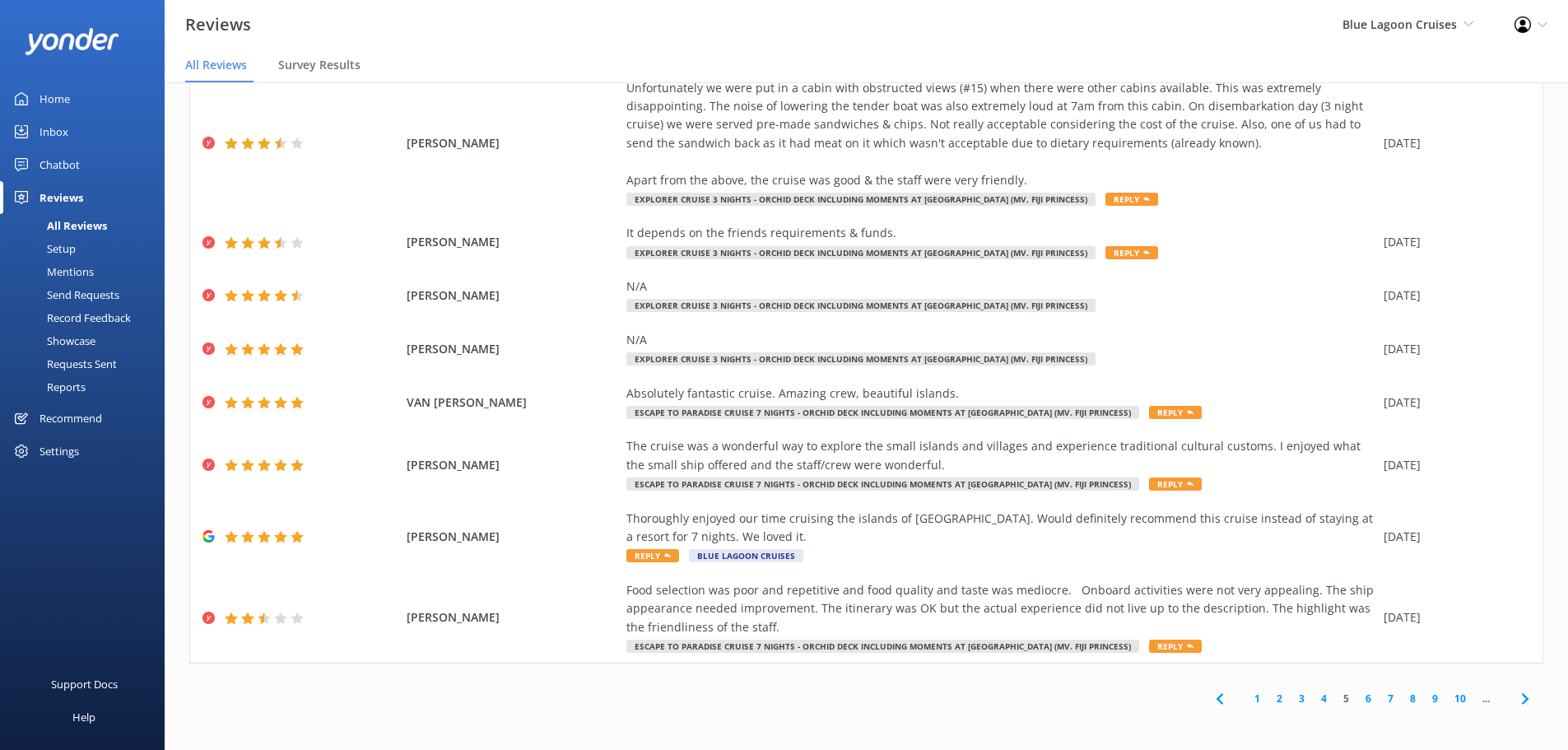
click at [1138, 694] on div "1 2 3 4 5 6 7 8 9 10 ..." at bounding box center [866, 699] width 1354 height 37
drag, startPoint x: 1056, startPoint y: 589, endPoint x: 1293, endPoint y: 588, distance: 237.0
click at [1293, 588] on div "Food selection was poor and repetitive and food quality and taste was mediocre.…" at bounding box center [1000, 609] width 749 height 55
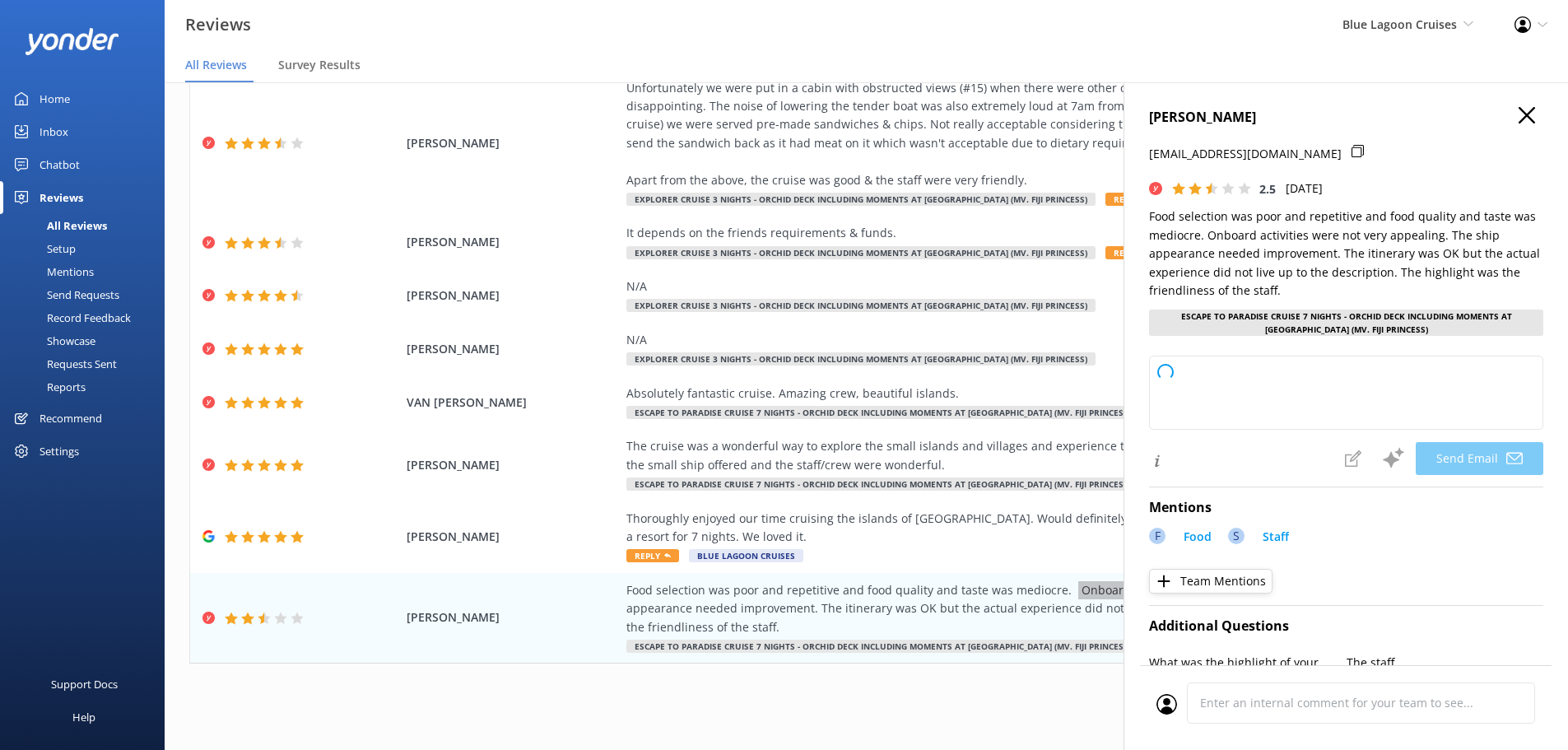
type textarea "Dear Karmel, Thank you for sharing your feedback. We’re sorry to hear that your…"
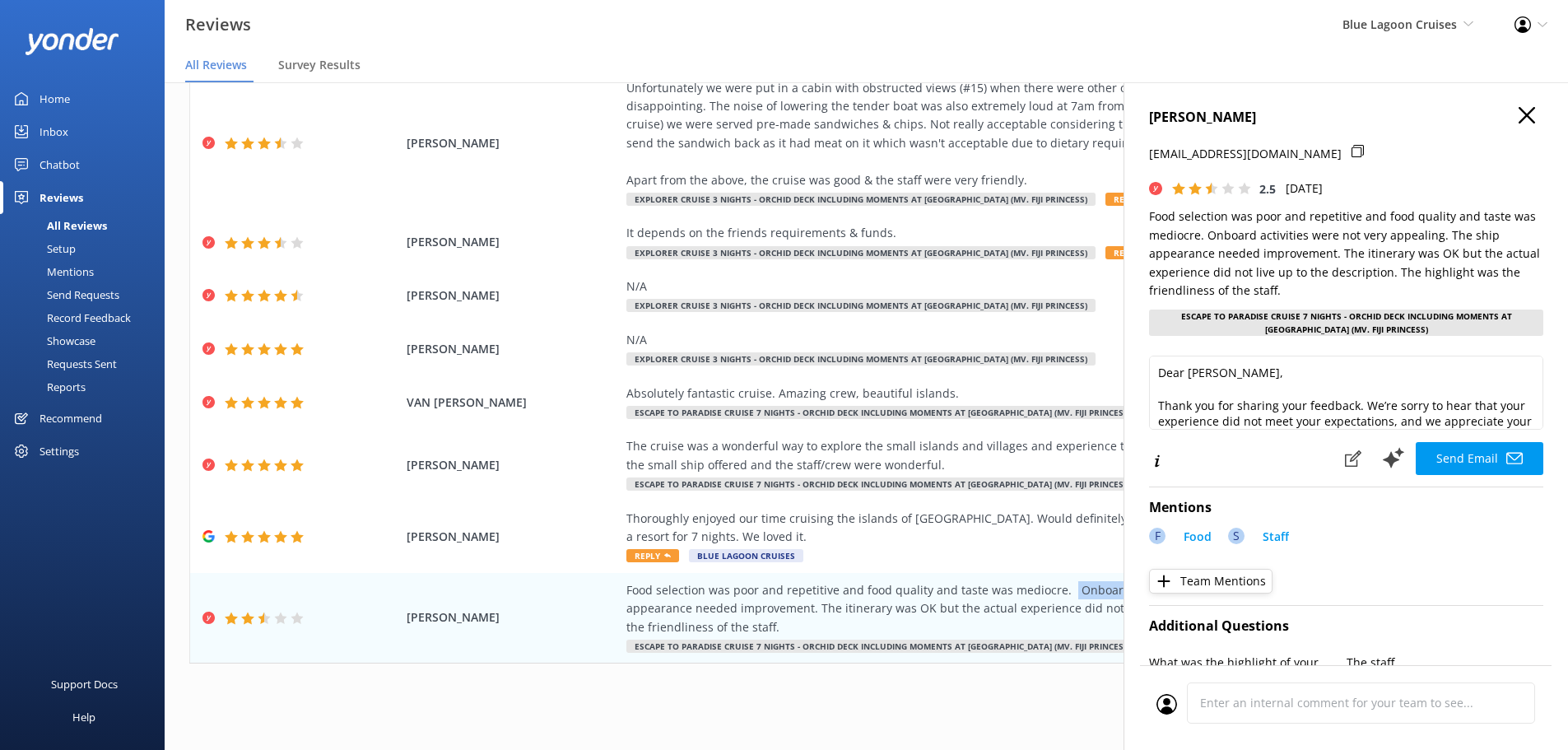
click at [1519, 112] on icon "button" at bounding box center [1526, 114] width 16 height 16
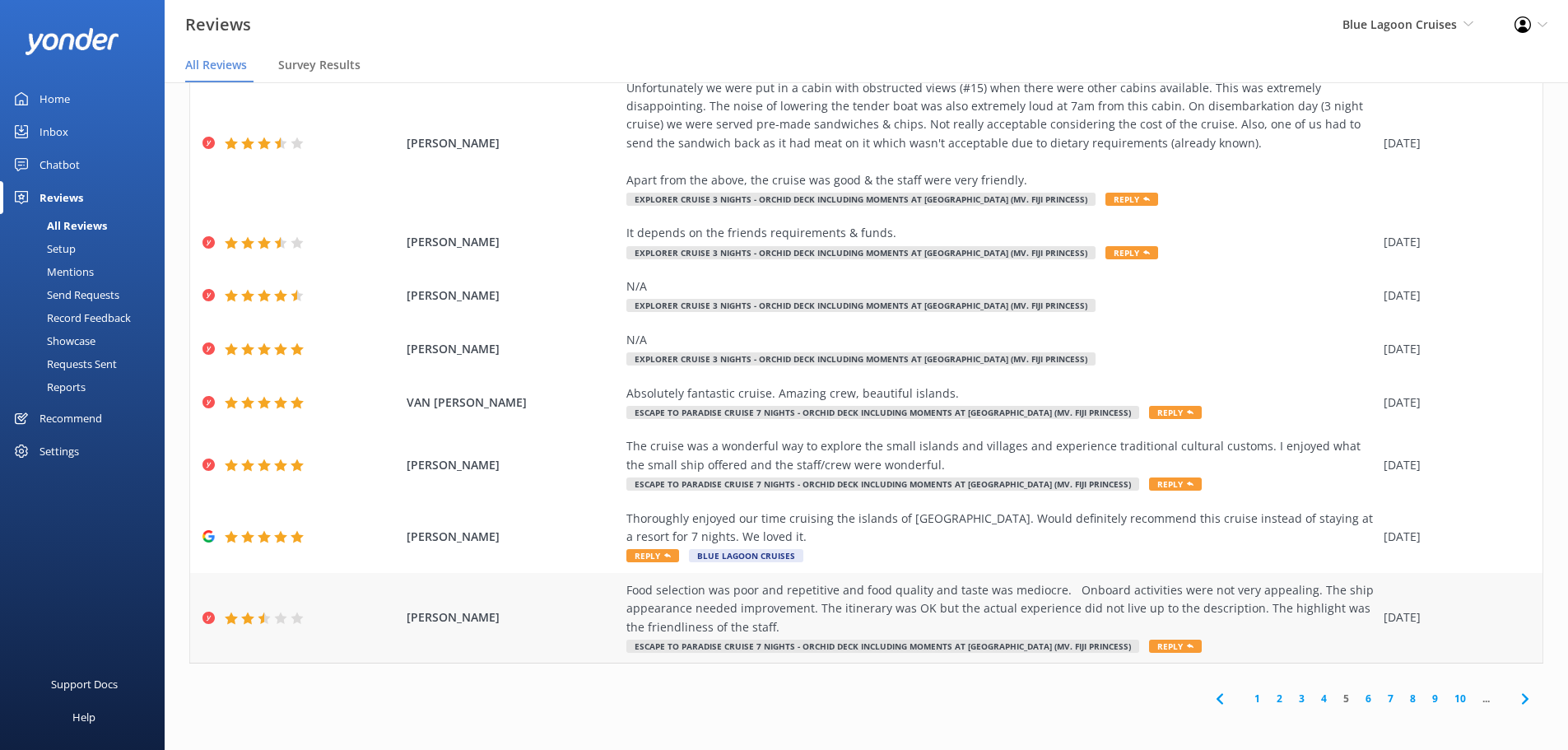
click at [820, 611] on div "Food selection was poor and repetitive and food quality and taste was mediocre.…" at bounding box center [1000, 609] width 749 height 55
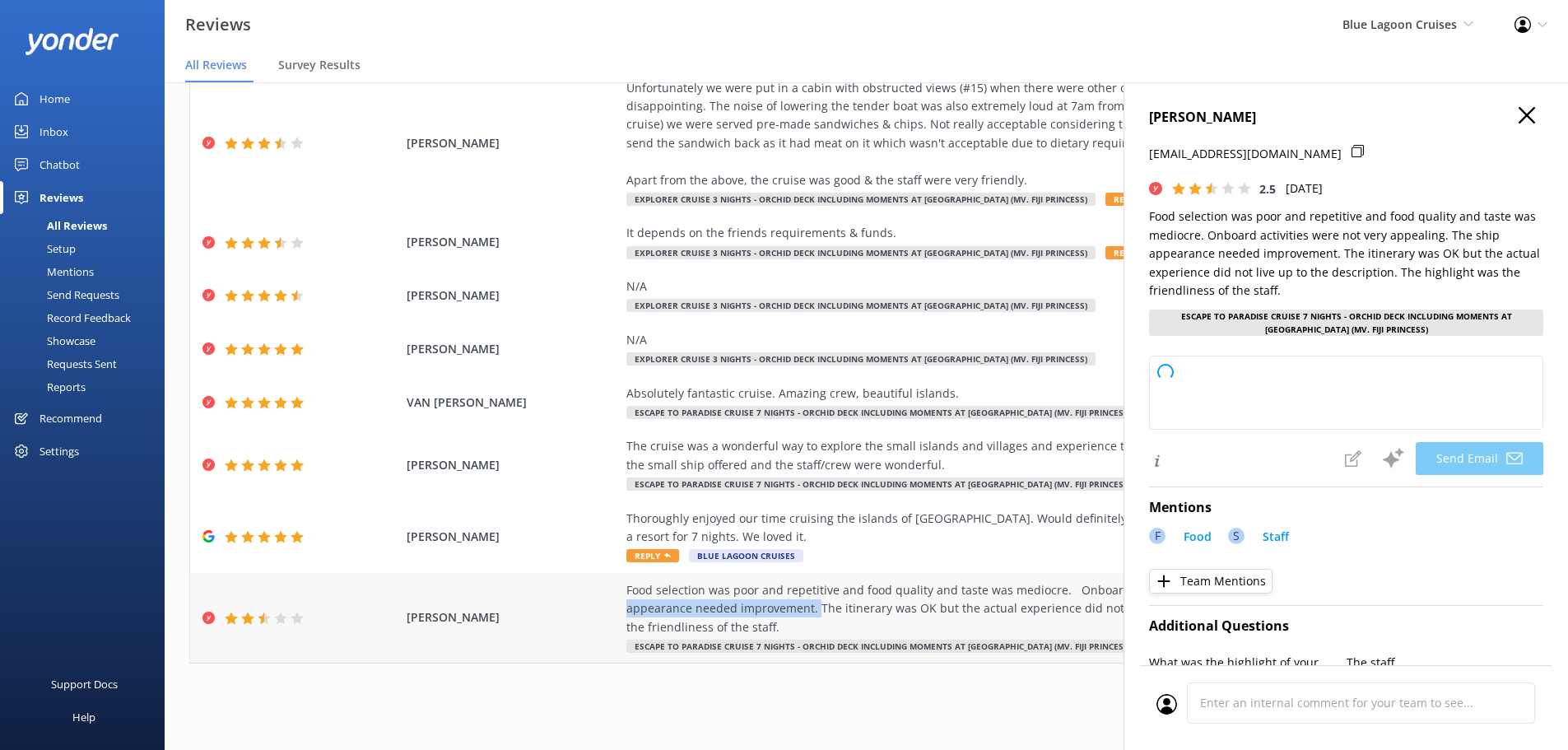
type textarea "Dear Karmel, Thank you for taking the time to share your feedback. We’re sorry …"
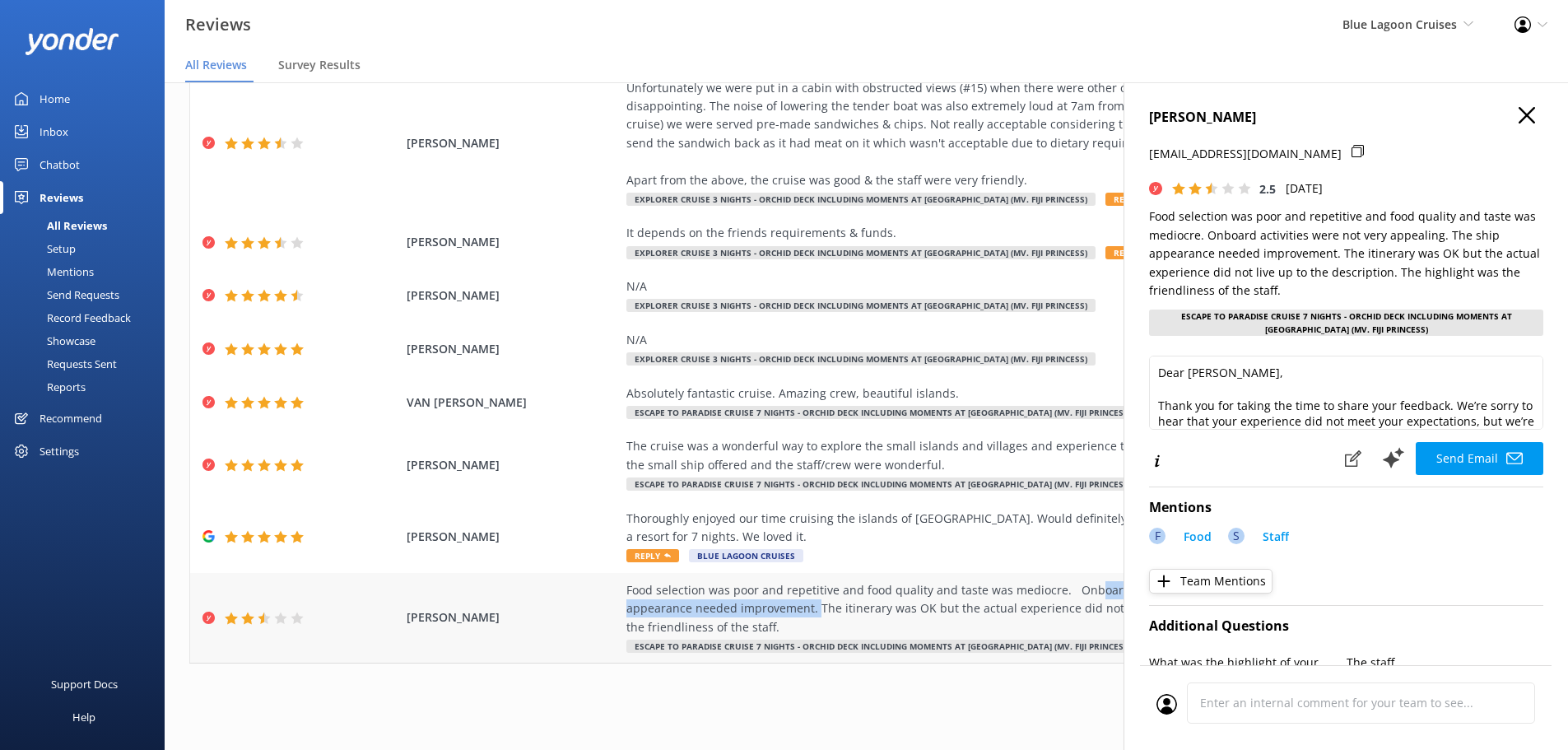
drag, startPoint x: 807, startPoint y: 613, endPoint x: 1083, endPoint y: 594, distance: 276.7
click at [1083, 594] on div "Food selection was poor and repetitive and food quality and taste was mediocre.…" at bounding box center [1000, 609] width 749 height 55
click at [1519, 112] on icon "button" at bounding box center [1526, 114] width 16 height 16
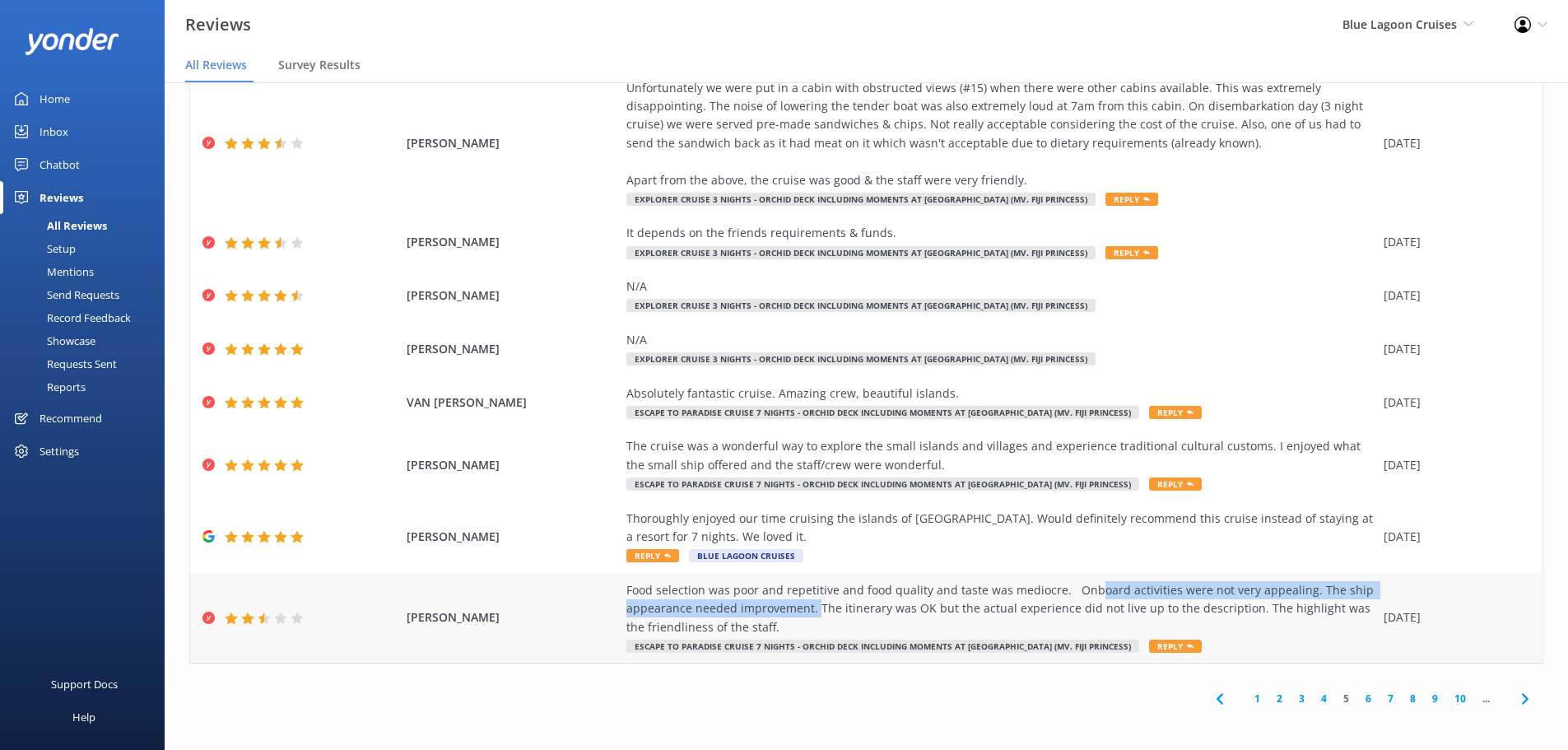
click at [1208, 595] on div "Food selection was poor and repetitive and food quality and taste was mediocre.…" at bounding box center [1000, 609] width 749 height 55
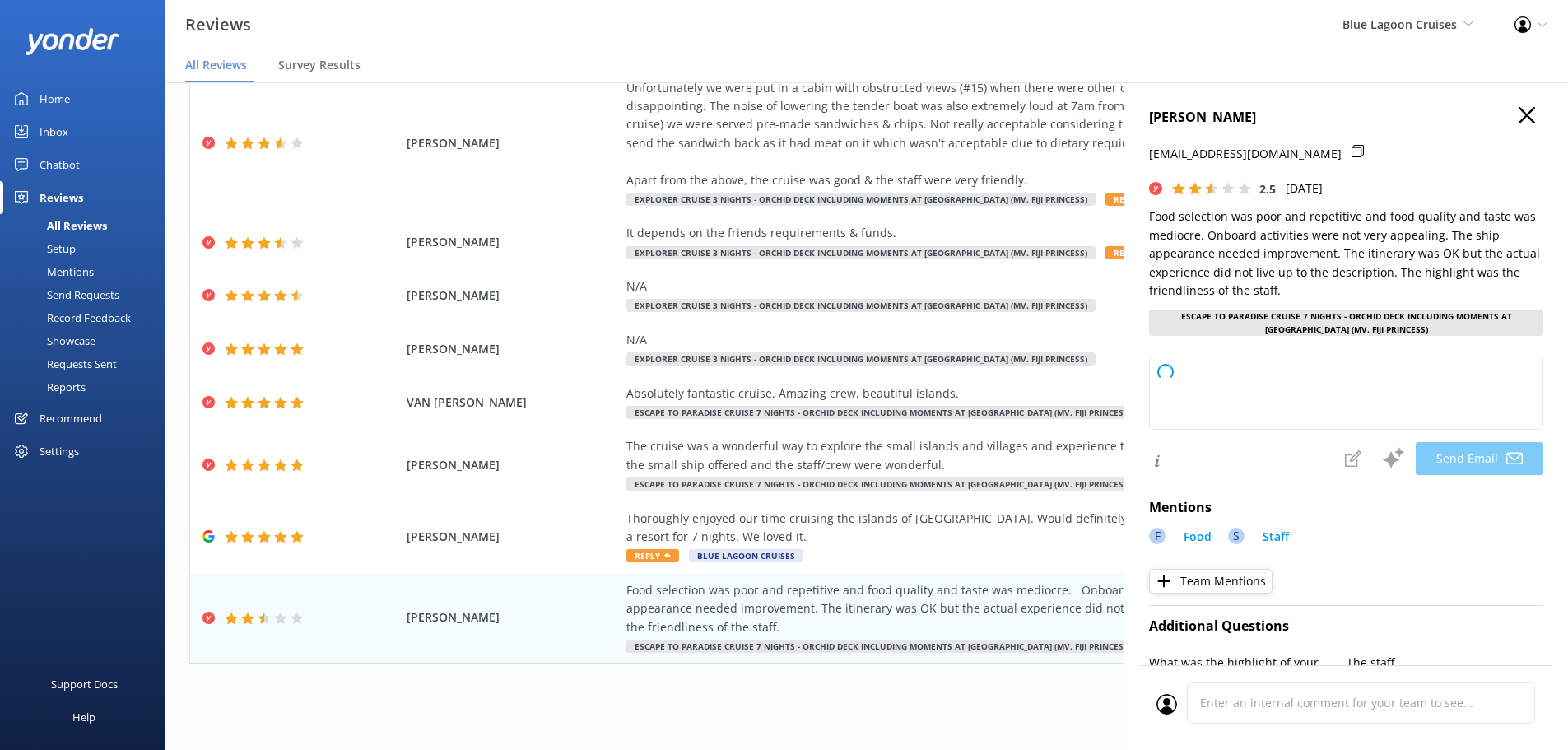
click at [1519, 118] on icon "button" at bounding box center [1526, 114] width 16 height 16
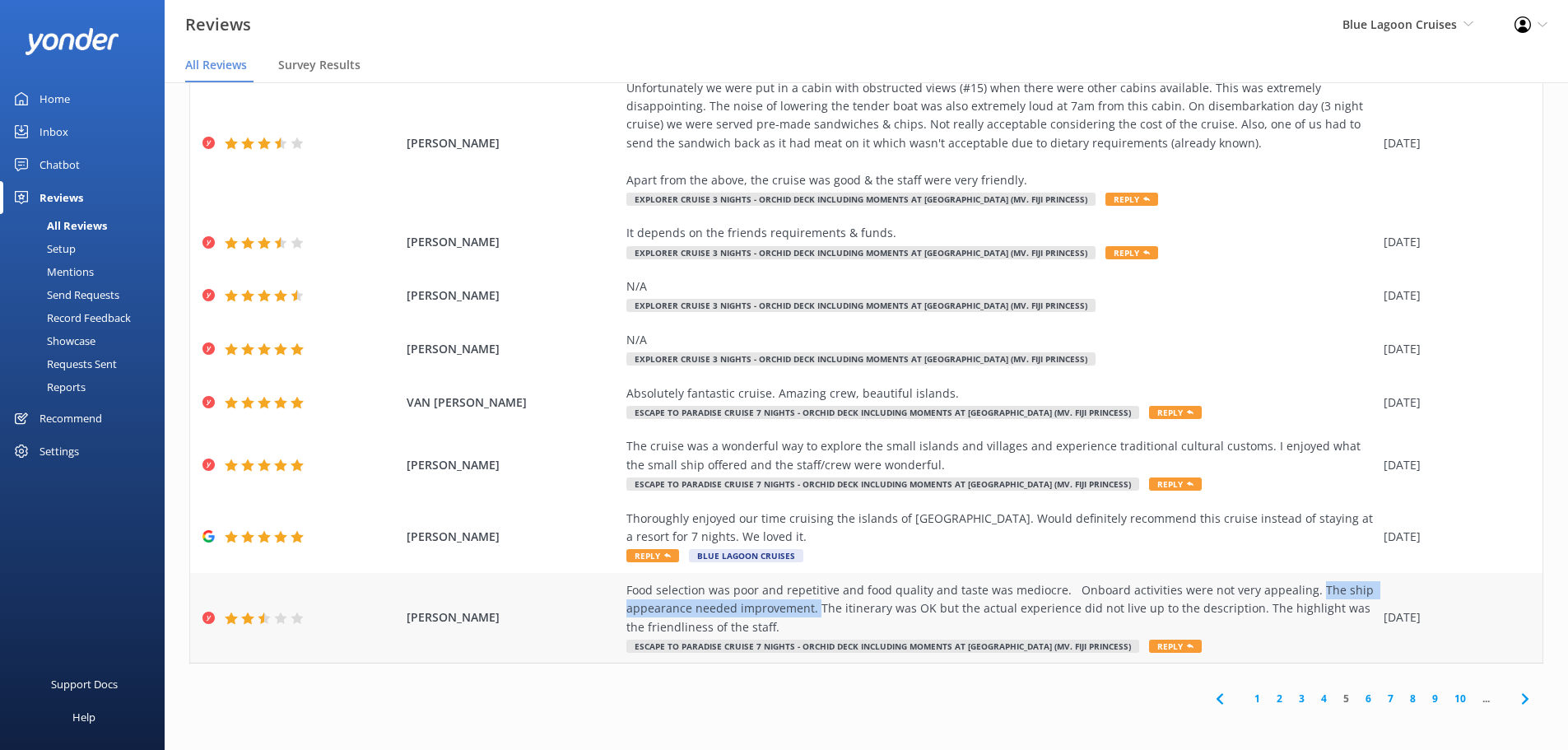
drag, startPoint x: 1296, startPoint y: 588, endPoint x: 809, endPoint y: 613, distance: 487.6
click at [809, 613] on div "Food selection was poor and repetitive and food quality and taste was mediocre.…" at bounding box center [1000, 609] width 749 height 55
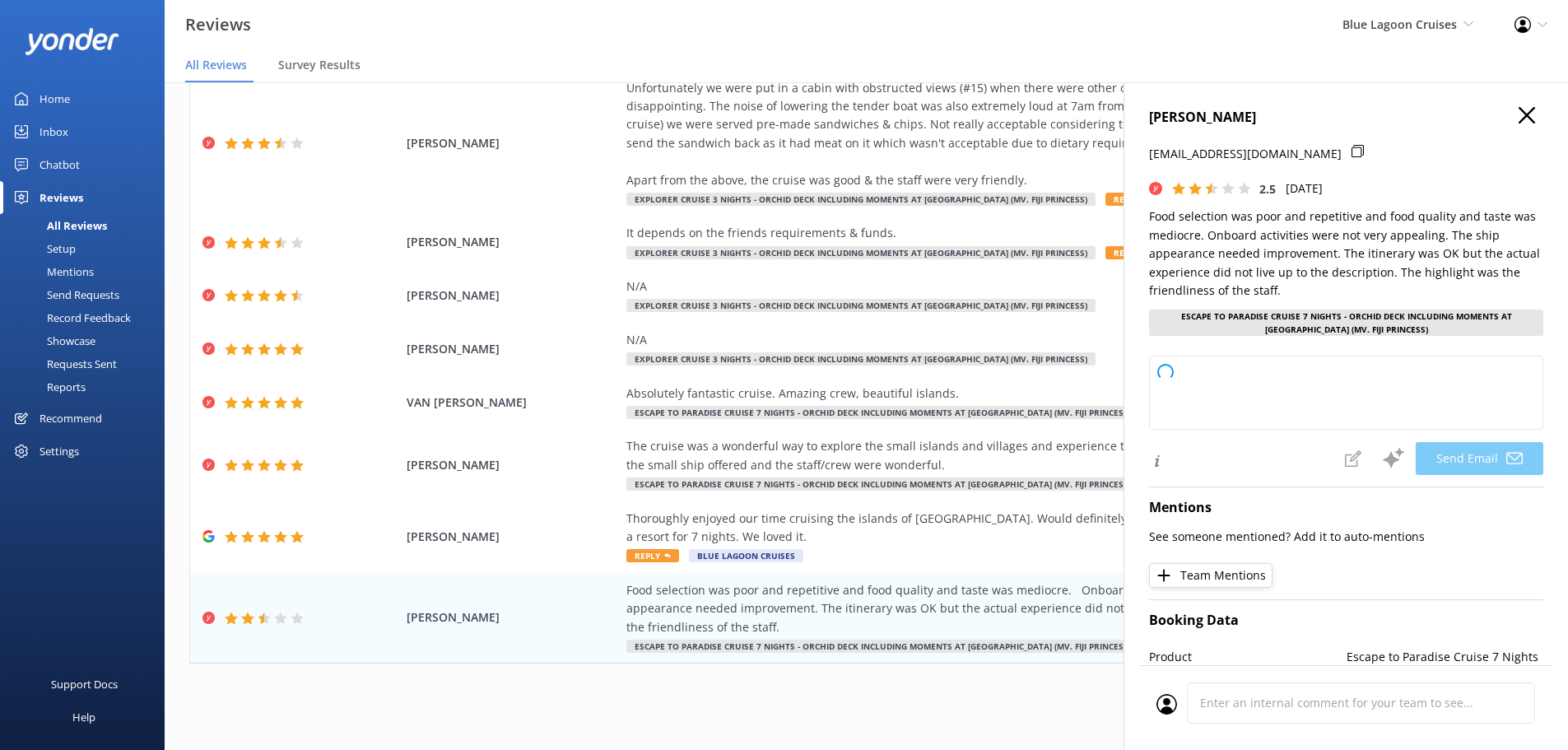
click at [1522, 121] on h4 "[PERSON_NAME]" at bounding box center [1345, 117] width 394 height 21
click at [1519, 119] on icon "button" at bounding box center [1526, 114] width 16 height 16
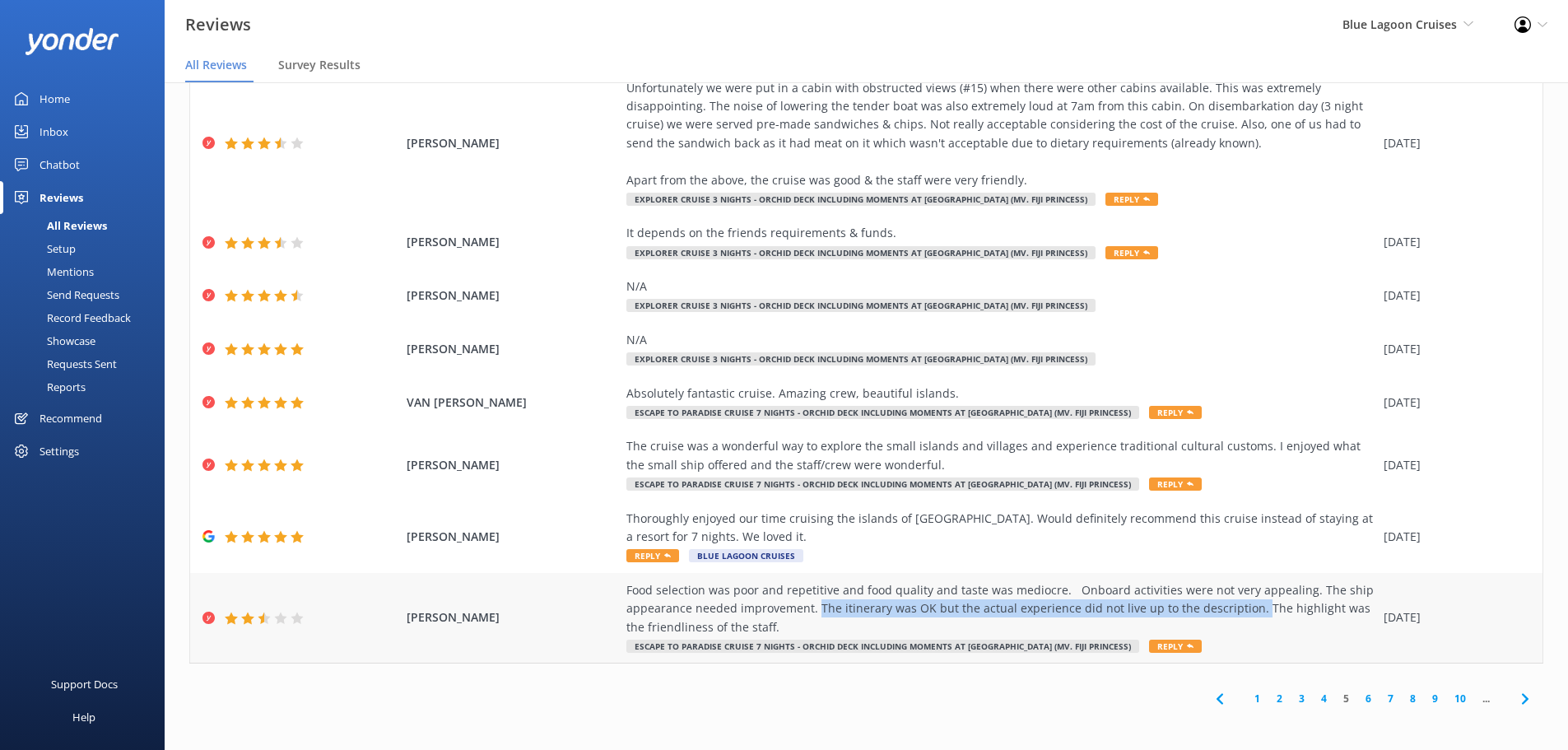
drag, startPoint x: 807, startPoint y: 609, endPoint x: 1242, endPoint y: 612, distance: 435.0
click at [1242, 612] on div "Food selection was poor and repetitive and food quality and taste was mediocre.…" at bounding box center [1000, 609] width 749 height 55
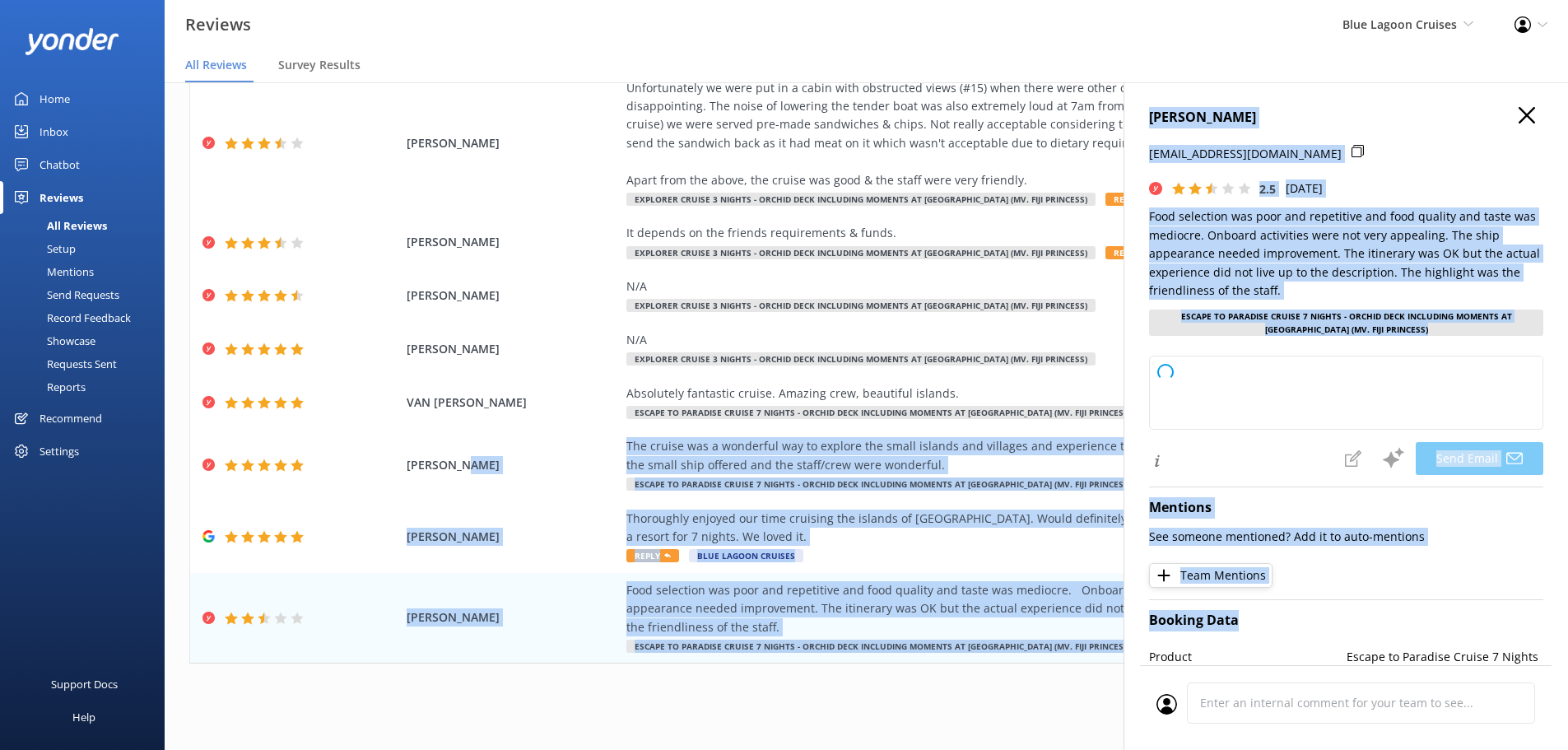
drag, startPoint x: 1242, startPoint y: 612, endPoint x: -38, endPoint y: 617, distance: 1280.0
click at [0, 617] on html "Reviews Blue Lagoon Cruises South Sea Cruises Malamala Beach Club Awesome Adven…" at bounding box center [784, 342] width 1568 height 750
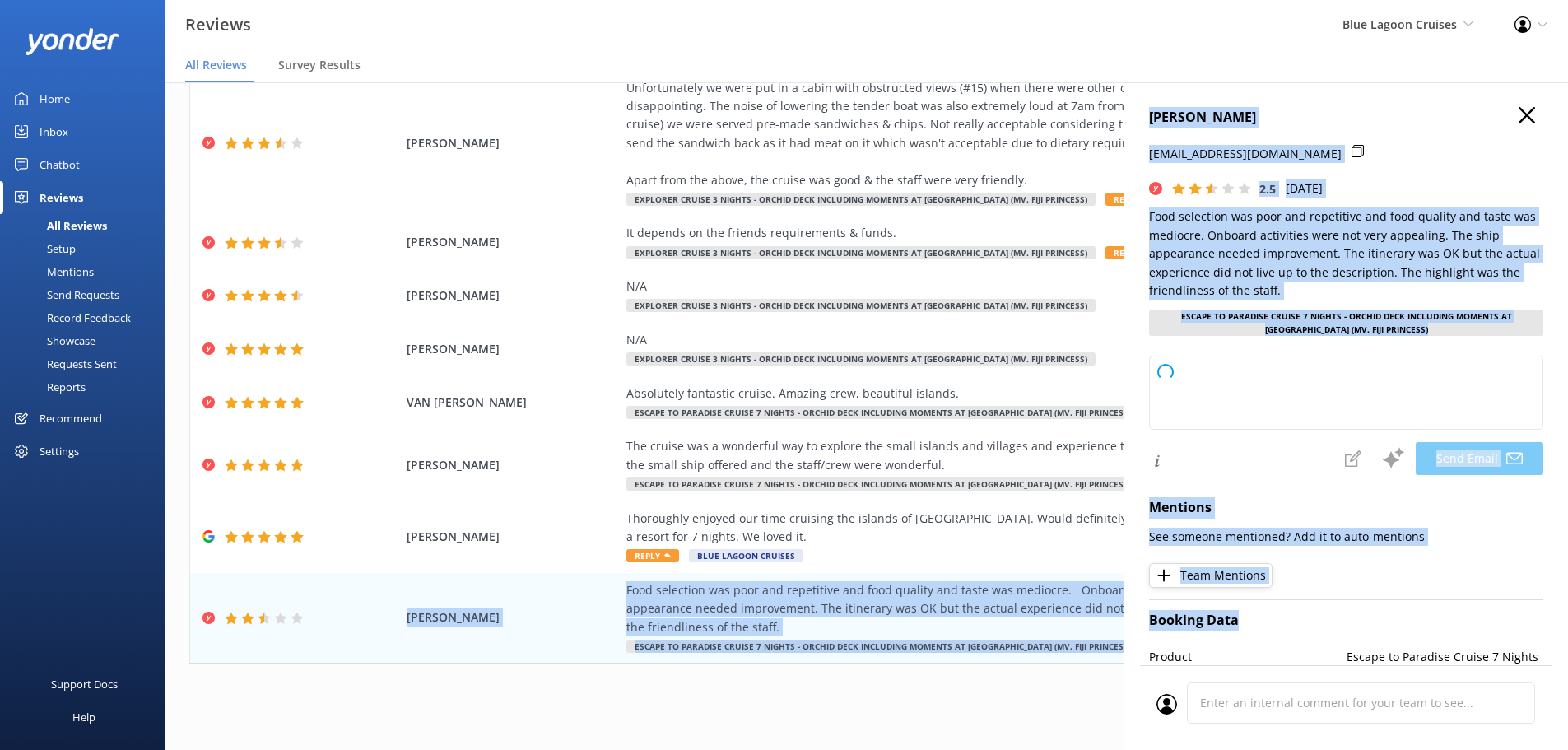
click at [1515, 126] on h4 "[PERSON_NAME]" at bounding box center [1345, 117] width 394 height 21
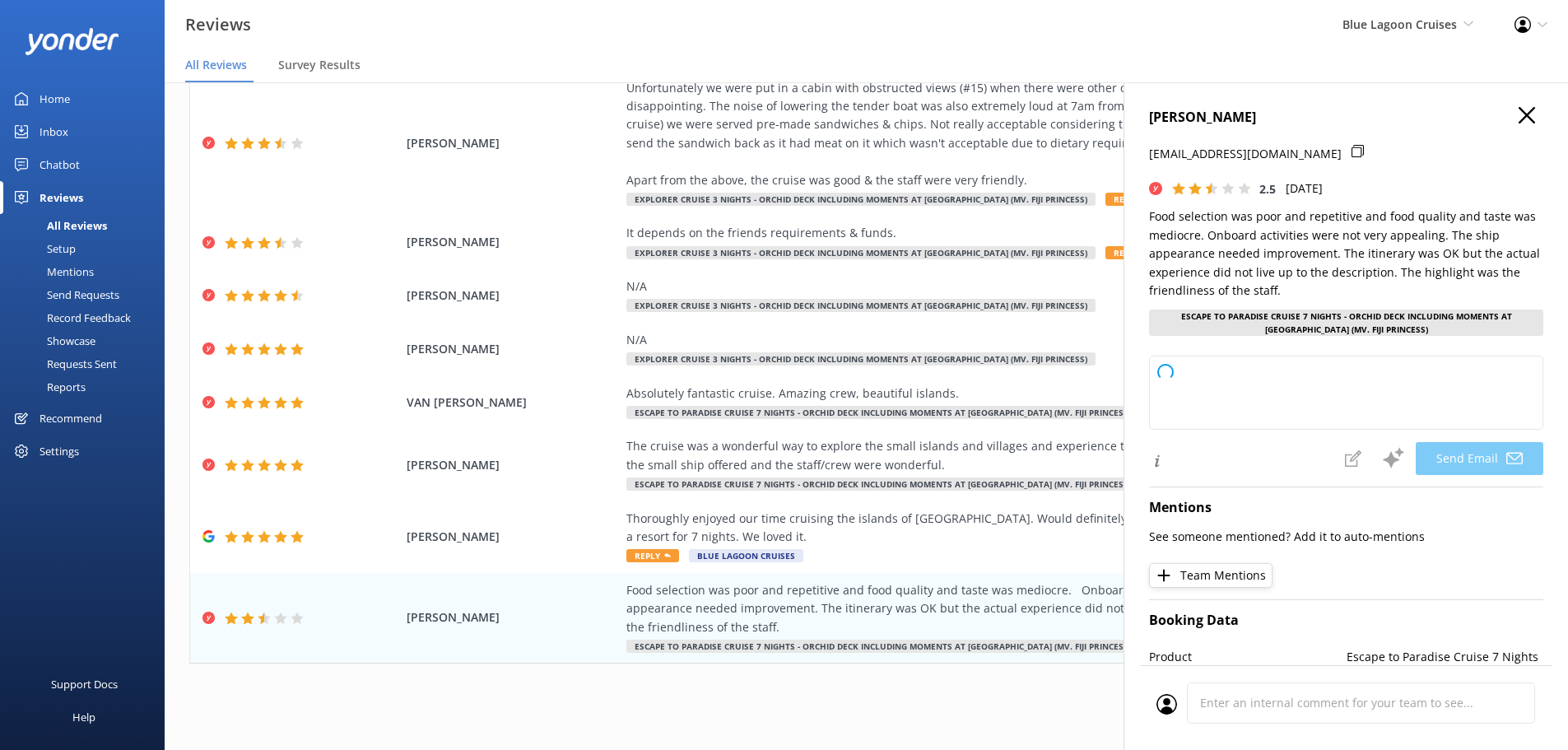
click at [1088, 672] on div "Out of 1972 reviews: 4.4 NPS 67 All reply statuses All reply statuses Needs a r…" at bounding box center [866, 298] width 1403 height 870
click at [1519, 109] on icon "button" at bounding box center [1526, 114] width 16 height 16
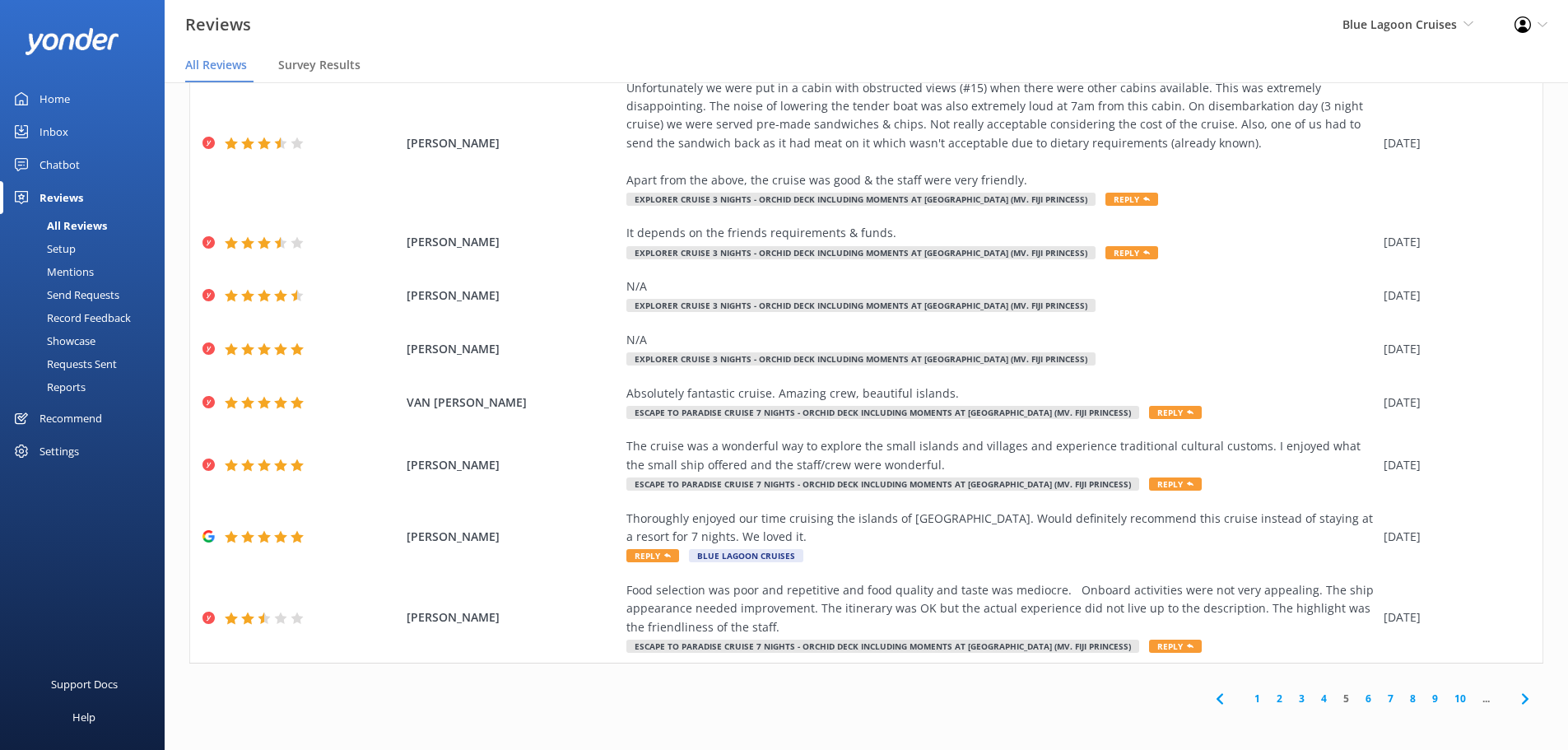
click at [1521, 710] on span at bounding box center [1524, 699] width 37 height 37
click at [1518, 704] on icon at bounding box center [1525, 699] width 19 height 19
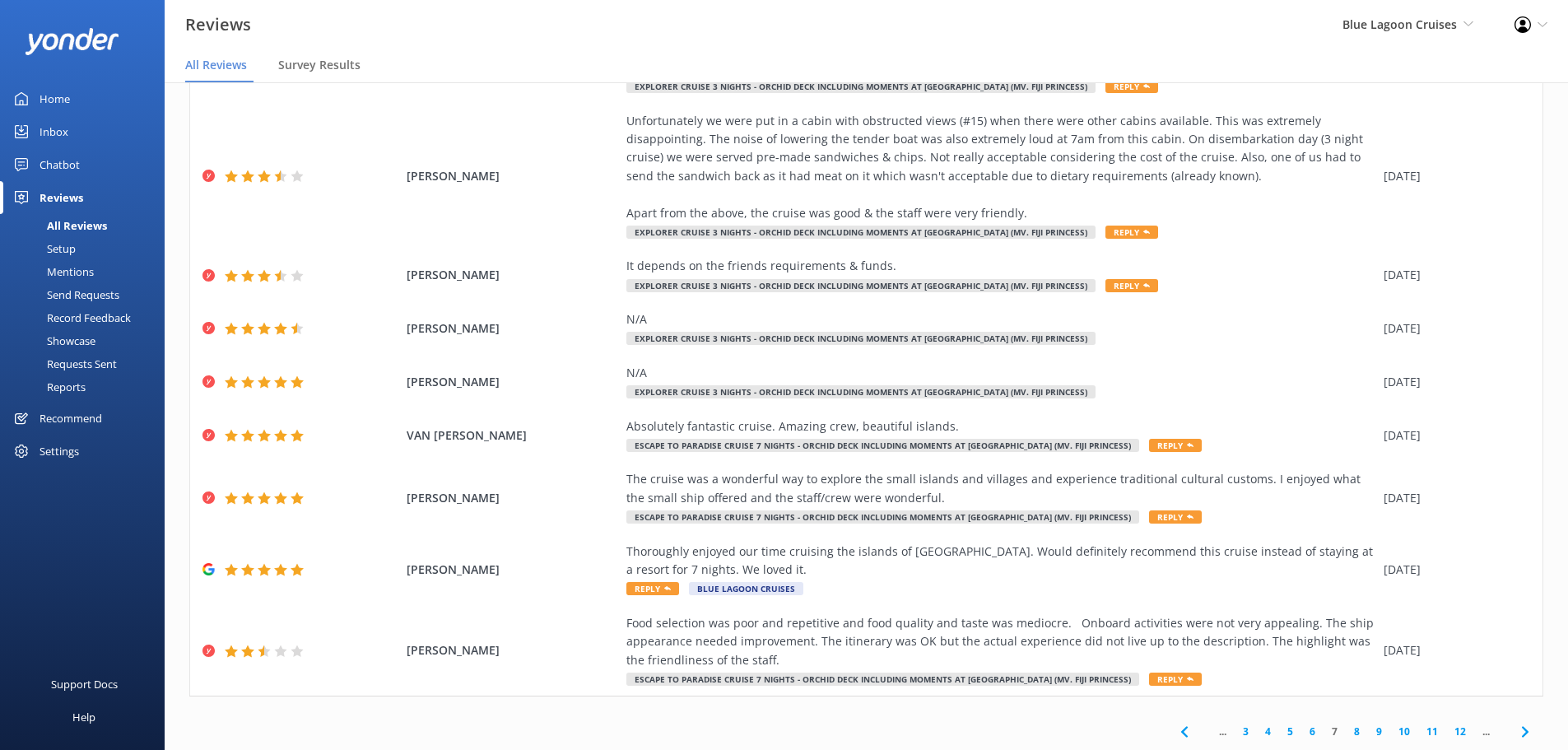
scroll to position [185, 0]
click at [1522, 733] on use at bounding box center [1524, 732] width 7 height 11
click at [1296, 734] on link "7" at bounding box center [1307, 733] width 22 height 16
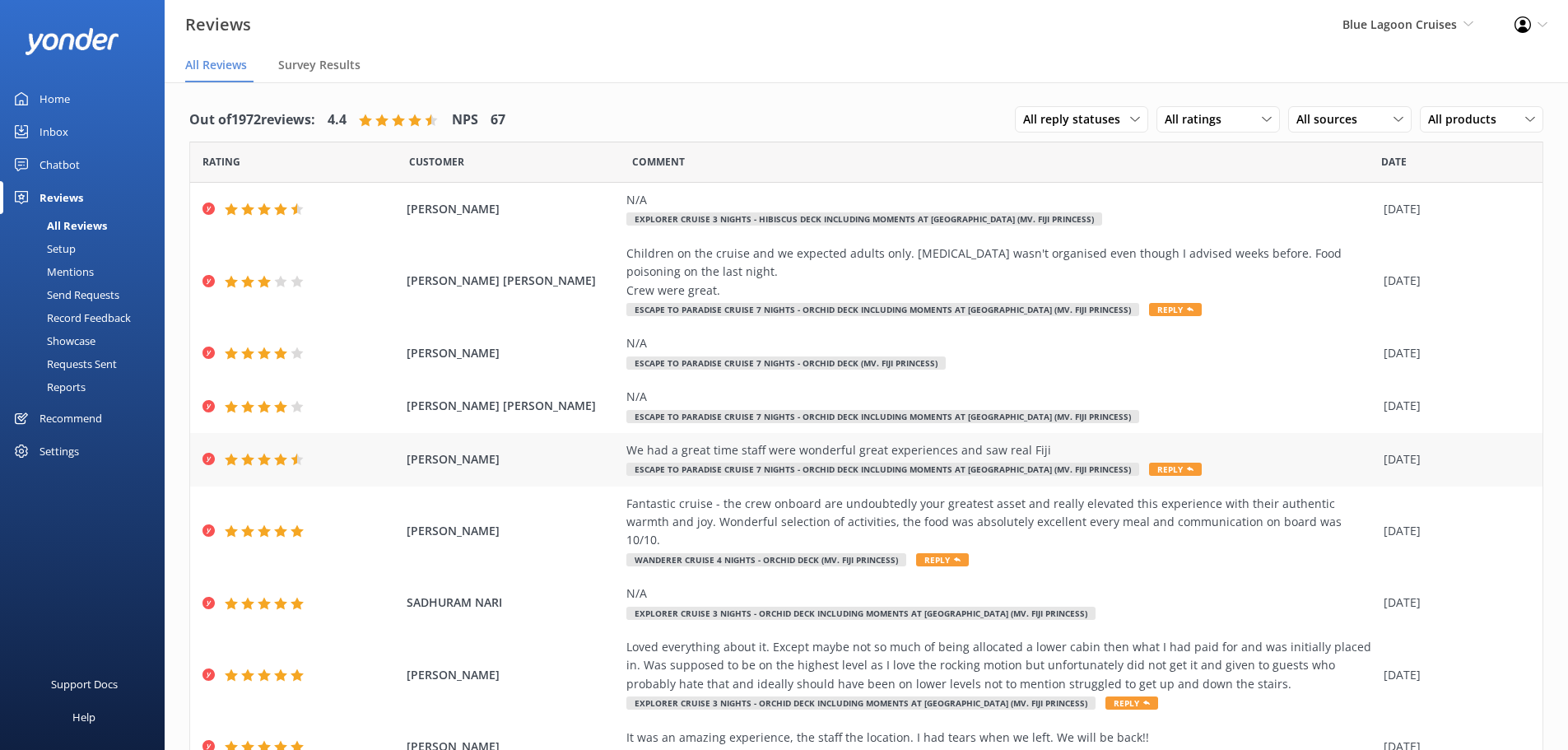
scroll to position [112, 0]
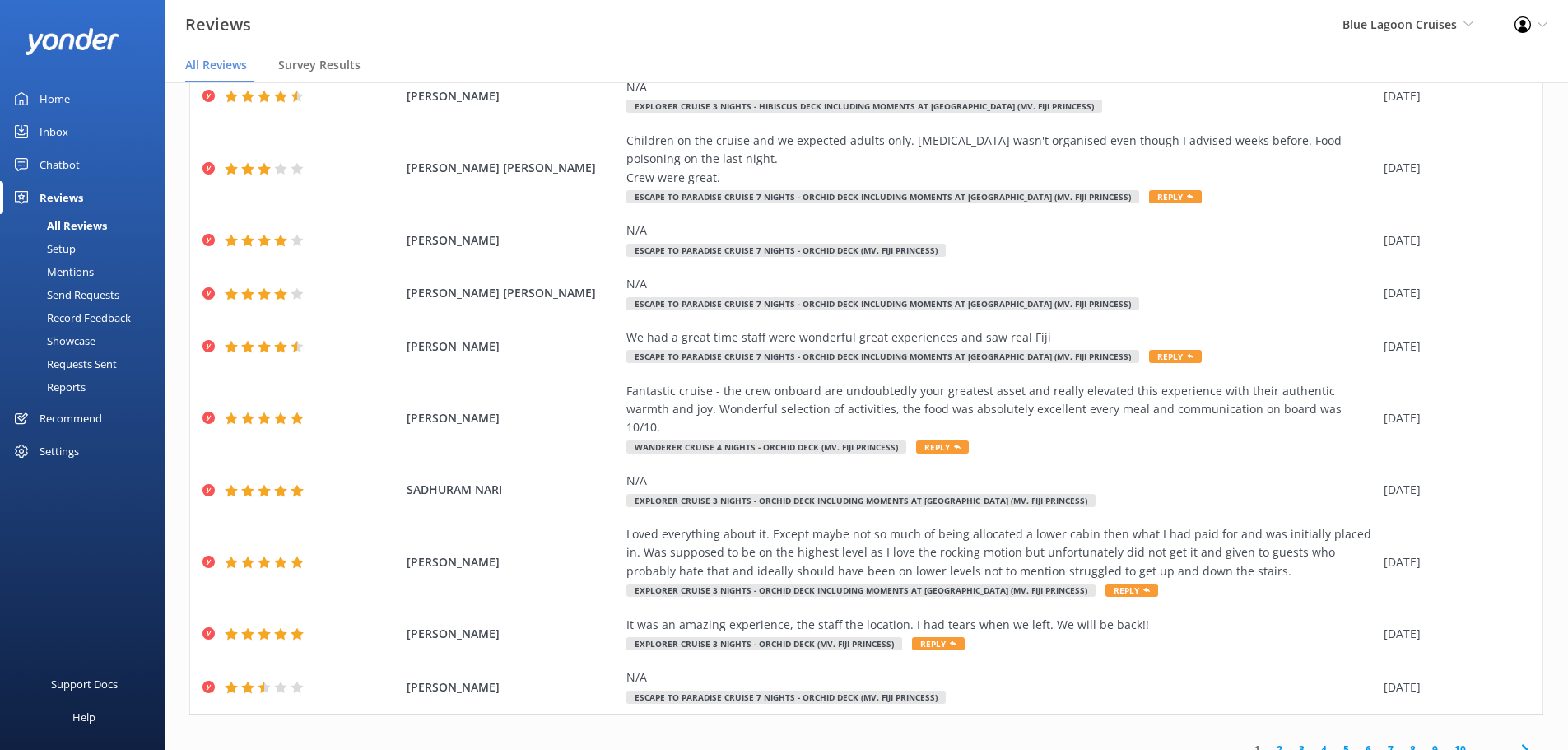
click at [1379, 742] on link "7" at bounding box center [1390, 750] width 22 height 16
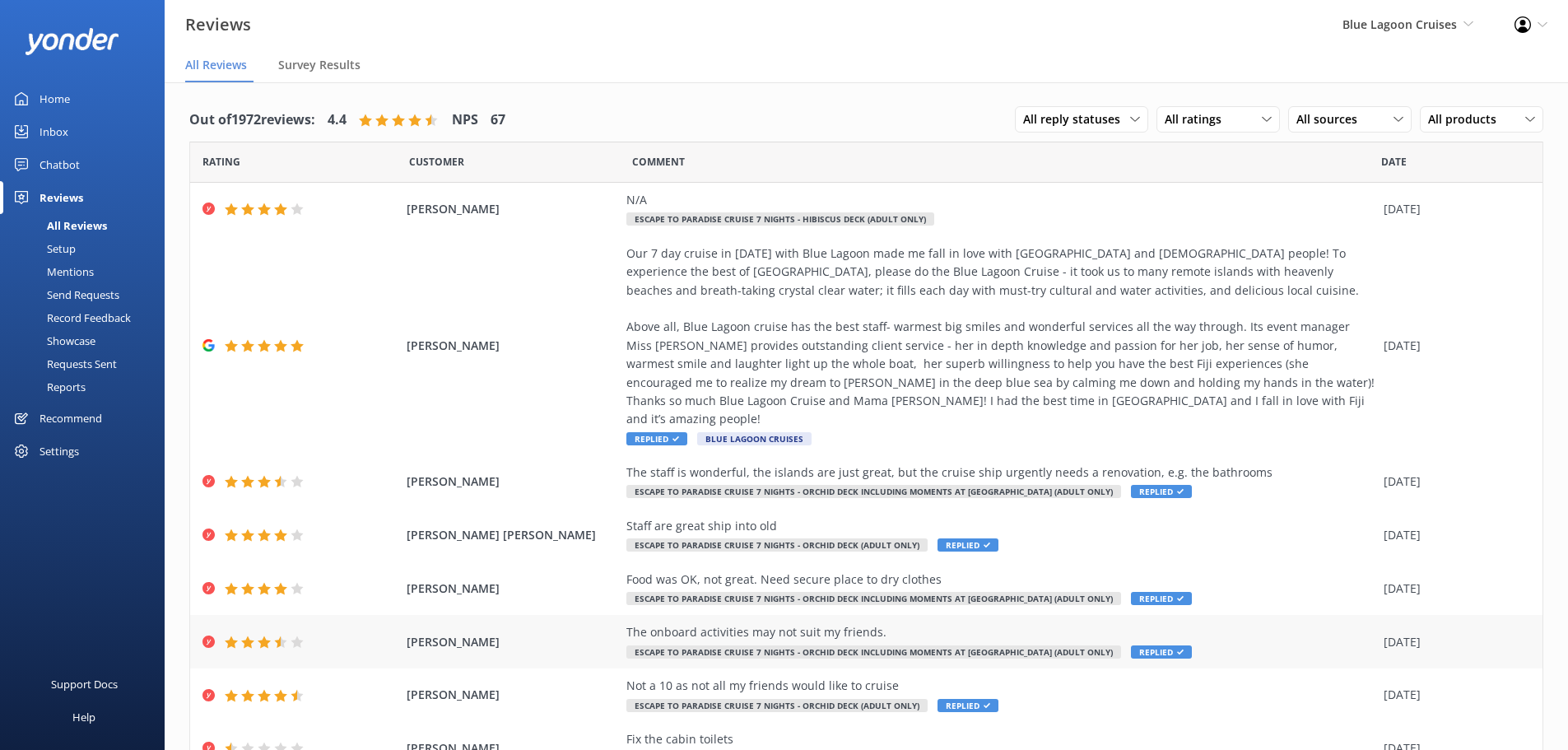
scroll to position [168, 0]
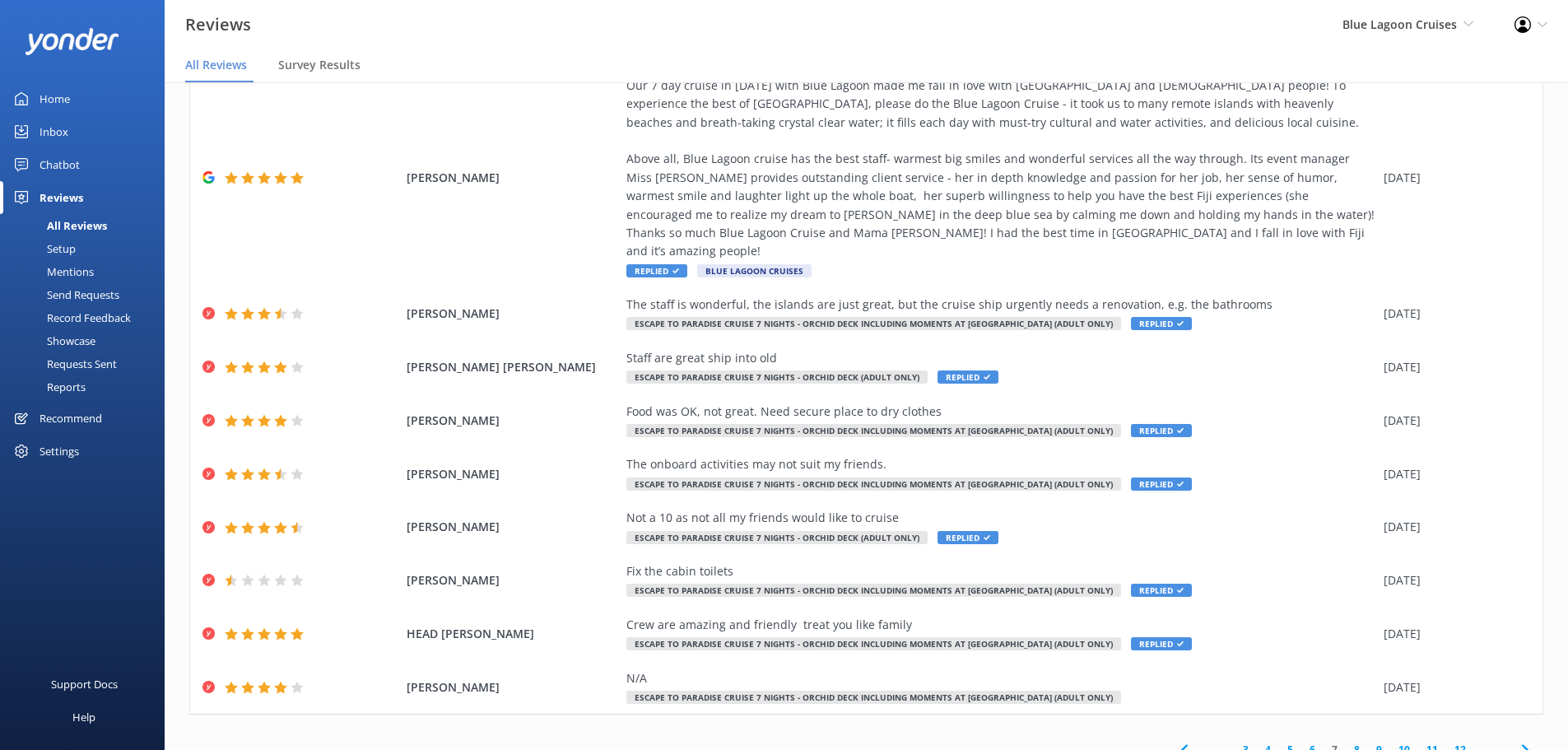
click at [1302, 742] on link "6" at bounding box center [1312, 750] width 22 height 16
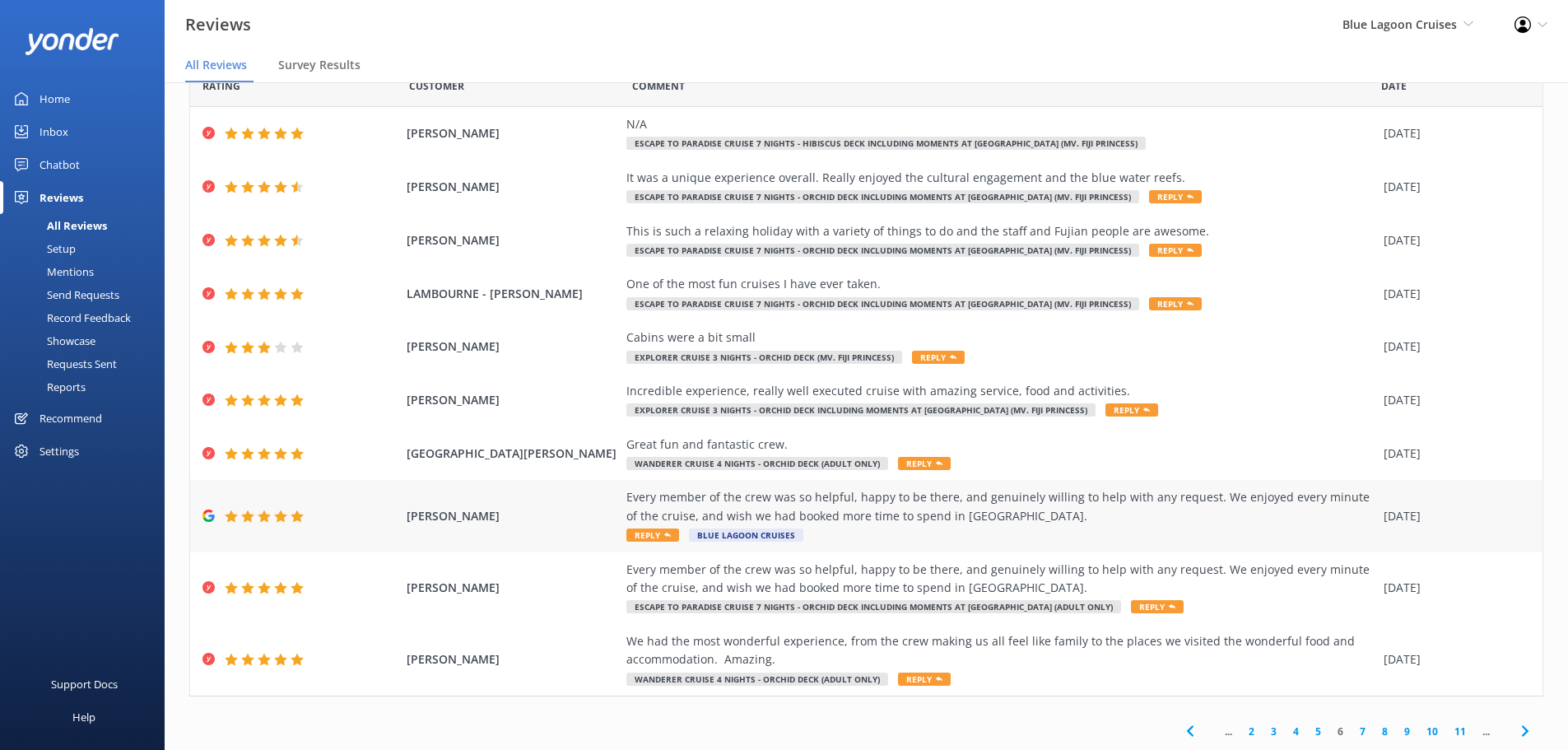
scroll to position [33, 0]
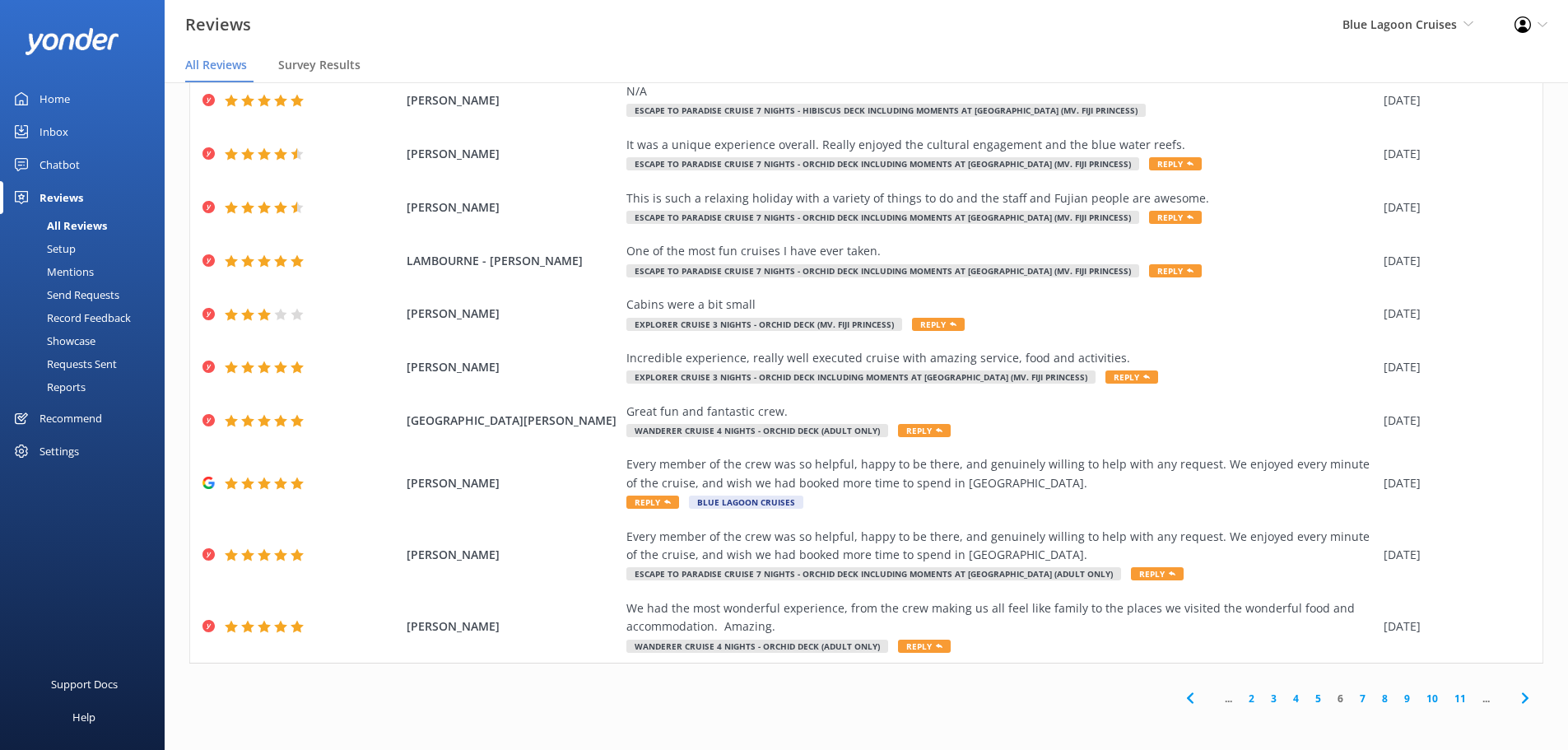
click at [1307, 699] on link "5" at bounding box center [1318, 699] width 22 height 16
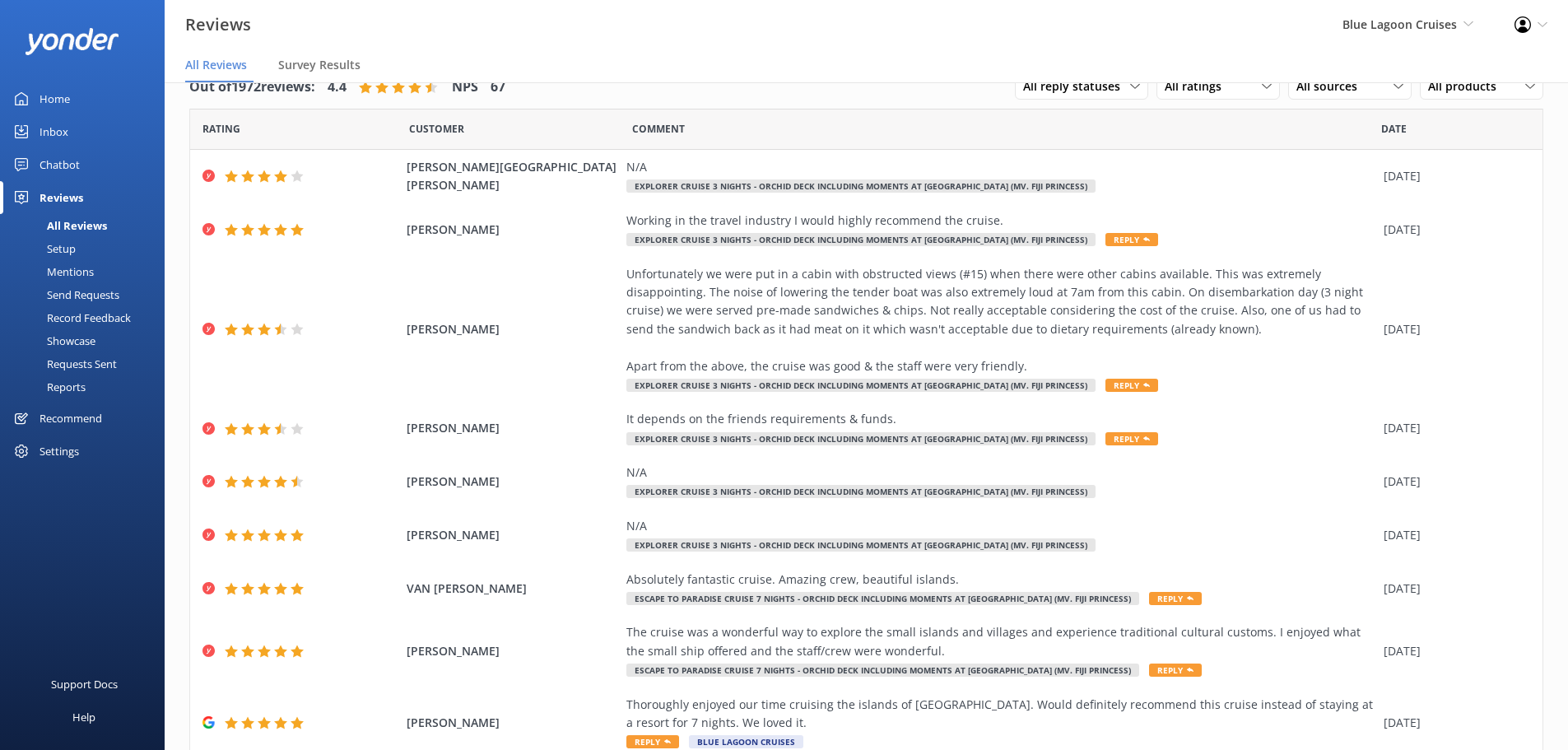
scroll to position [186, 0]
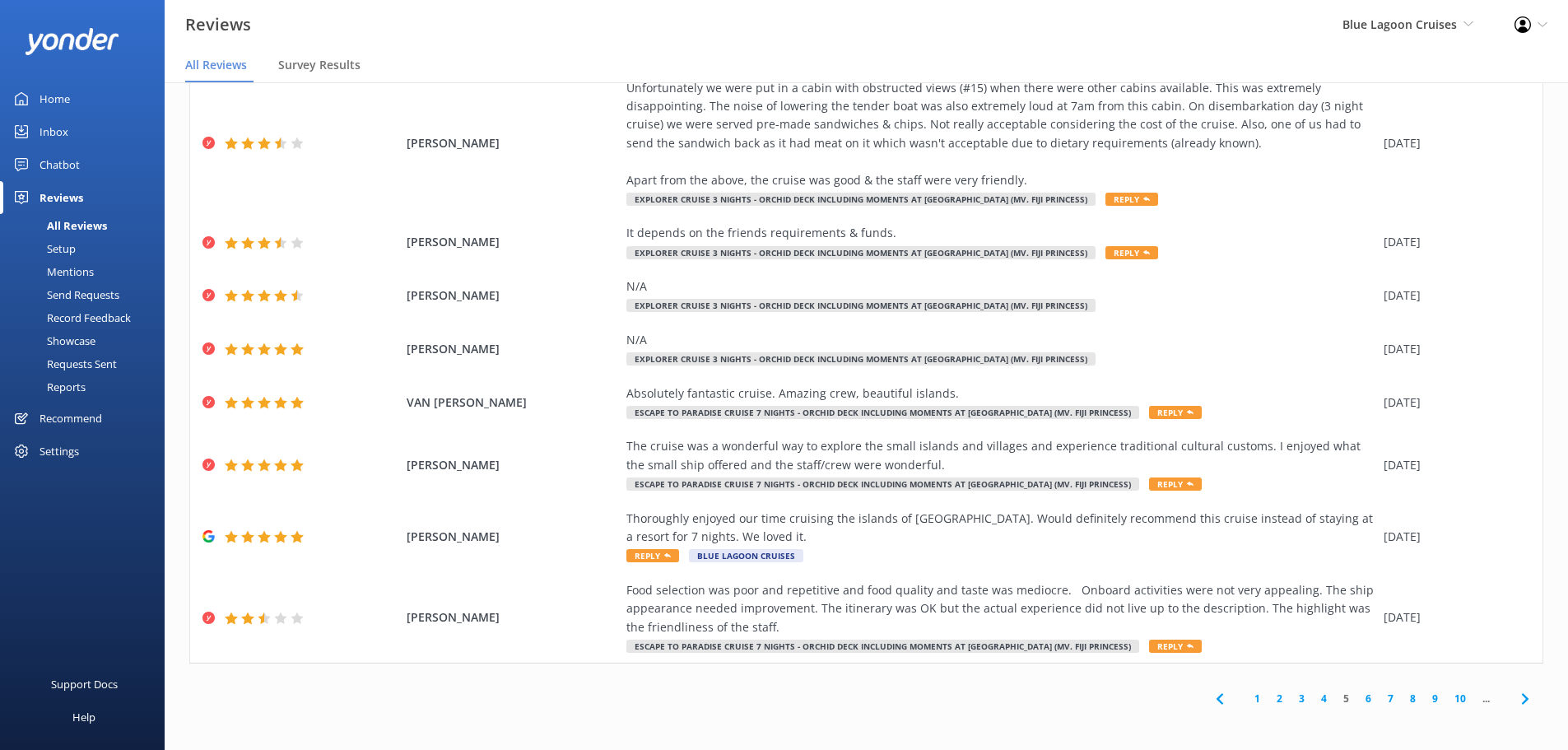
click at [1357, 698] on link "6" at bounding box center [1368, 699] width 22 height 16
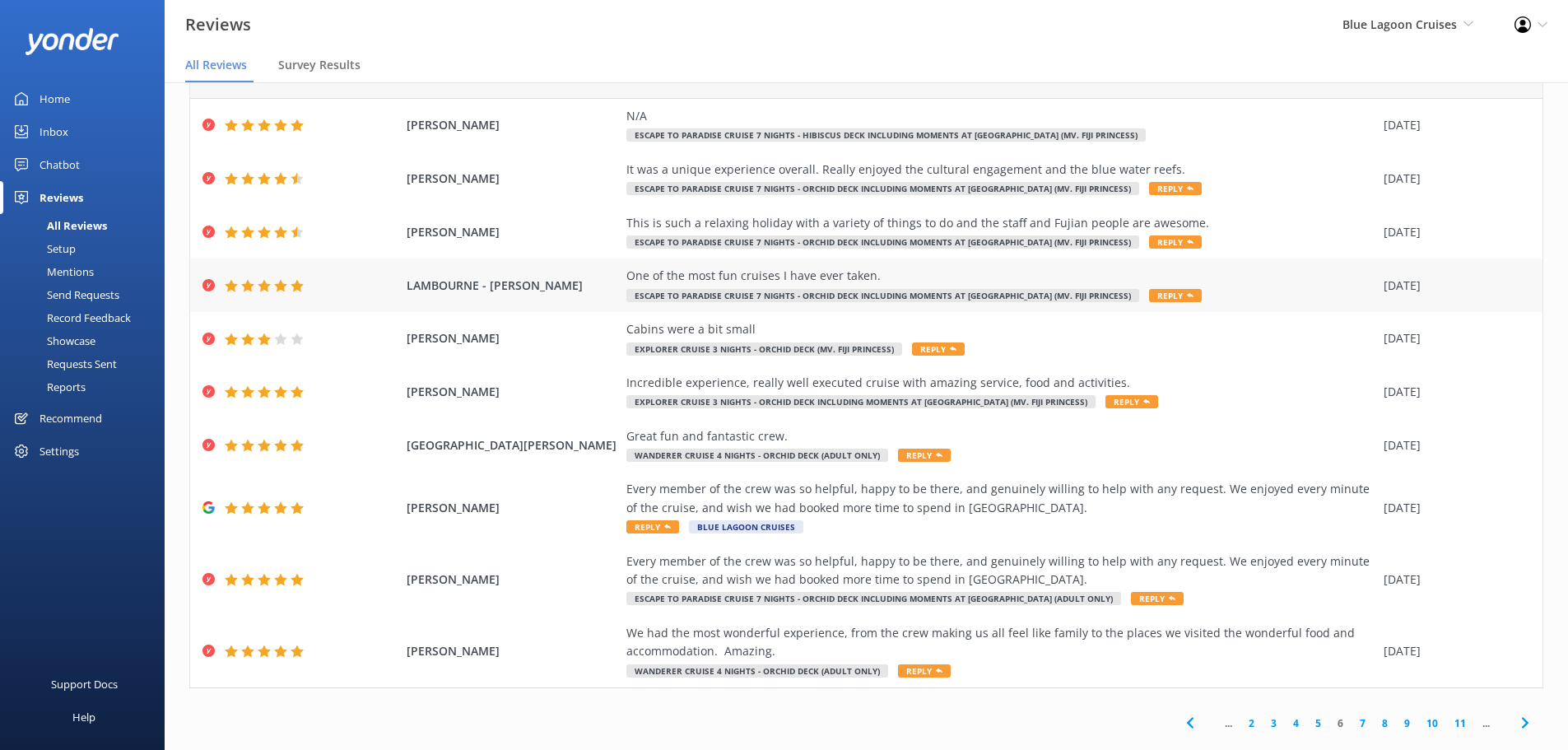
scroll to position [76, 0]
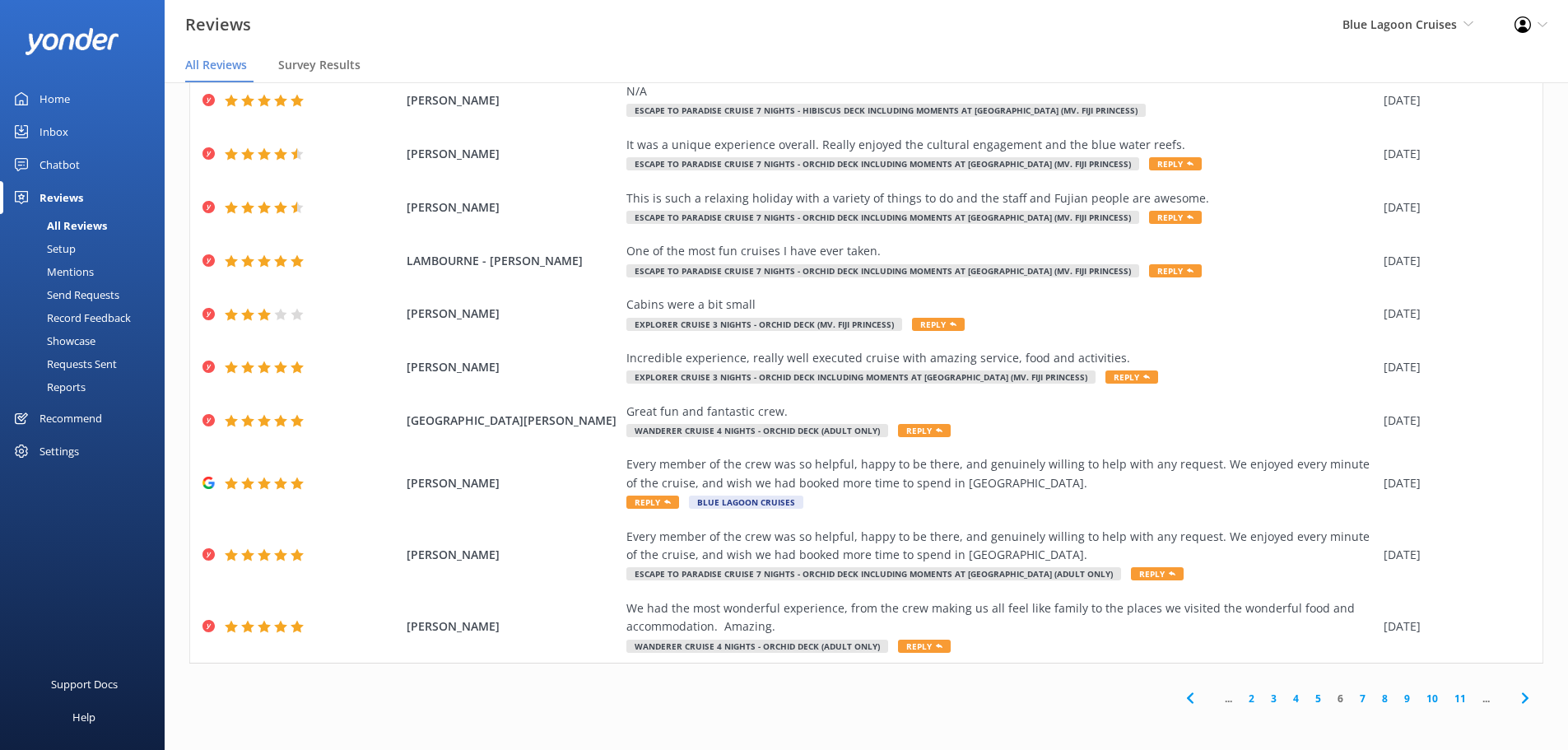
click at [1516, 698] on icon at bounding box center [1525, 698] width 19 height 19
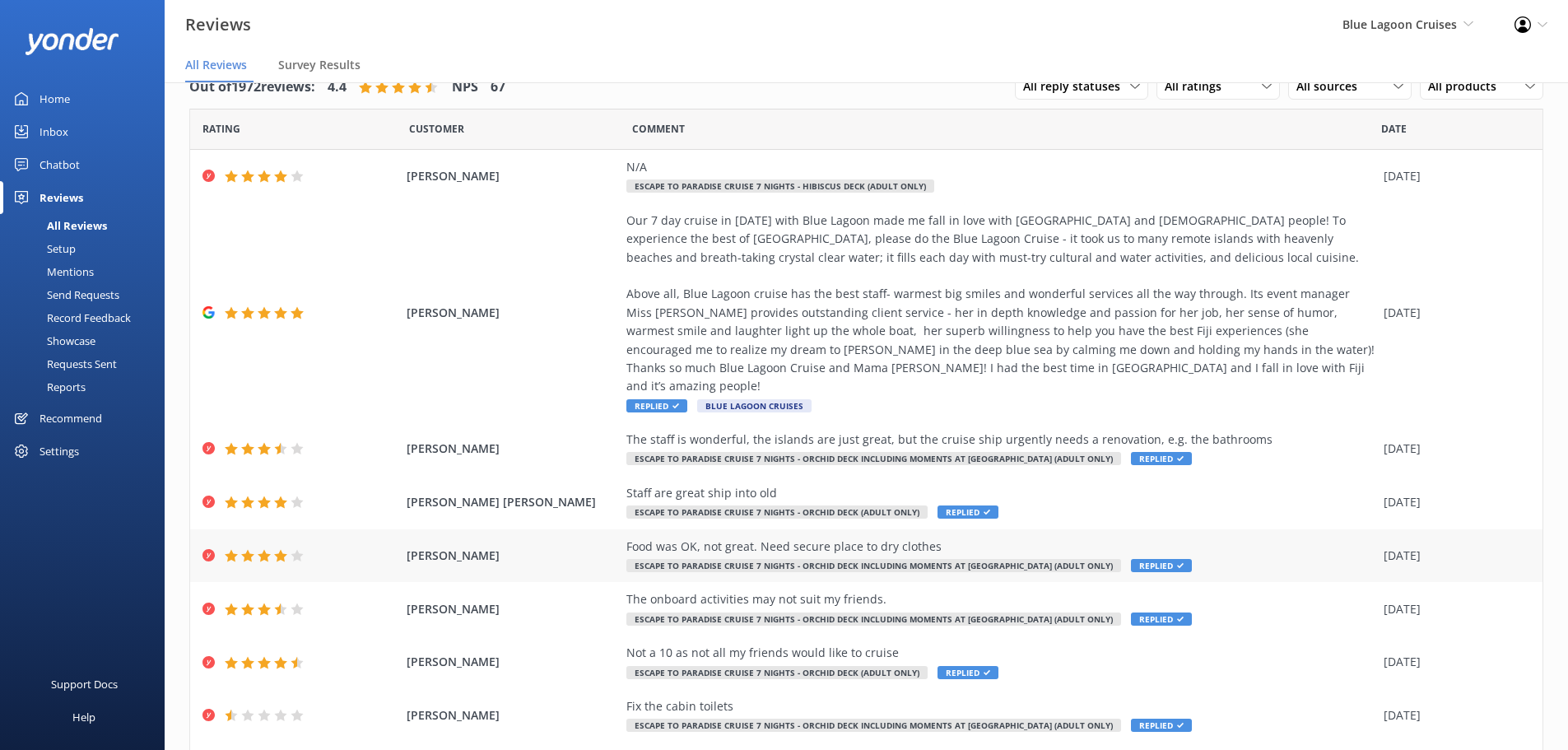
scroll to position [168, 0]
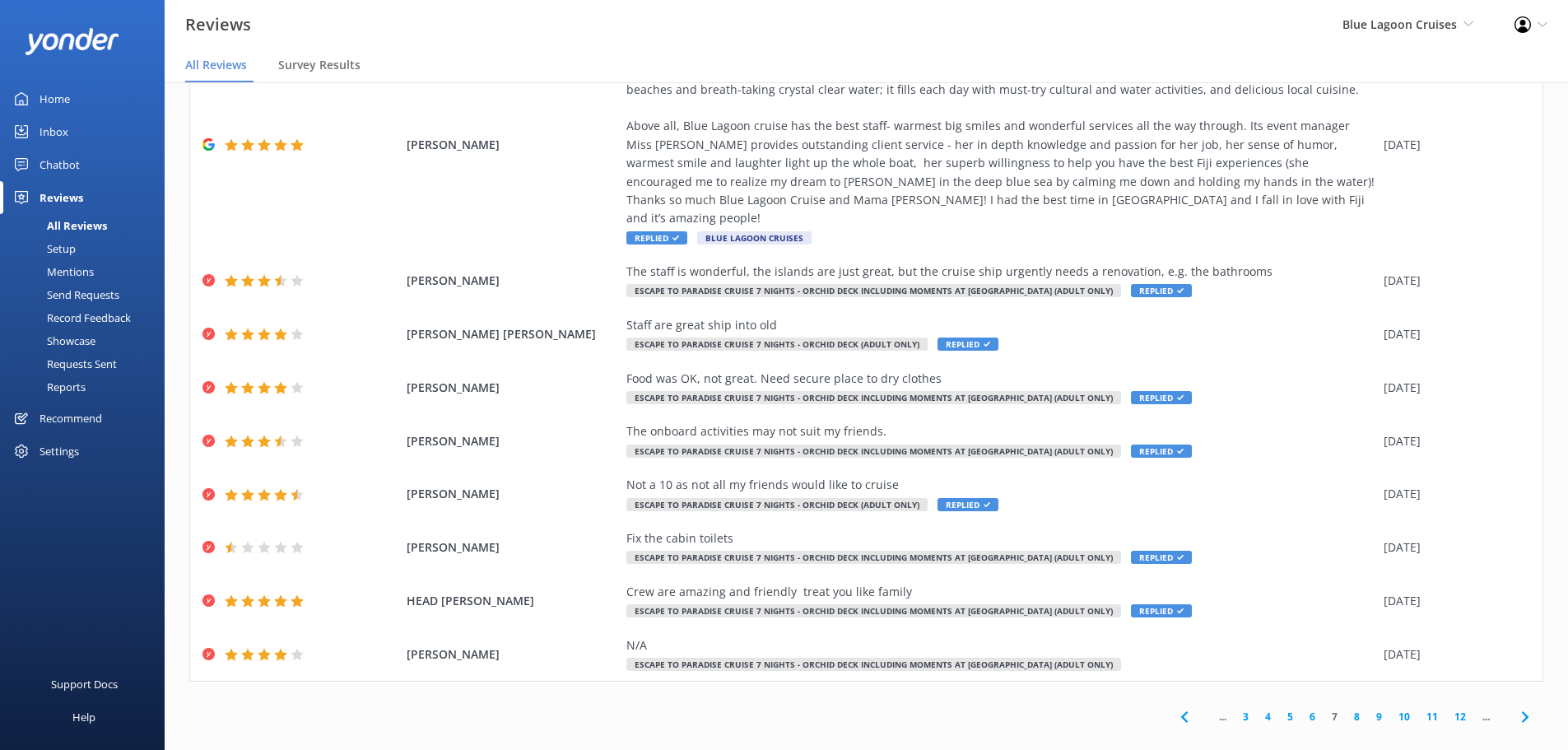
click at [1175, 707] on icon at bounding box center [1184, 717] width 19 height 19
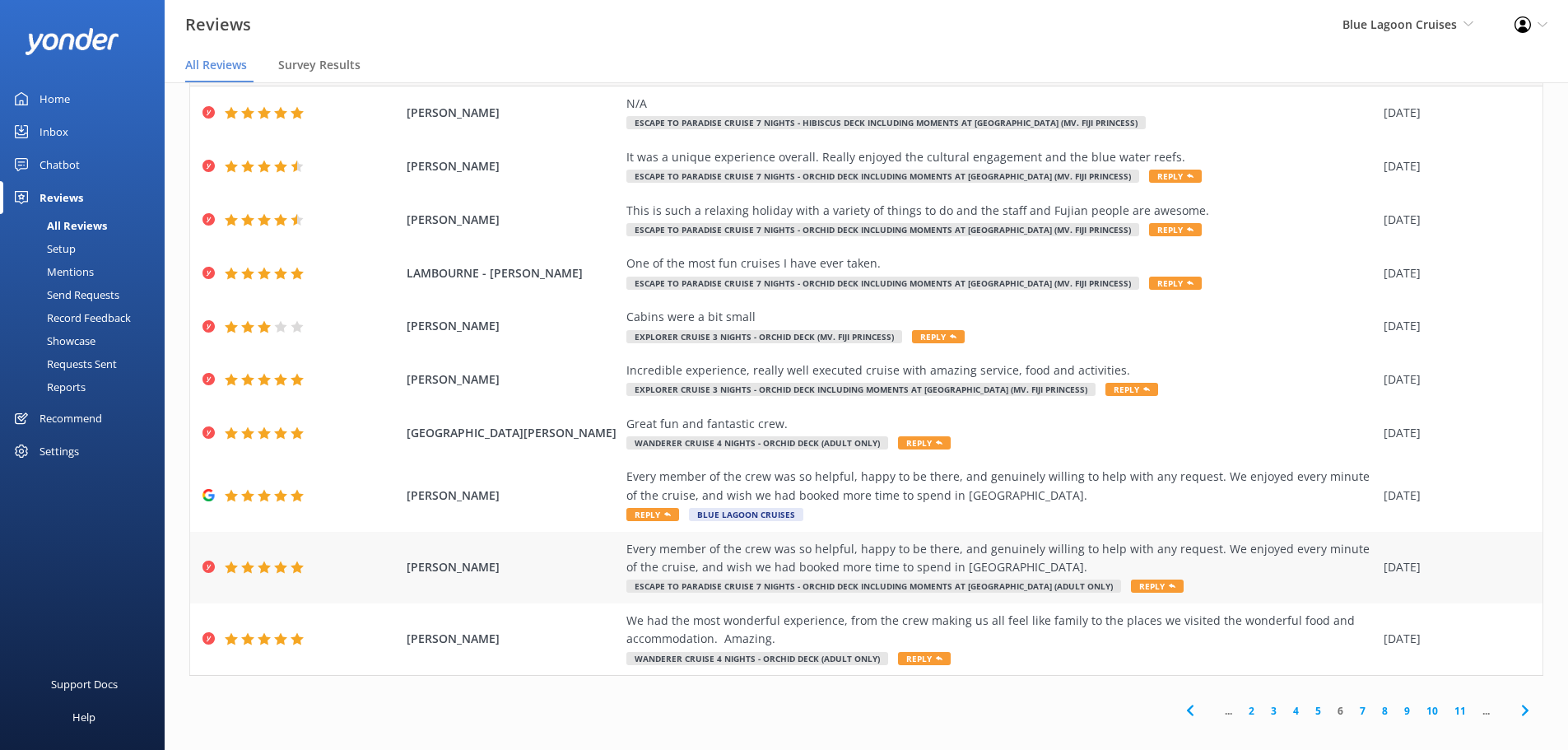
scroll to position [64, 0]
click at [1486, 63] on nav "All Reviews Survey Results" at bounding box center [866, 66] width 1403 height 33
click at [1462, 25] on span "Blue Lagoon Cruises South Sea Cruises Malamala Beach Club Awesome Adventures Fi…" at bounding box center [1407, 24] width 131 height 18
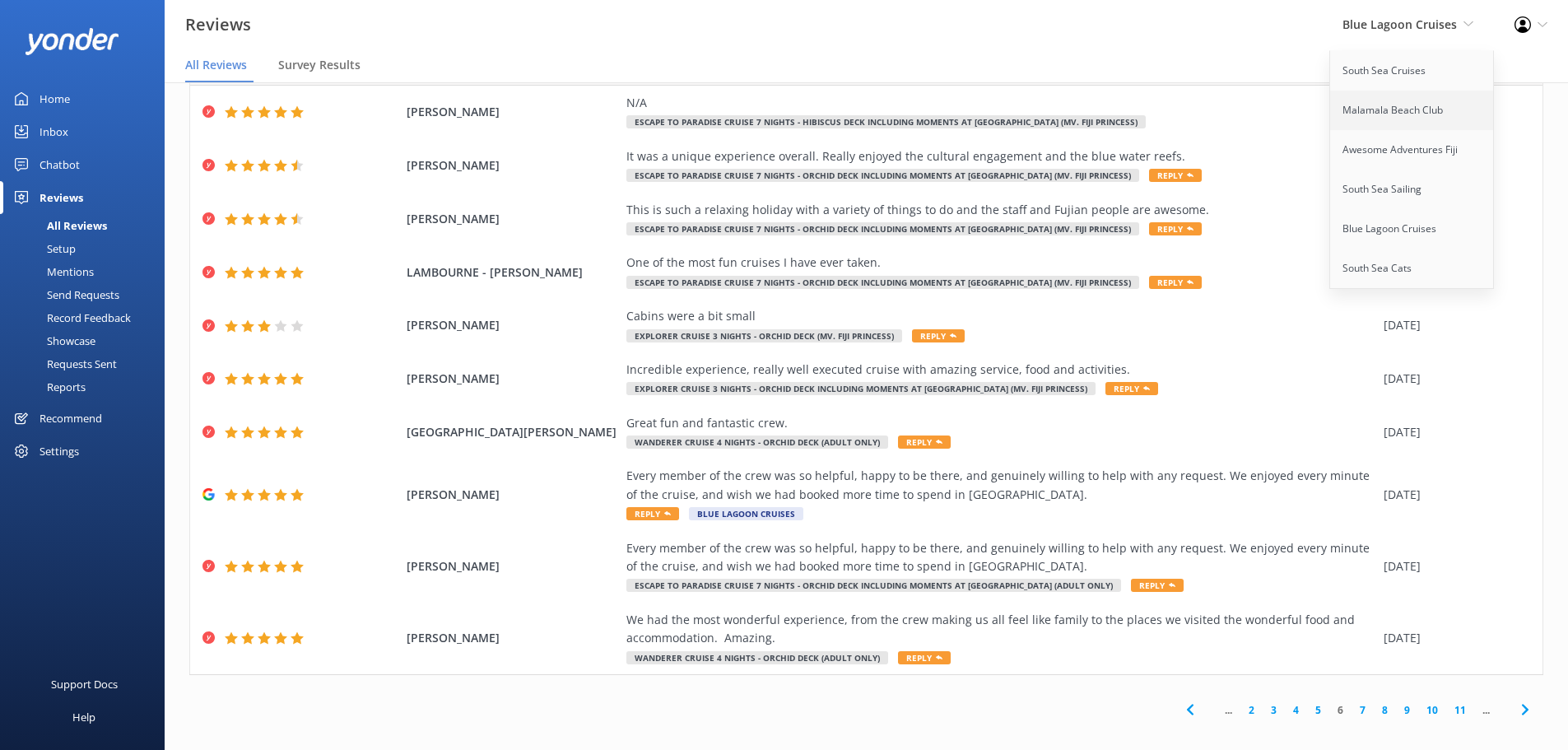
click at [1350, 120] on link "Malamala Beach Club" at bounding box center [1412, 109] width 165 height 40
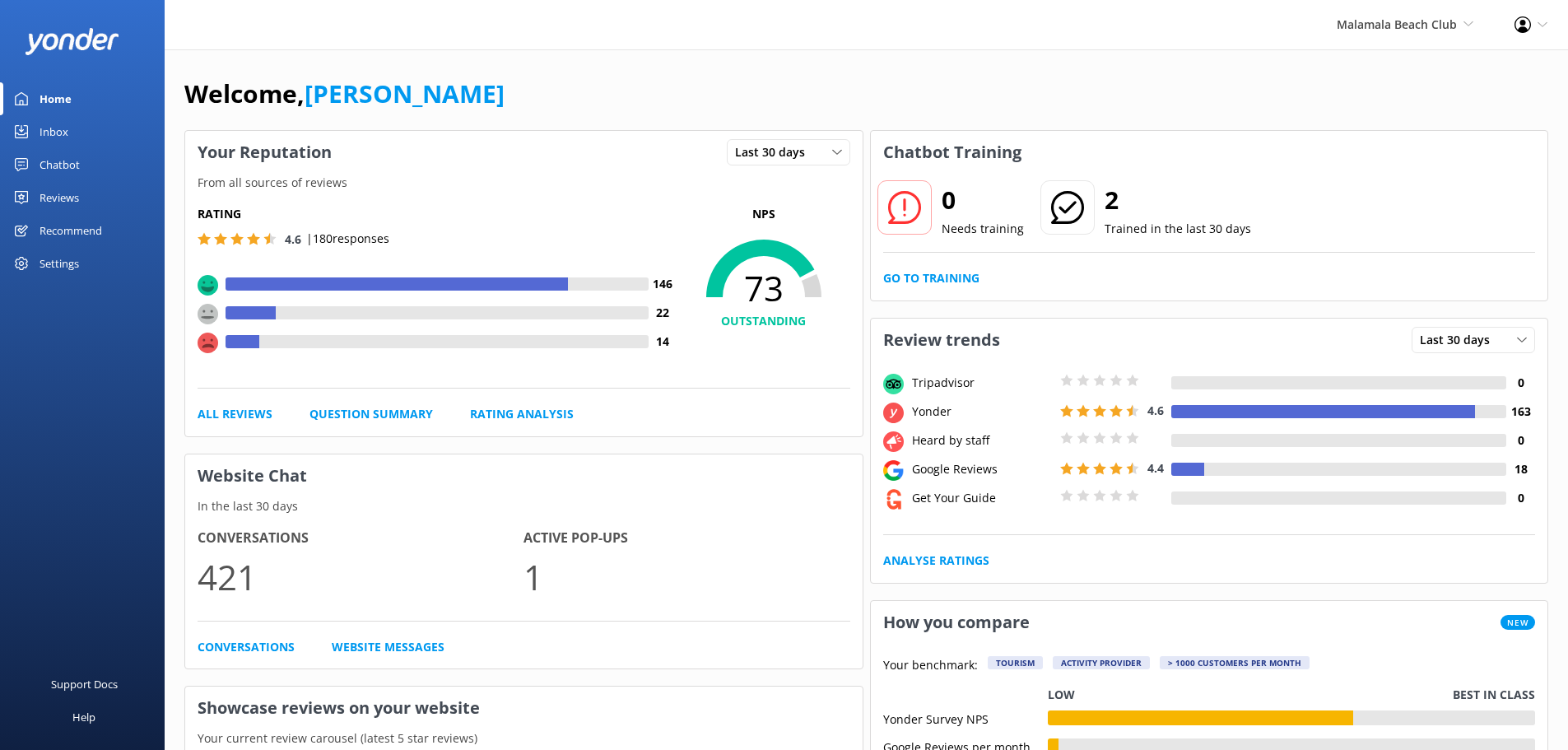
click at [538, 403] on div "Rating 4.6 | 180 responses 146 22 14 NPS 73 OUTSTANDING All Reviews Question Su…" at bounding box center [523, 315] width 677 height 244
click at [541, 411] on link "Rating Analysis" at bounding box center [521, 414] width 104 height 18
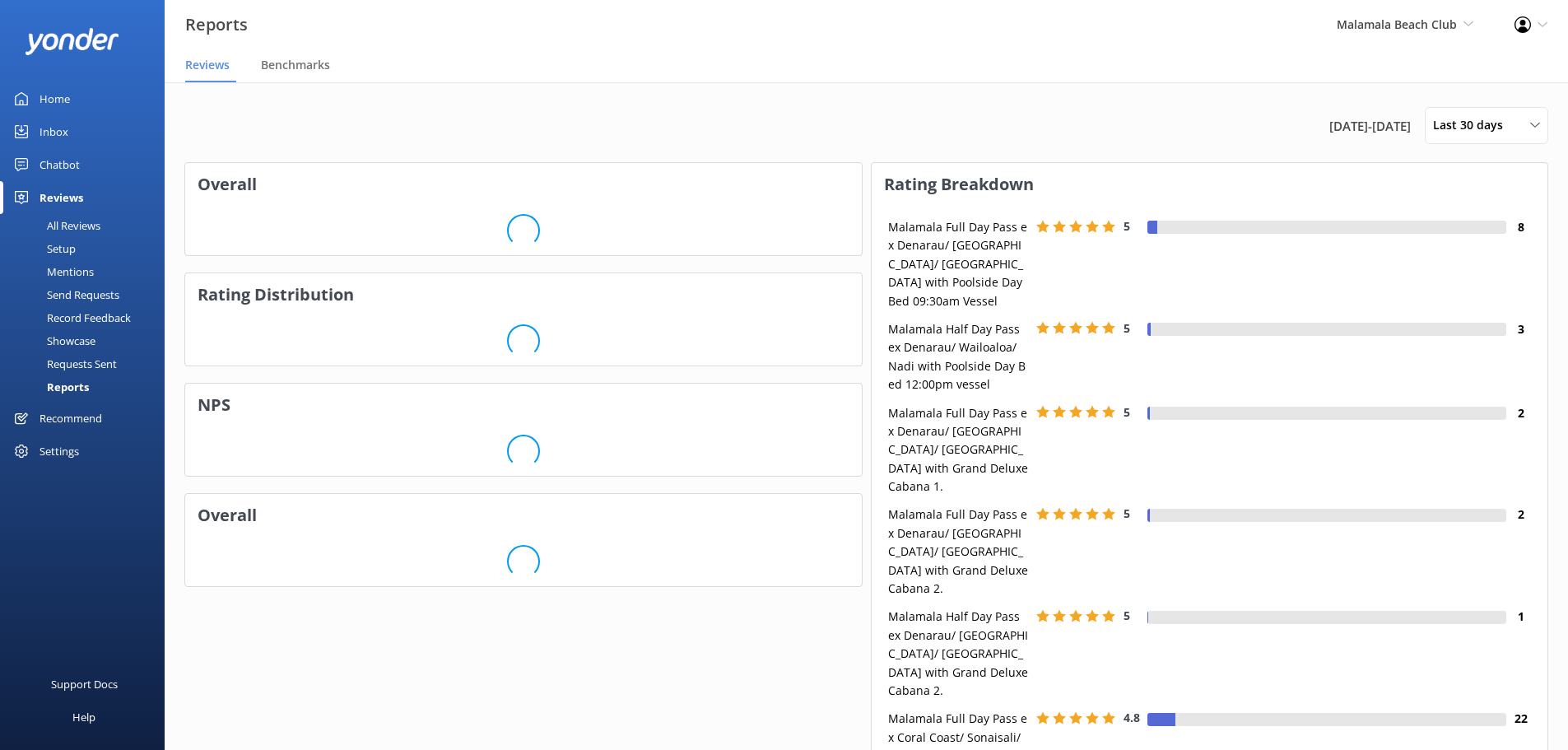
scroll to position [247, 663]
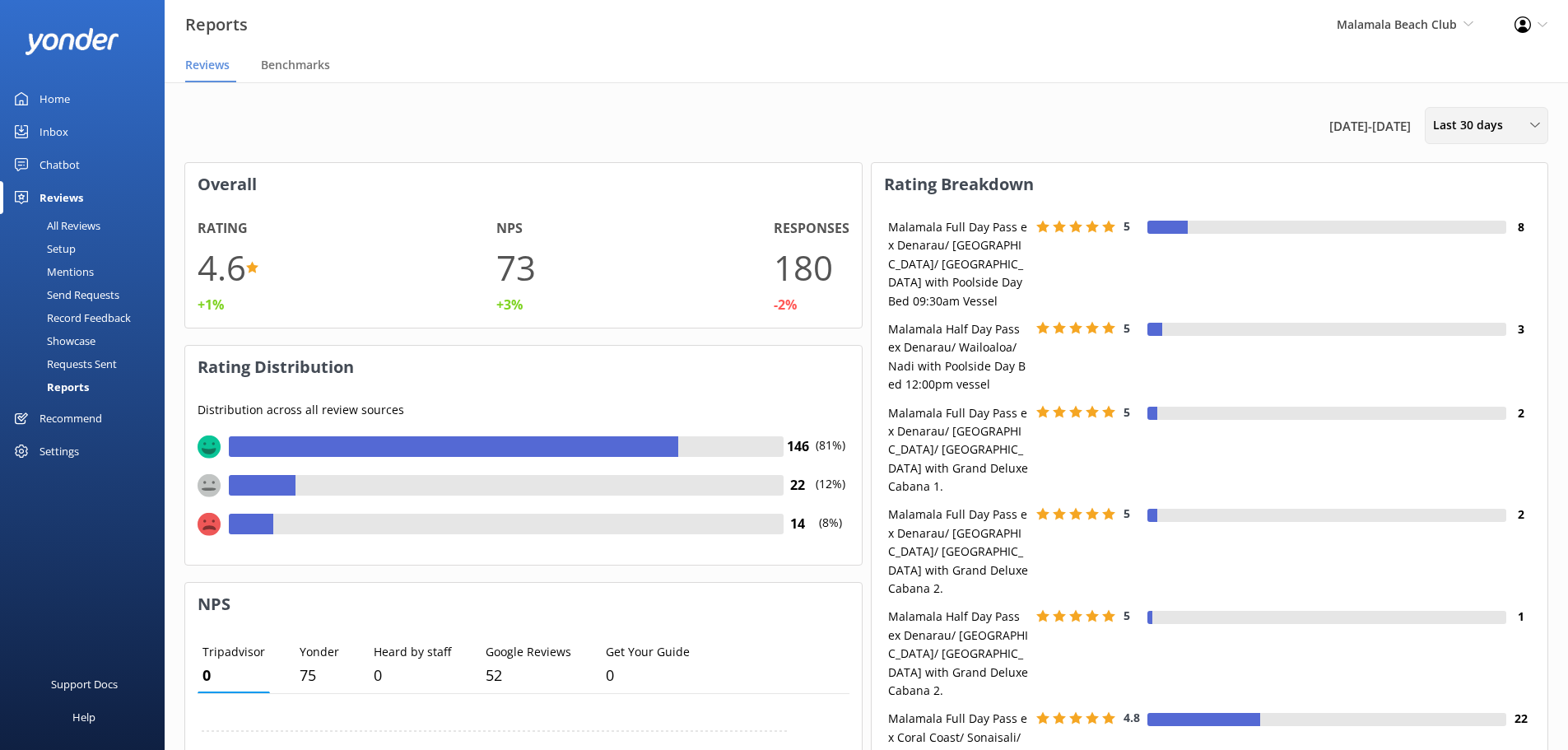
click at [1445, 131] on span "Last 30 days" at bounding box center [1473, 125] width 79 height 18
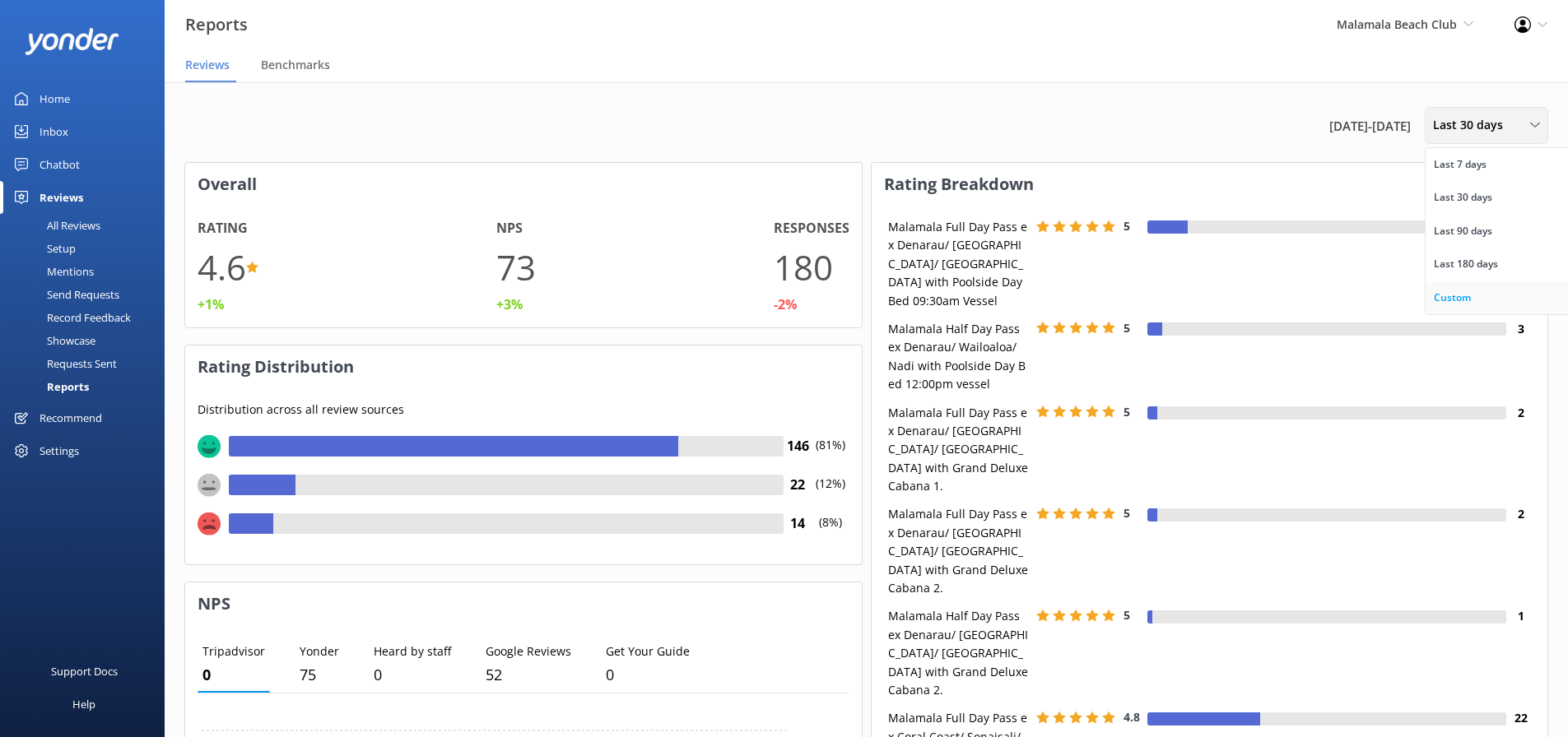
click at [1447, 300] on div "Custom" at bounding box center [1452, 297] width 37 height 16
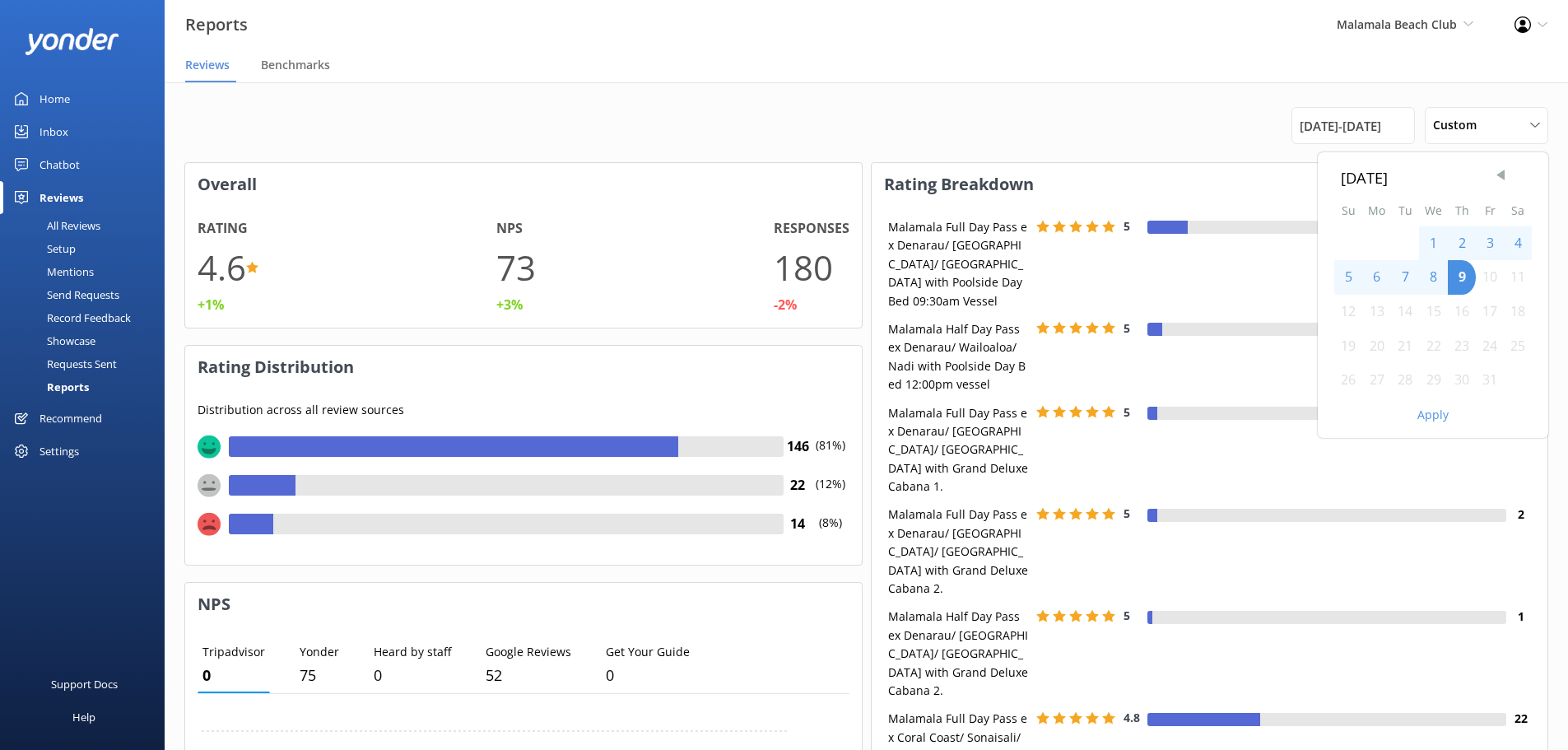
click at [1494, 182] on span "Previous Month" at bounding box center [1500, 175] width 16 height 16
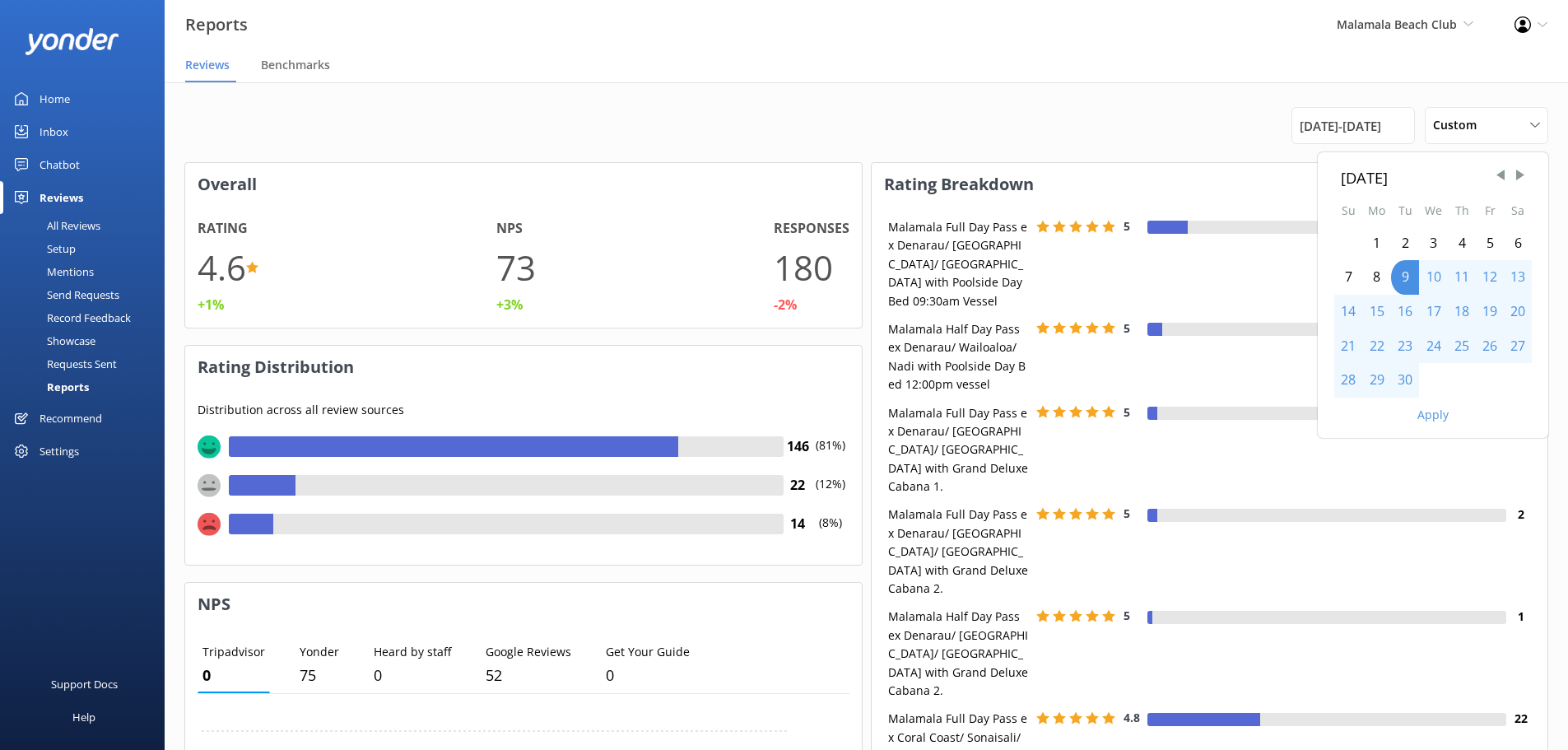
click at [1368, 244] on div "1" at bounding box center [1376, 244] width 29 height 35
click at [1415, 380] on div "30" at bounding box center [1404, 381] width 28 height 35
click at [1432, 414] on button "Apply" at bounding box center [1432, 415] width 31 height 12
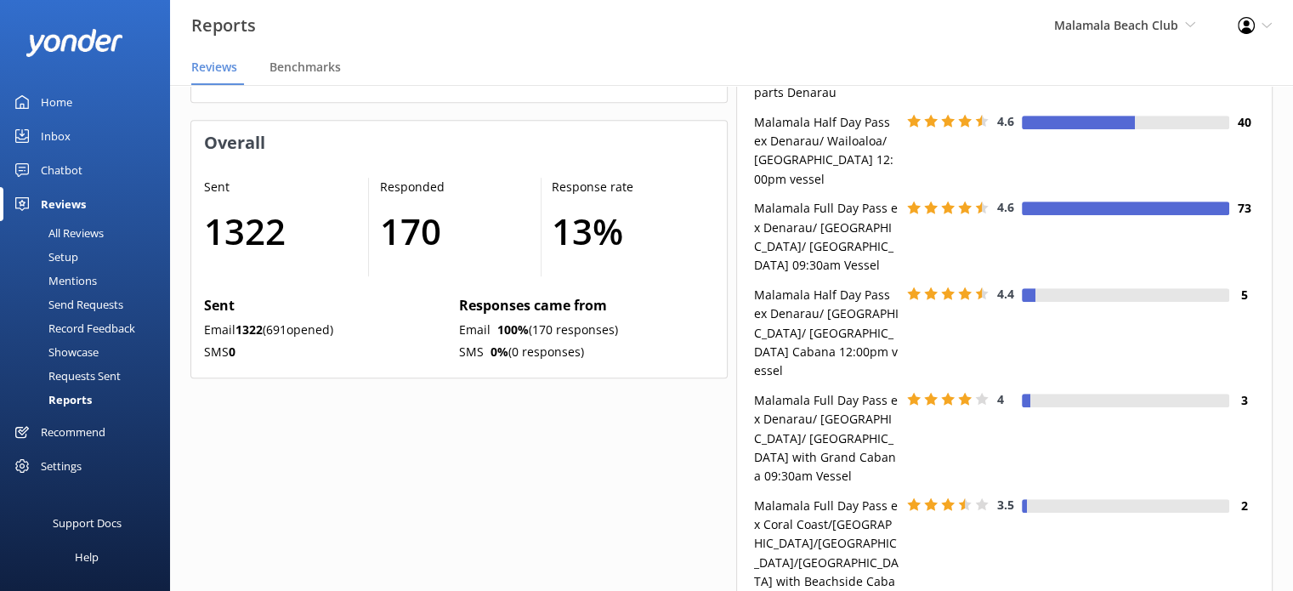
scroll to position [255, 523]
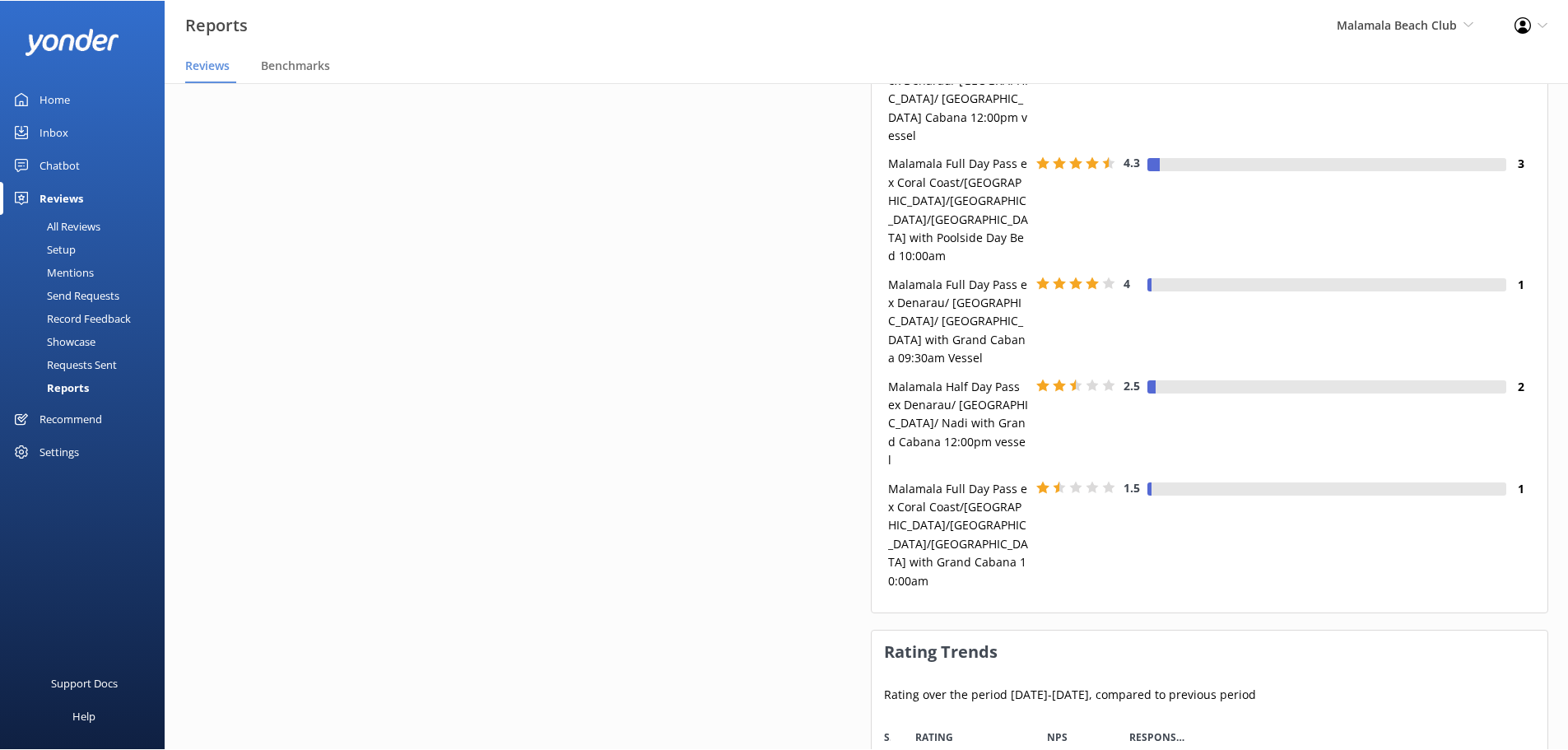
scroll to position [247, 663]
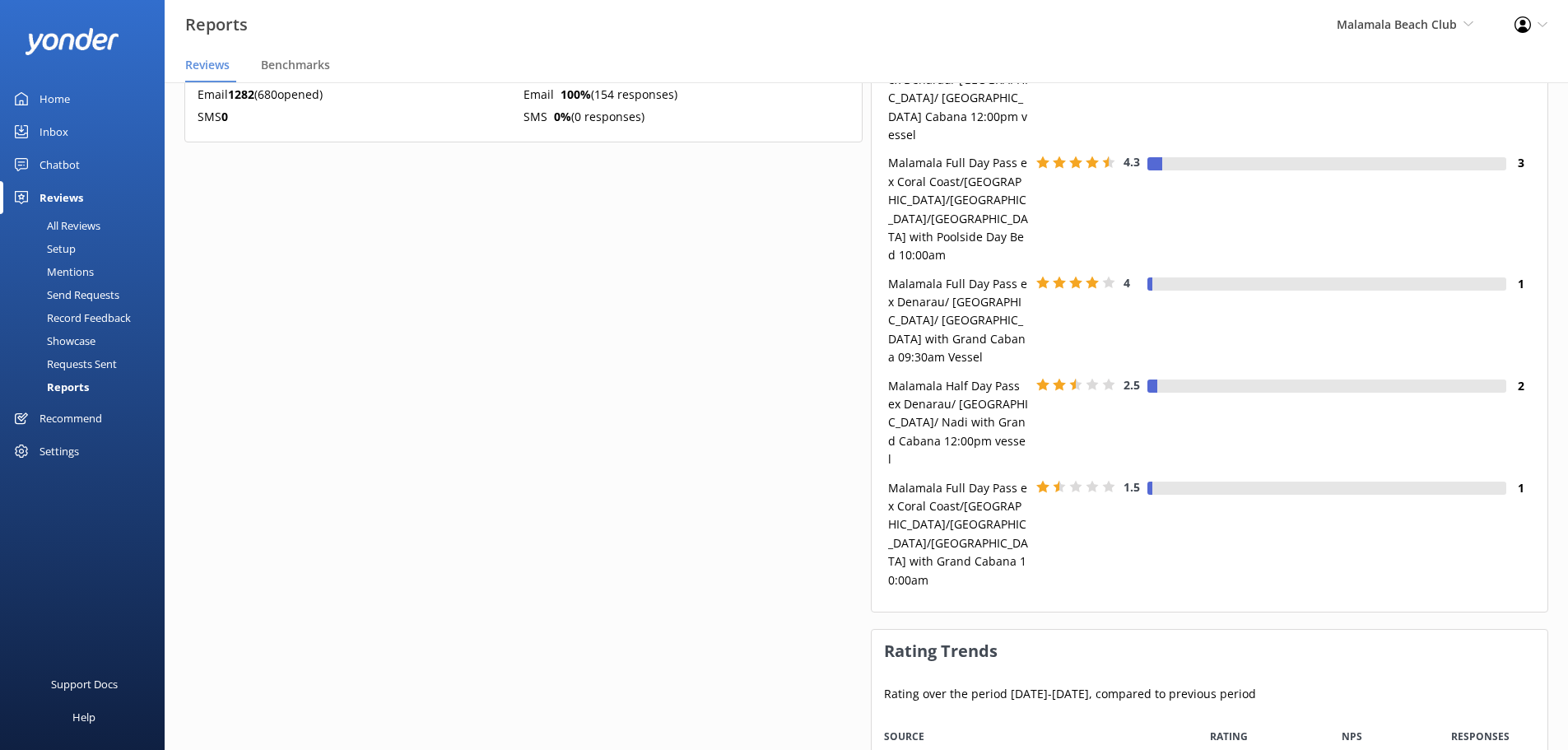
click at [838, 572] on div "Overall Rating 4.6 +1% NPS 73 +3% Responses 180 -2% Rating Distribution Distrib…" at bounding box center [523, 402] width 678 height 2539
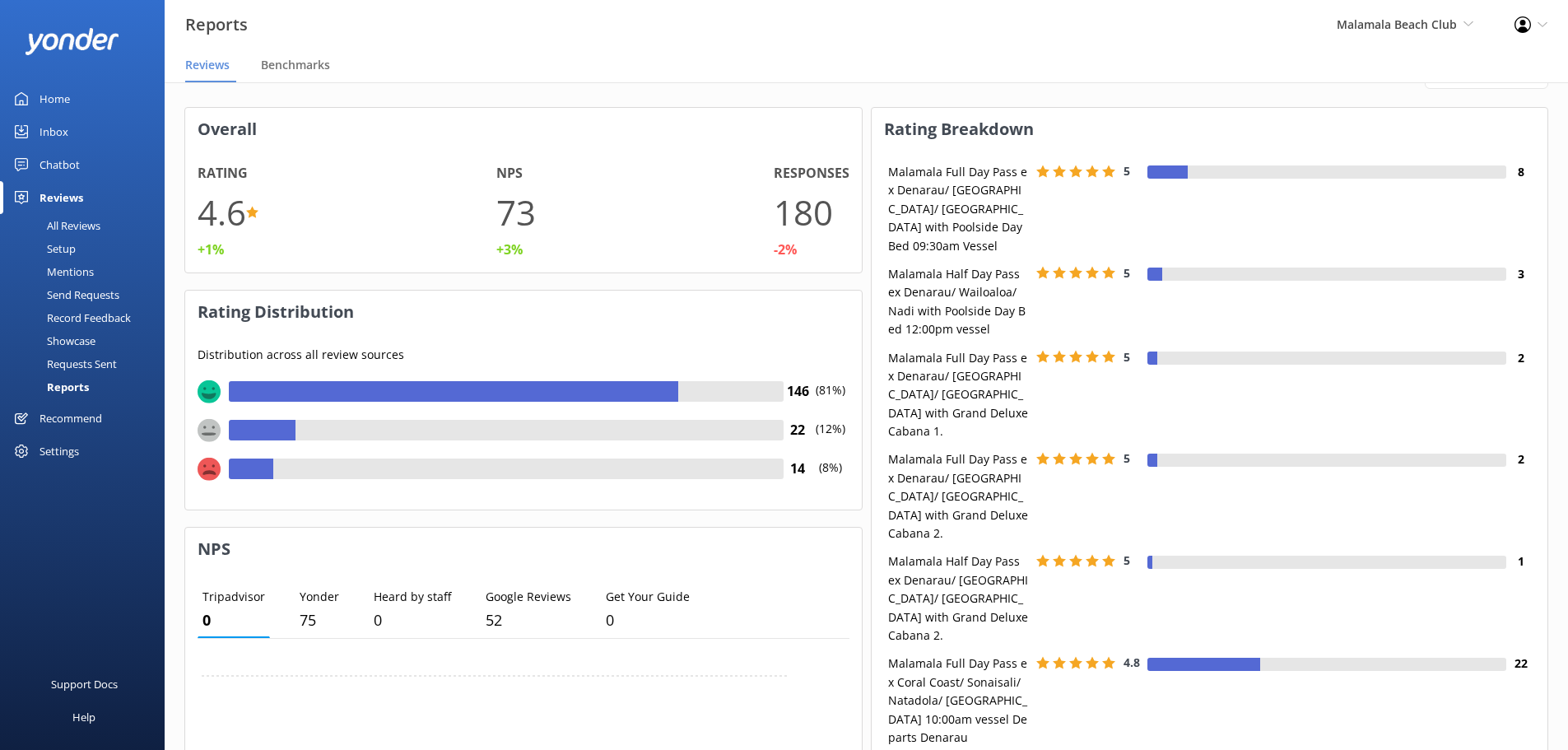
scroll to position [0, 0]
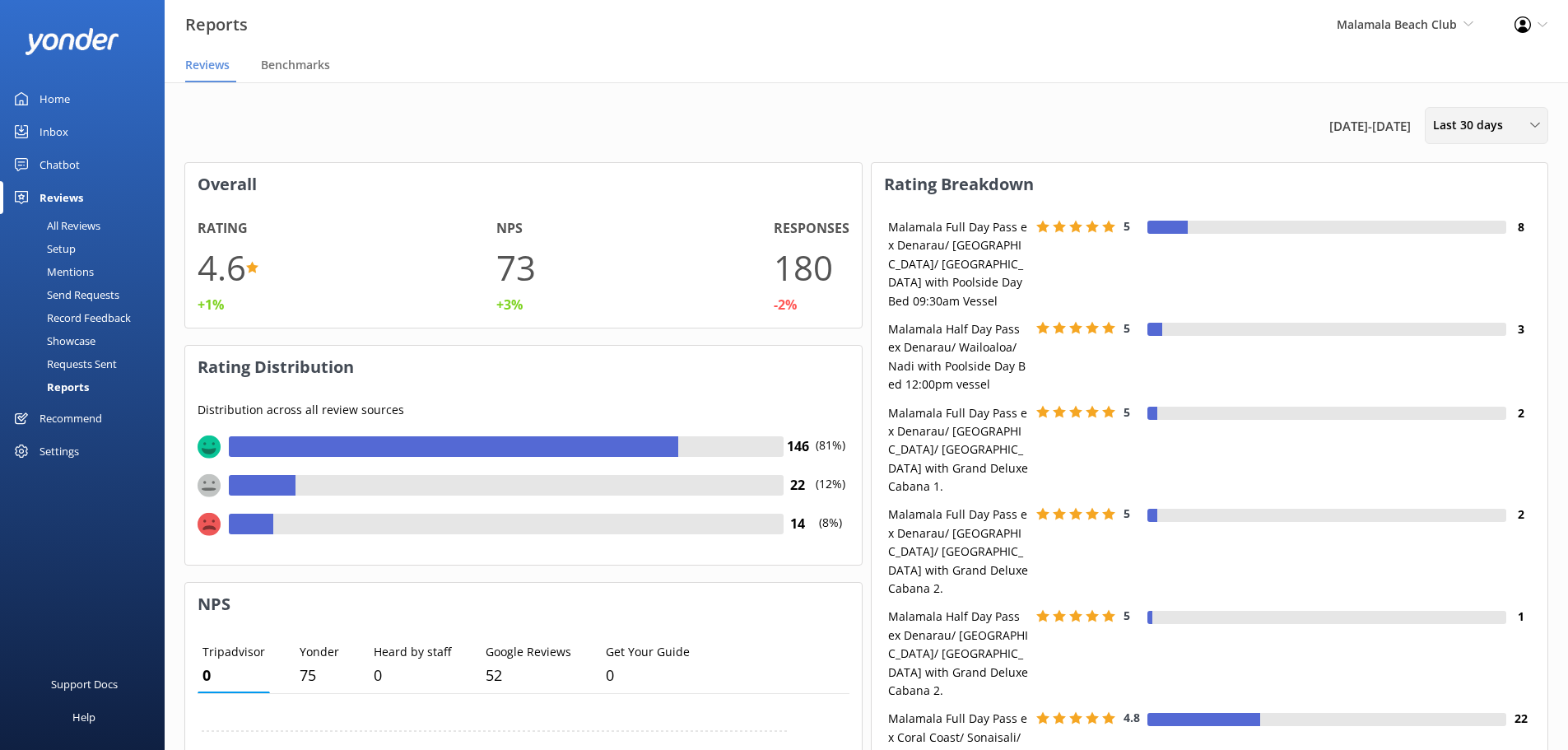
click at [1264, 118] on div "Last 30 days" at bounding box center [1486, 125] width 115 height 18
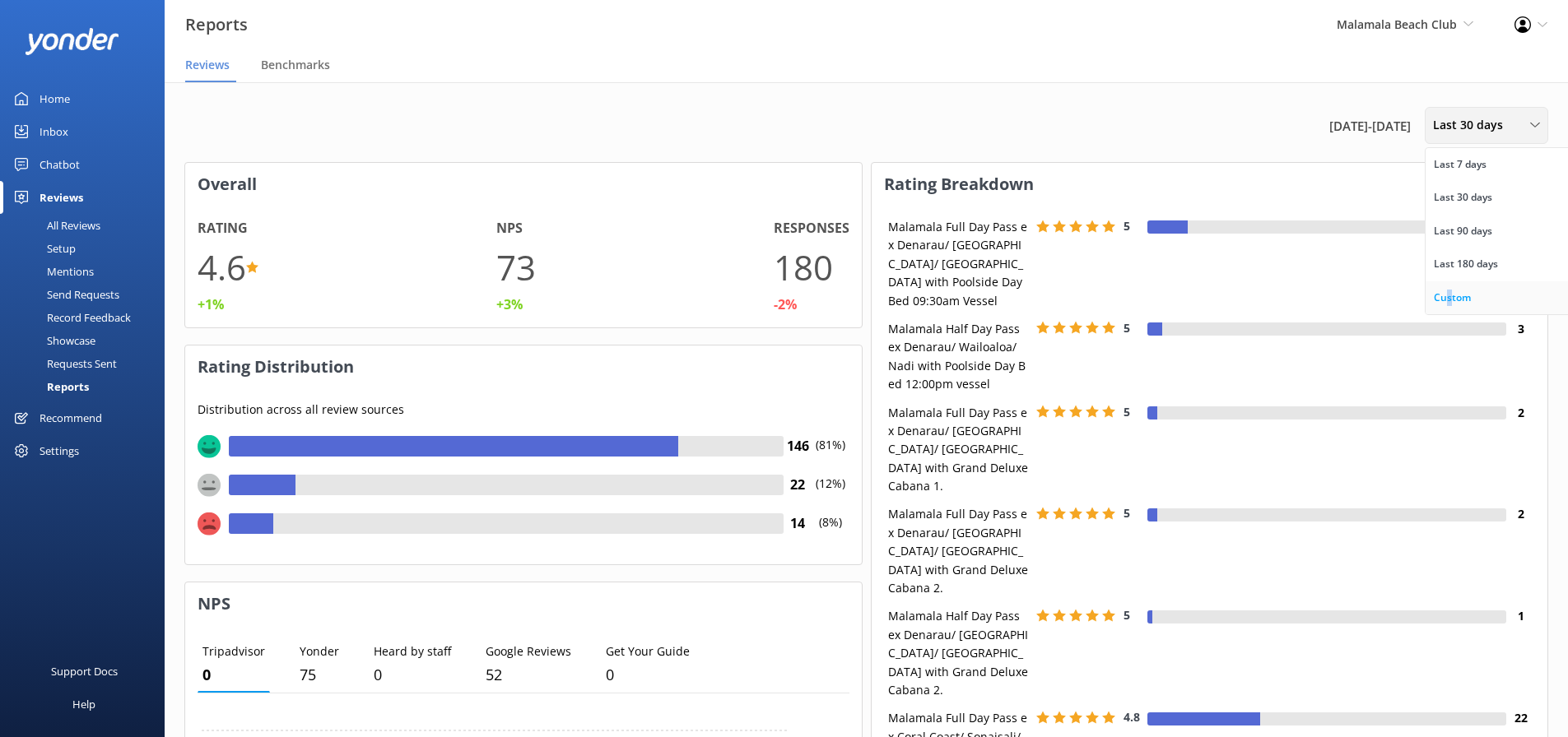
click at [1264, 302] on div "Custom" at bounding box center [1452, 297] width 37 height 16
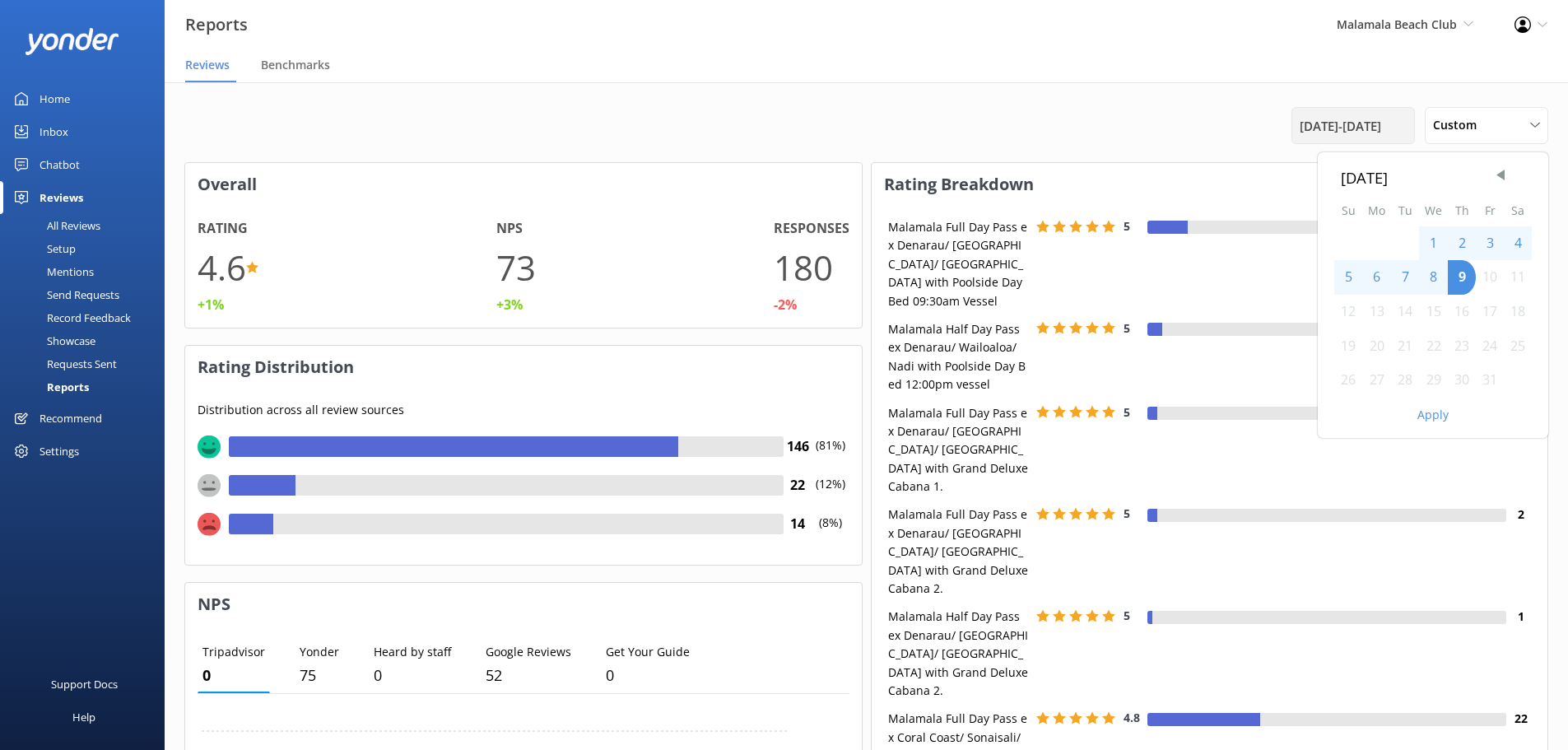
click at [1264, 122] on span "9th Sep 25 - 9th Oct 25" at bounding box center [1340, 126] width 81 height 19
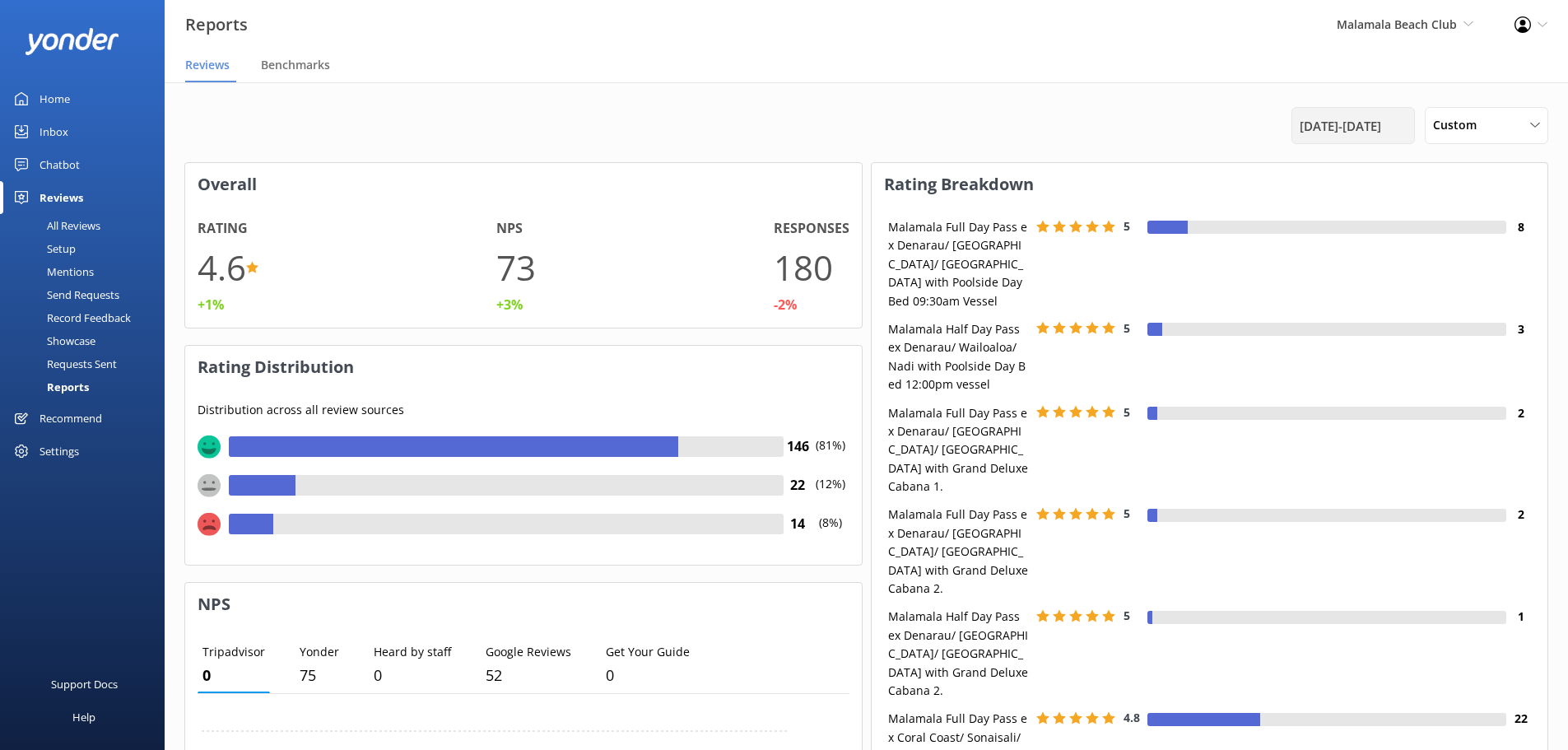
click at [1264, 129] on span "9th Sep 25 - 9th Oct 25" at bounding box center [1340, 126] width 81 height 19
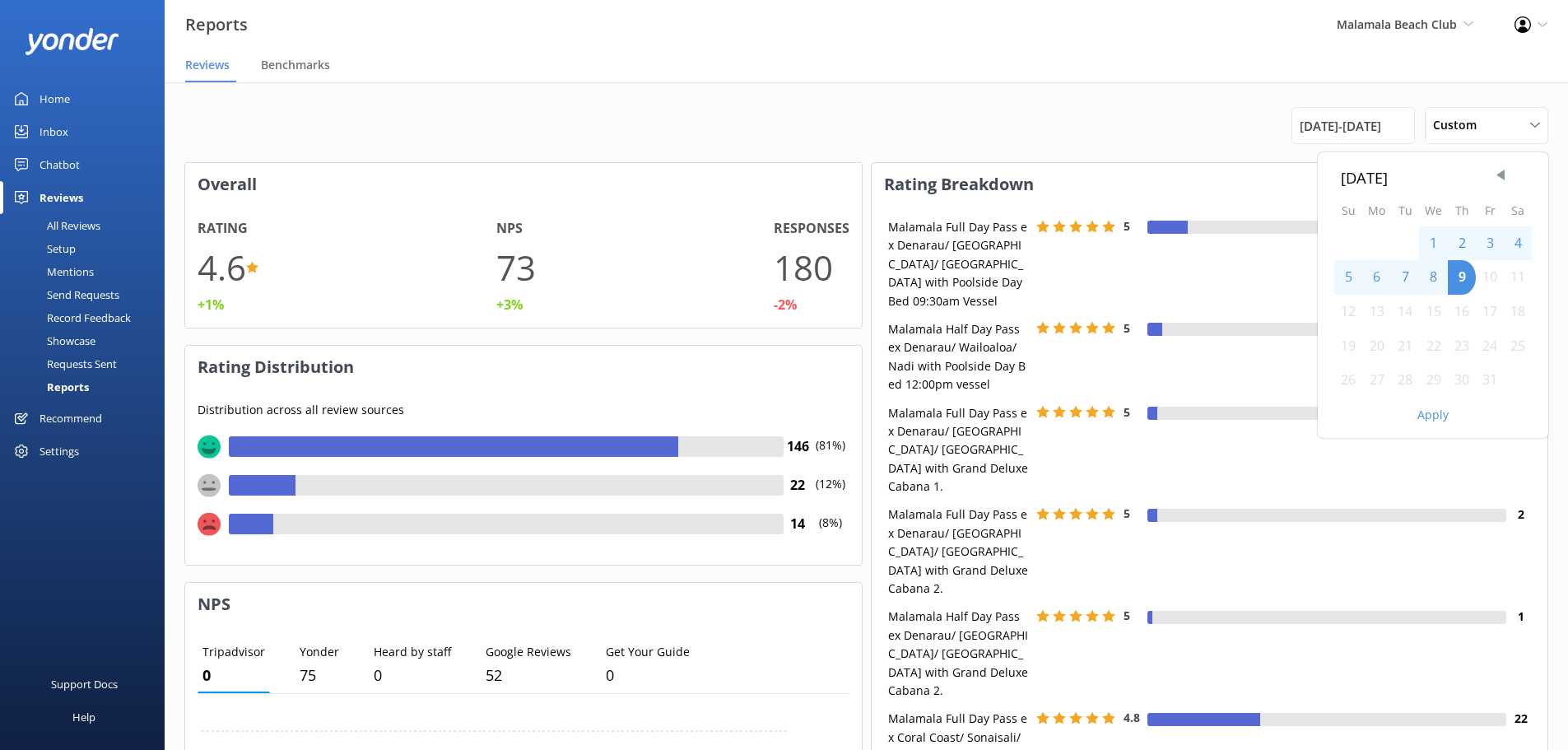
drag, startPoint x: 1500, startPoint y: 175, endPoint x: 1496, endPoint y: 189, distance: 14.6
click at [1264, 175] on span "Previous Month" at bounding box center [1500, 175] width 16 height 16
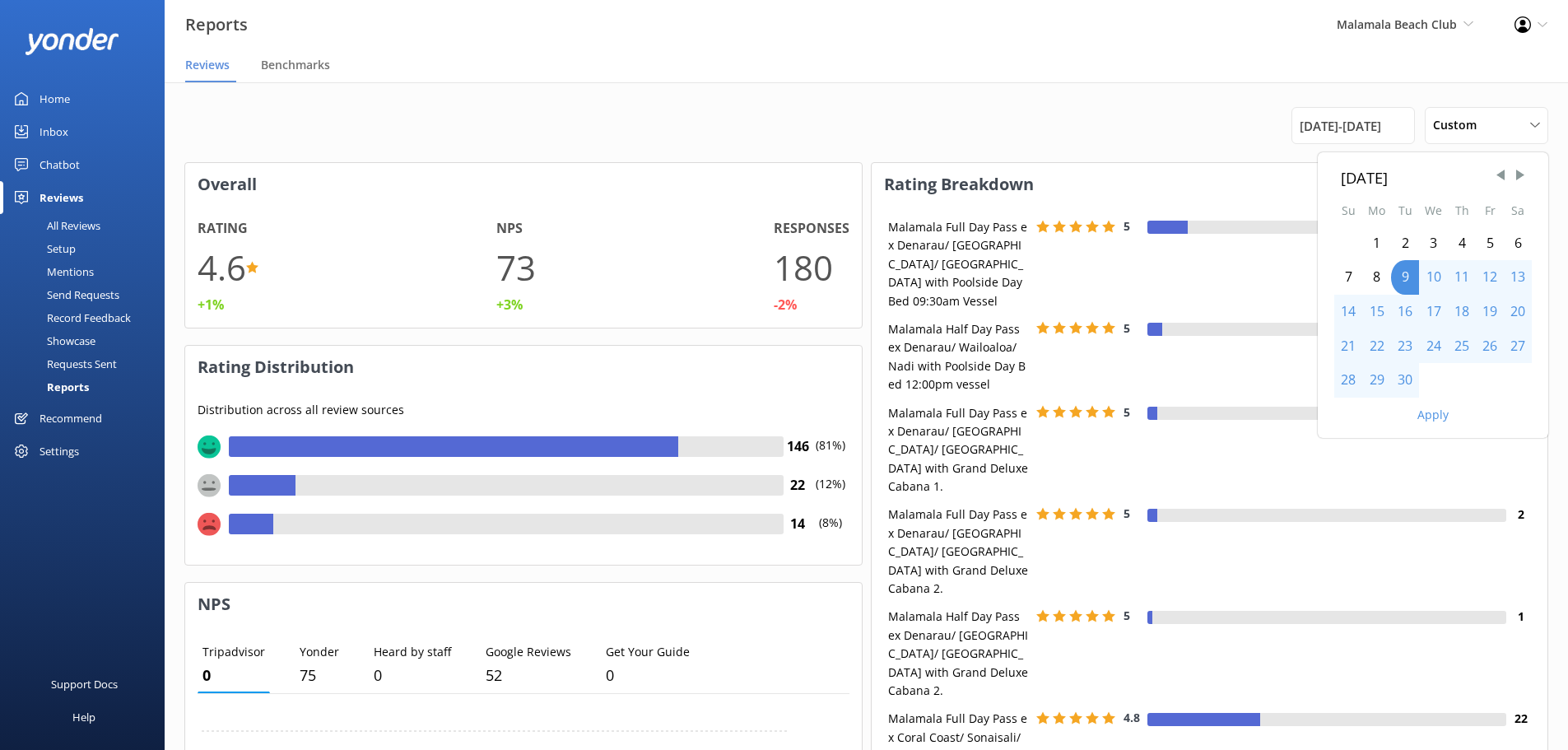
click at [1264, 250] on div "1" at bounding box center [1376, 244] width 29 height 35
click at [1264, 387] on div "30" at bounding box center [1404, 381] width 28 height 35
click at [1264, 421] on button "Apply" at bounding box center [1432, 415] width 31 height 12
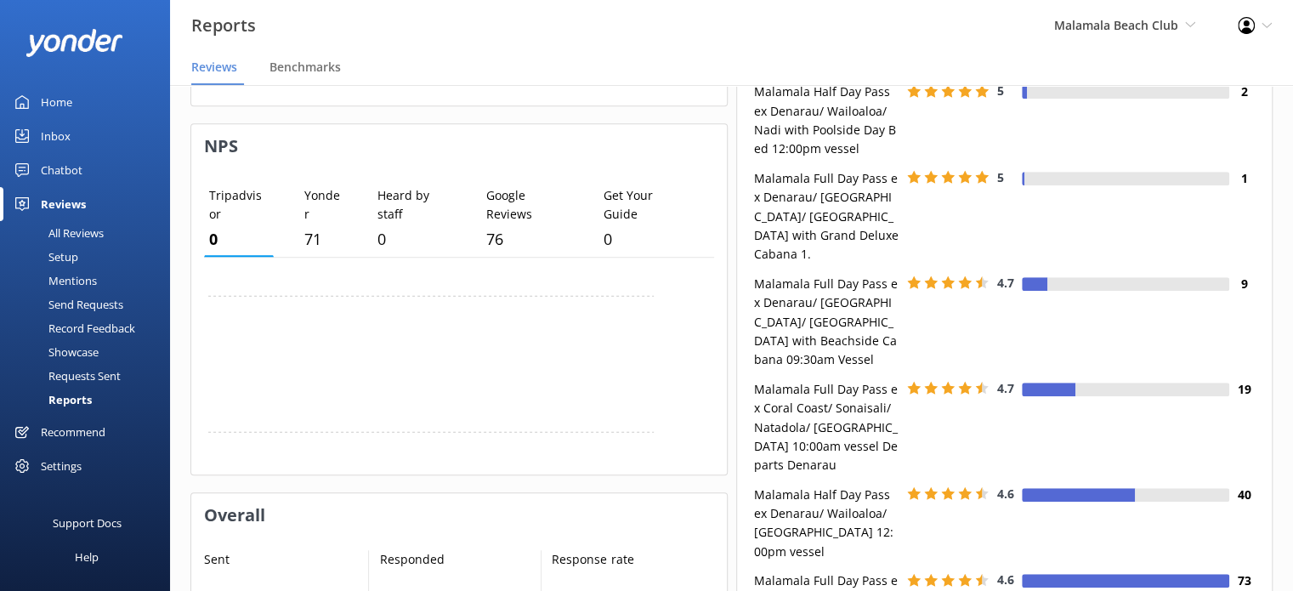
scroll to position [254, 522]
